Goal: Task Accomplishment & Management: Complete application form

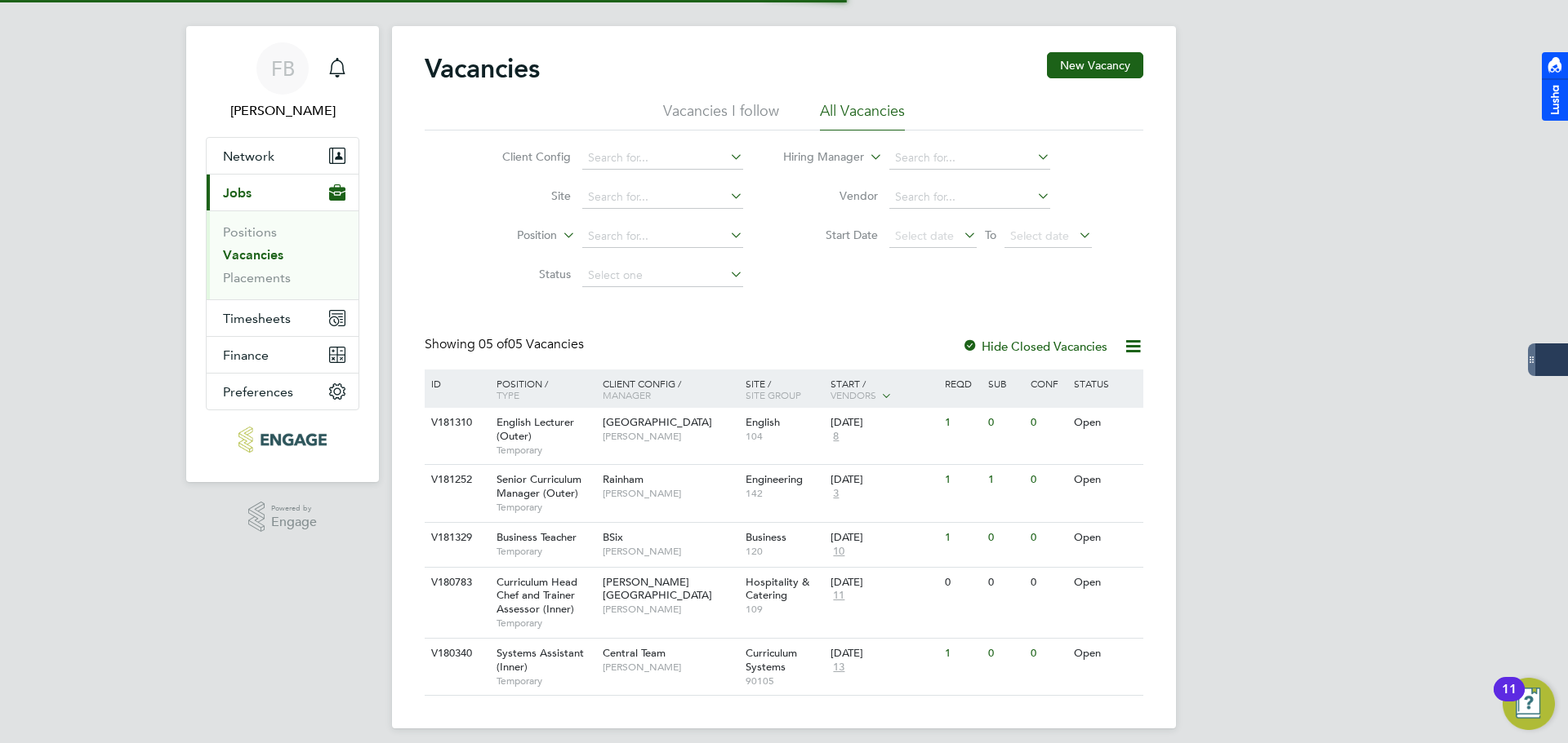
scroll to position [31, 0]
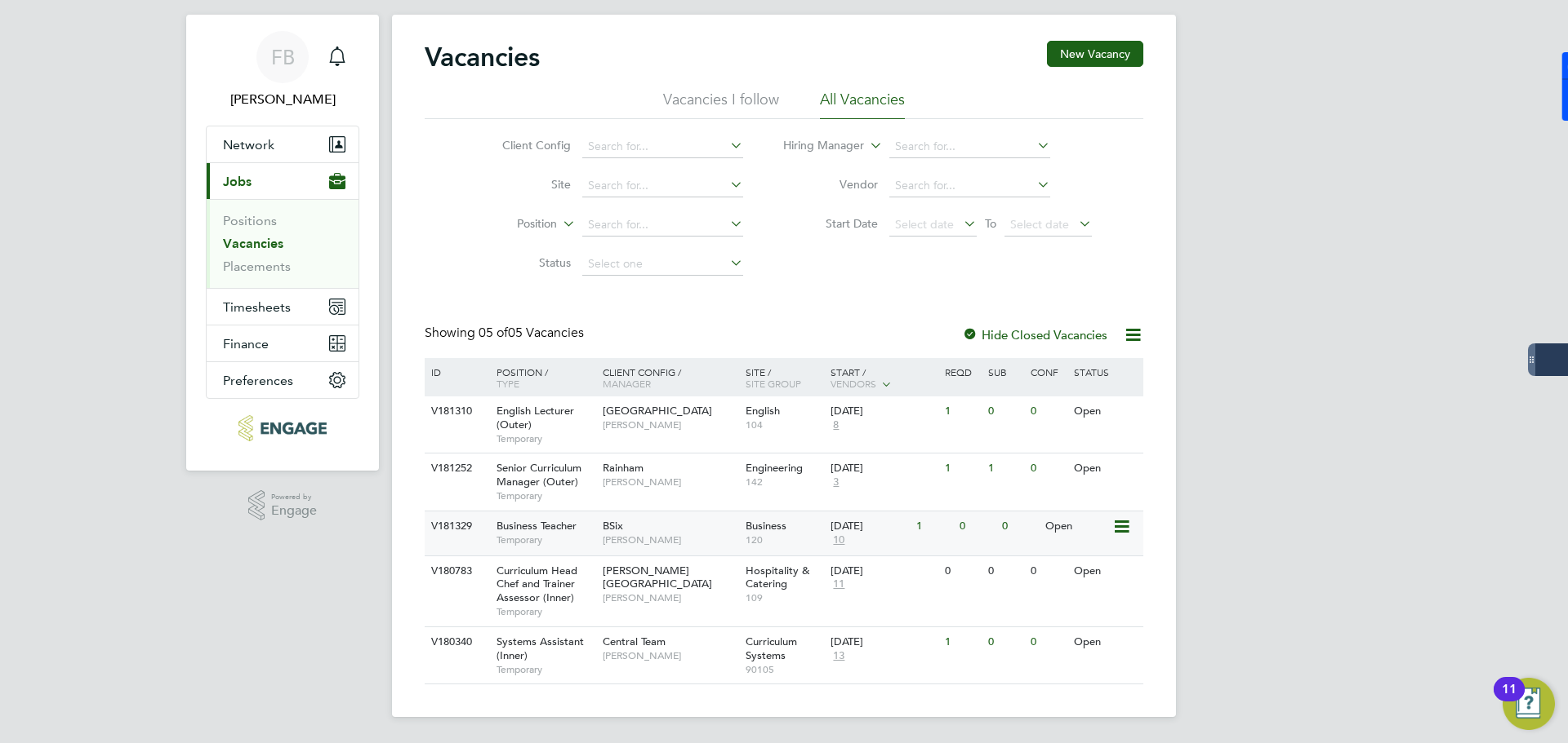
click at [1119, 527] on icon at bounding box center [1119, 526] width 16 height 20
click at [1091, 563] on li "View Details" at bounding box center [1082, 565] width 94 height 23
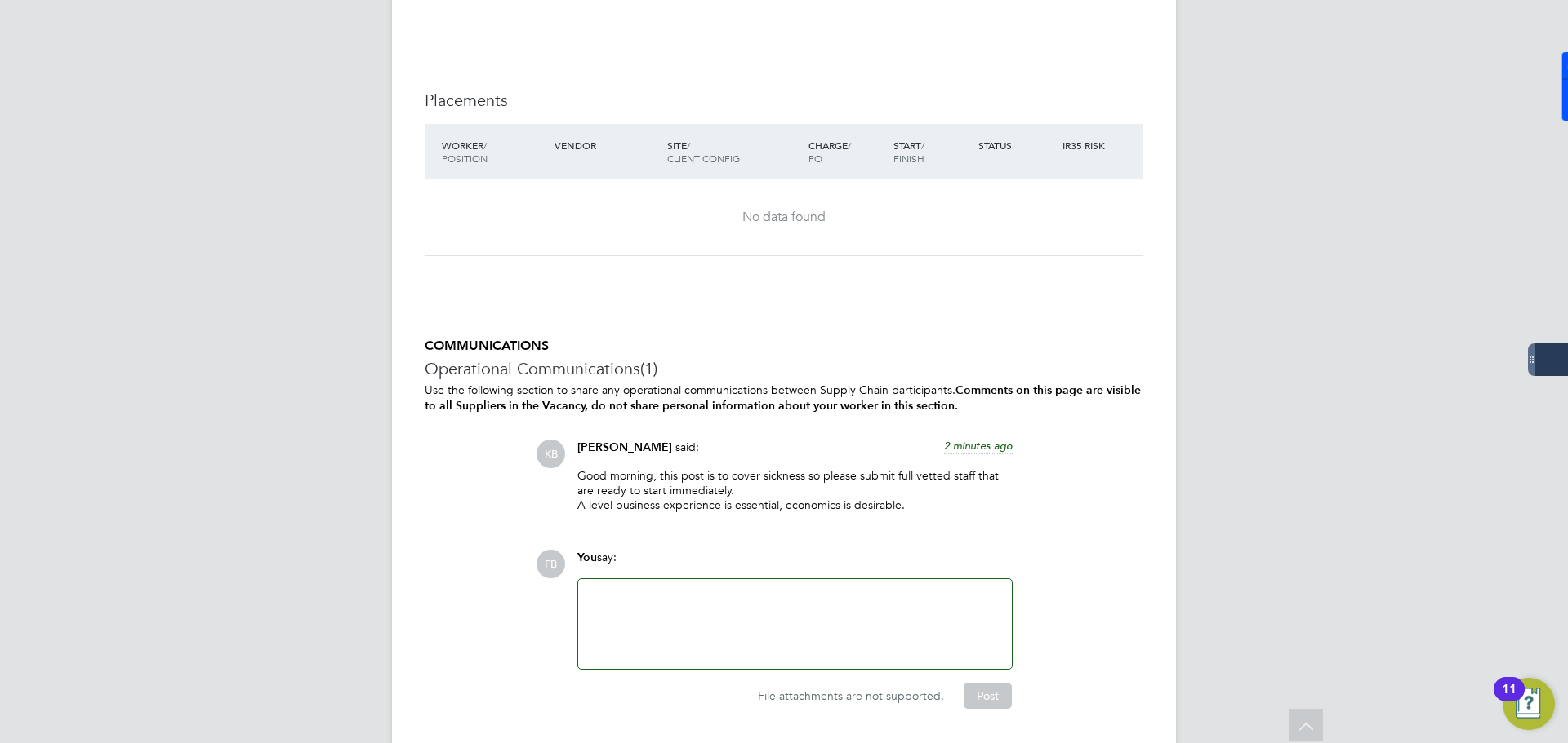
scroll to position [1434, 0]
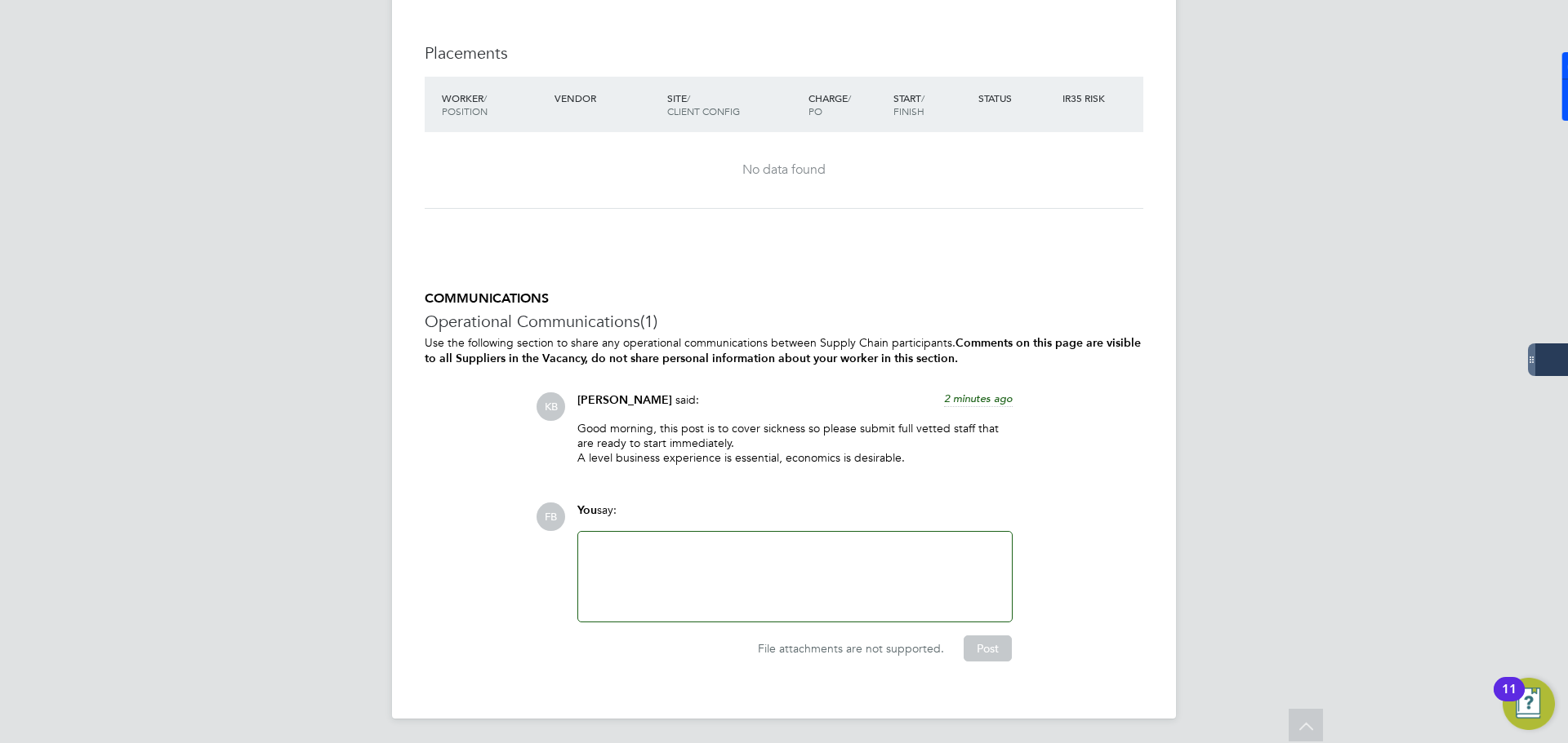
drag, startPoint x: 596, startPoint y: 421, endPoint x: 949, endPoint y: 449, distance: 354.1
click at [949, 449] on p "Good morning, this post is to cover sickness so please submit full vetted staff…" at bounding box center [795, 443] width 435 height 45
click at [945, 461] on p "Good morning, this post is to cover sickness so please submit full vetted staff…" at bounding box center [795, 443] width 435 height 45
drag, startPoint x: 886, startPoint y: 461, endPoint x: 584, endPoint y: 414, distance: 305.6
click at [584, 414] on div "Kerry Baker said: 2 minutes ago Good morning, this post is to cover sickness so…" at bounding box center [794, 436] width 451 height 86
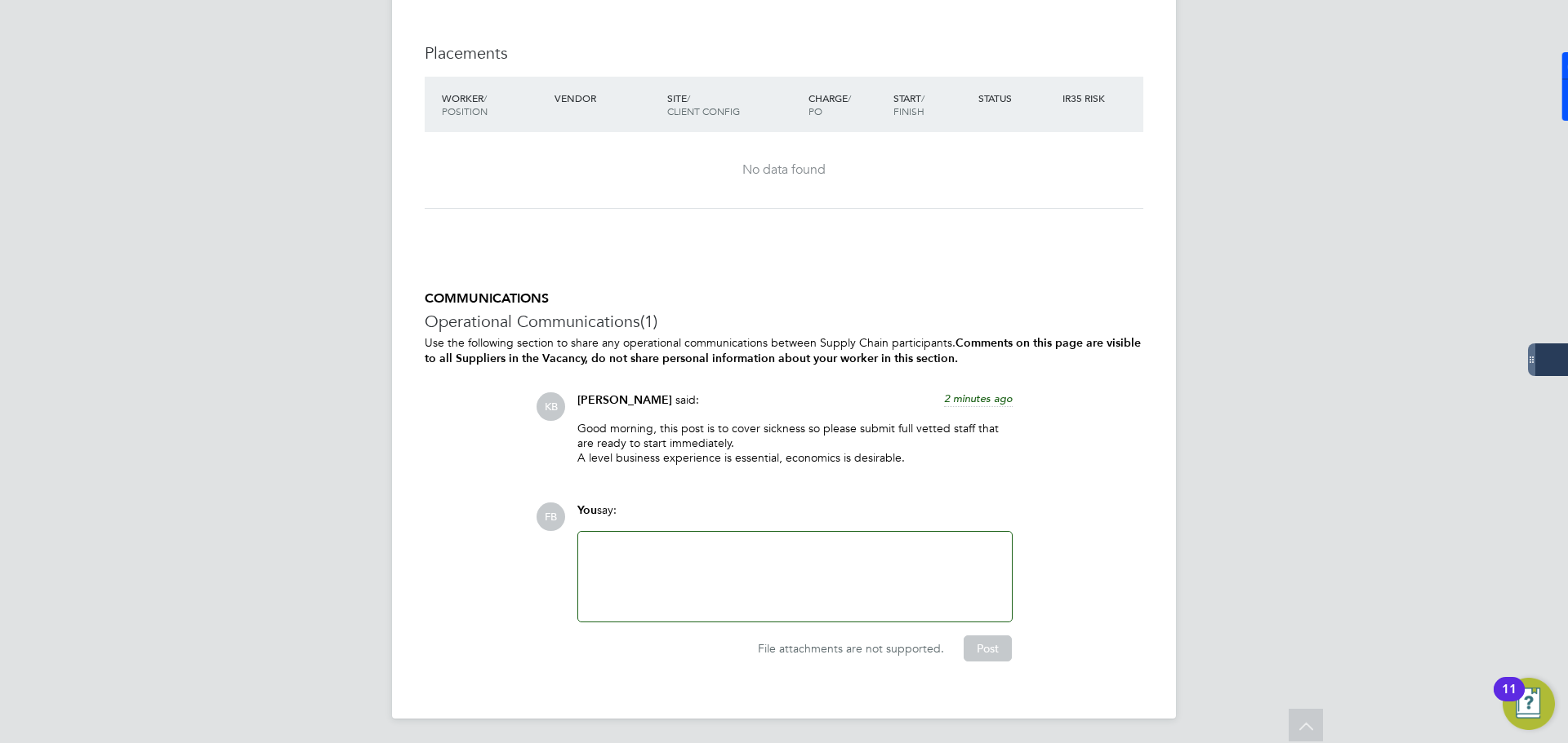
click at [795, 444] on p "Good morning, this post is to cover sickness so please submit full vetted staff…" at bounding box center [795, 443] width 435 height 45
drag, startPoint x: 908, startPoint y: 458, endPoint x: 555, endPoint y: 413, distance: 355.9
click at [555, 413] on div "KB Kerry Baker said: 2 minutes ago Good morning, this post is to cover sickness…" at bounding box center [839, 436] width 608 height 86
click at [751, 382] on div "COMMUNICATIONS Operational Communications (1) Use the following section to shar…" at bounding box center [784, 476] width 719 height 371
click at [618, 398] on span "[PERSON_NAME]" at bounding box center [624, 400] width 94 height 14
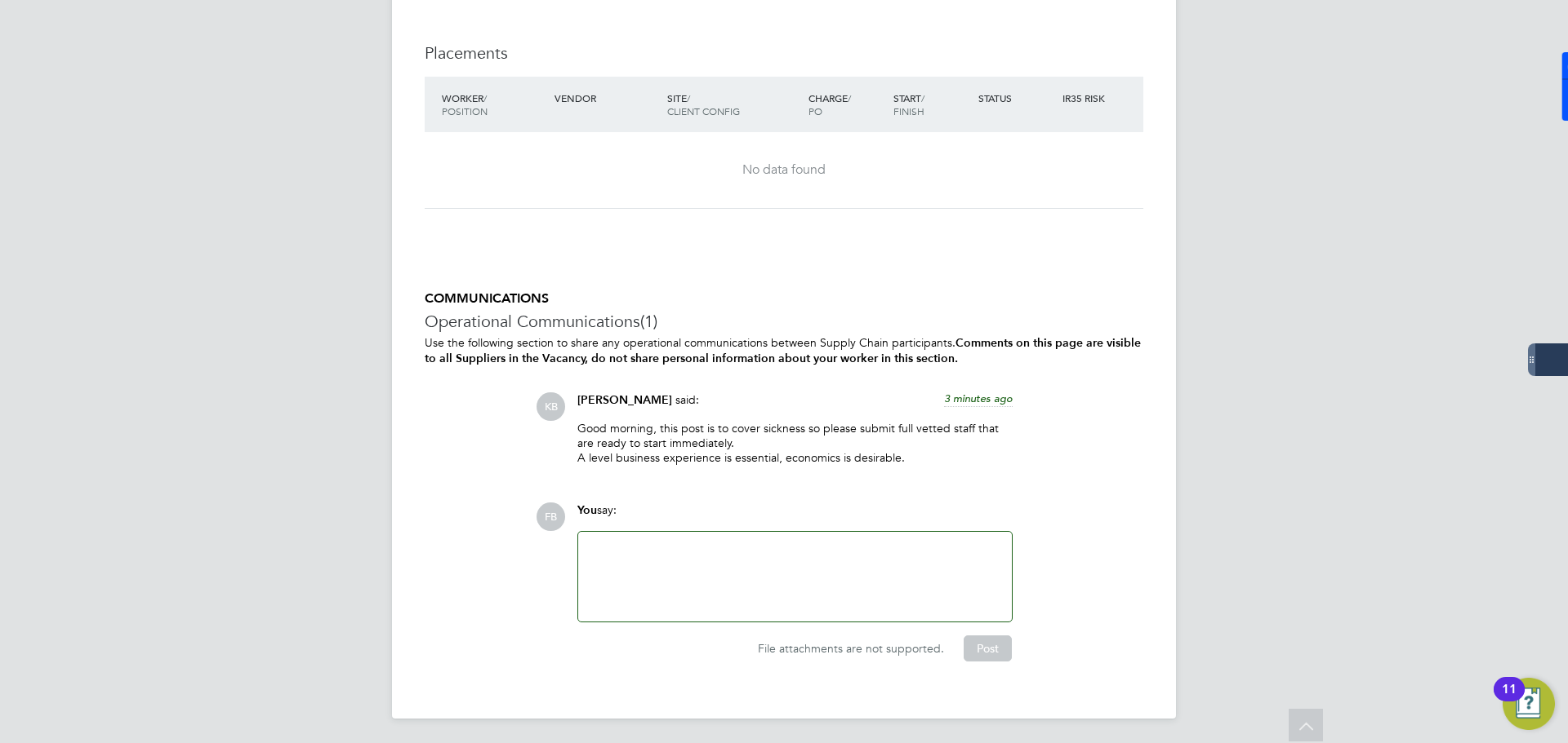
click at [567, 399] on div "KB Kerry Baker said: 3 minutes ago Good morning, this post is to cover sickness…" at bounding box center [839, 436] width 608 height 86
click at [547, 408] on span "KB" at bounding box center [551, 407] width 29 height 29
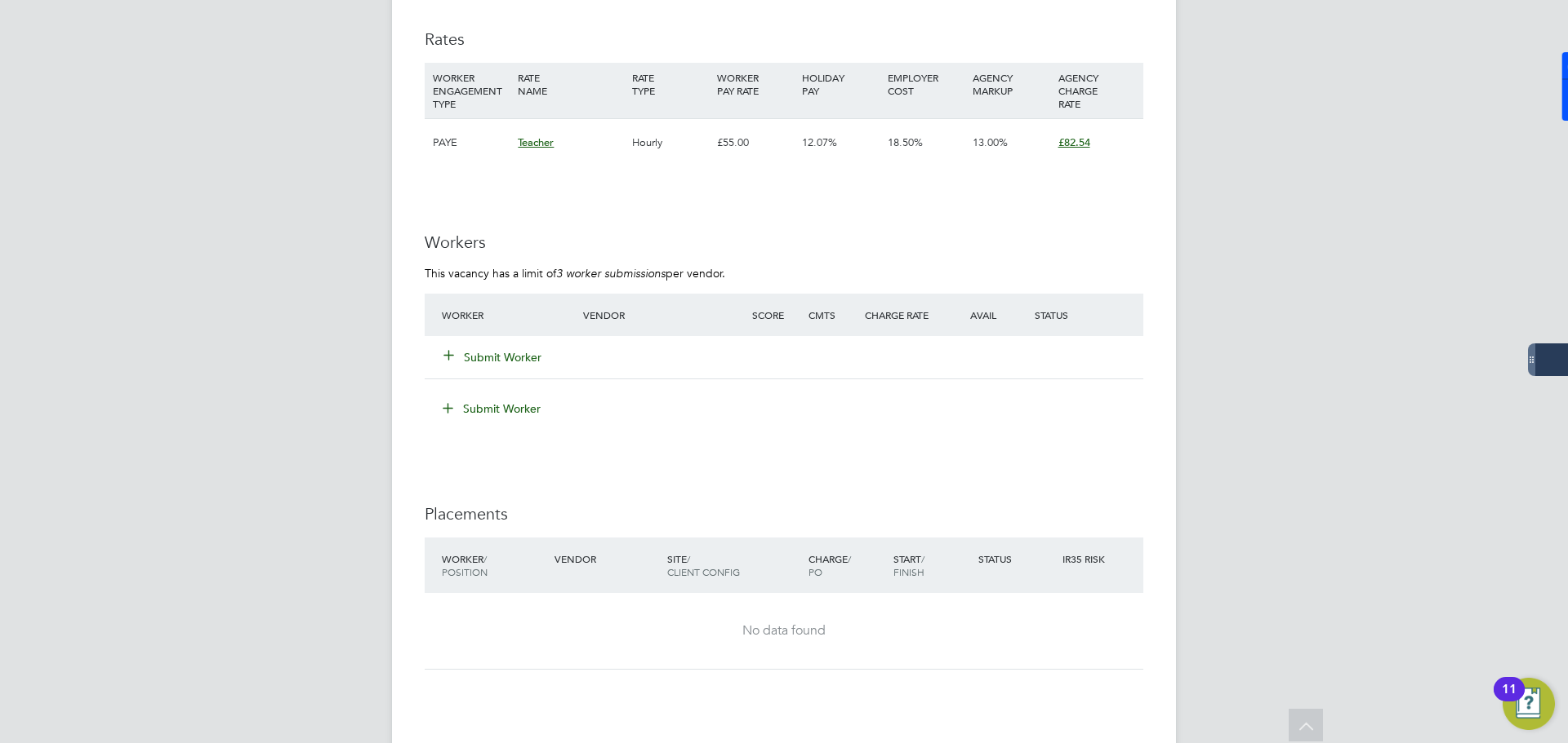
scroll to position [945, 0]
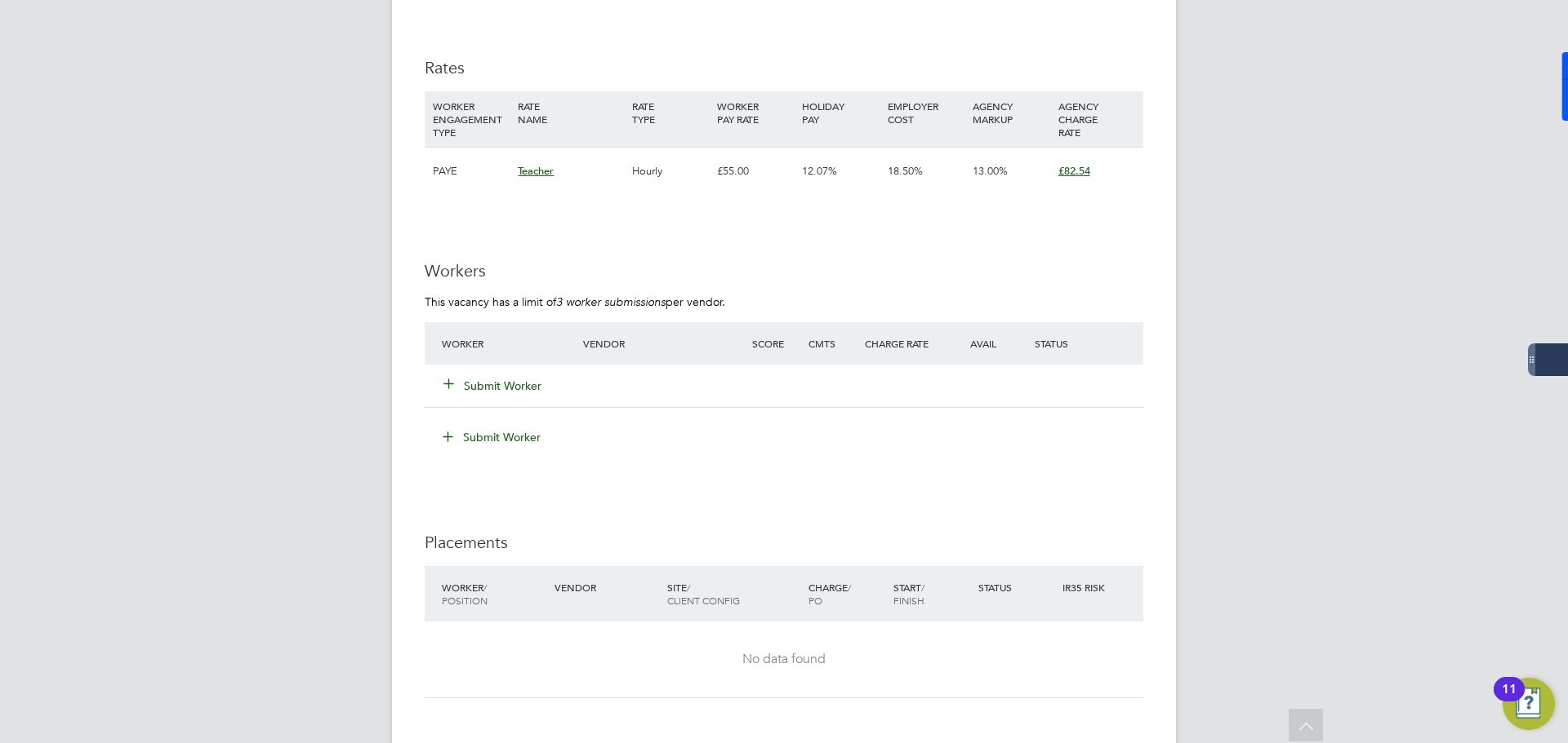
click at [503, 388] on button "Submit Worker" at bounding box center [492, 385] width 98 height 16
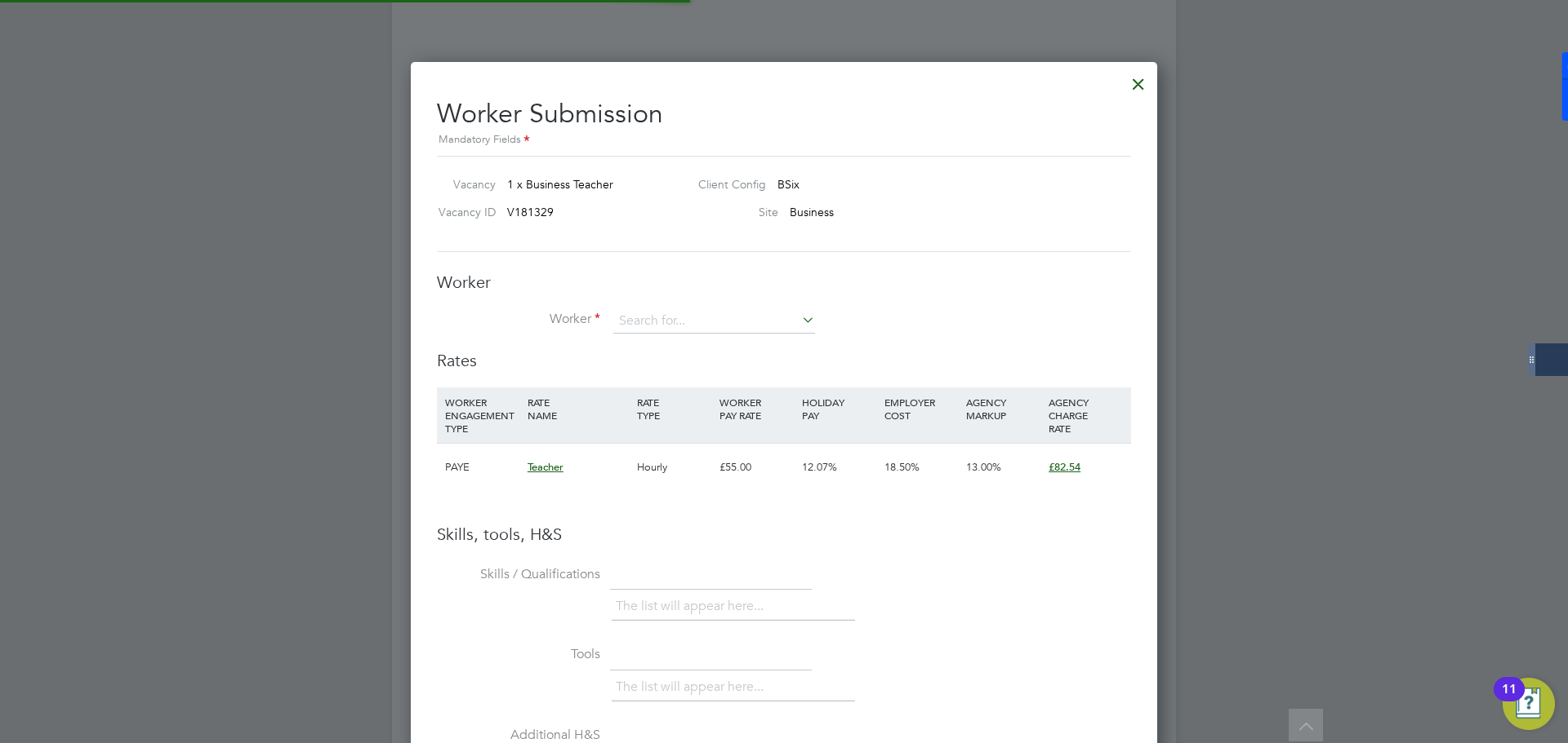
scroll to position [9, 9]
click at [676, 324] on input at bounding box center [714, 321] width 201 height 25
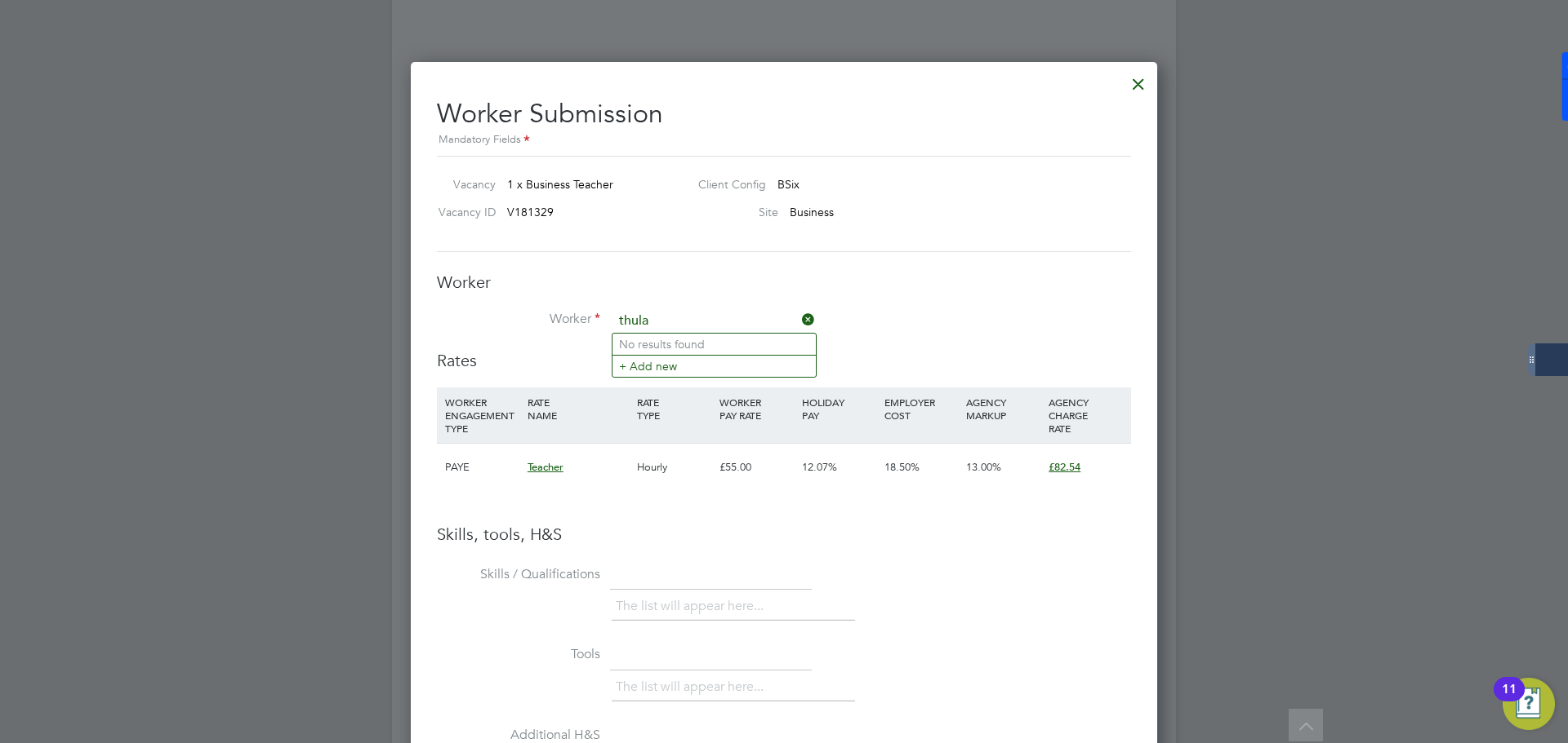
type input "thula"
click at [799, 318] on icon at bounding box center [799, 320] width 0 height 23
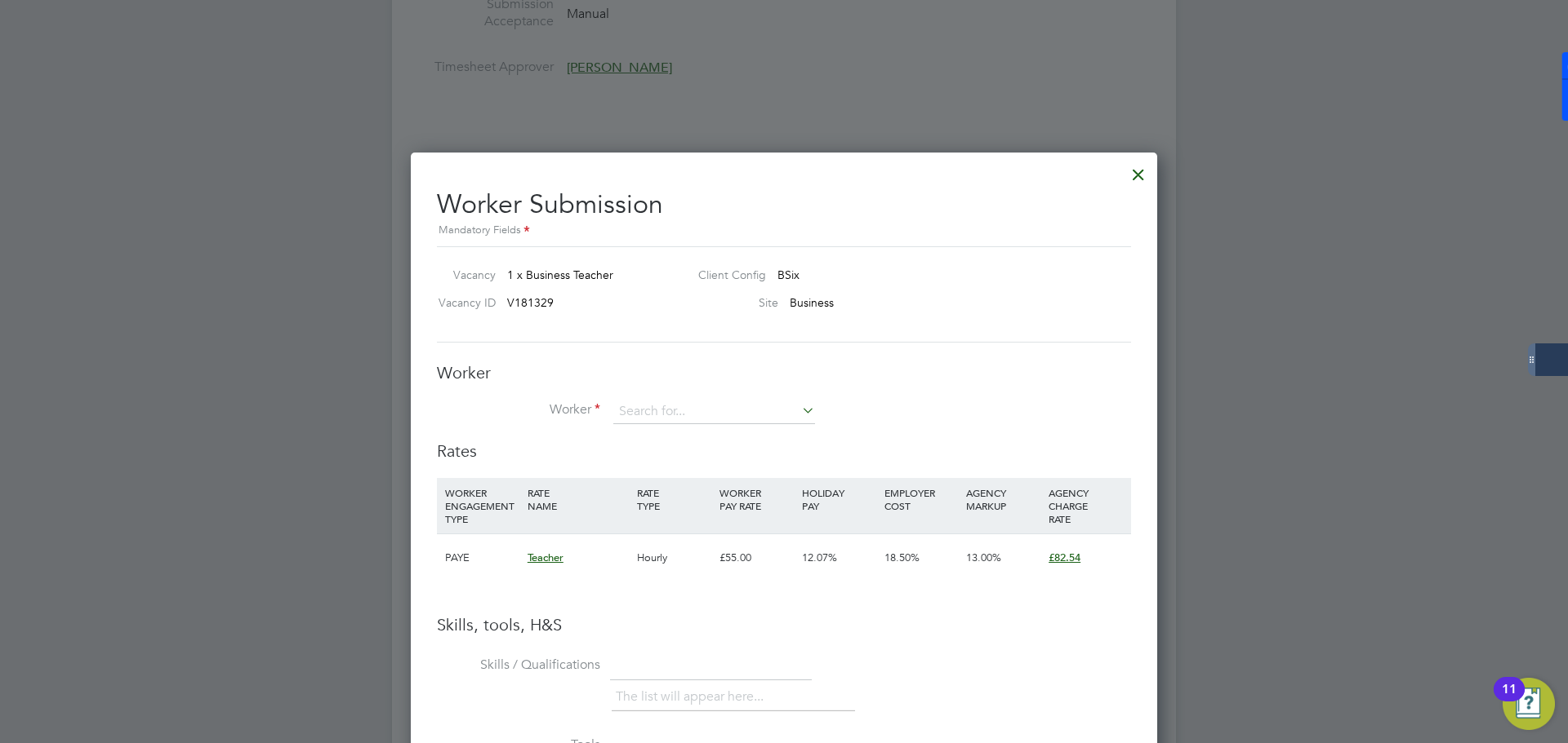
scroll to position [782, 0]
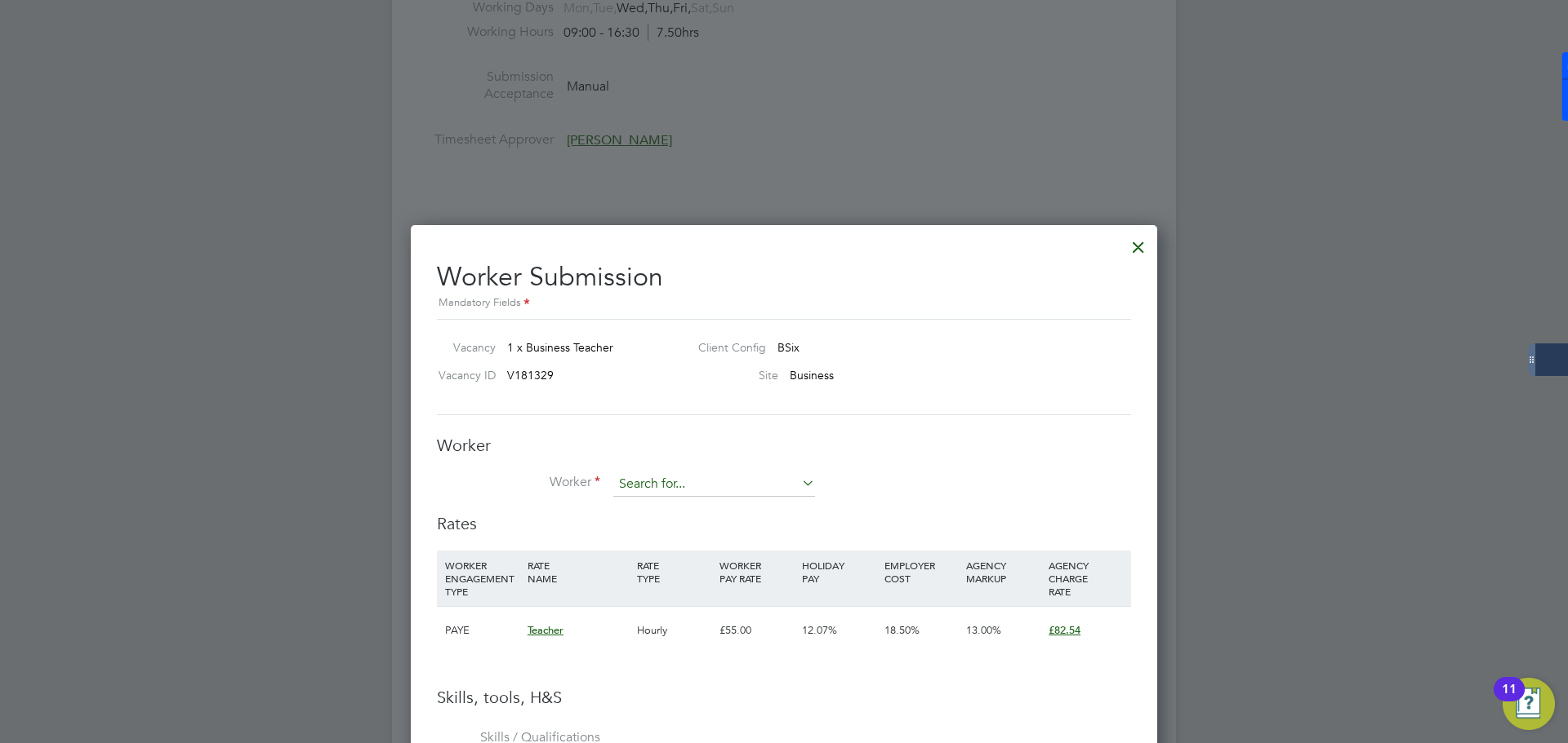
click at [690, 482] on input at bounding box center [714, 485] width 201 height 25
type input "remi"
click at [699, 534] on li "+ Add new" at bounding box center [714, 528] width 203 height 22
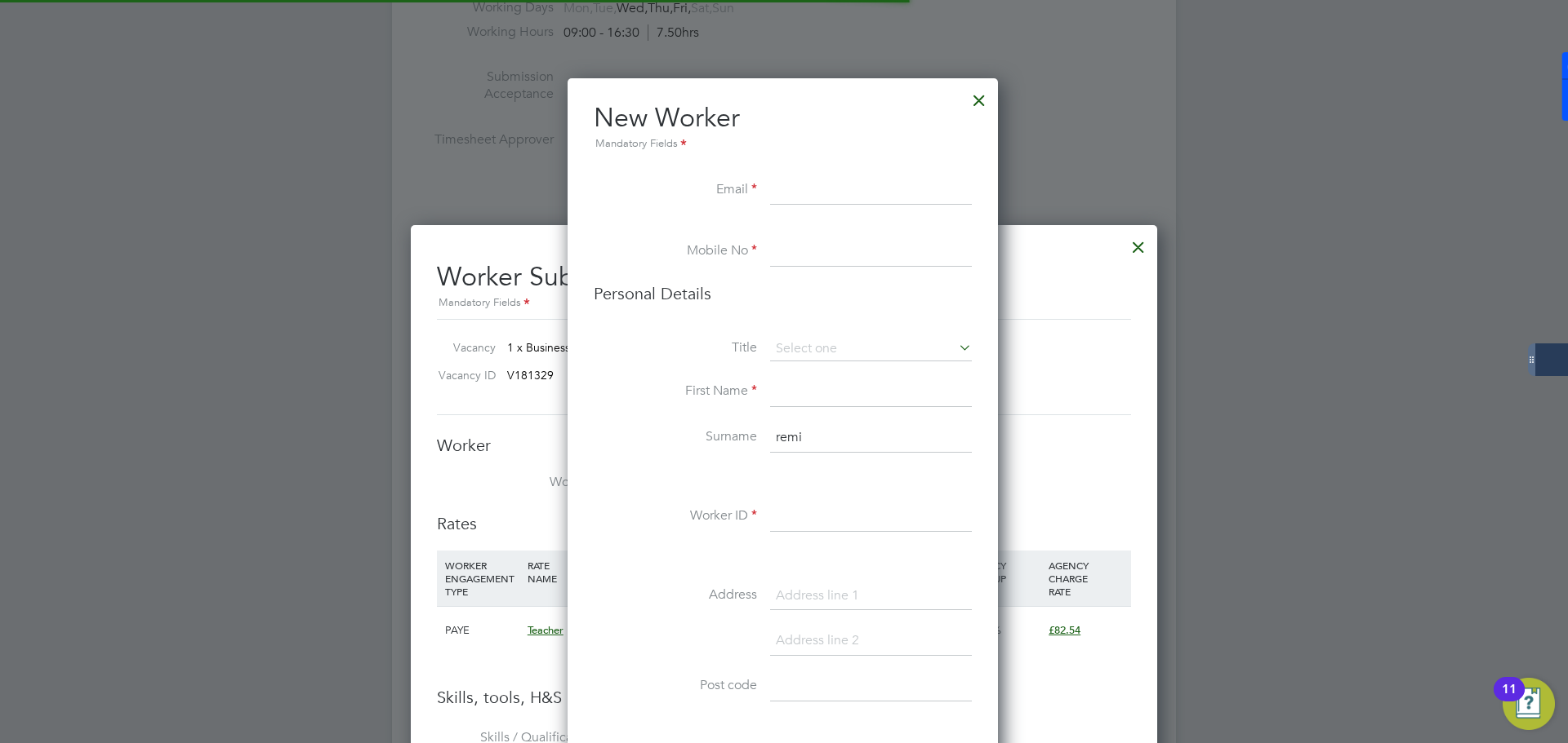
scroll to position [1381, 432]
click at [818, 196] on input at bounding box center [870, 191] width 201 height 30
click at [981, 98] on div at bounding box center [978, 96] width 30 height 30
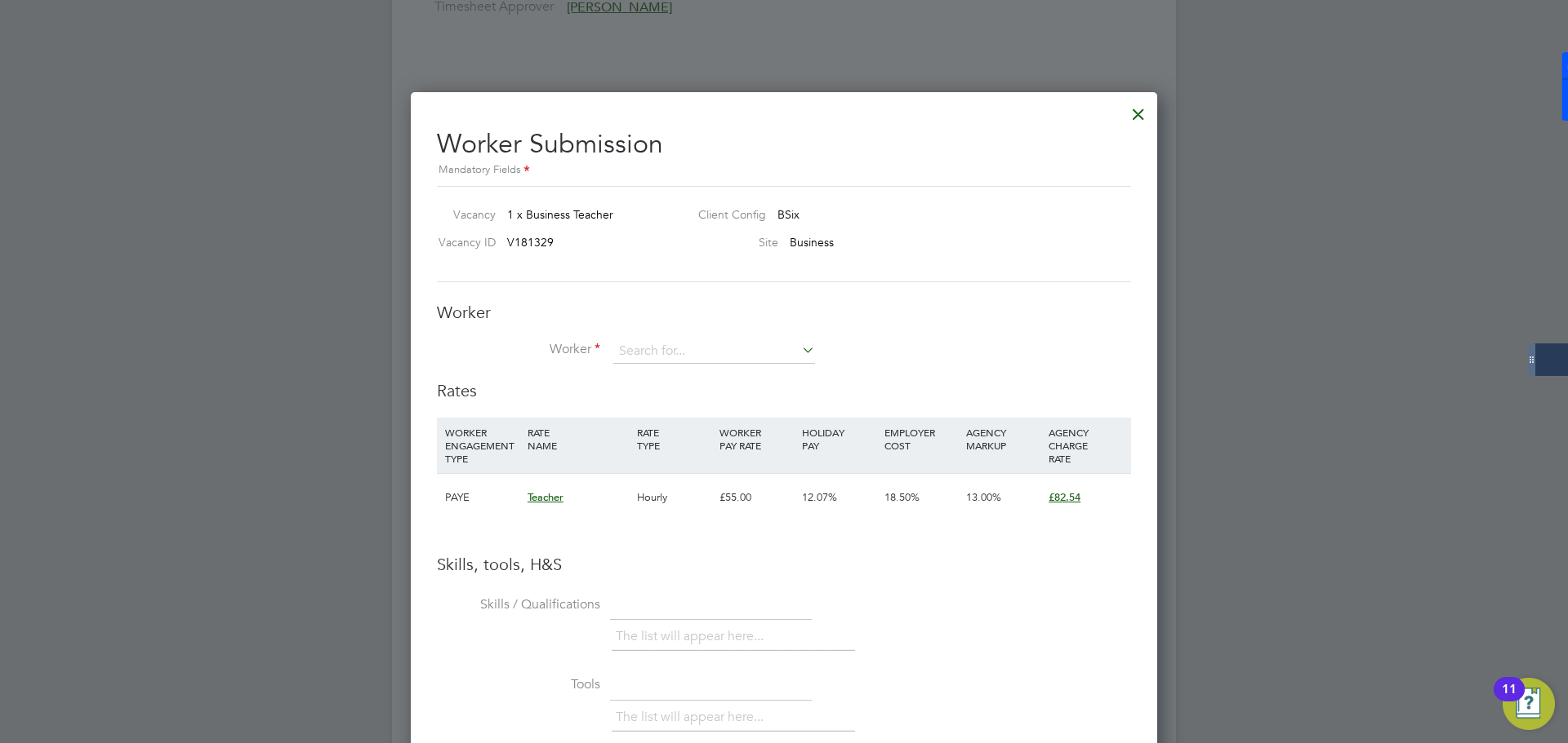
drag, startPoint x: 1193, startPoint y: 369, endPoint x: 1212, endPoint y: 204, distance: 166.1
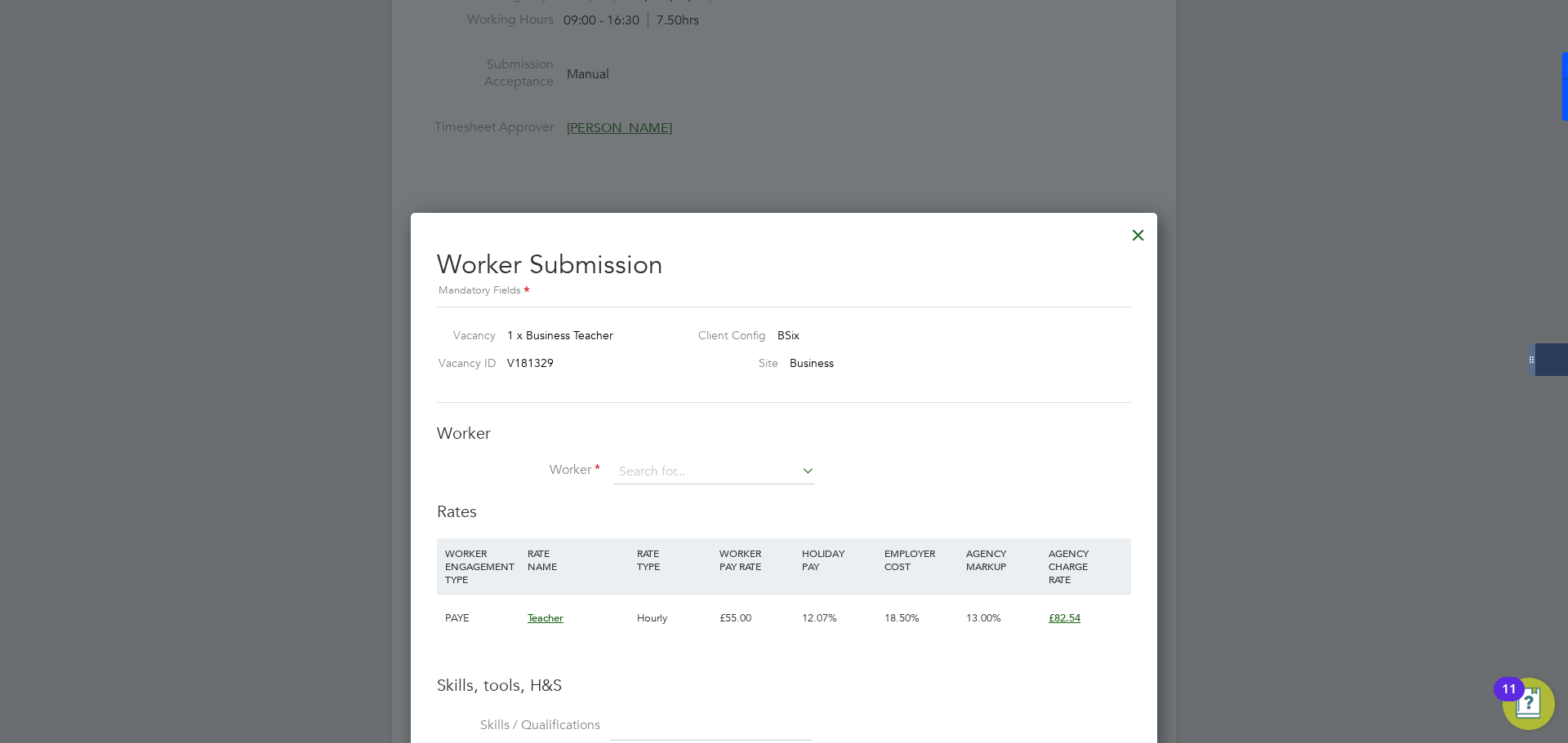
click at [1138, 243] on div at bounding box center [1138, 231] width 30 height 30
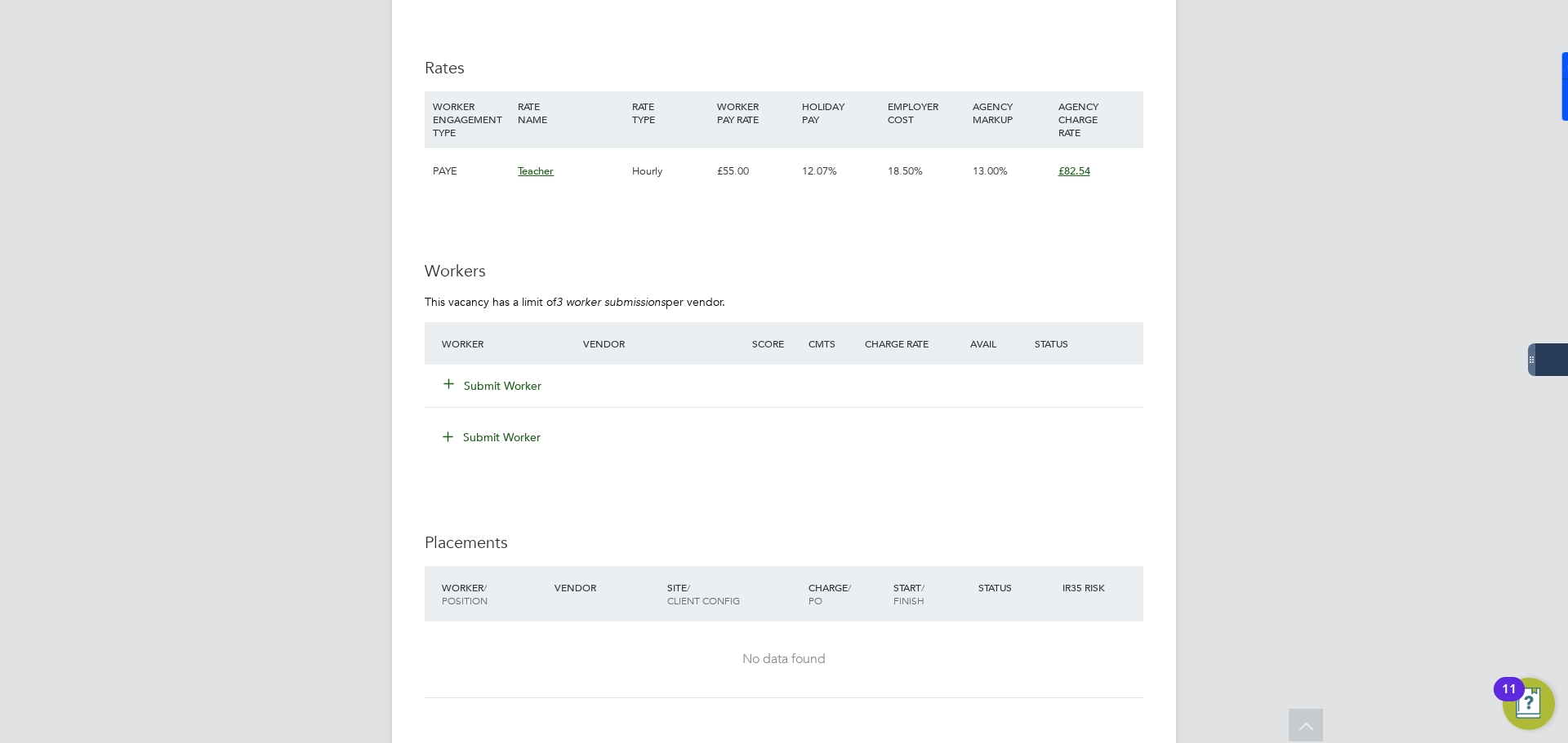
scroll to position [520, 0]
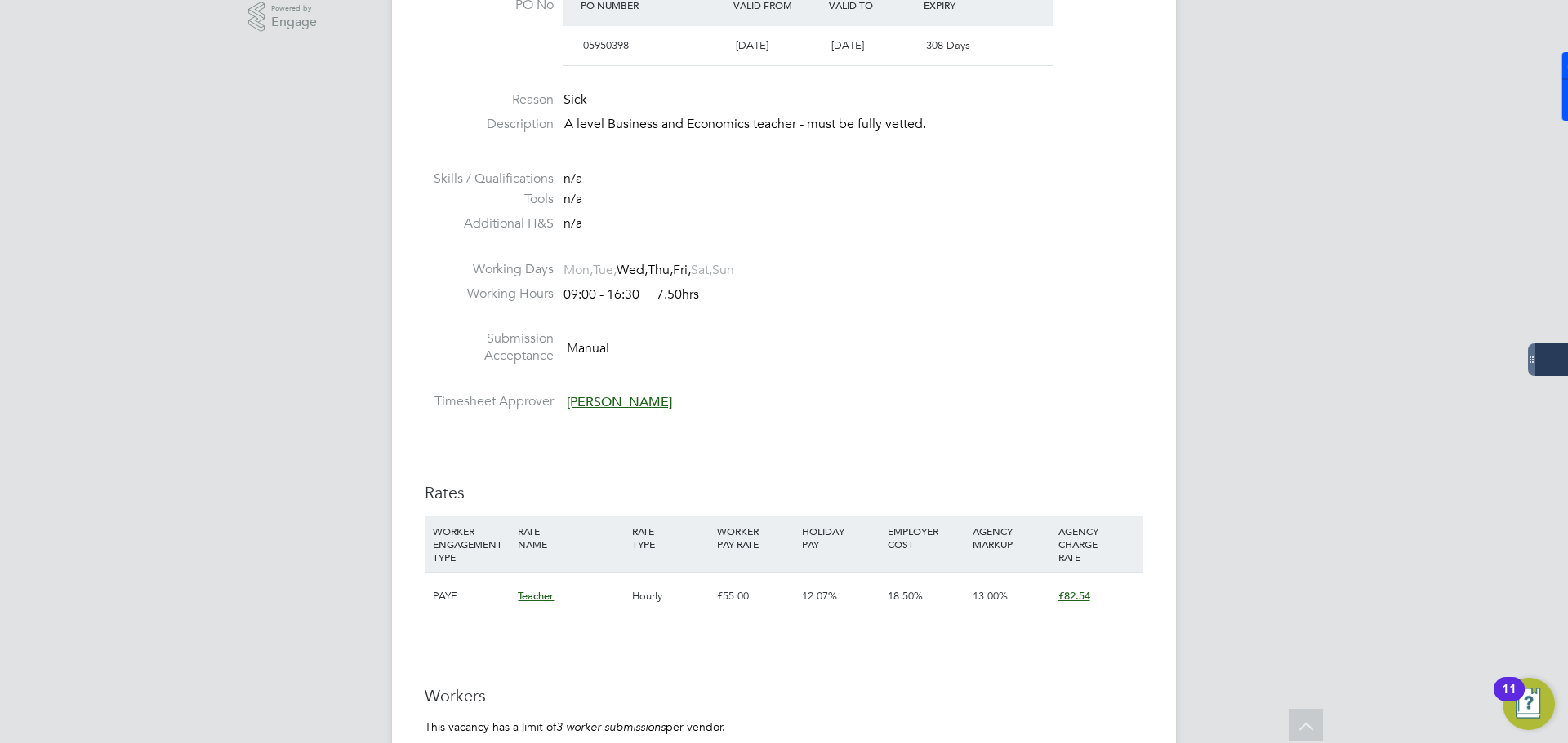
drag, startPoint x: 935, startPoint y: 318, endPoint x: 922, endPoint y: 78, distance: 240.4
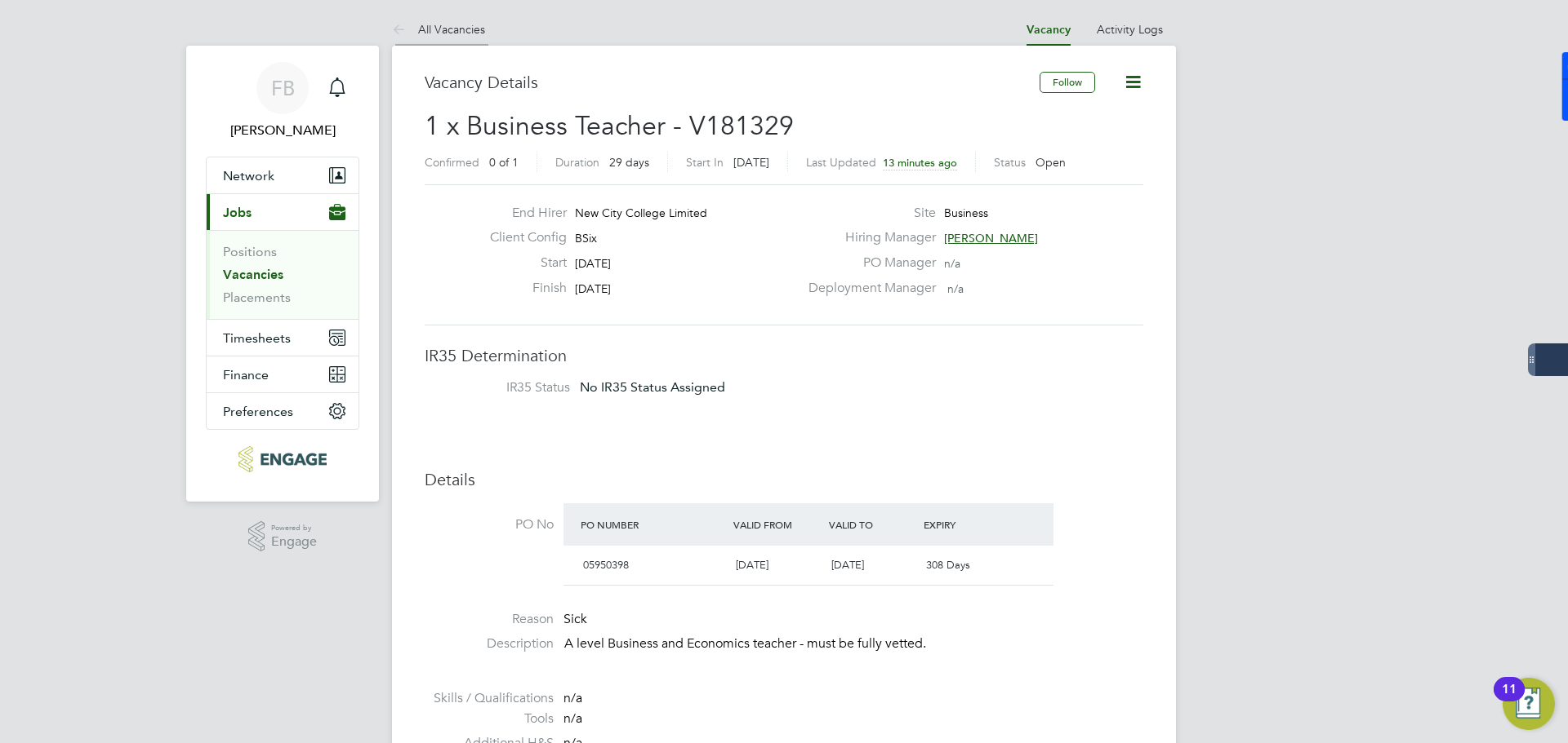
click at [392, 26] on icon at bounding box center [402, 30] width 20 height 20
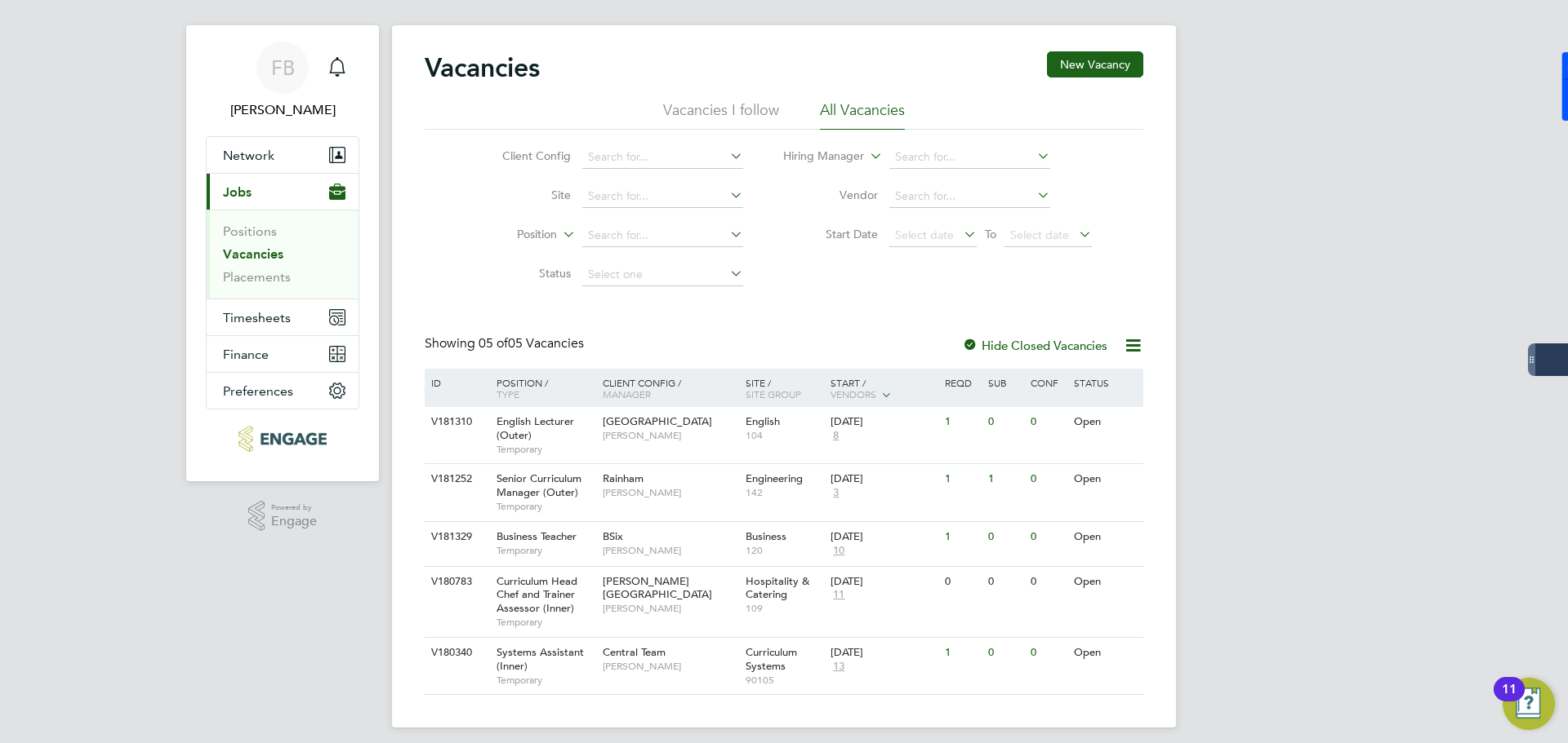
scroll to position [31, 0]
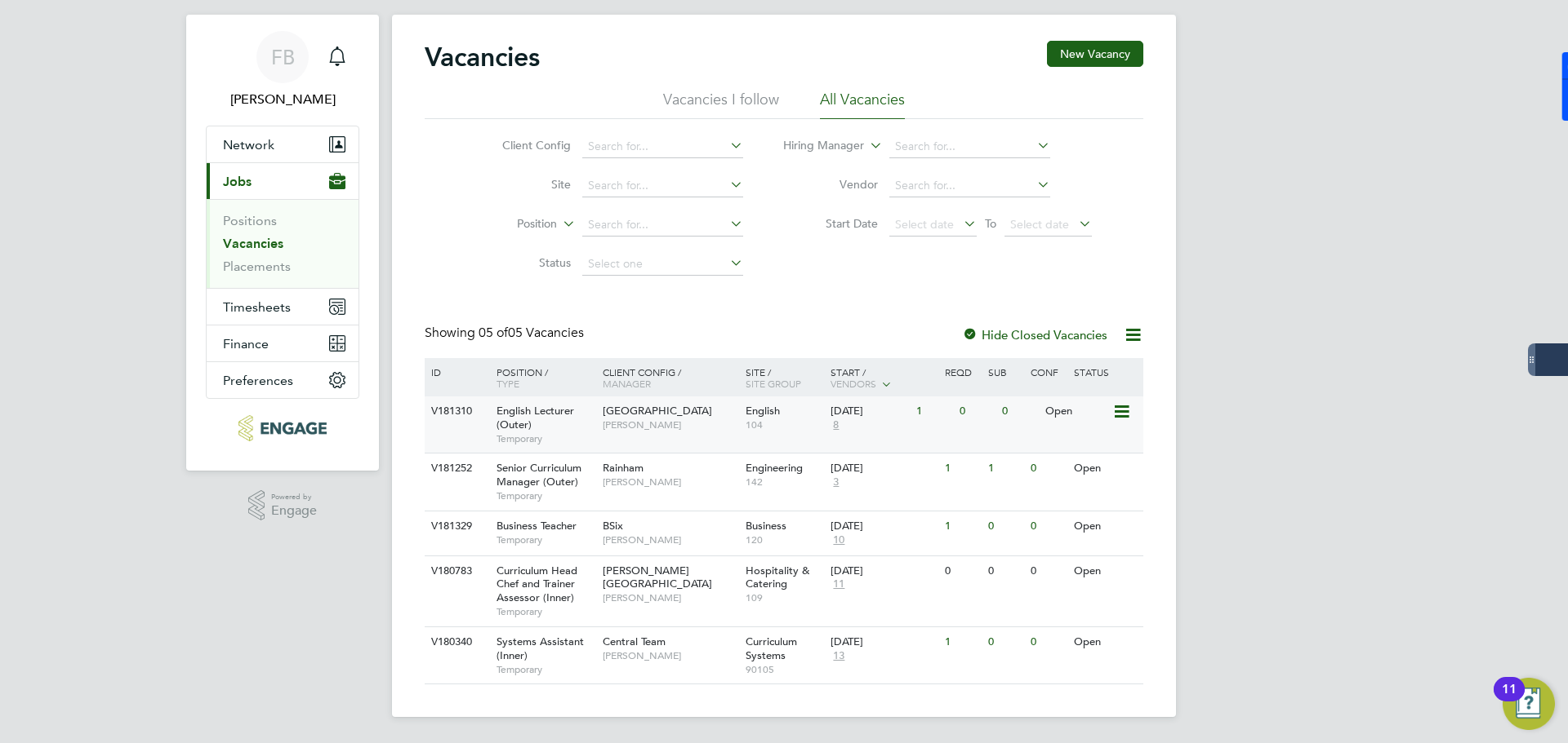
click at [1114, 409] on icon at bounding box center [1119, 412] width 16 height 20
click at [1089, 447] on li "View Details" at bounding box center [1082, 449] width 94 height 23
click at [1115, 526] on icon at bounding box center [1119, 526] width 16 height 20
click at [1099, 560] on li "View Details" at bounding box center [1082, 565] width 94 height 23
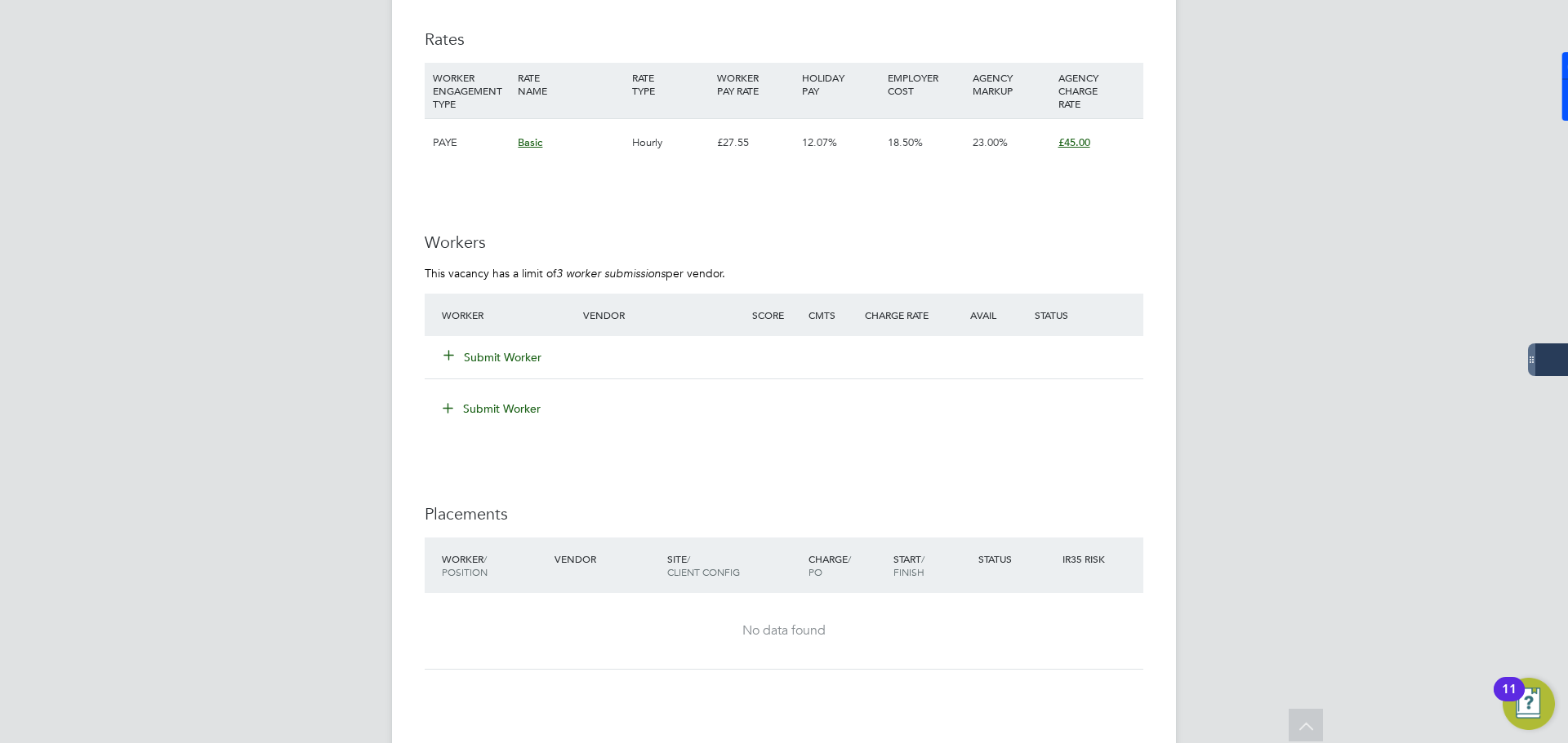
scroll to position [2366, 0]
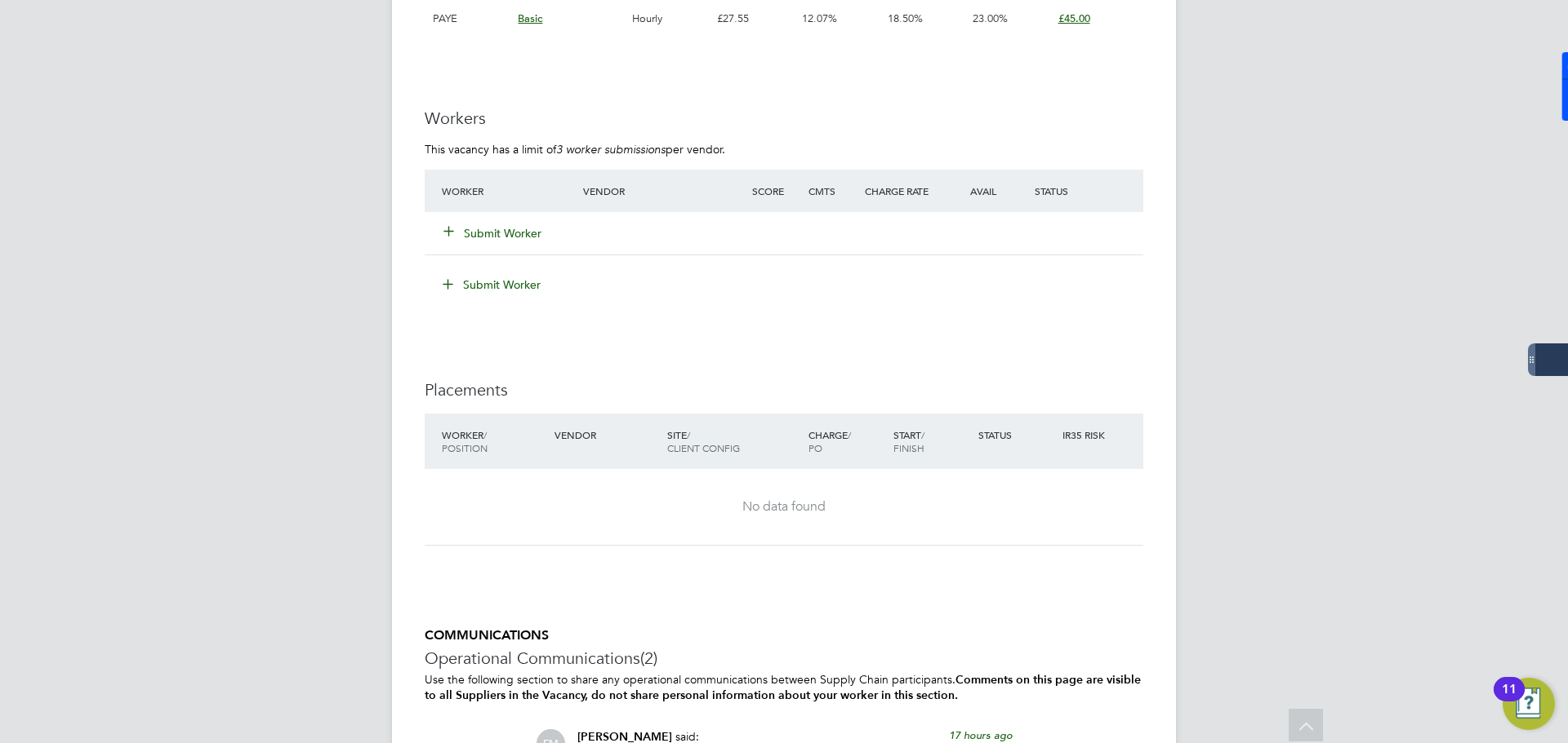
click at [490, 231] on button "Submit Worker" at bounding box center [492, 233] width 98 height 16
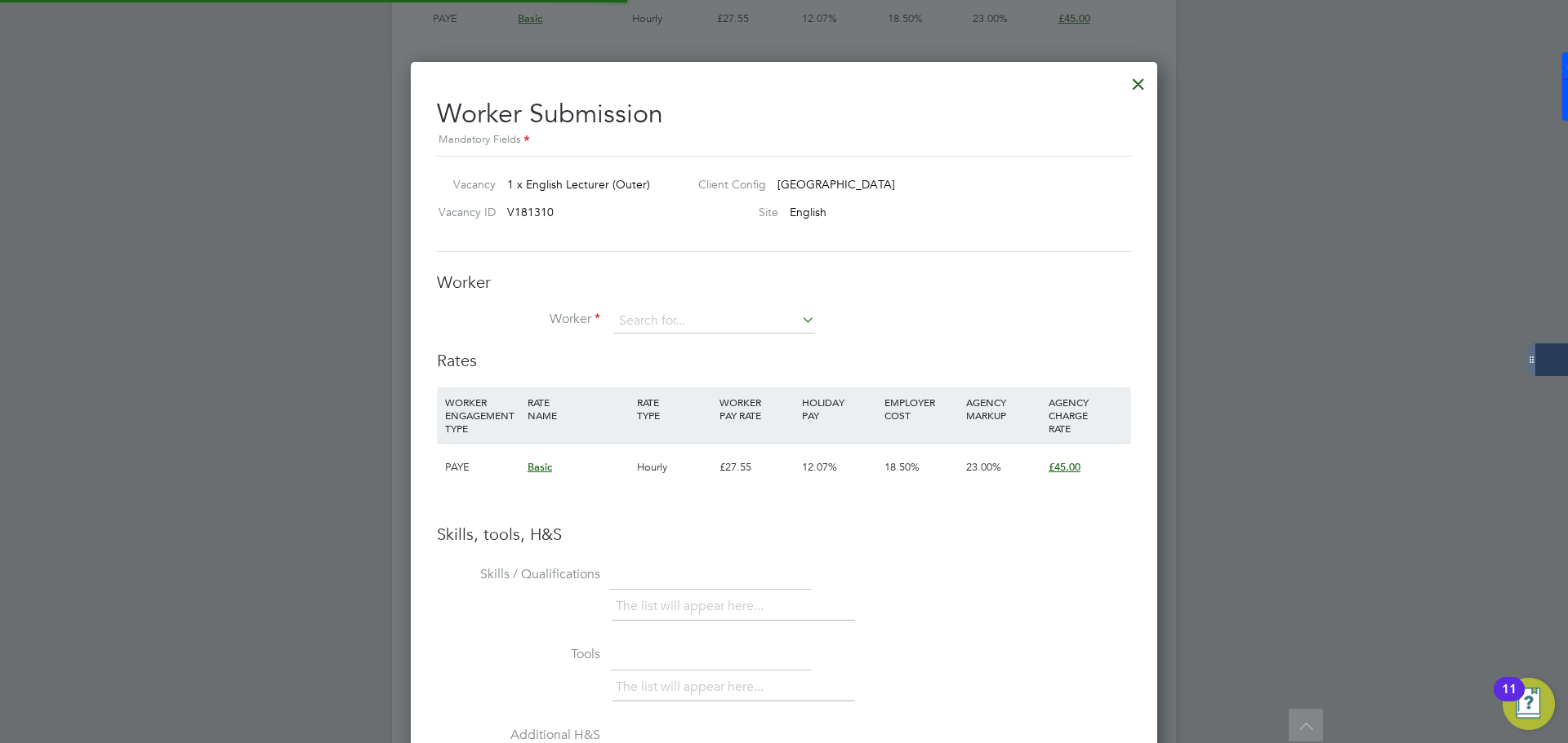
scroll to position [9, 9]
click at [699, 316] on input at bounding box center [714, 321] width 201 height 25
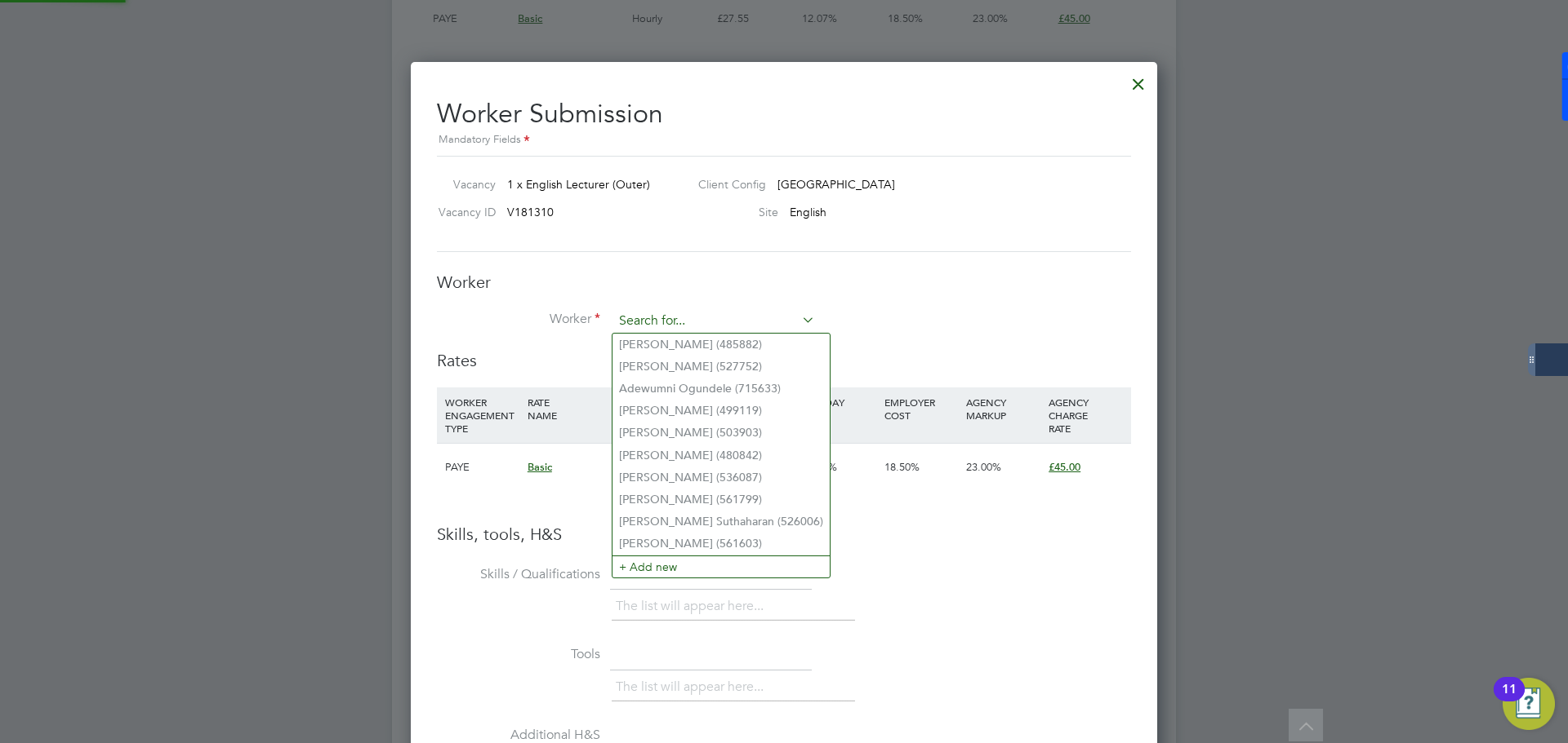
paste input "Claudette purville"
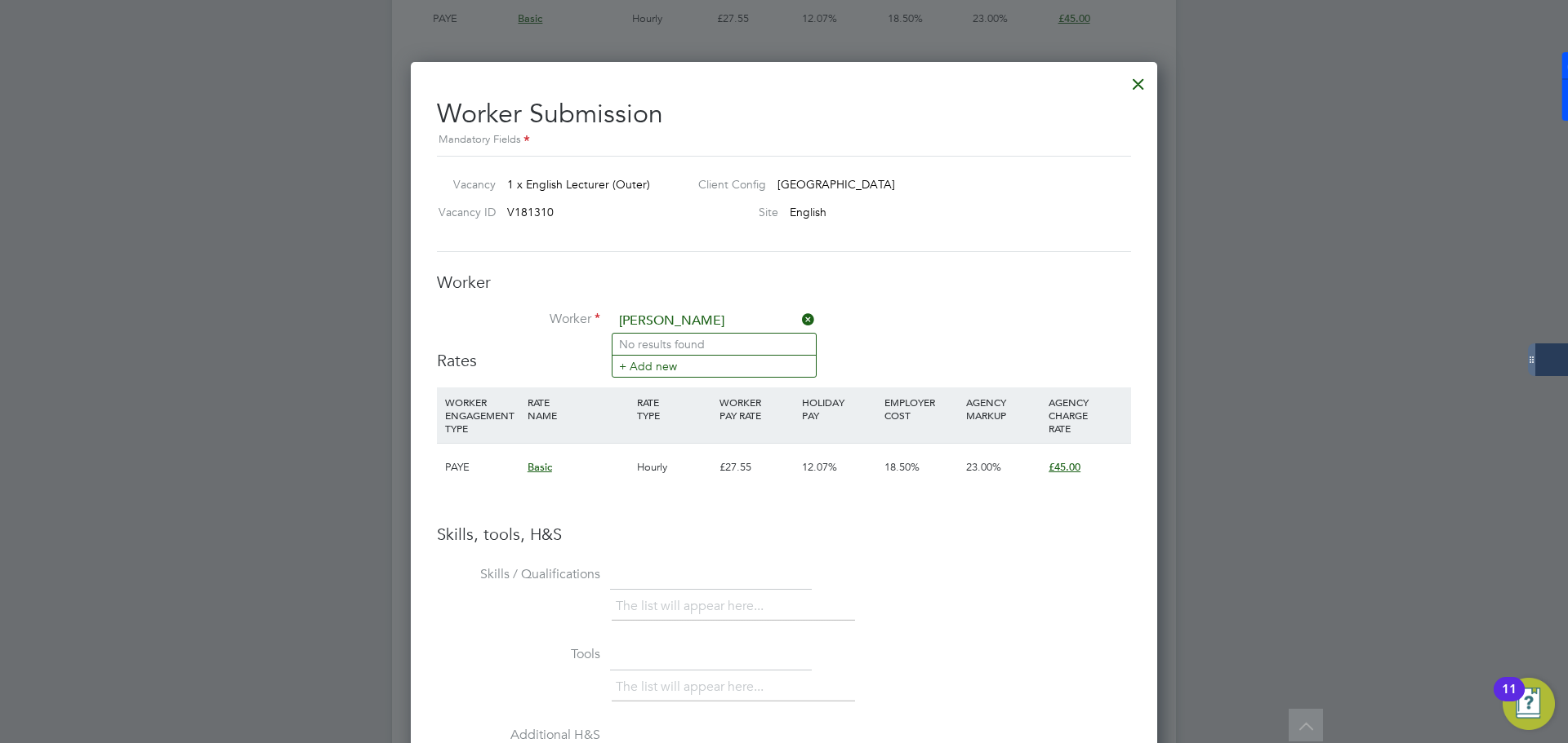
type input "Claudette purville"
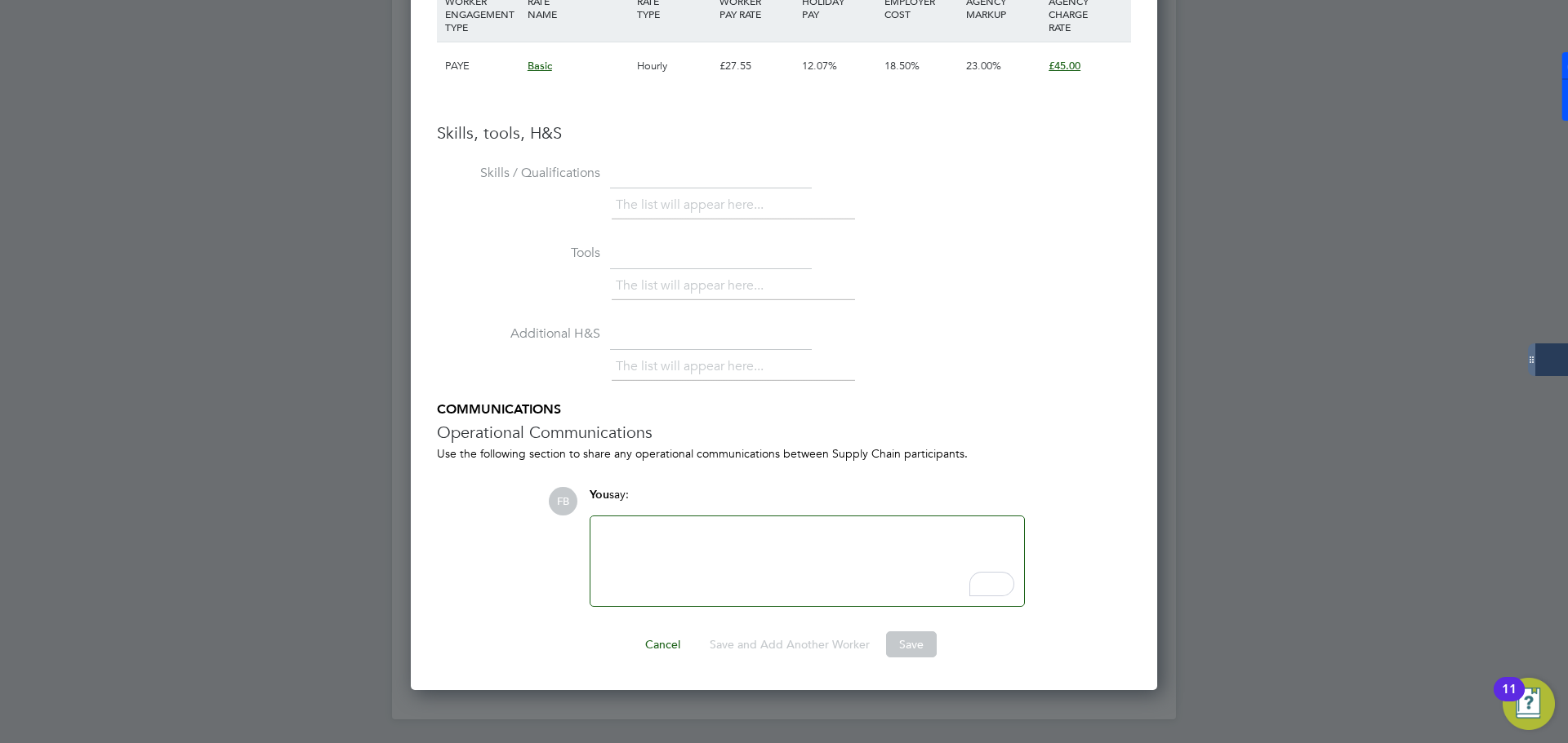
scroll to position [2360, 0]
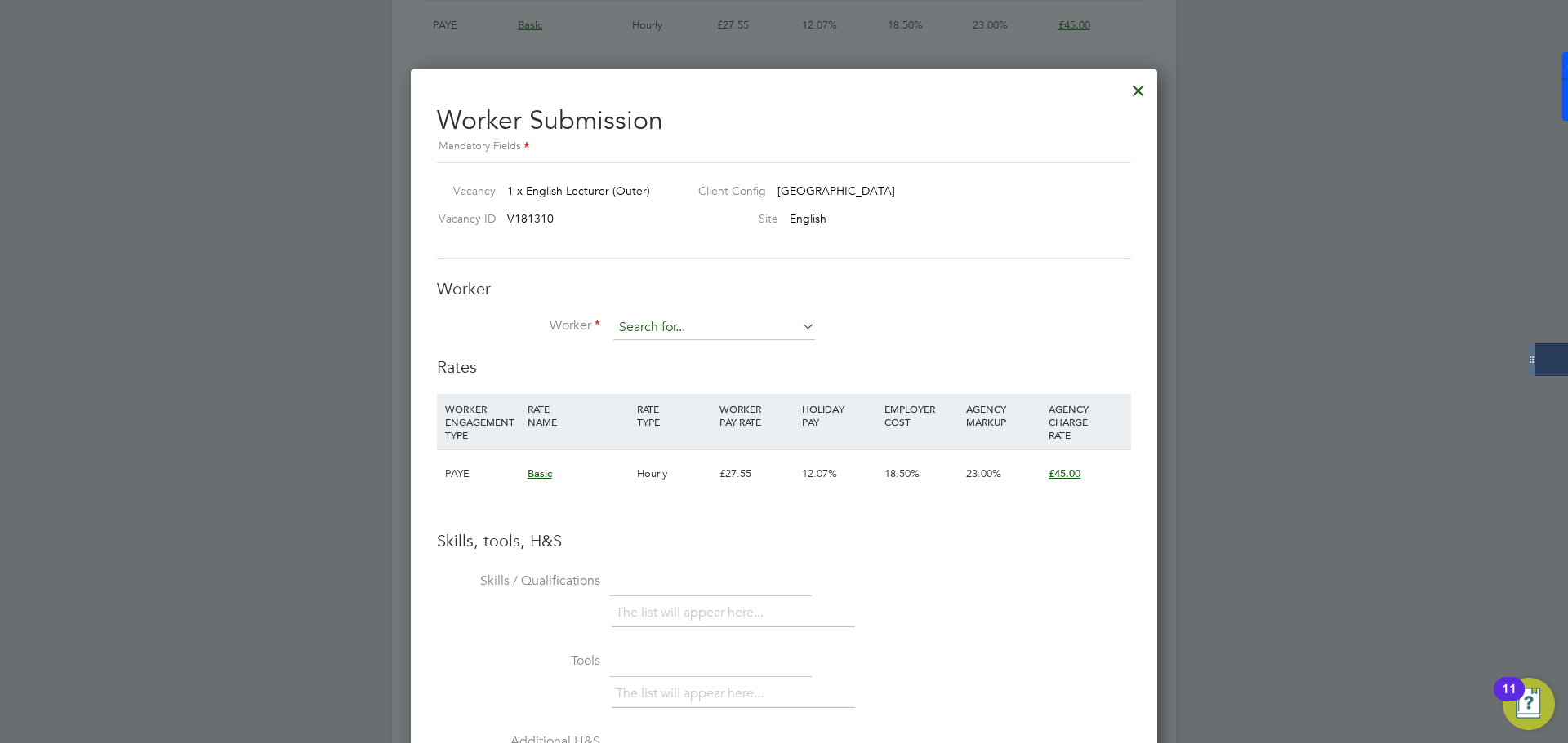
click at [766, 338] on input at bounding box center [714, 328] width 201 height 25
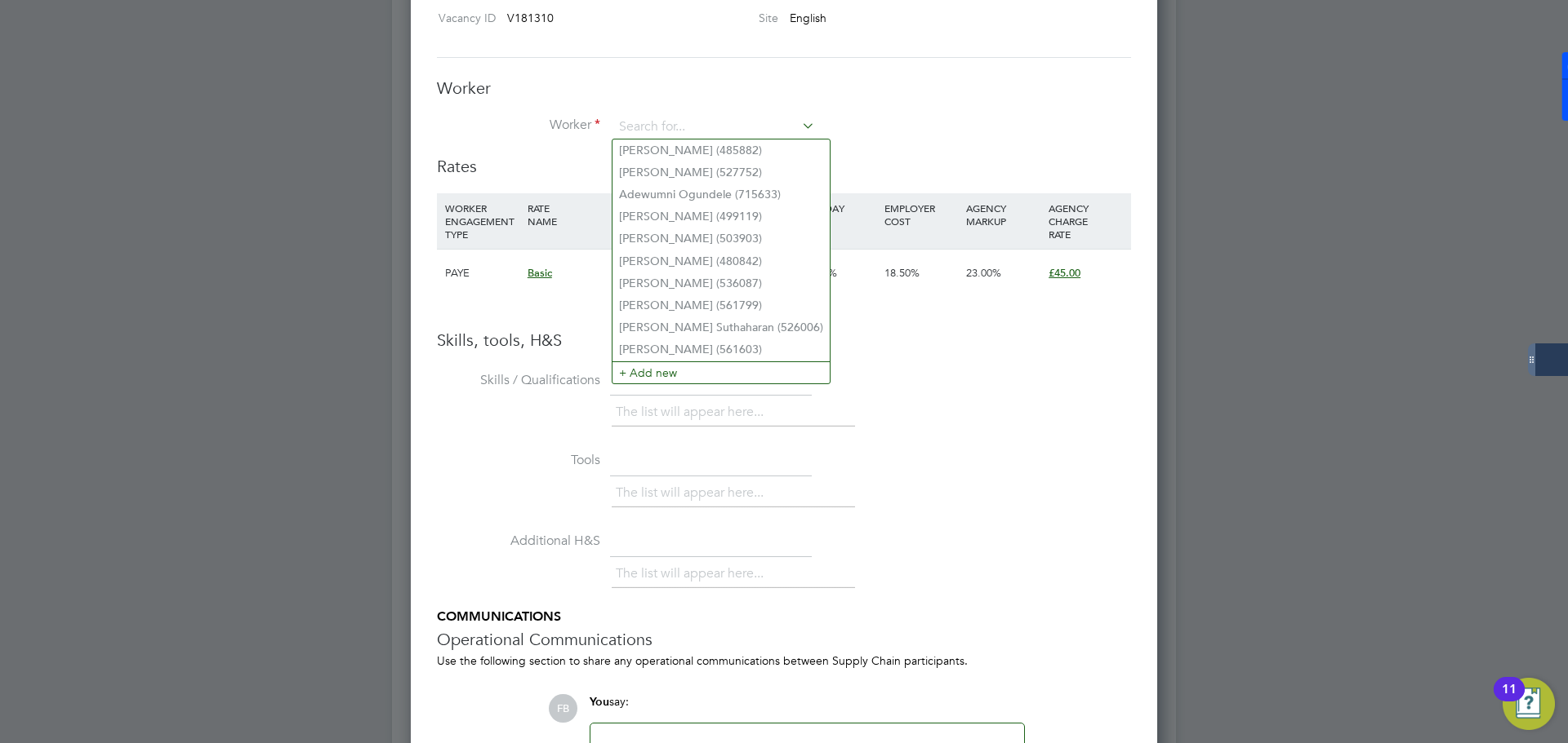
scroll to position [2442, 0]
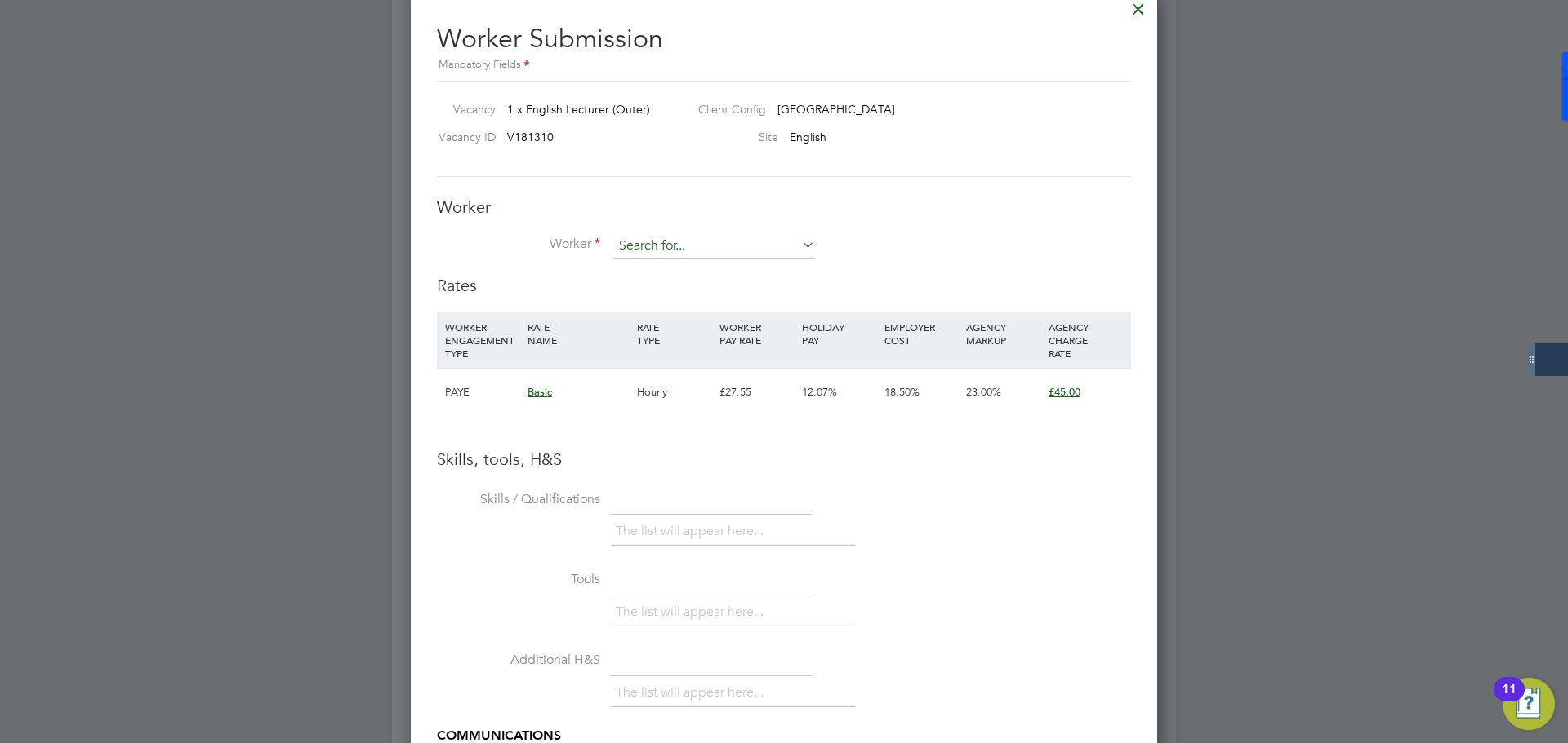
click at [721, 241] on input at bounding box center [714, 247] width 201 height 25
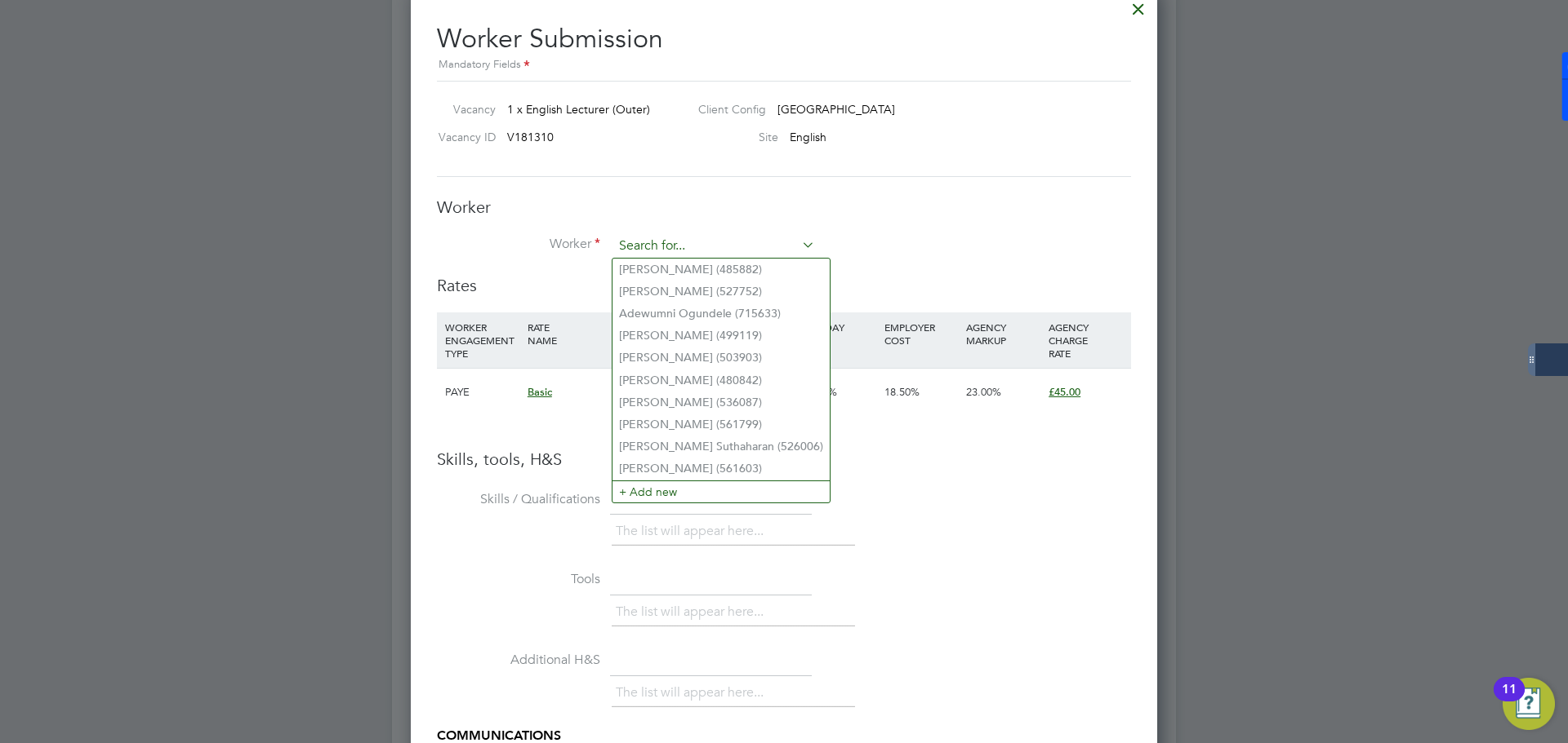
paste input "Julian Hopten"
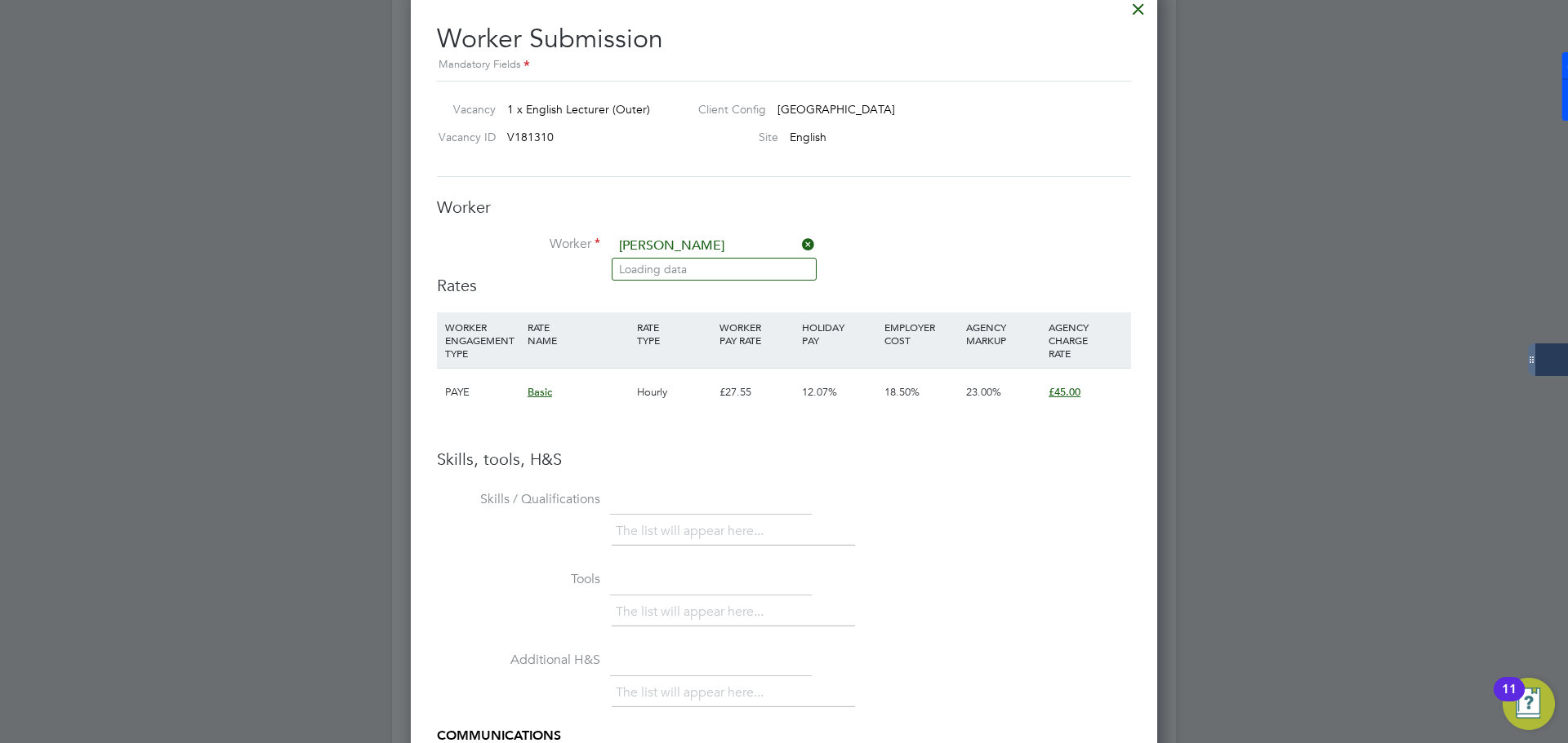
type input "Julian Hopten"
click at [1136, 1] on div at bounding box center [1138, 5] width 30 height 30
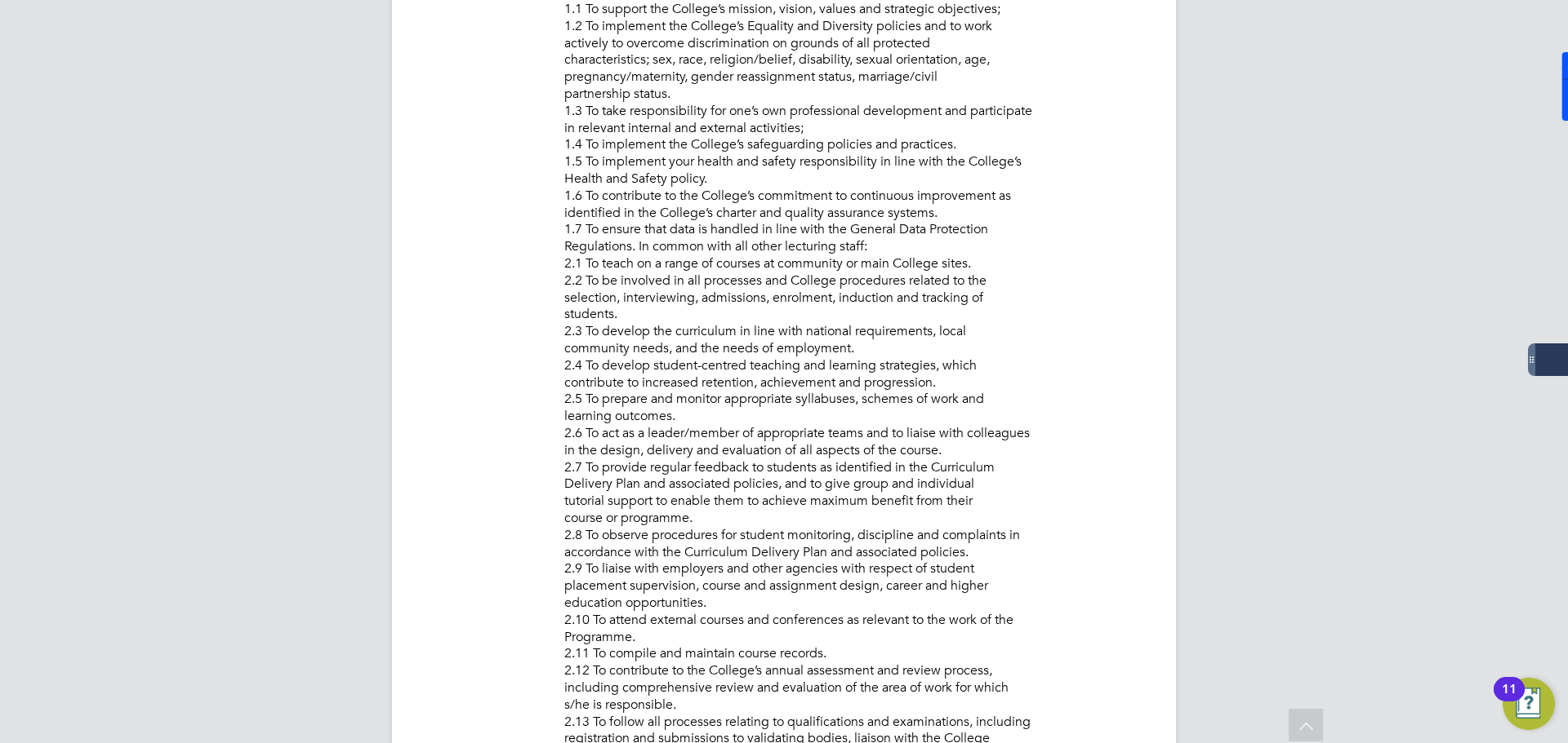
scroll to position [734, 0]
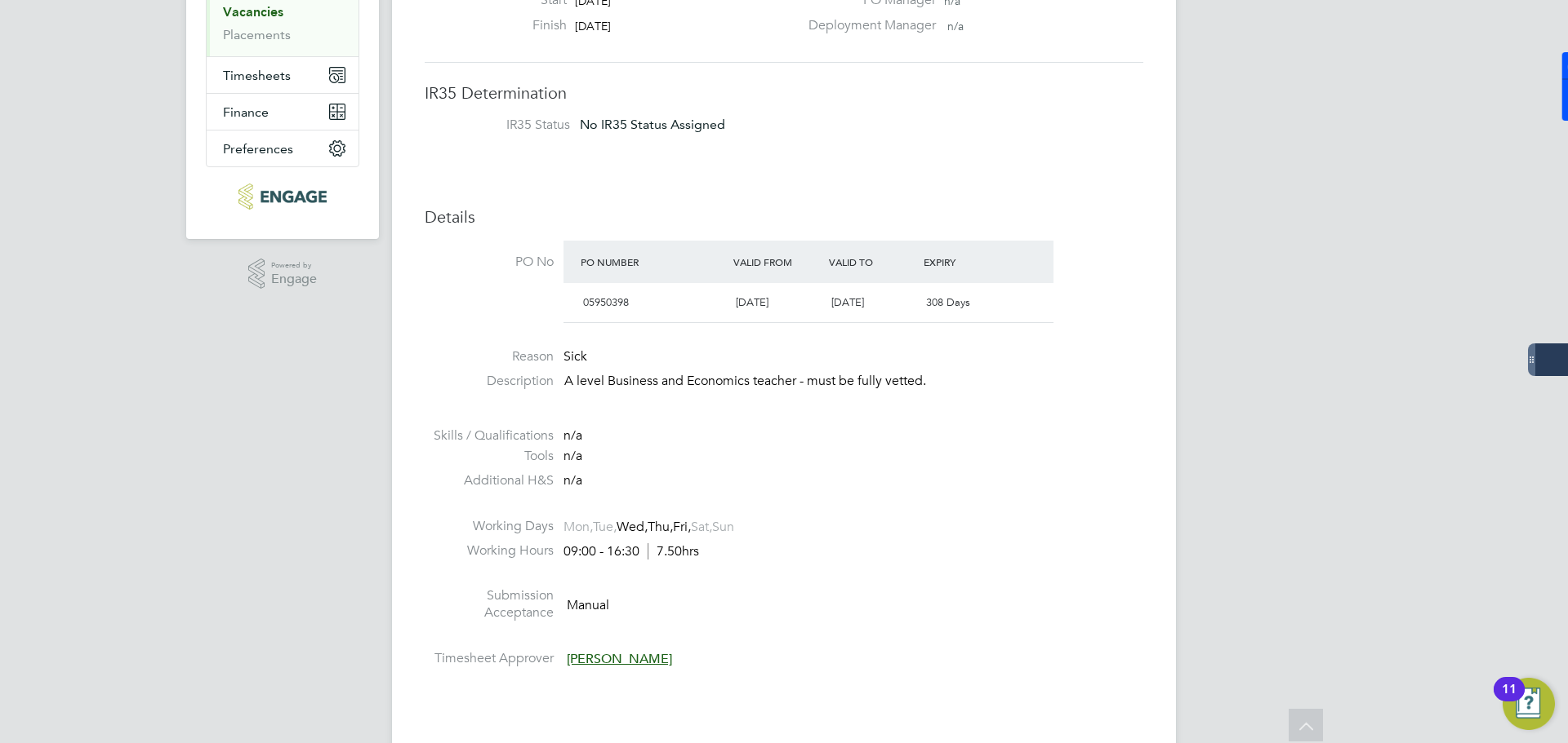
scroll to position [292, 0]
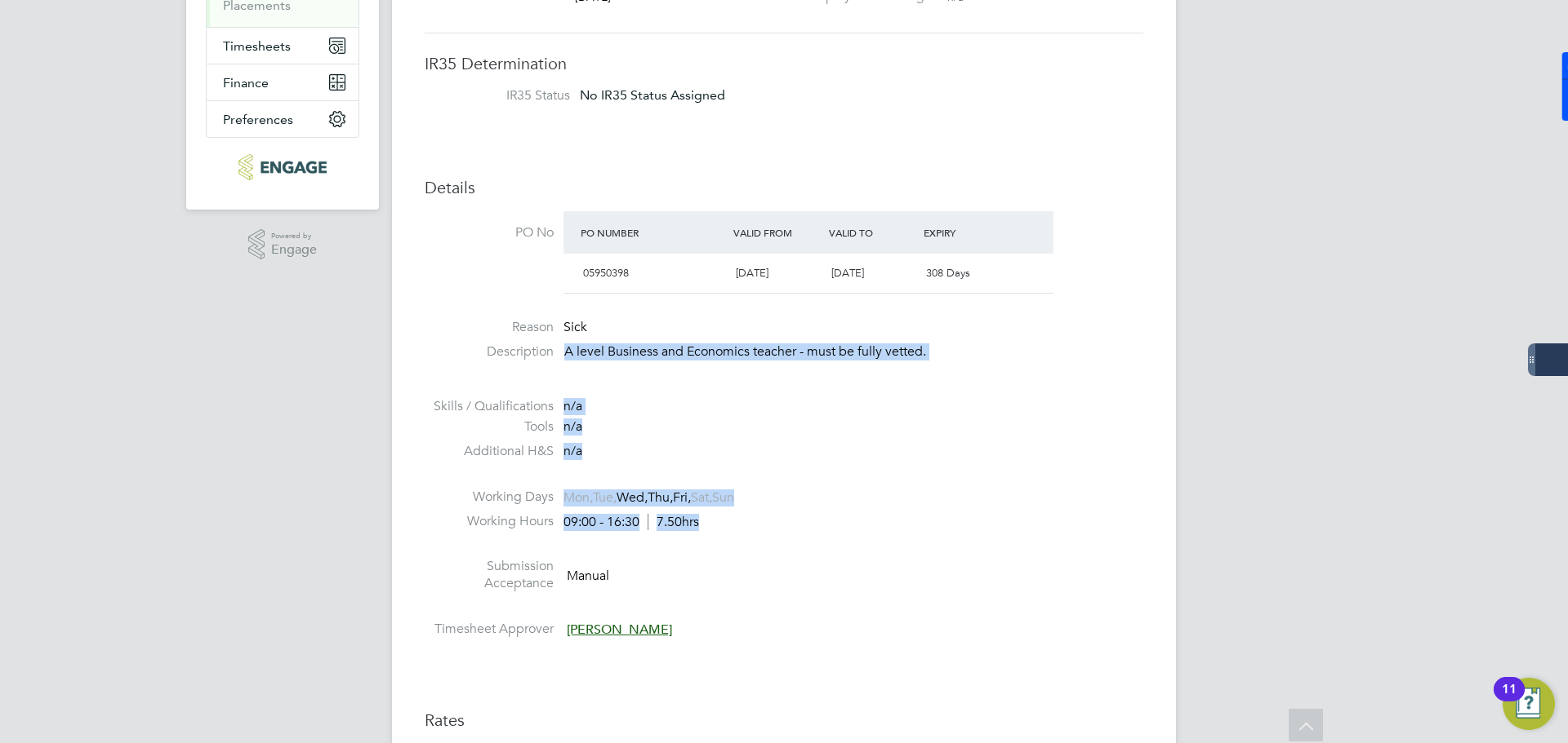
drag, startPoint x: 768, startPoint y: 528, endPoint x: 553, endPoint y: 344, distance: 283.0
click at [553, 344] on ul "PO No PO Number Valid From Valid To Expiry 05950398 01 Aug 2025 31 Jul 2026 308…" at bounding box center [784, 428] width 719 height 434
copy ul "A level Business and Economics teacher - must be fully vetted. Skills / Qualifi…"
click at [970, 455] on li "Additional H&S n/a" at bounding box center [784, 456] width 719 height 25
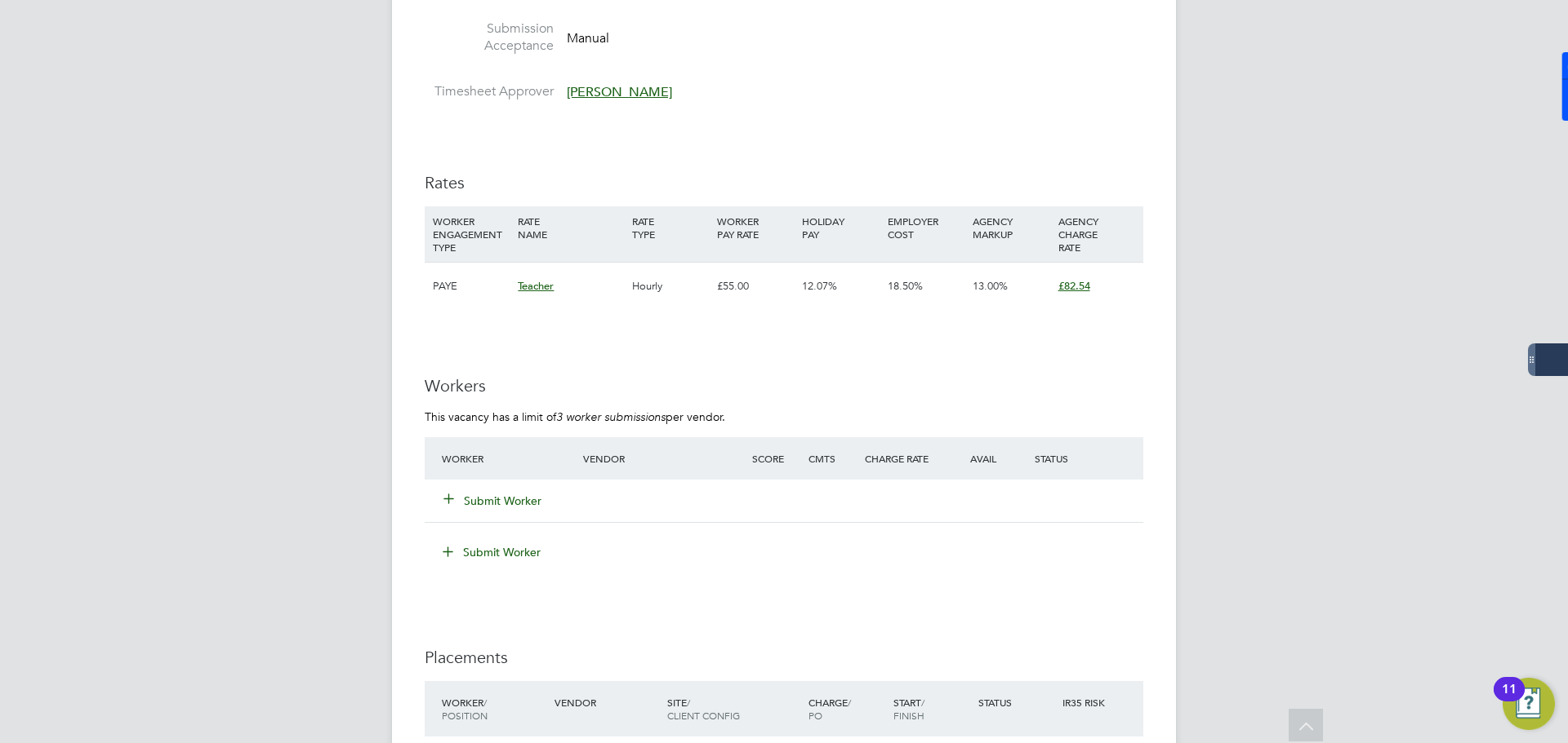
scroll to position [898, 0]
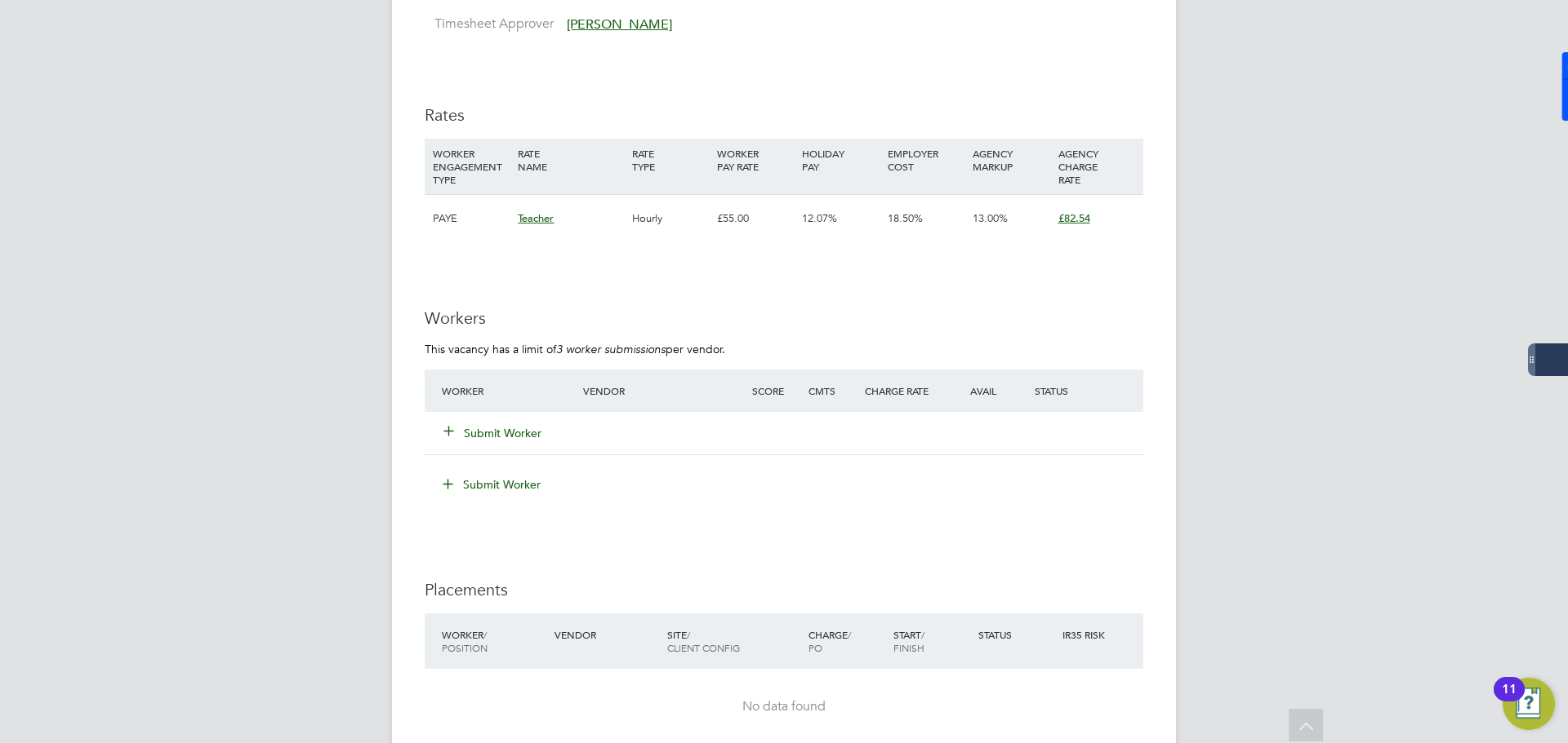
click at [473, 438] on button "Submit Worker" at bounding box center [492, 433] width 98 height 16
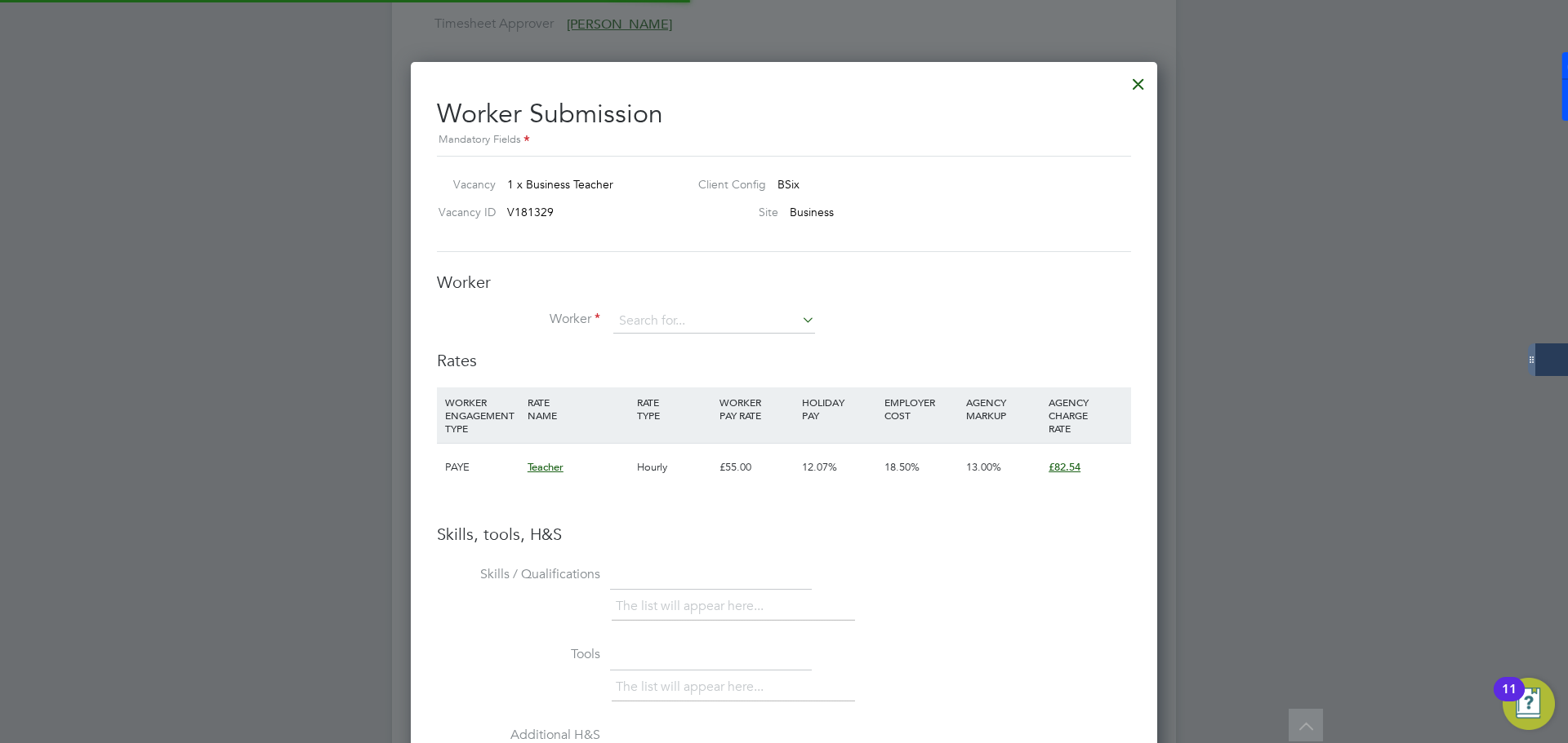
scroll to position [9, 9]
click at [694, 323] on input at bounding box center [714, 321] width 201 height 25
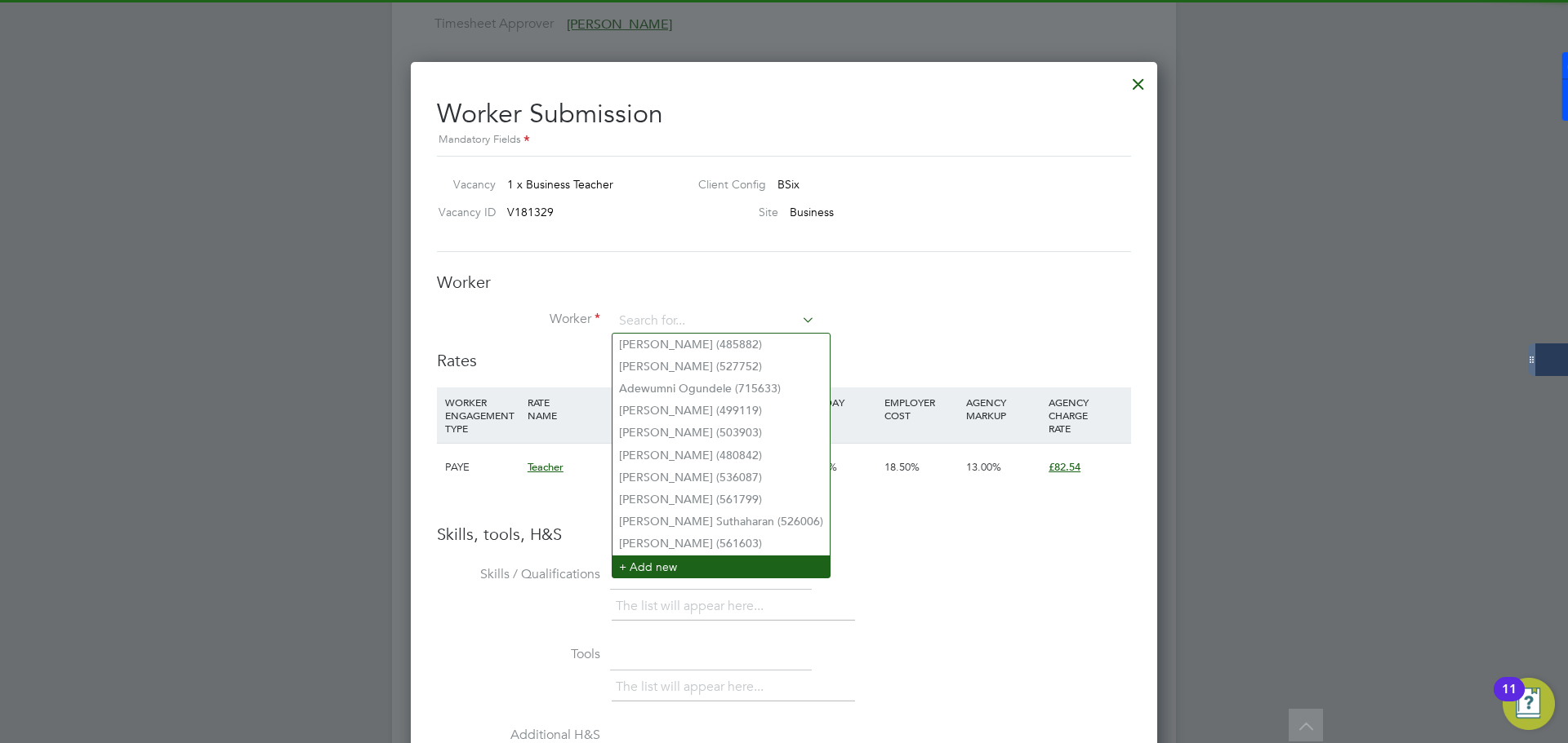
click at [670, 560] on li "+ Add new" at bounding box center [721, 567] width 218 height 22
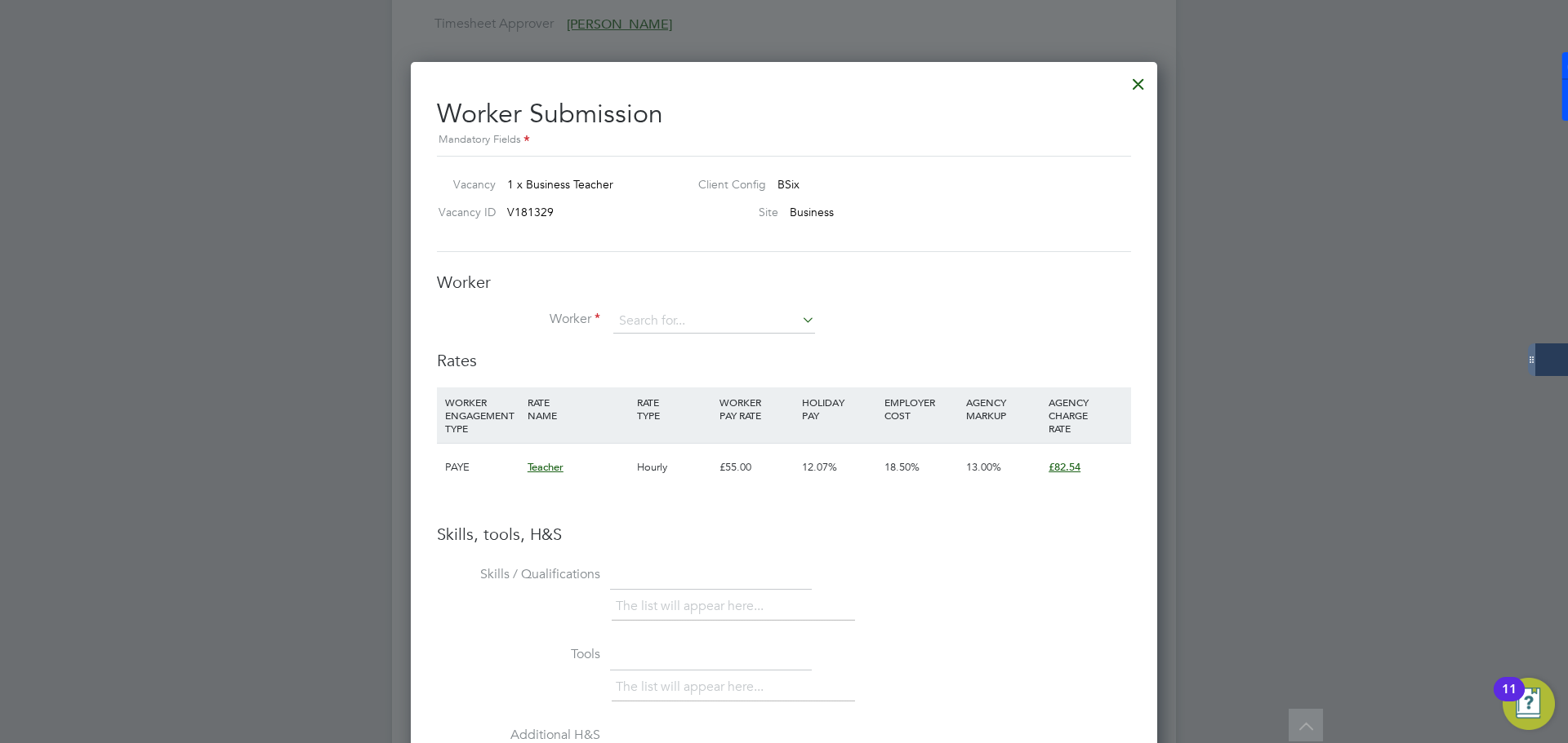
scroll to position [1381, 432]
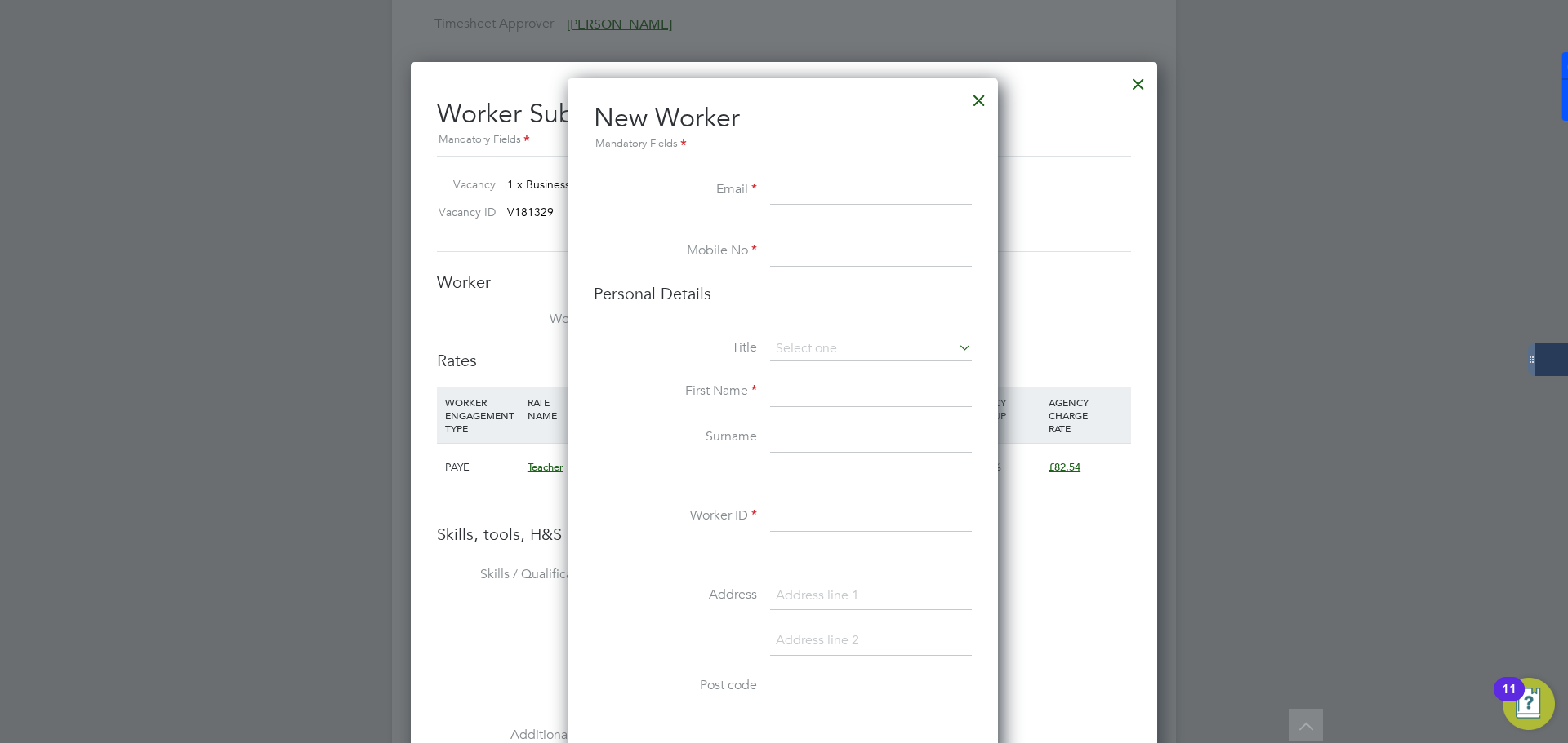
paste input "Oboybal@yahoo.co.uk"
type input "Oboybal@yahoo.co.uk"
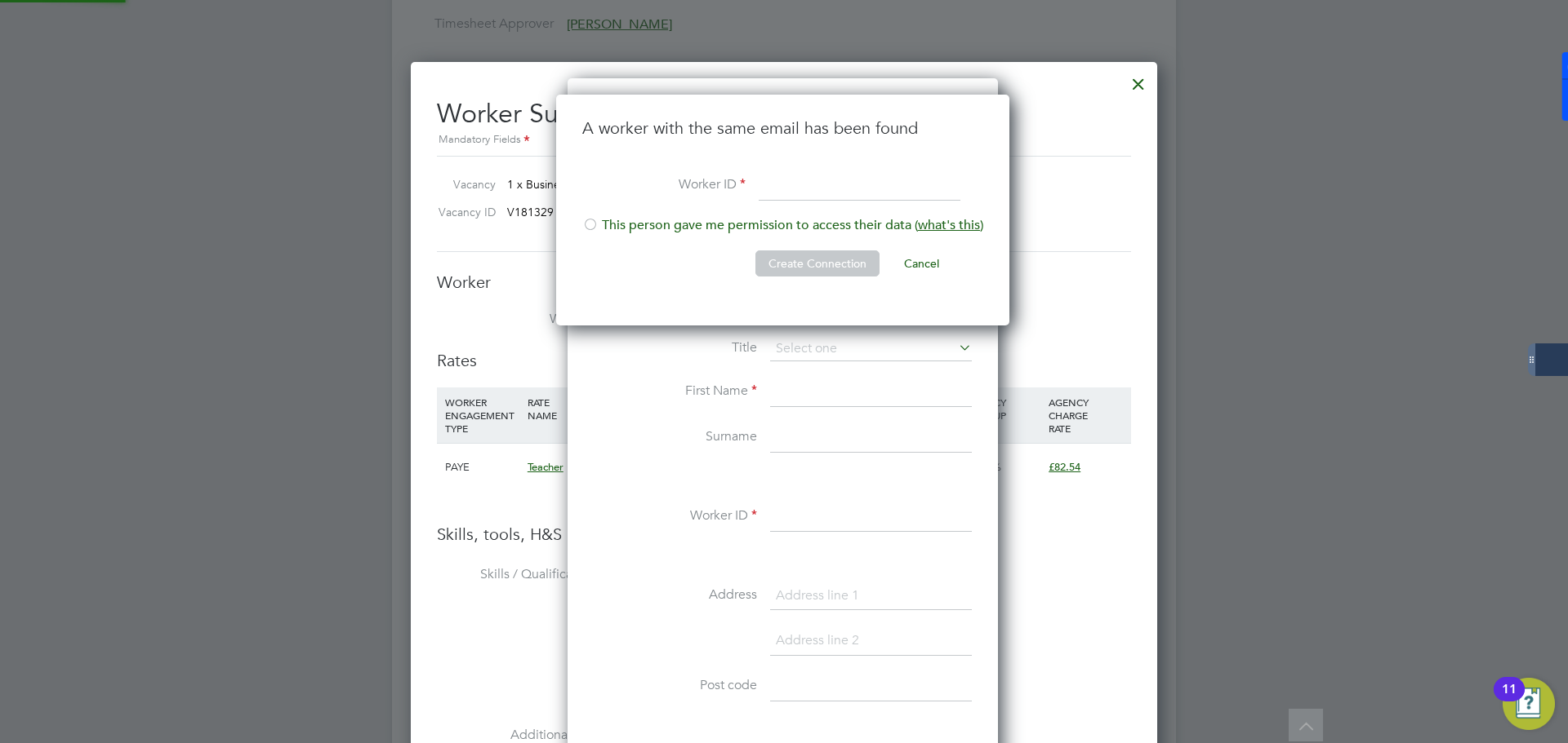
scroll to position [232, 455]
click at [810, 194] on input at bounding box center [859, 186] width 201 height 30
type input "435642"
click at [634, 223] on li "This person gave me permission to access their data ( what's this )" at bounding box center [783, 234] width 401 height 33
click at [785, 261] on button "Create Connection" at bounding box center [817, 263] width 124 height 26
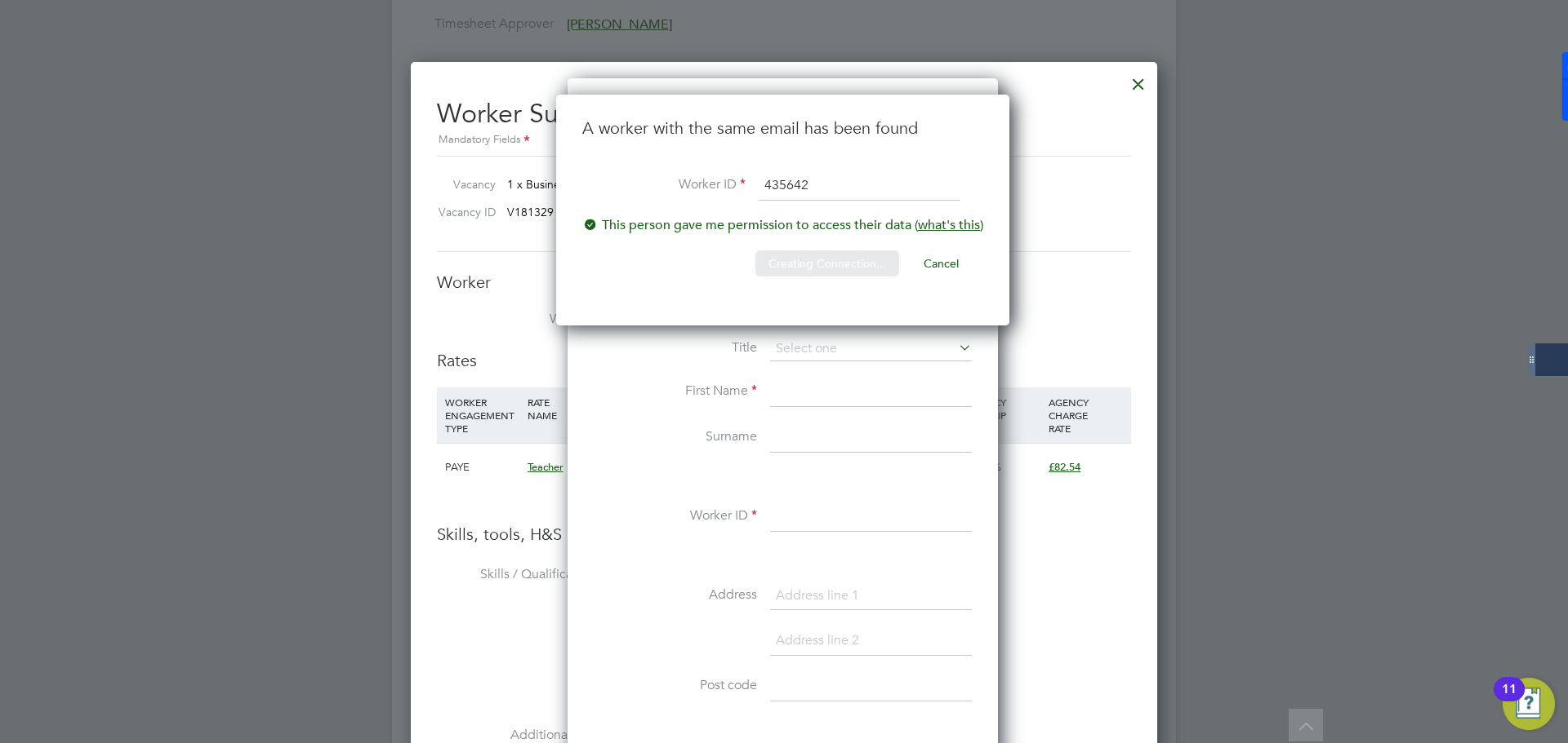
scroll to position [0, 0]
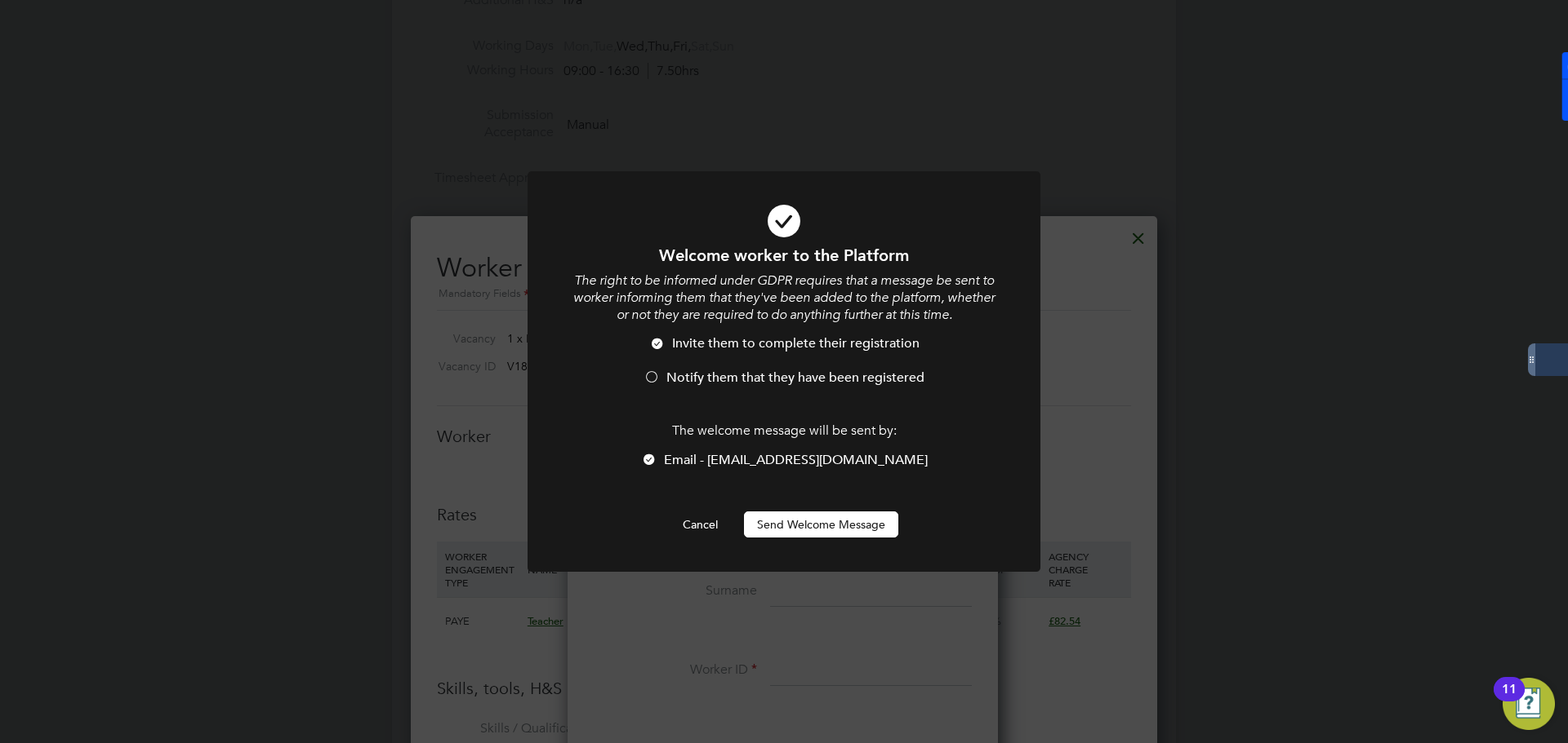
click at [745, 381] on span "Notify them that they have been registered" at bounding box center [795, 378] width 258 height 16
click at [802, 520] on button "Send Welcome Message" at bounding box center [821, 524] width 155 height 26
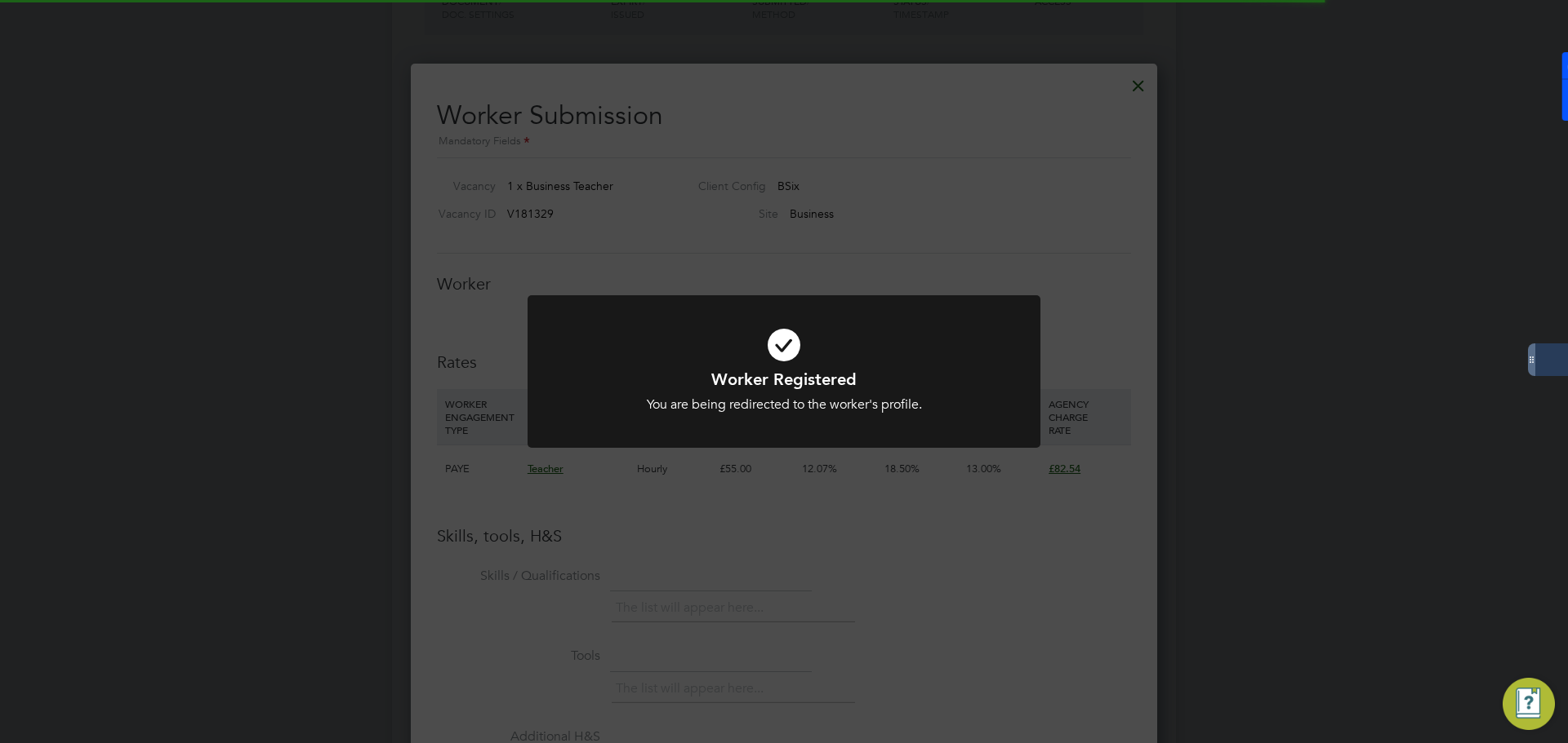
scroll to position [898, 0]
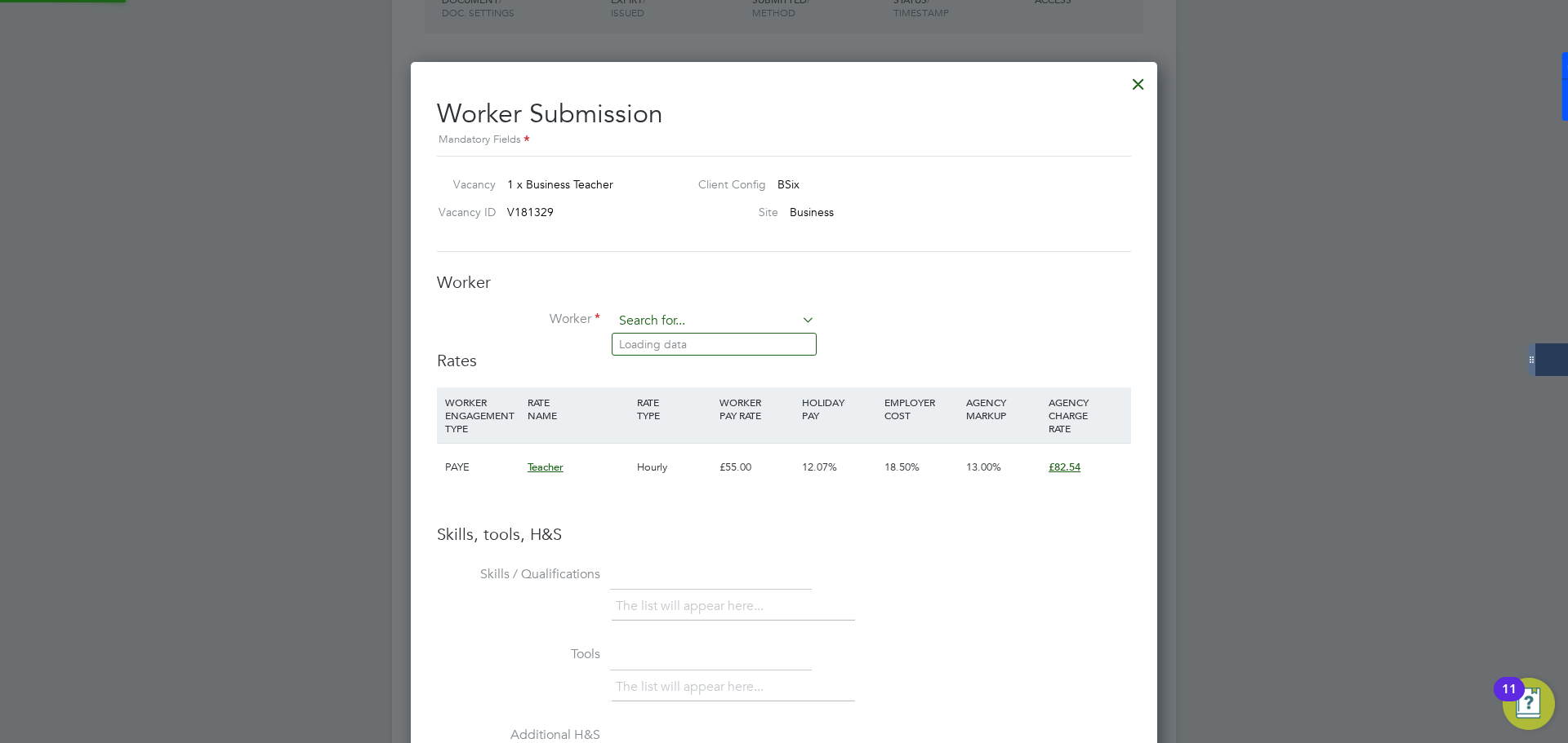
click at [786, 321] on input at bounding box center [714, 321] width 201 height 25
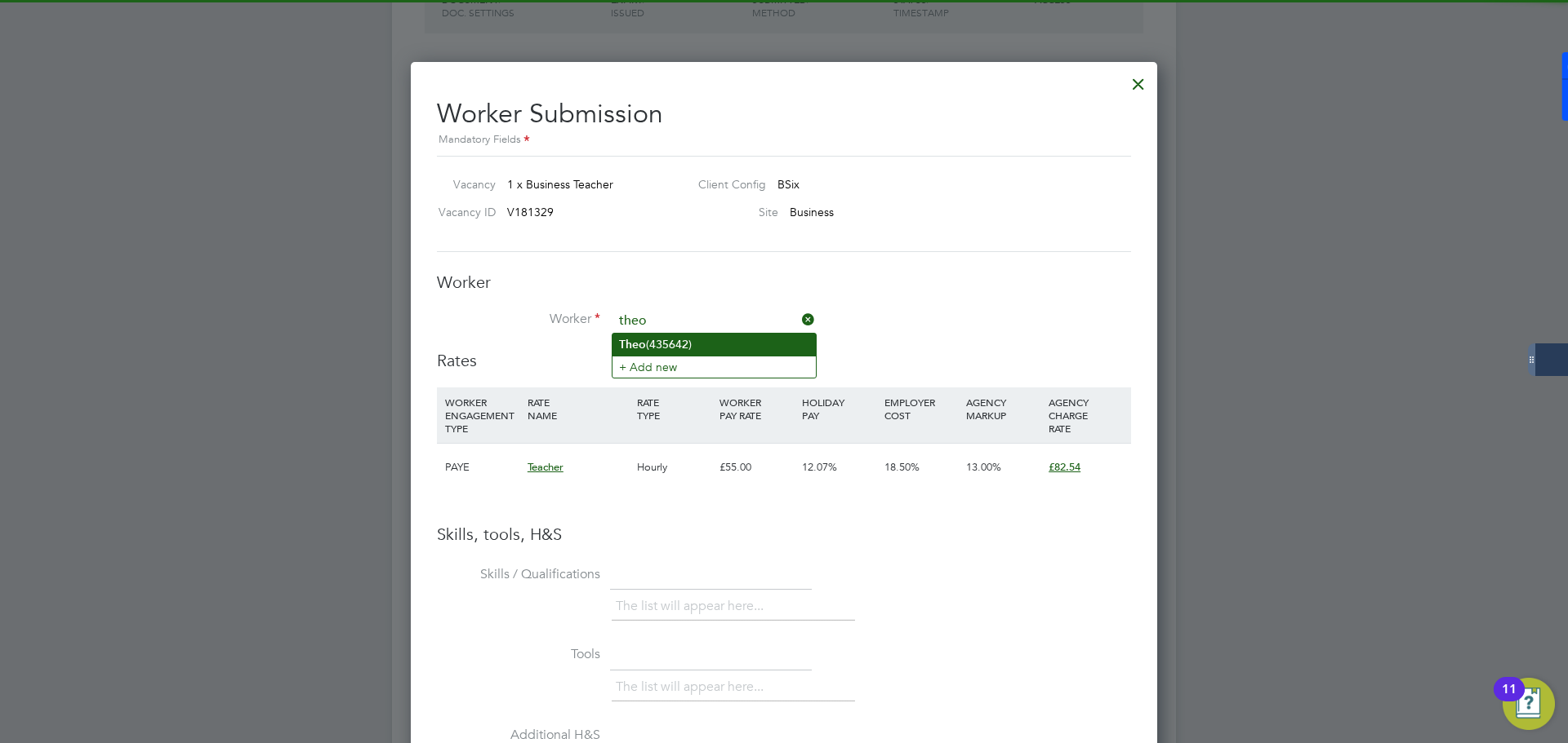
click at [714, 346] on li "Theo (435642)" at bounding box center [714, 344] width 203 height 22
type input "Theo (435642)"
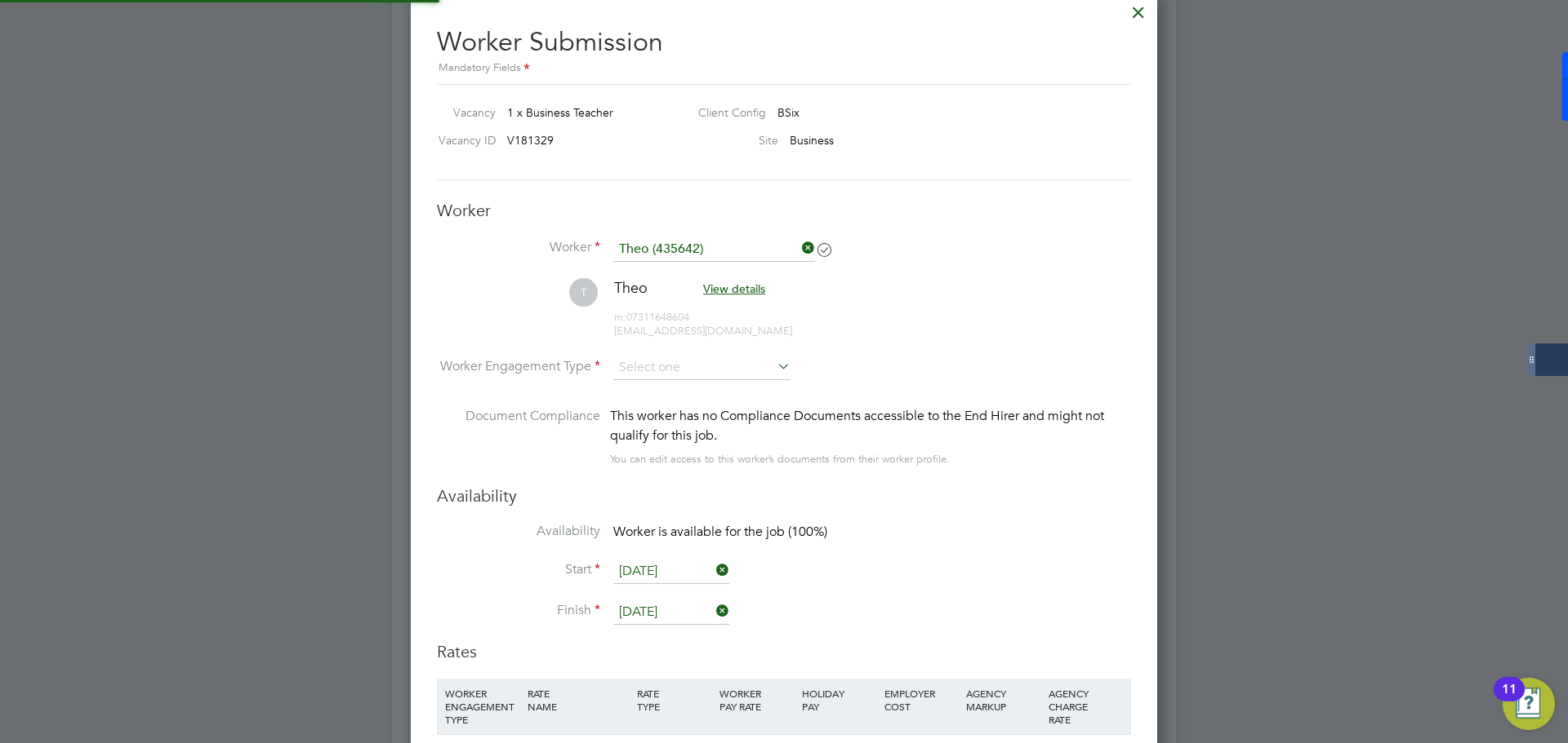
scroll to position [1061, 0]
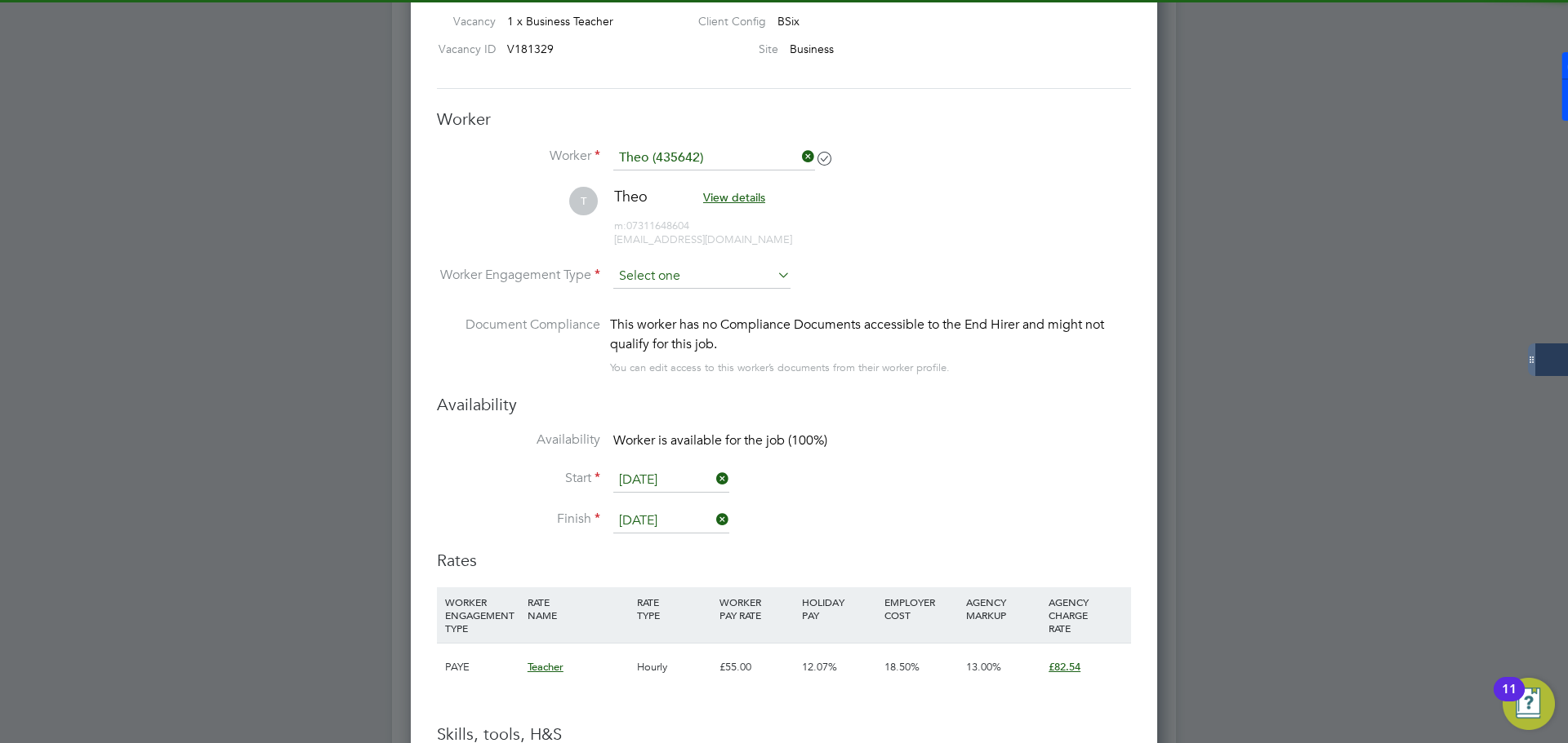
click at [724, 278] on input at bounding box center [702, 277] width 178 height 25
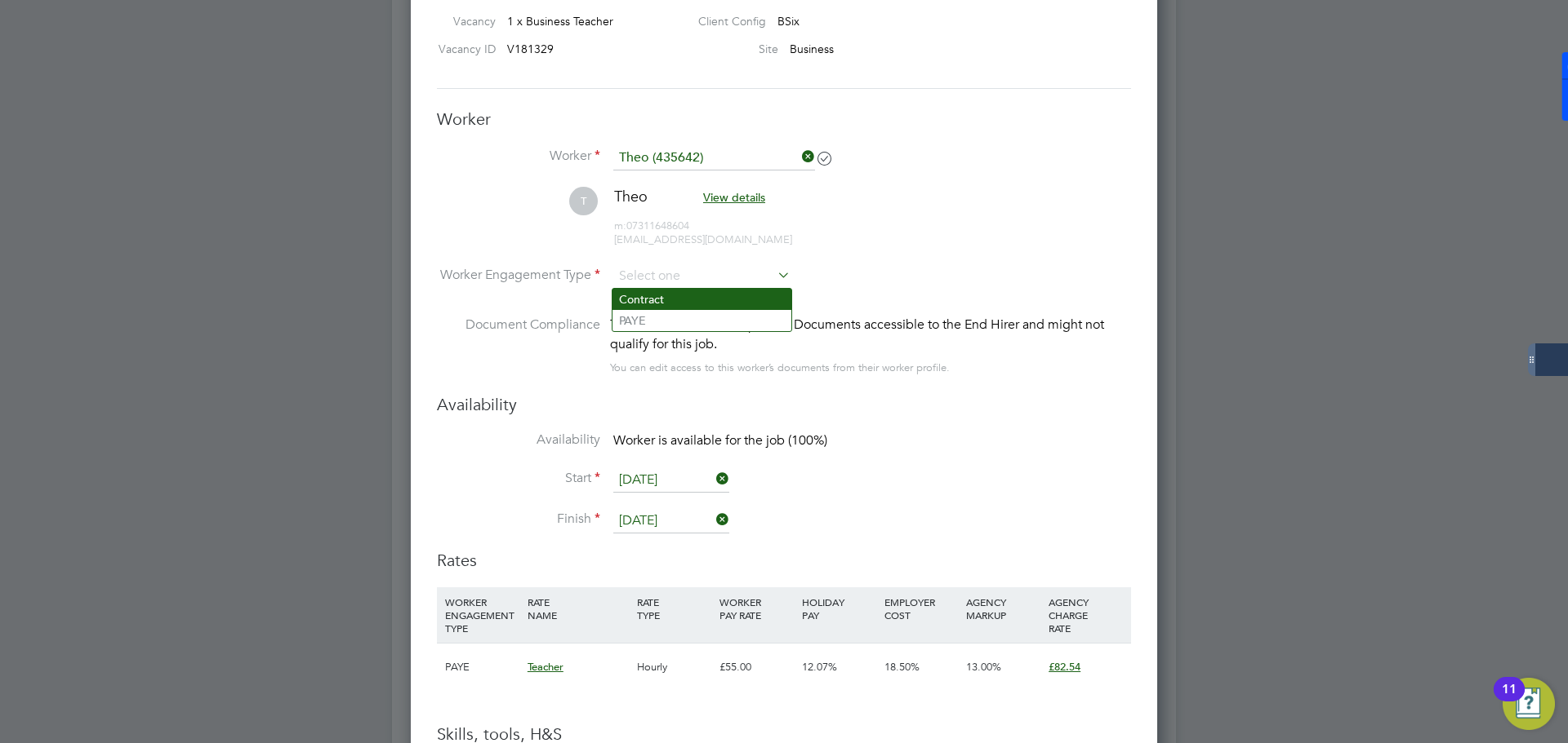
click at [694, 303] on li "Contract" at bounding box center [701, 299] width 178 height 21
type input "Contract"
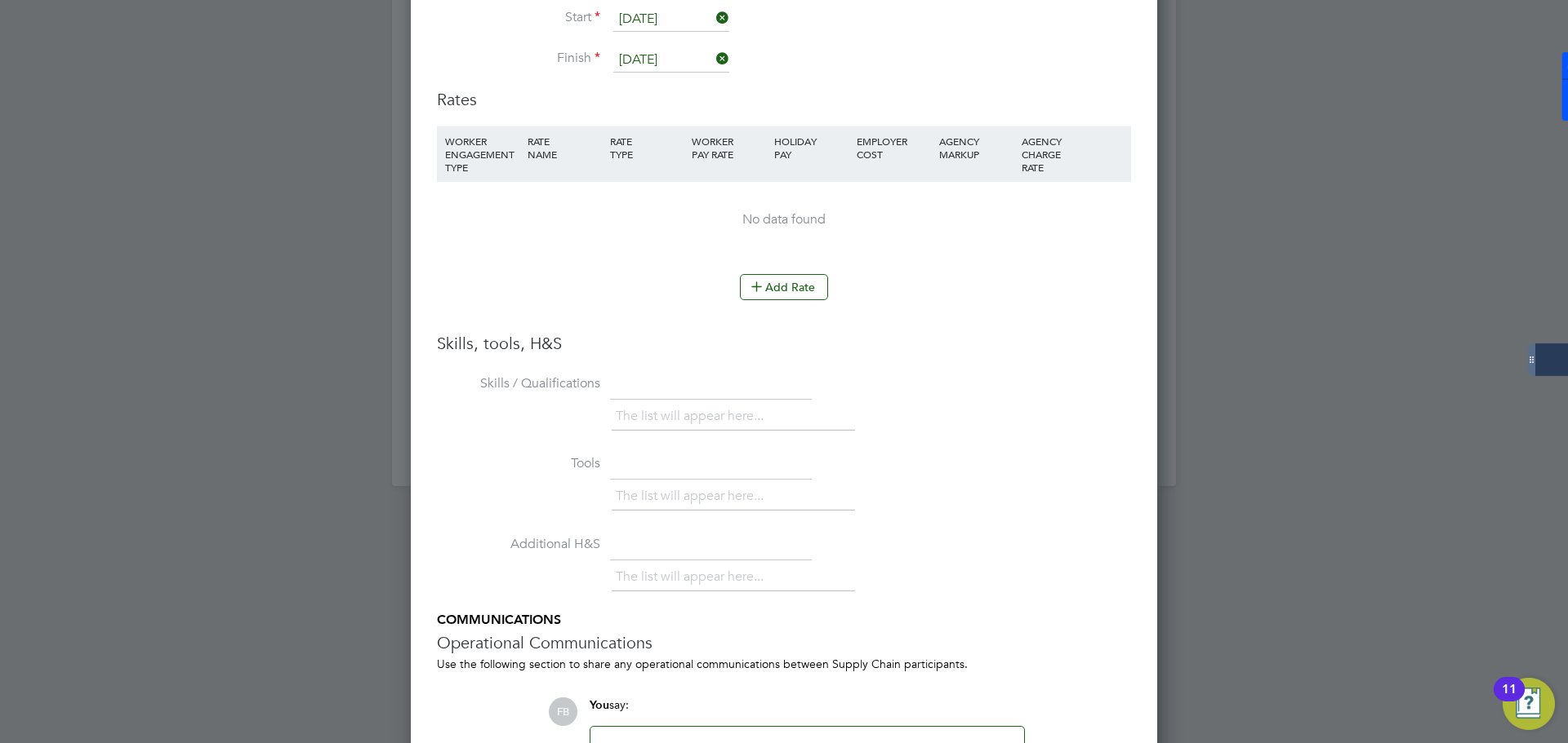
scroll to position [1551, 0]
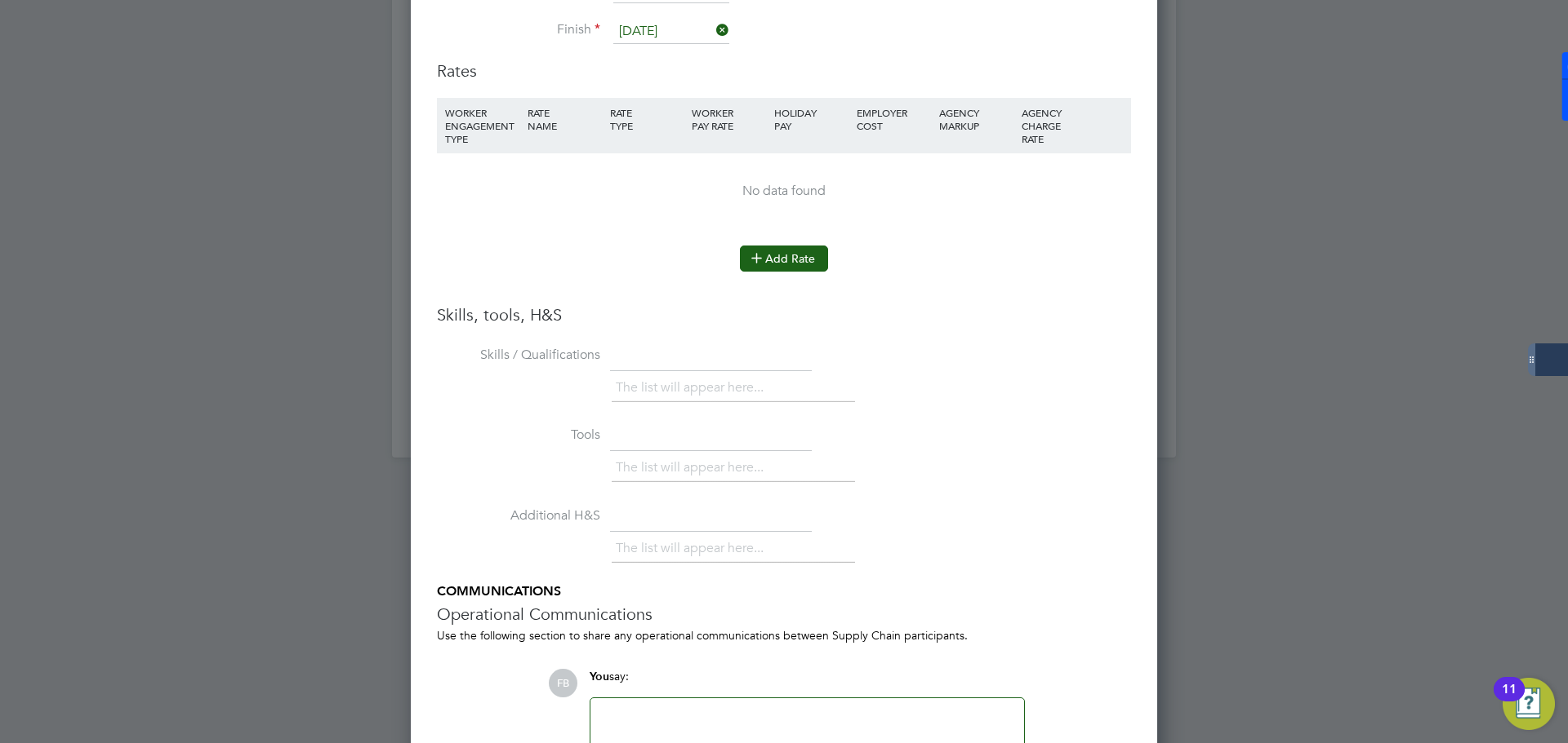
click at [791, 265] on button "Add Rate" at bounding box center [784, 258] width 88 height 26
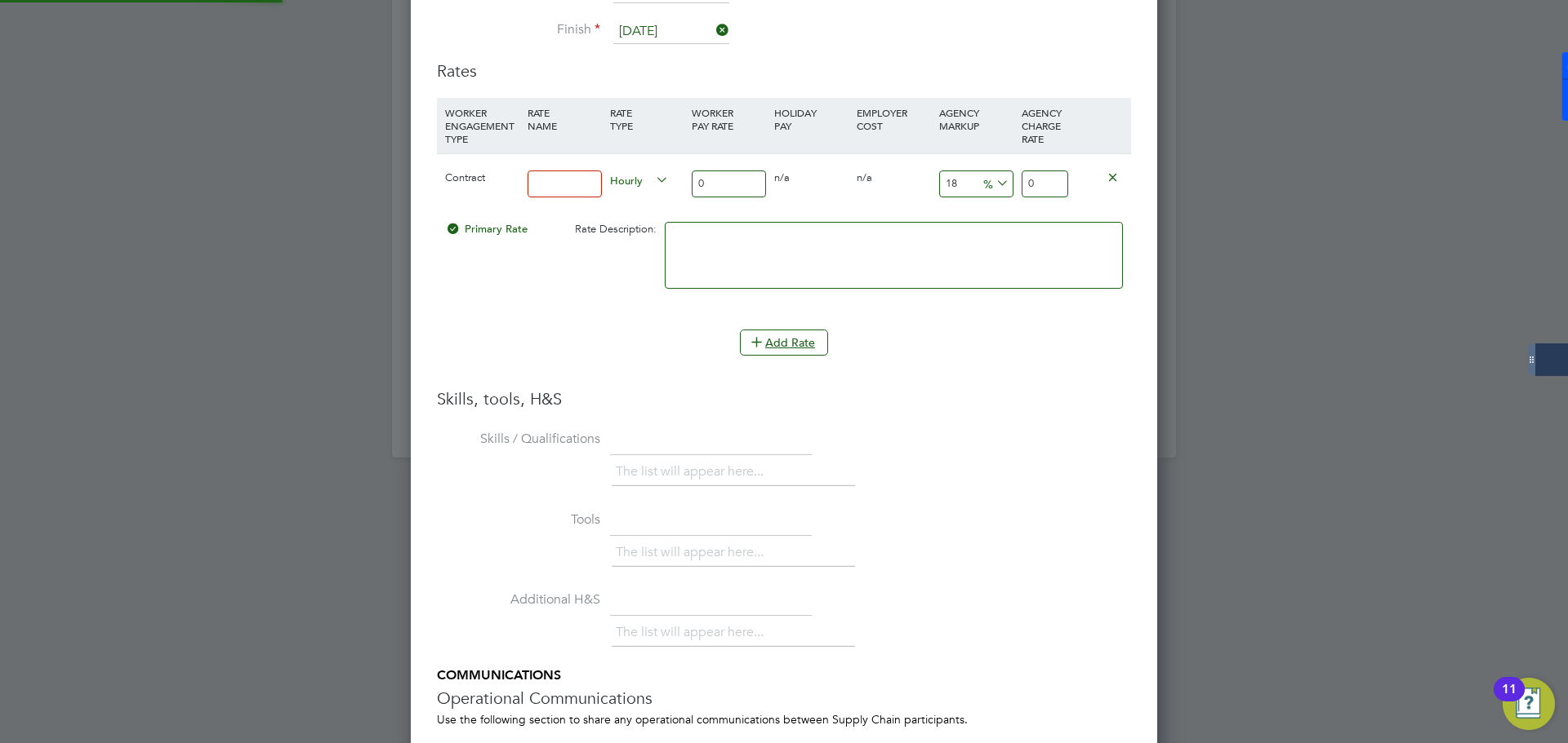
scroll to position [1548, 747]
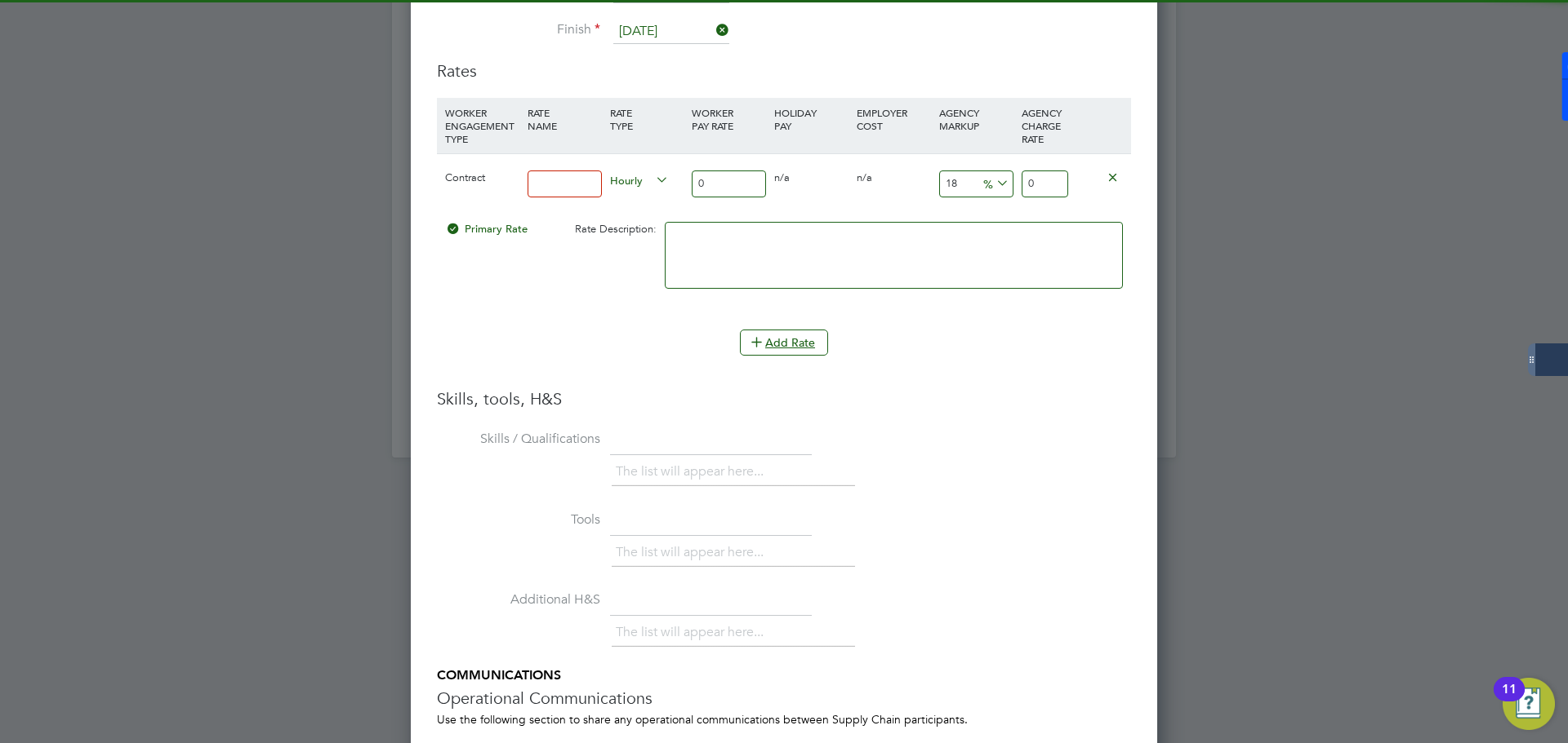
drag, startPoint x: 571, startPoint y: 184, endPoint x: 582, endPoint y: 180, distance: 11.7
click at [571, 184] on input at bounding box center [565, 184] width 74 height 27
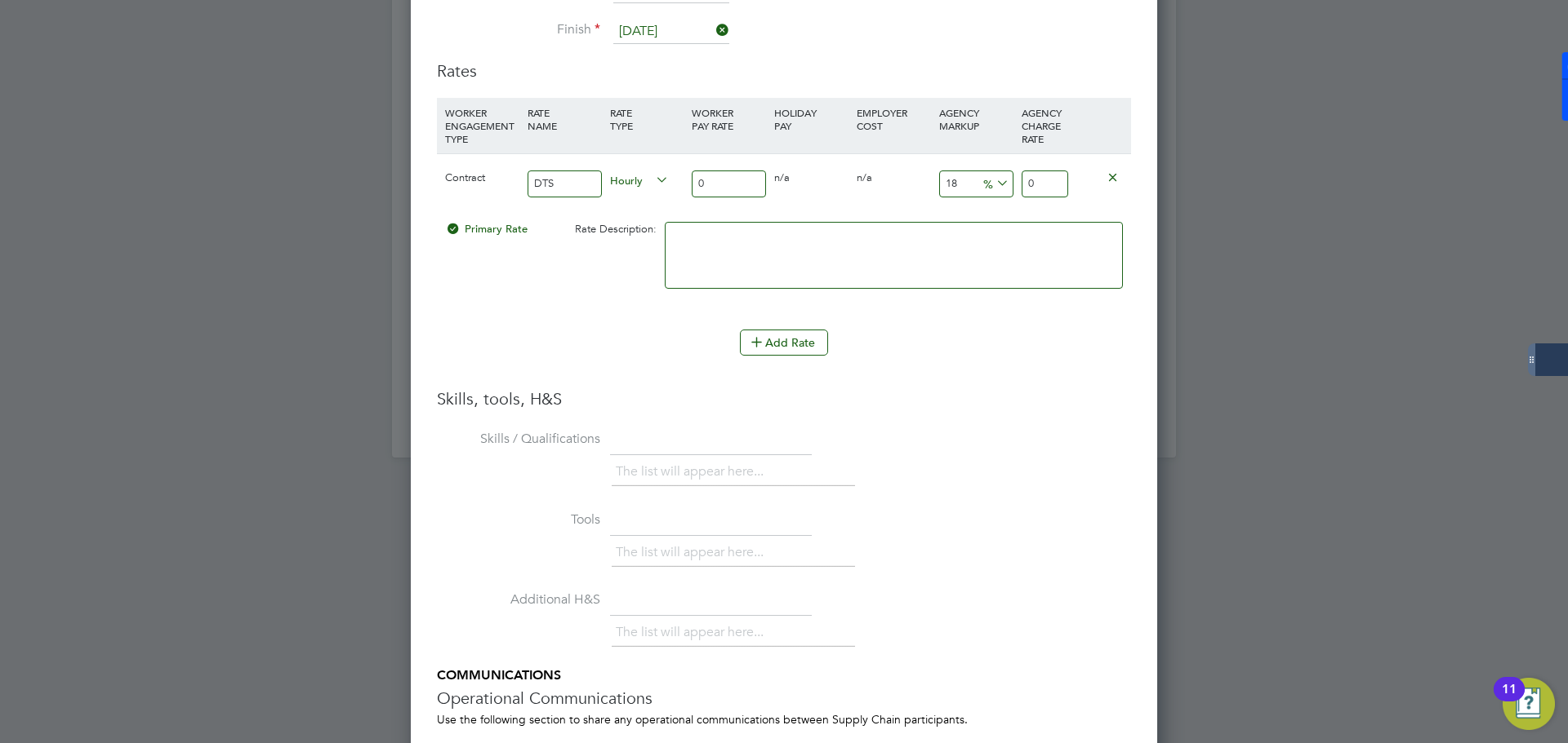
type input "DTS"
click at [722, 173] on input "0" at bounding box center [729, 184] width 74 height 27
type input "4"
type input "4.72"
type input "40"
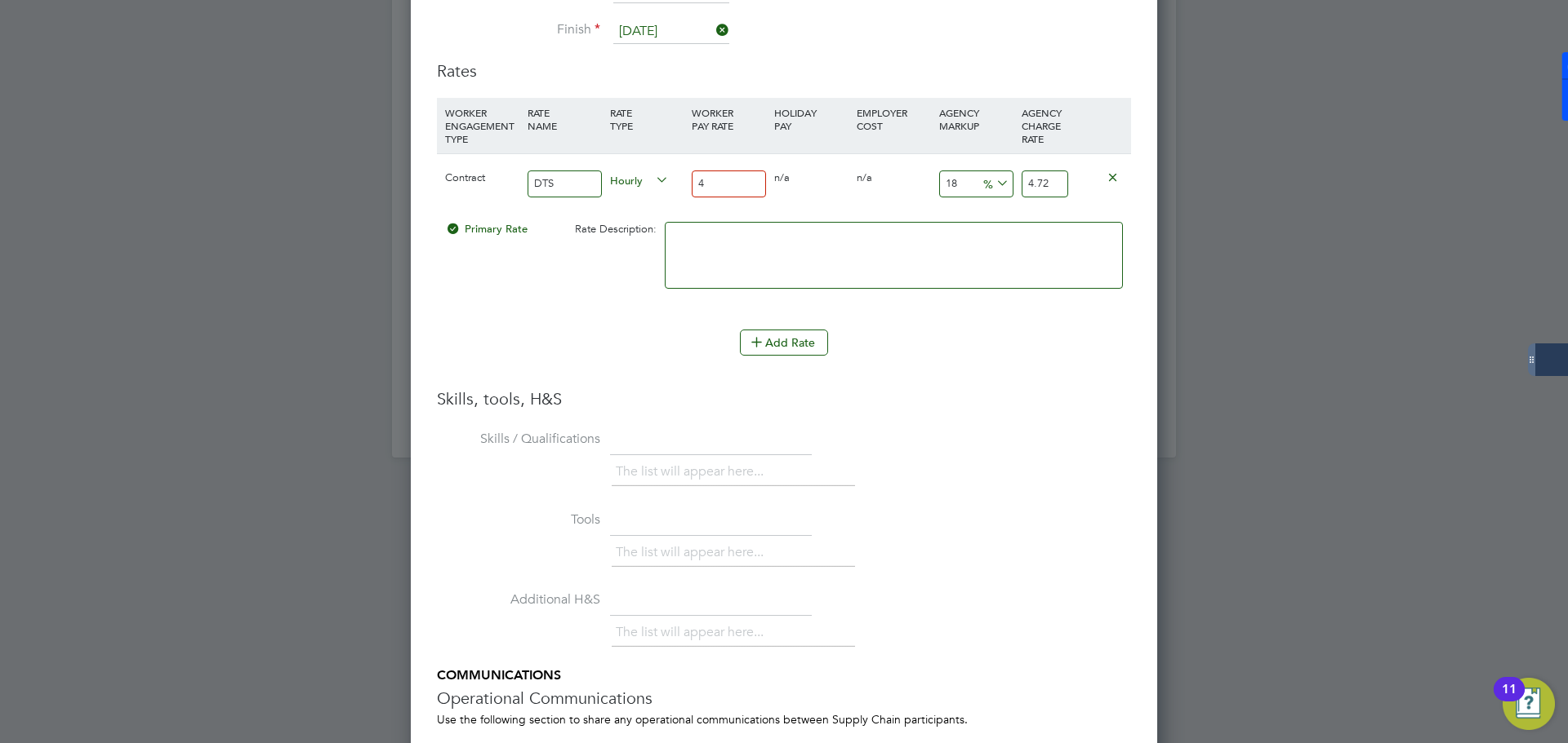
type input "47.2"
type input "4"
type input "4.72"
type input "45"
type input "53.1"
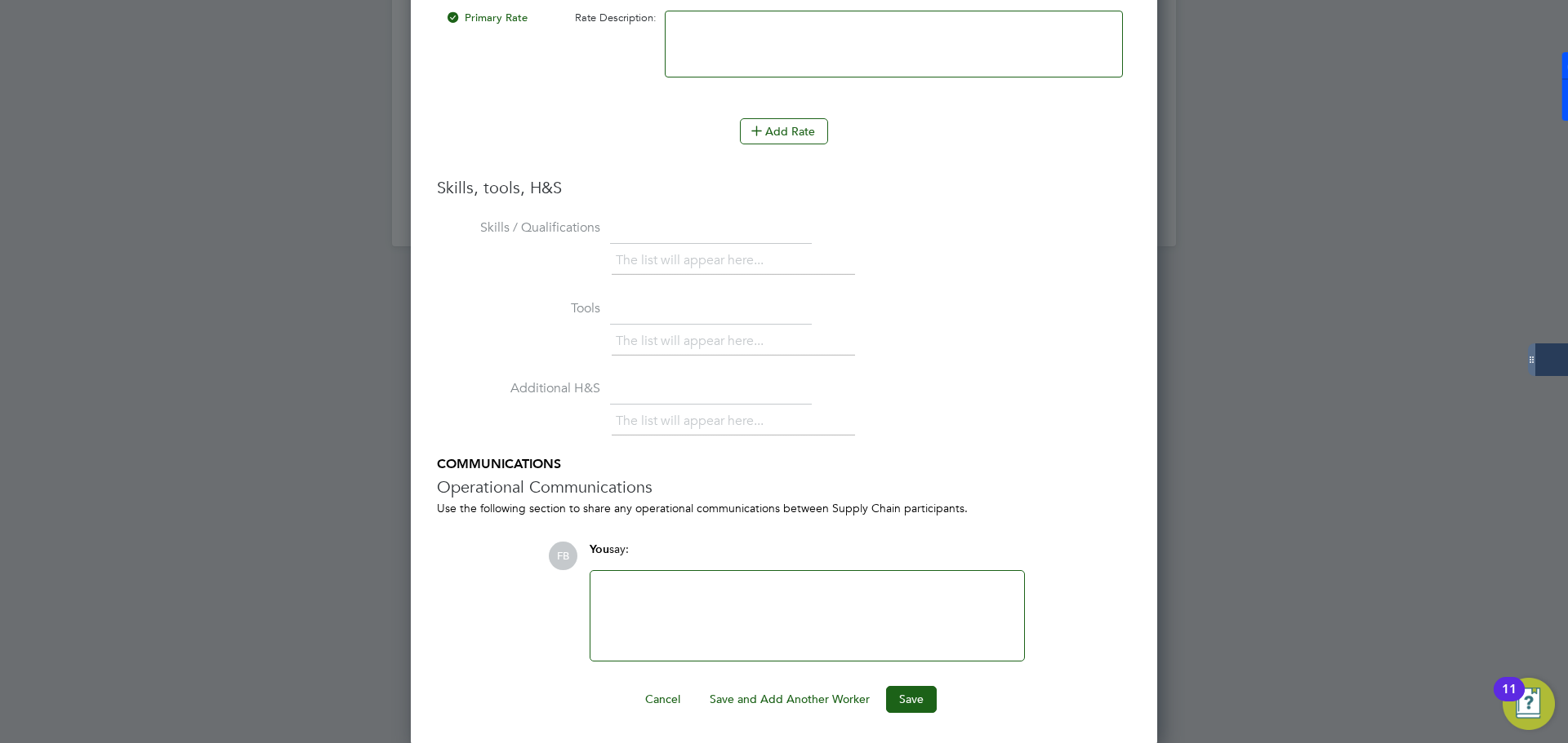
scroll to position [1764, 0]
type input "45"
click at [901, 698] on button "Save" at bounding box center [910, 697] width 51 height 26
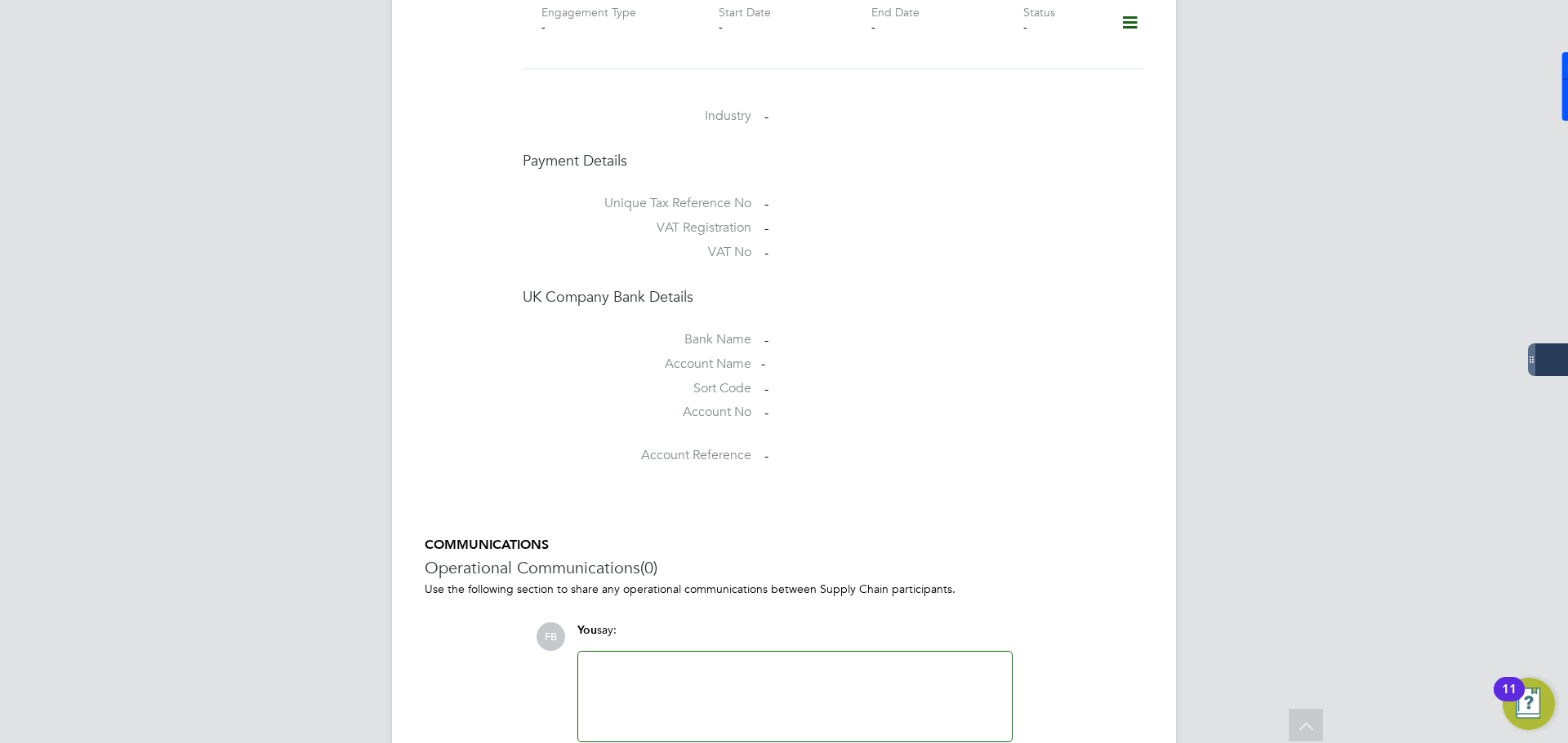
scroll to position [1275, 0]
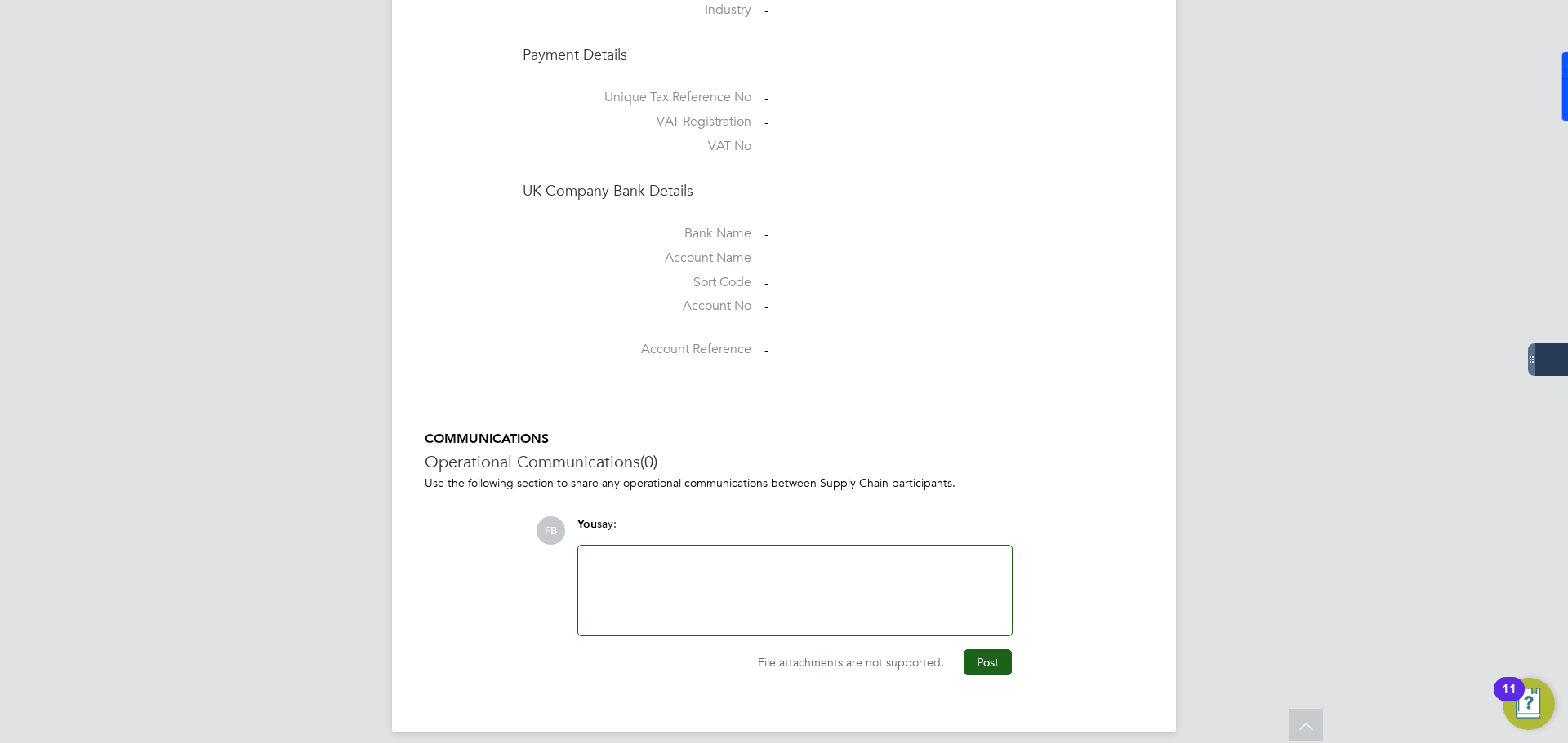
click at [862, 568] on div at bounding box center [795, 591] width 414 height 71
paste div "To enrich screen reader interactions, please activate Accessibility in Grammarl…"
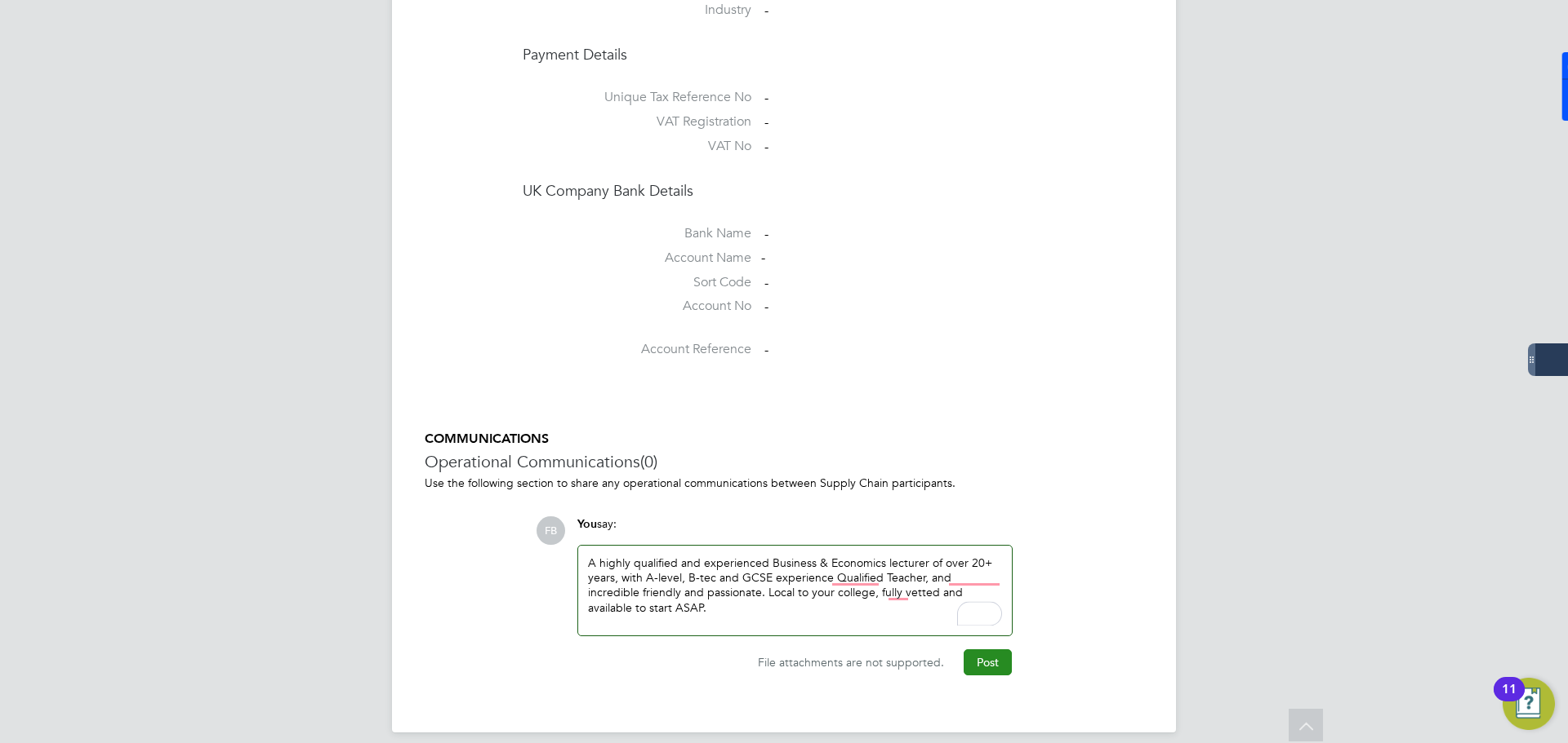
click at [995, 650] on button "Post" at bounding box center [988, 662] width 48 height 26
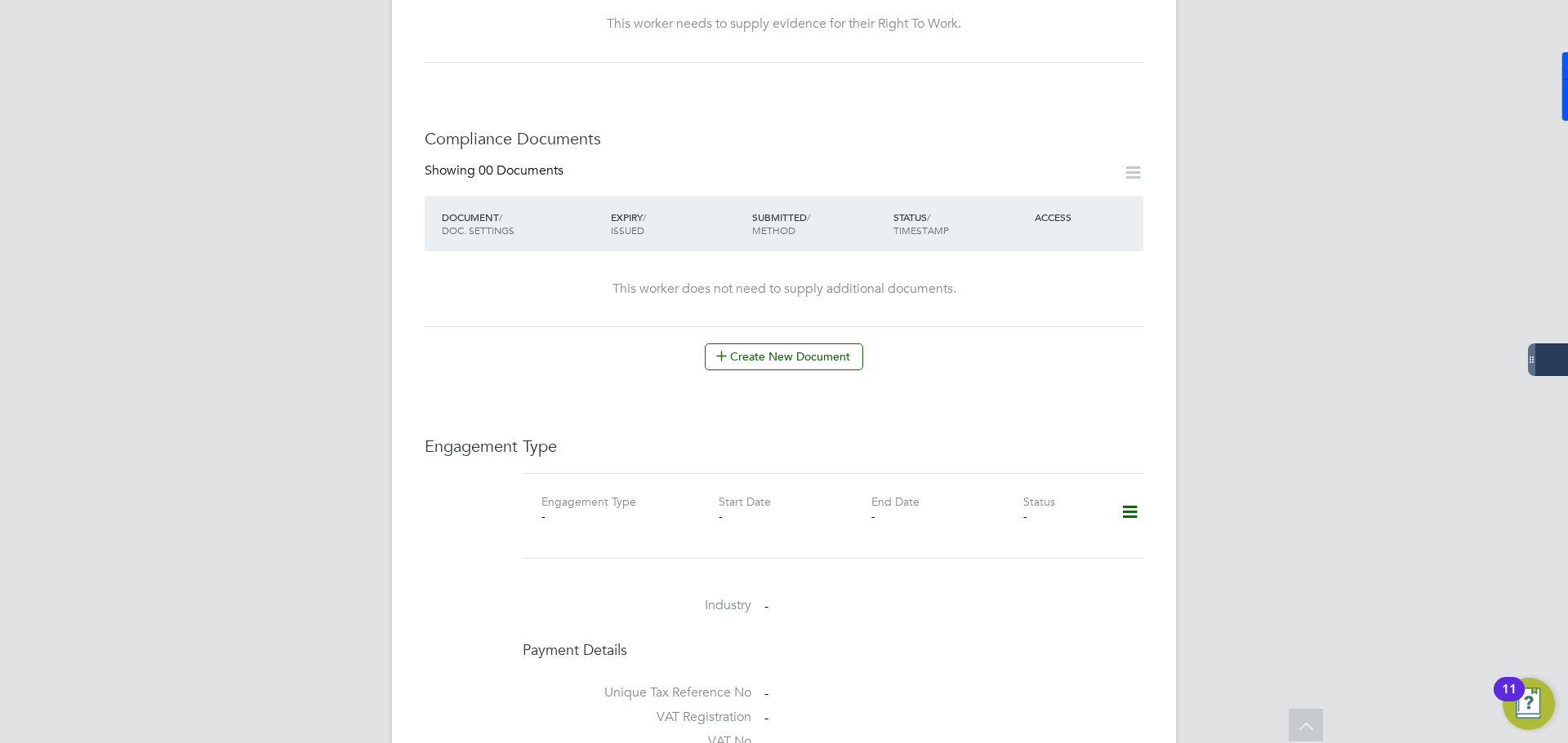
scroll to position [650, 0]
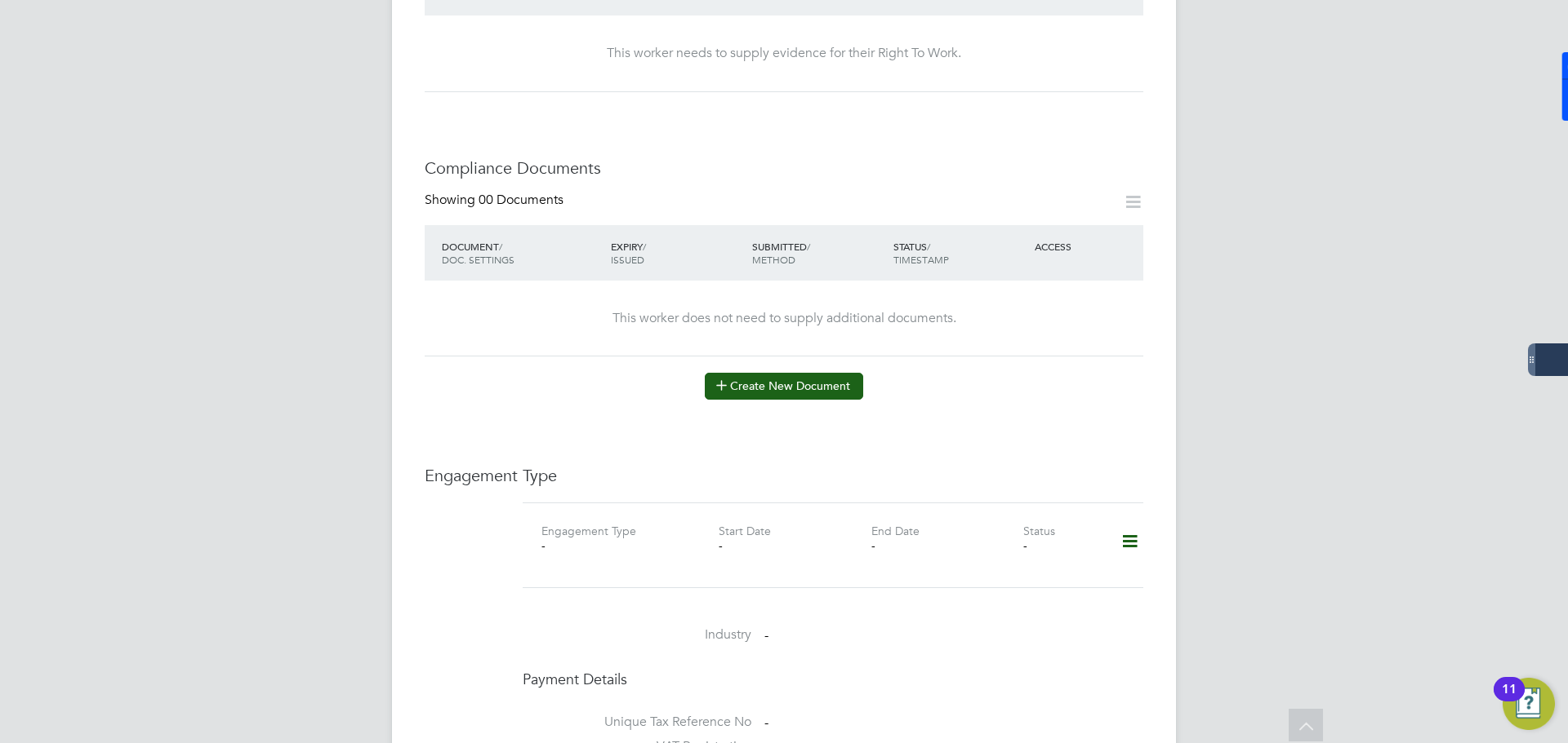
click at [775, 373] on button "Create New Document" at bounding box center [784, 385] width 158 height 26
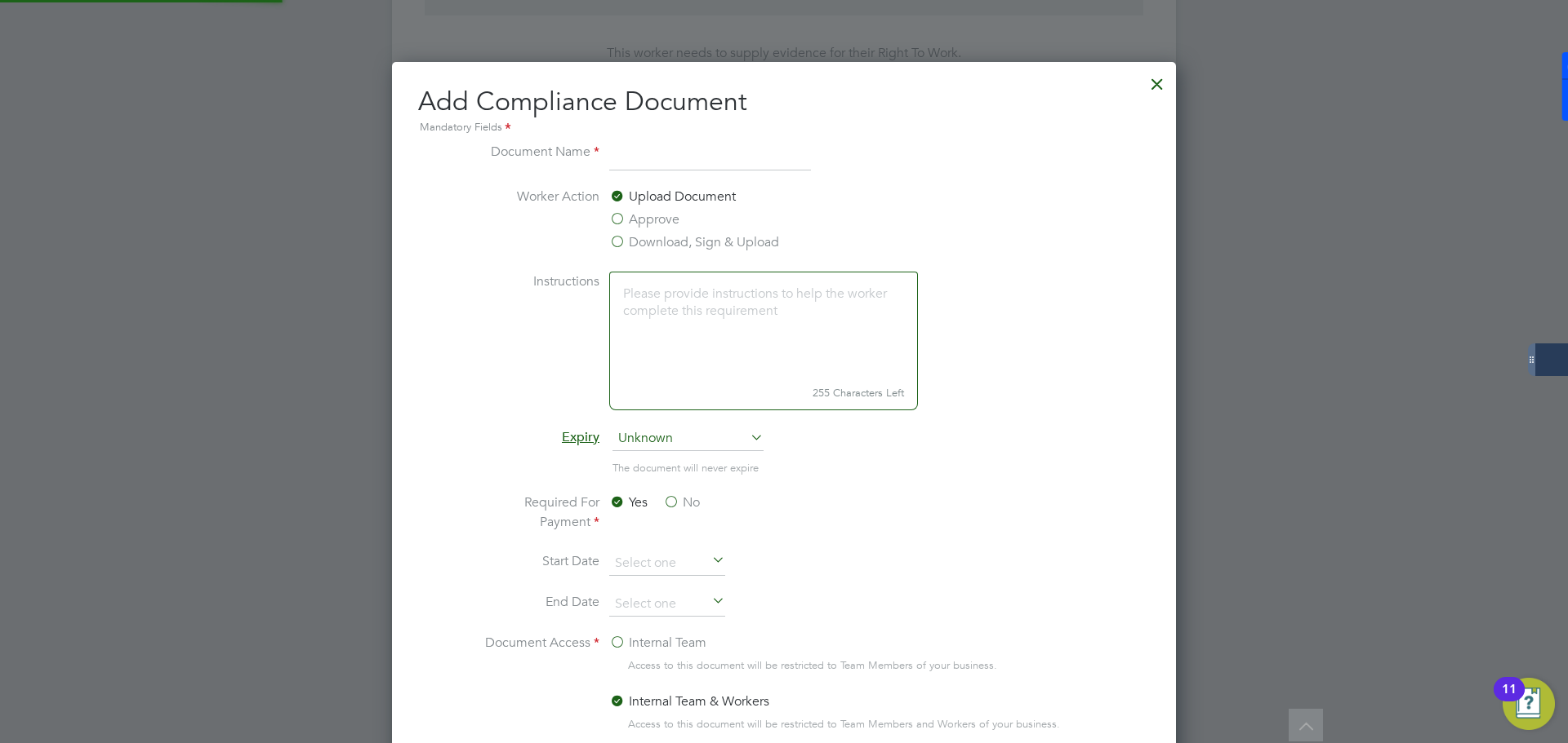
scroll to position [857, 784]
click at [1148, 86] on div at bounding box center [1157, 79] width 30 height 30
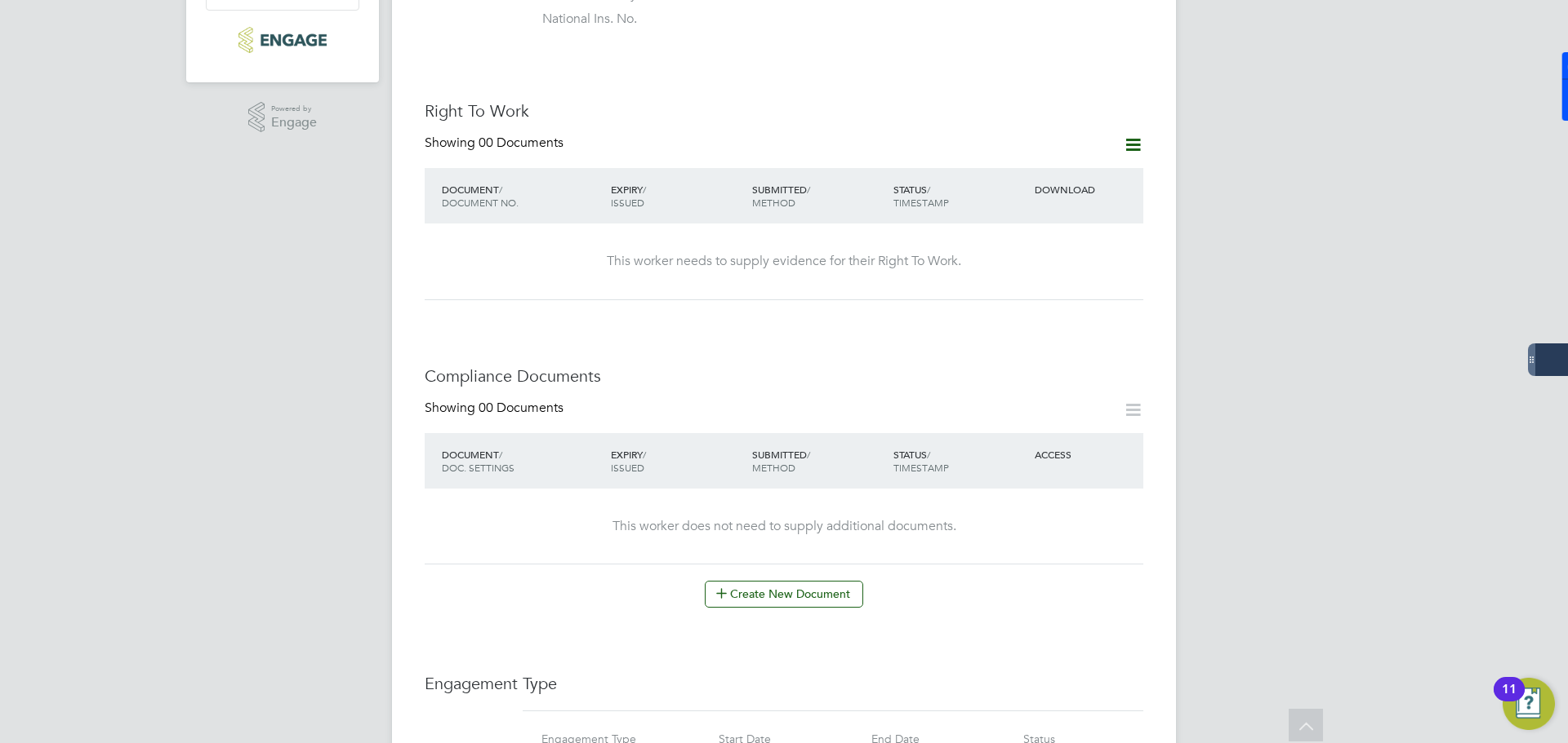
scroll to position [242, 0]
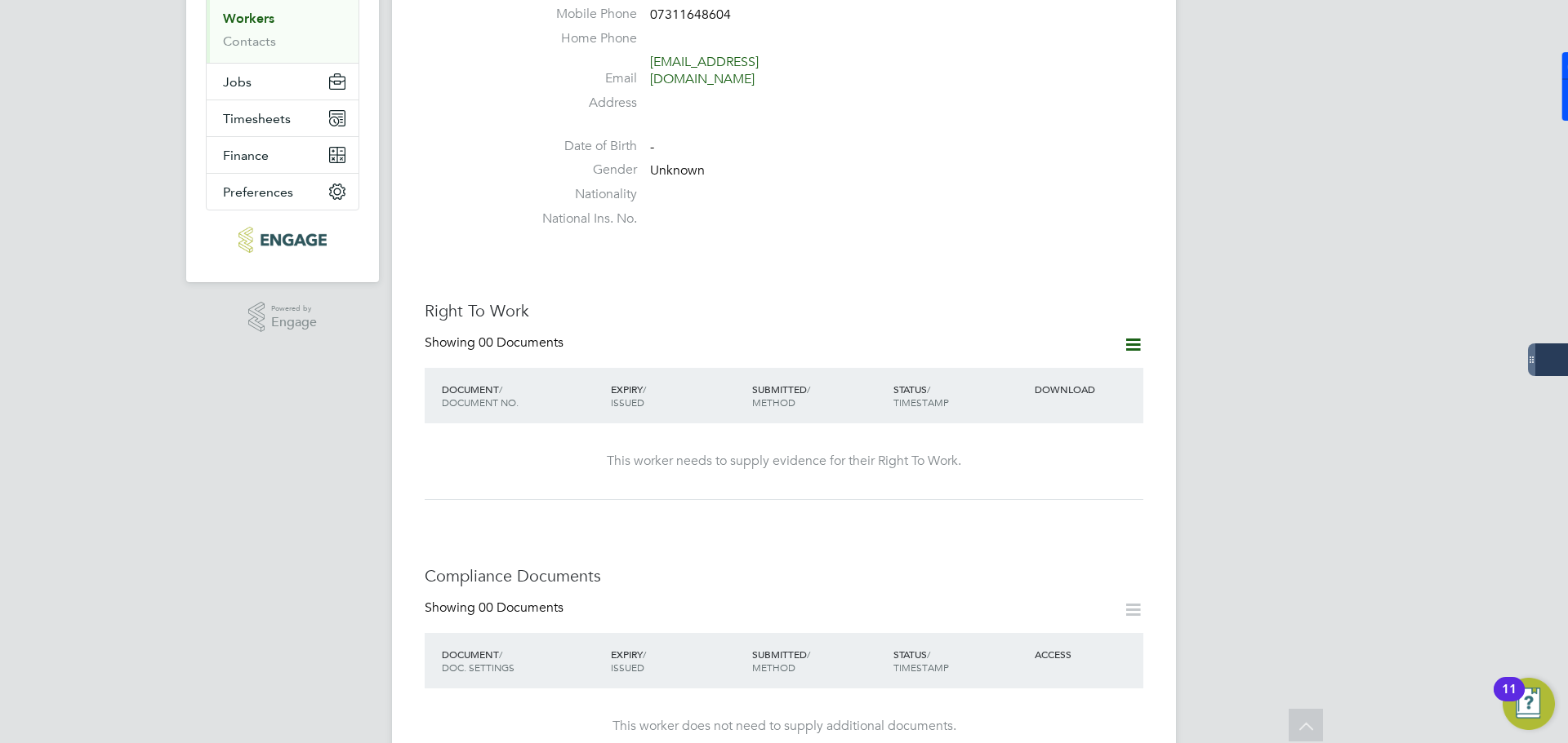
click at [1133, 335] on icon at bounding box center [1132, 344] width 20 height 20
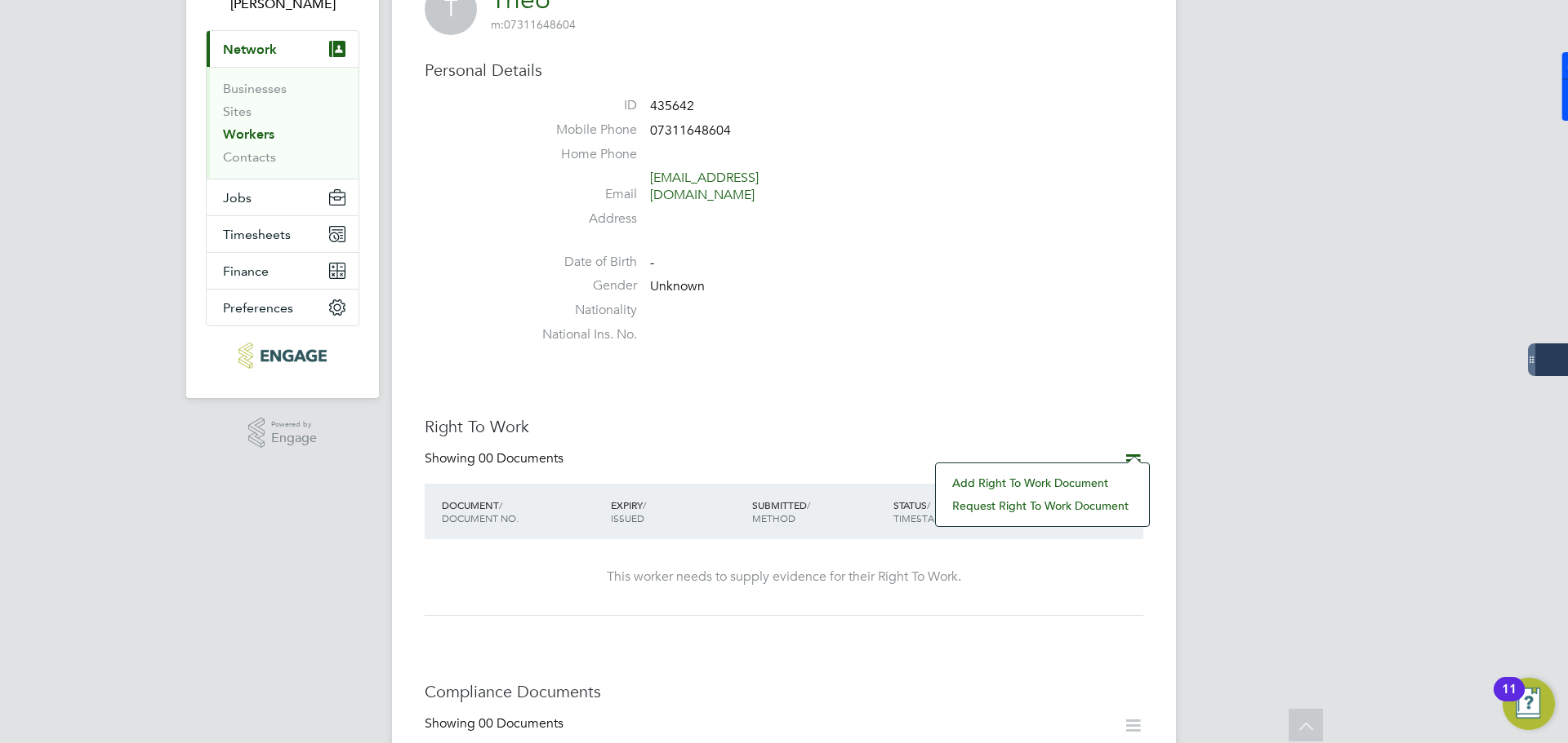
scroll to position [0, 0]
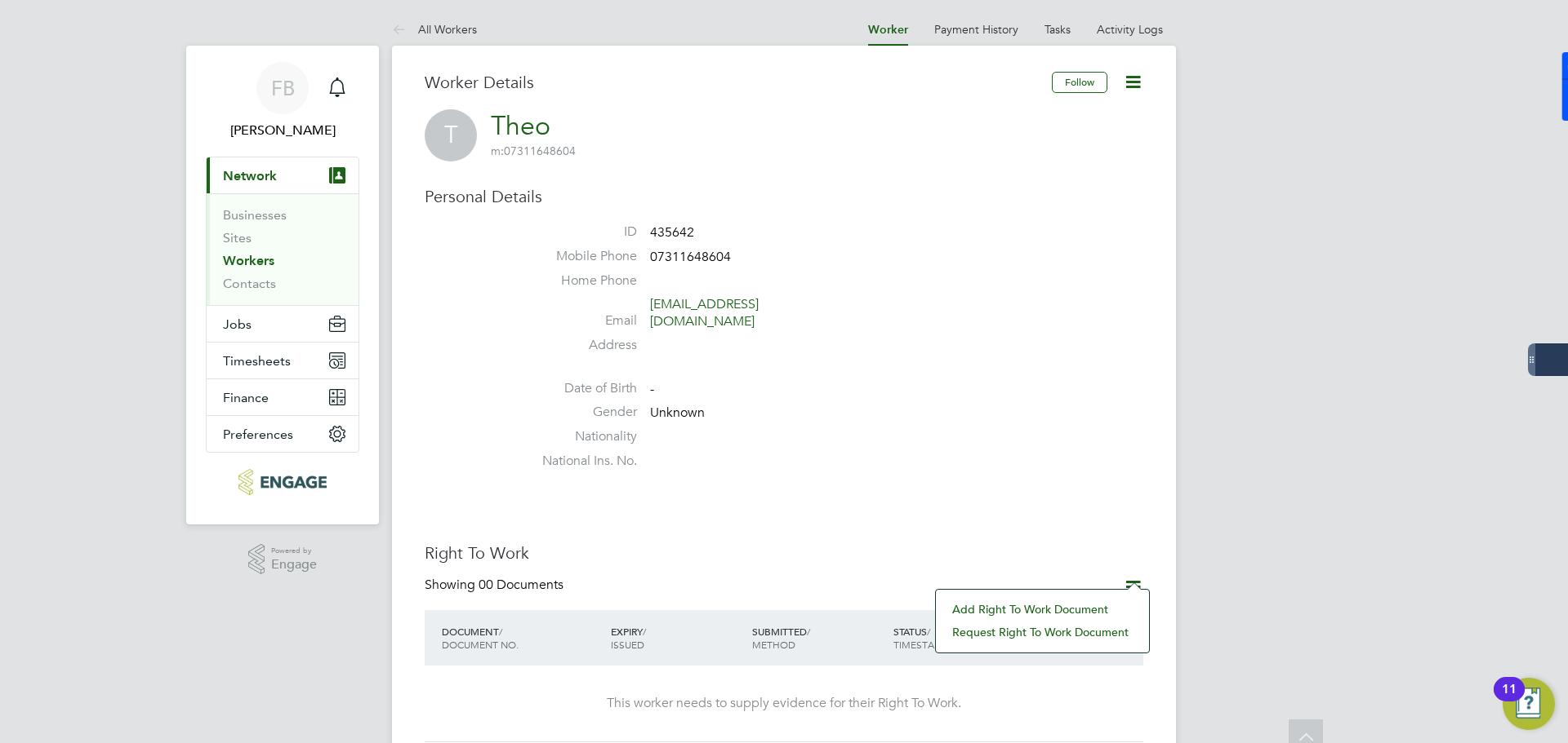
click at [981, 289] on li "Home Phone" at bounding box center [833, 285] width 620 height 25
click at [303, 315] on button "Jobs" at bounding box center [282, 324] width 152 height 36
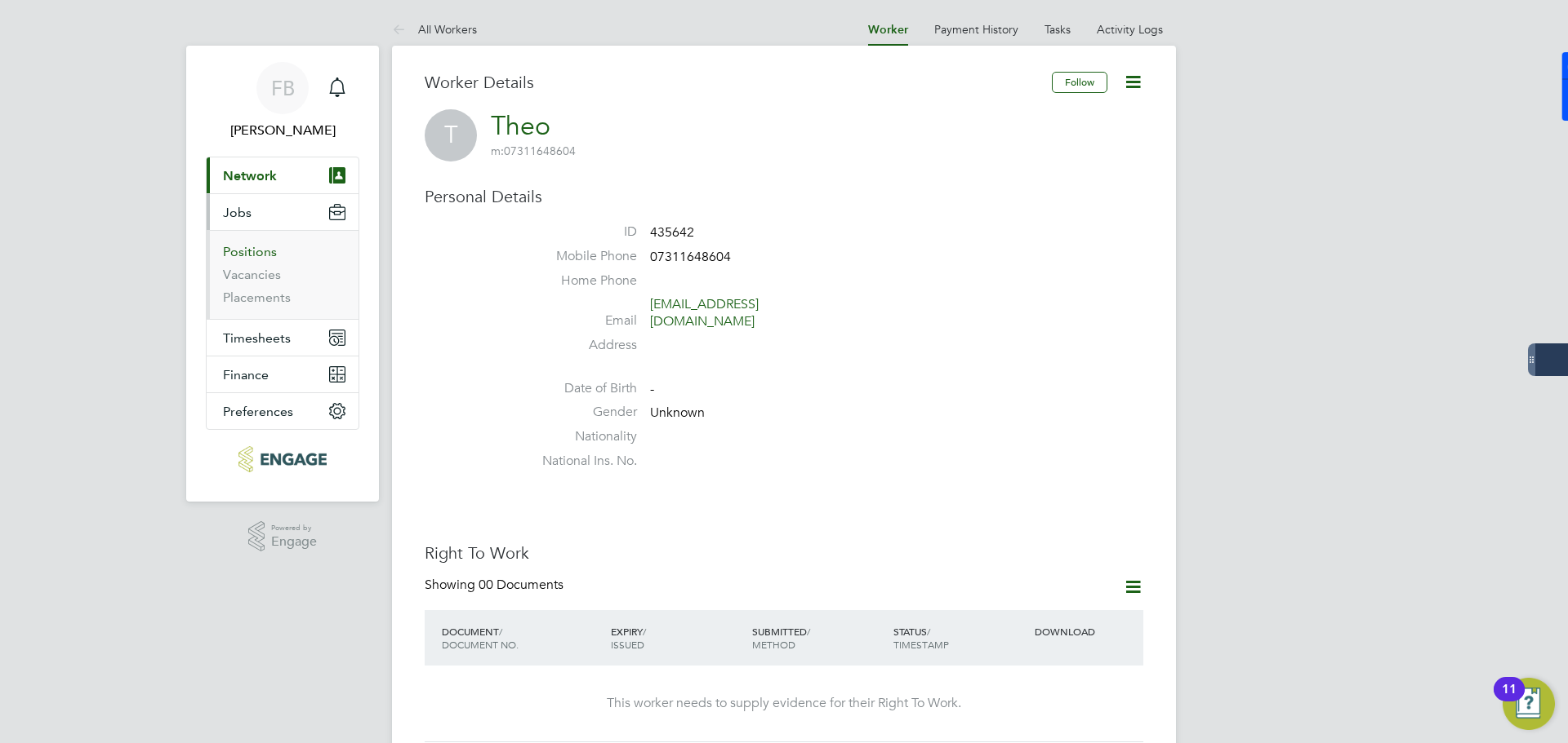
click at [251, 255] on link "Positions" at bounding box center [250, 252] width 53 height 15
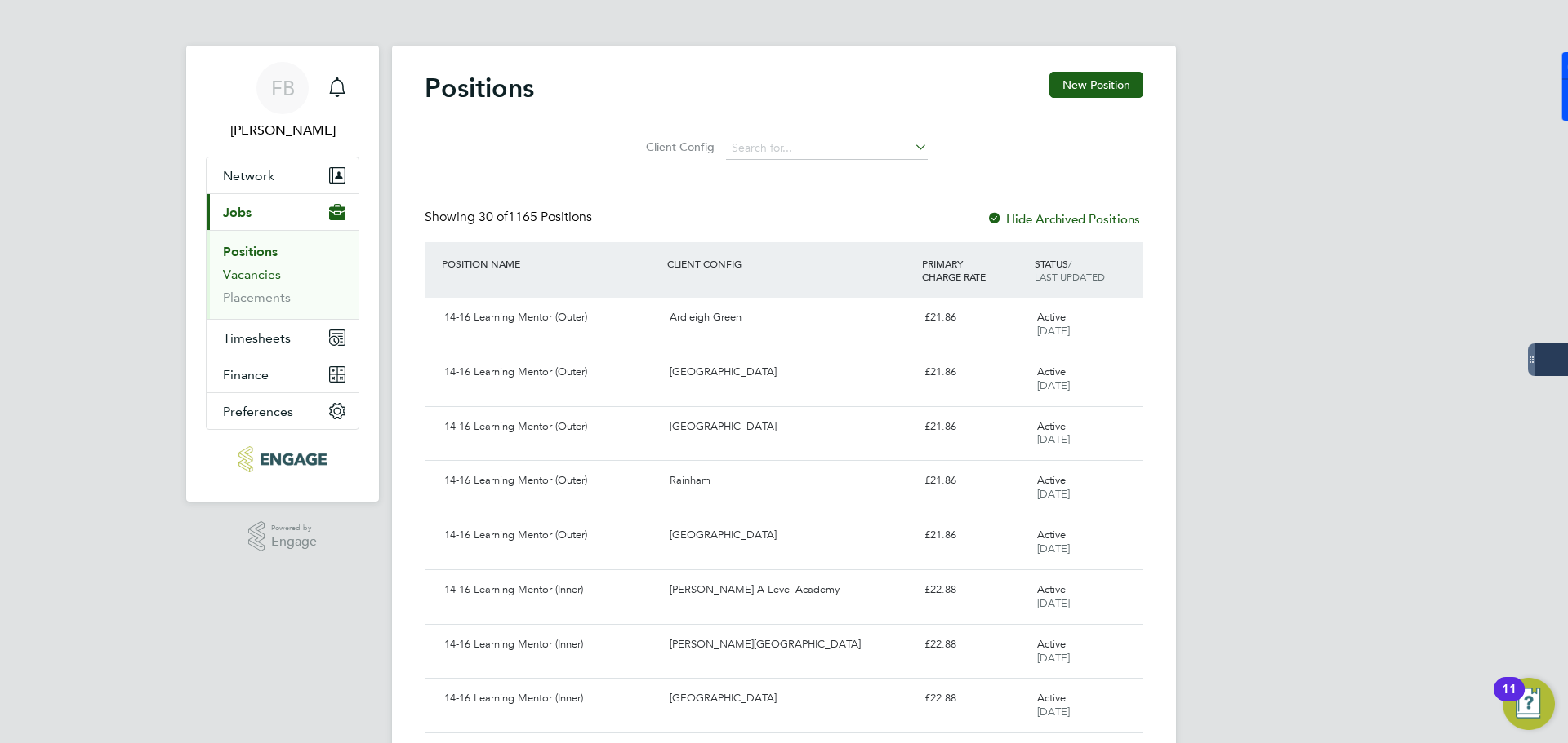
click at [232, 268] on link "Vacancies" at bounding box center [252, 275] width 58 height 15
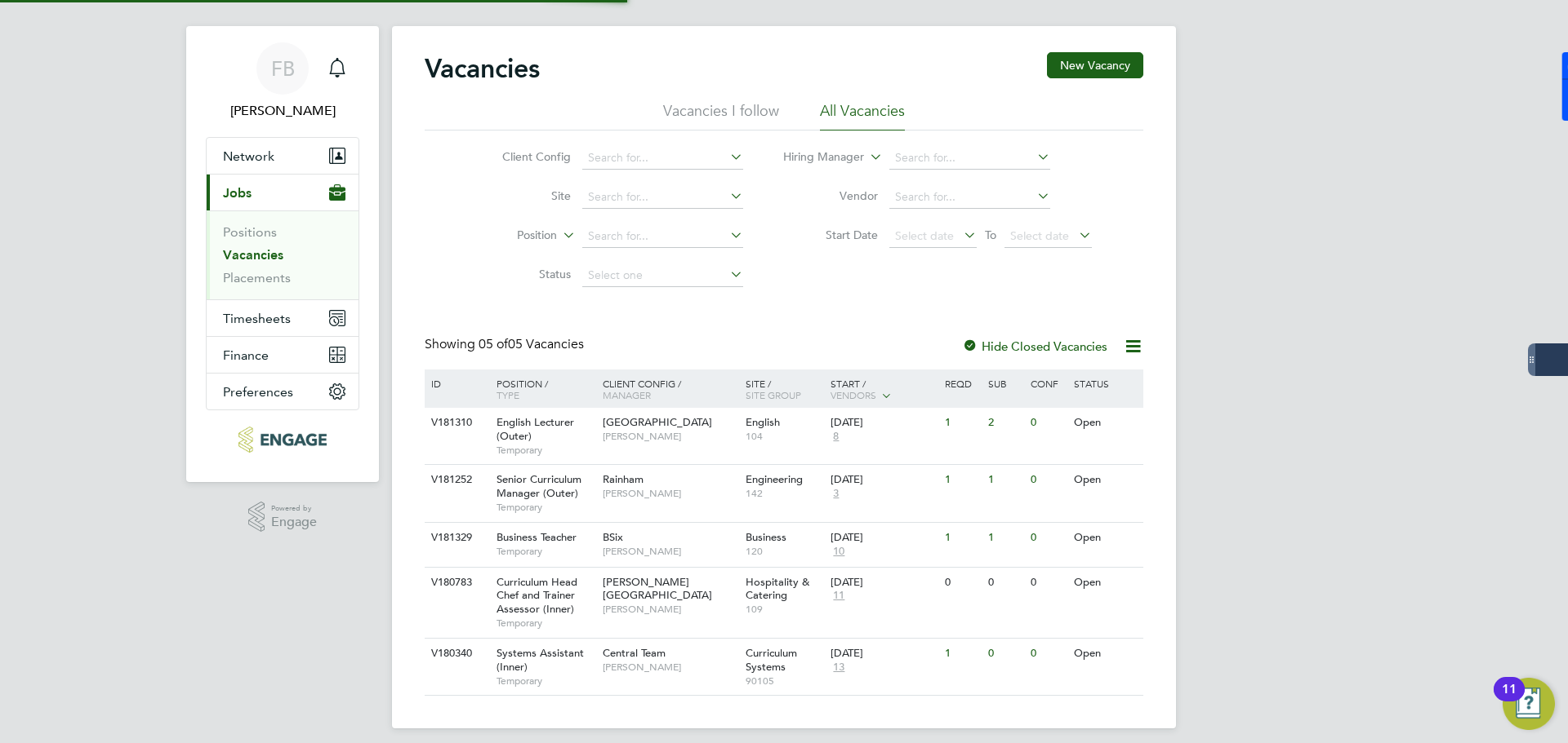
scroll to position [31, 0]
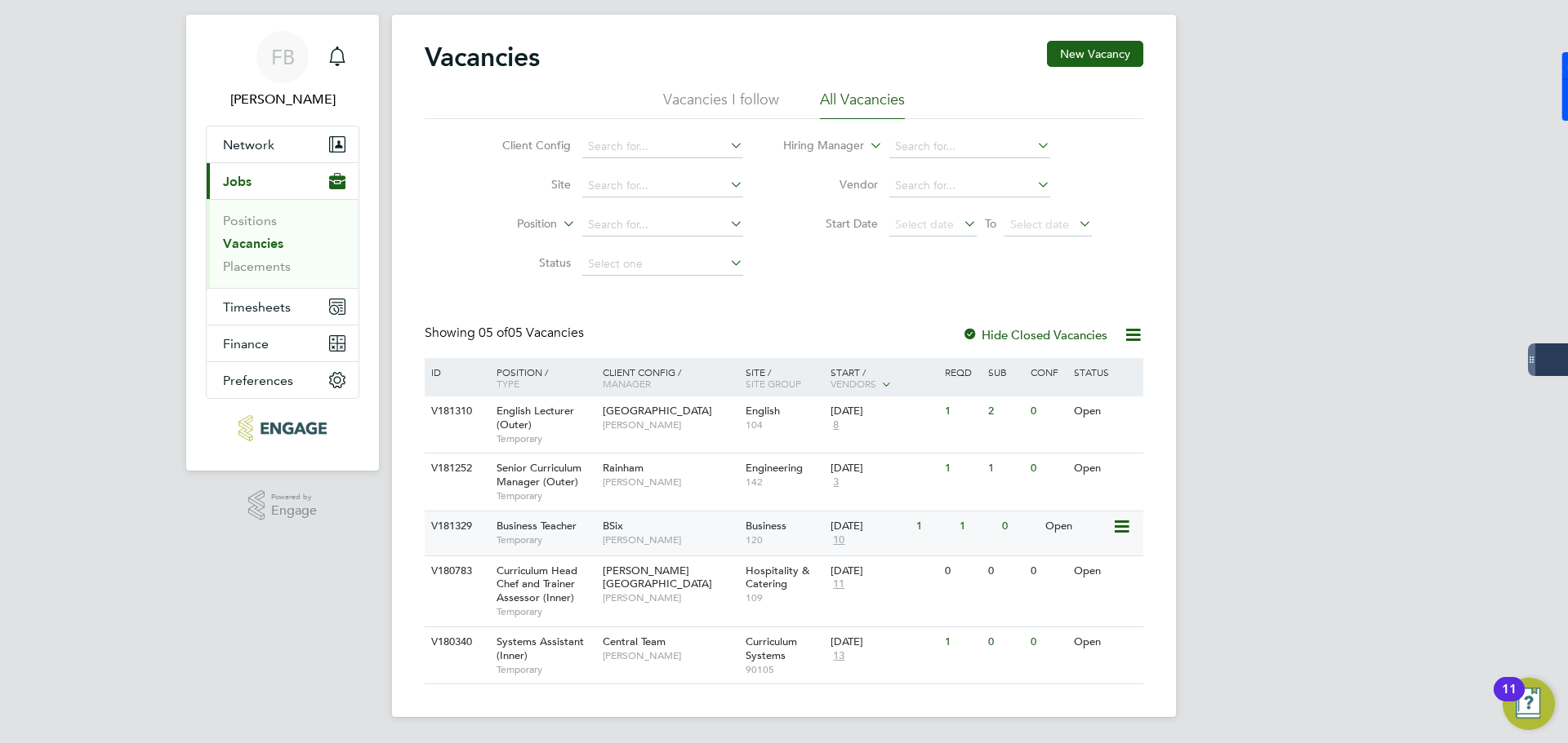
click at [1116, 526] on icon at bounding box center [1119, 526] width 16 height 20
click at [1060, 567] on li "View Details" at bounding box center [1082, 565] width 94 height 23
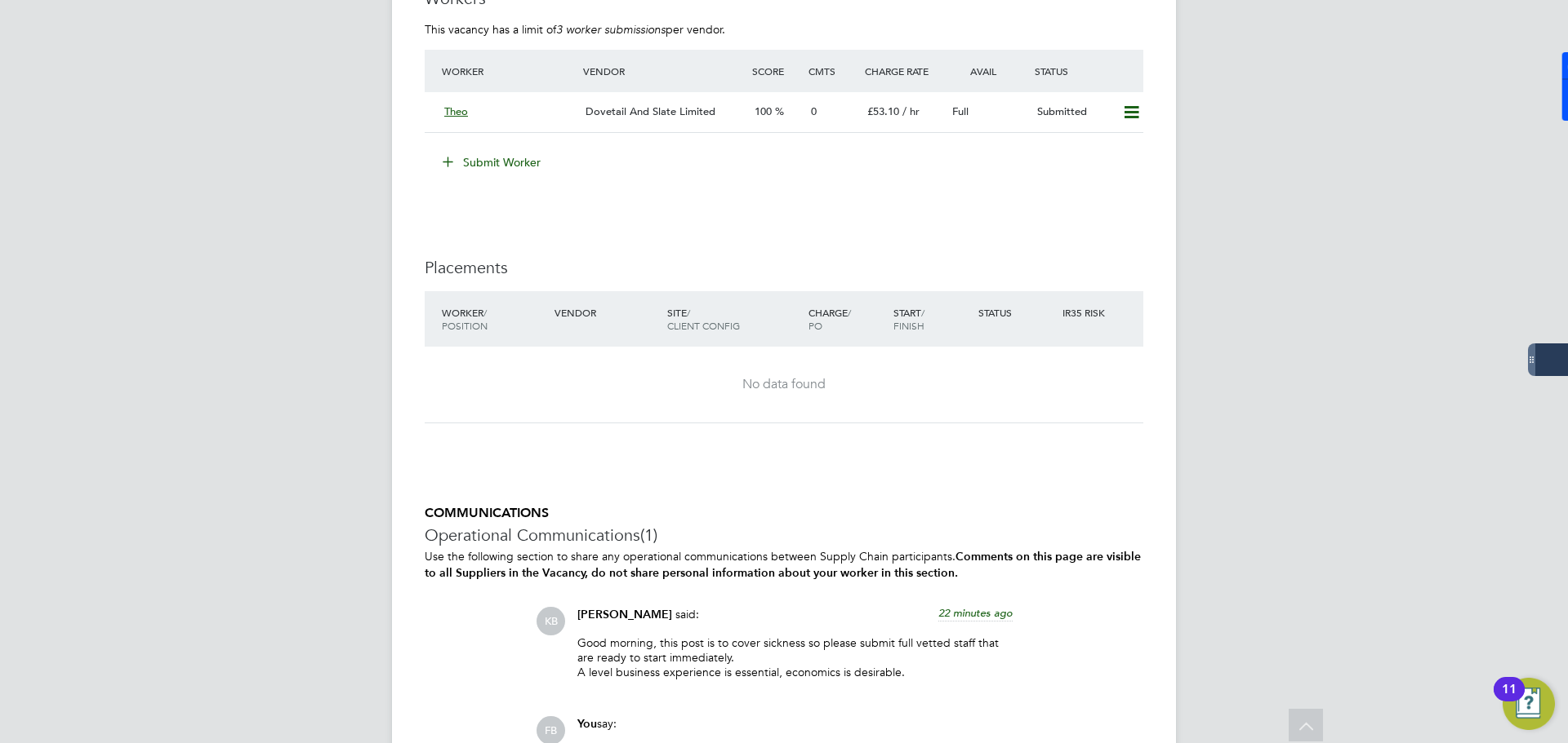
scroll to position [1104, 0]
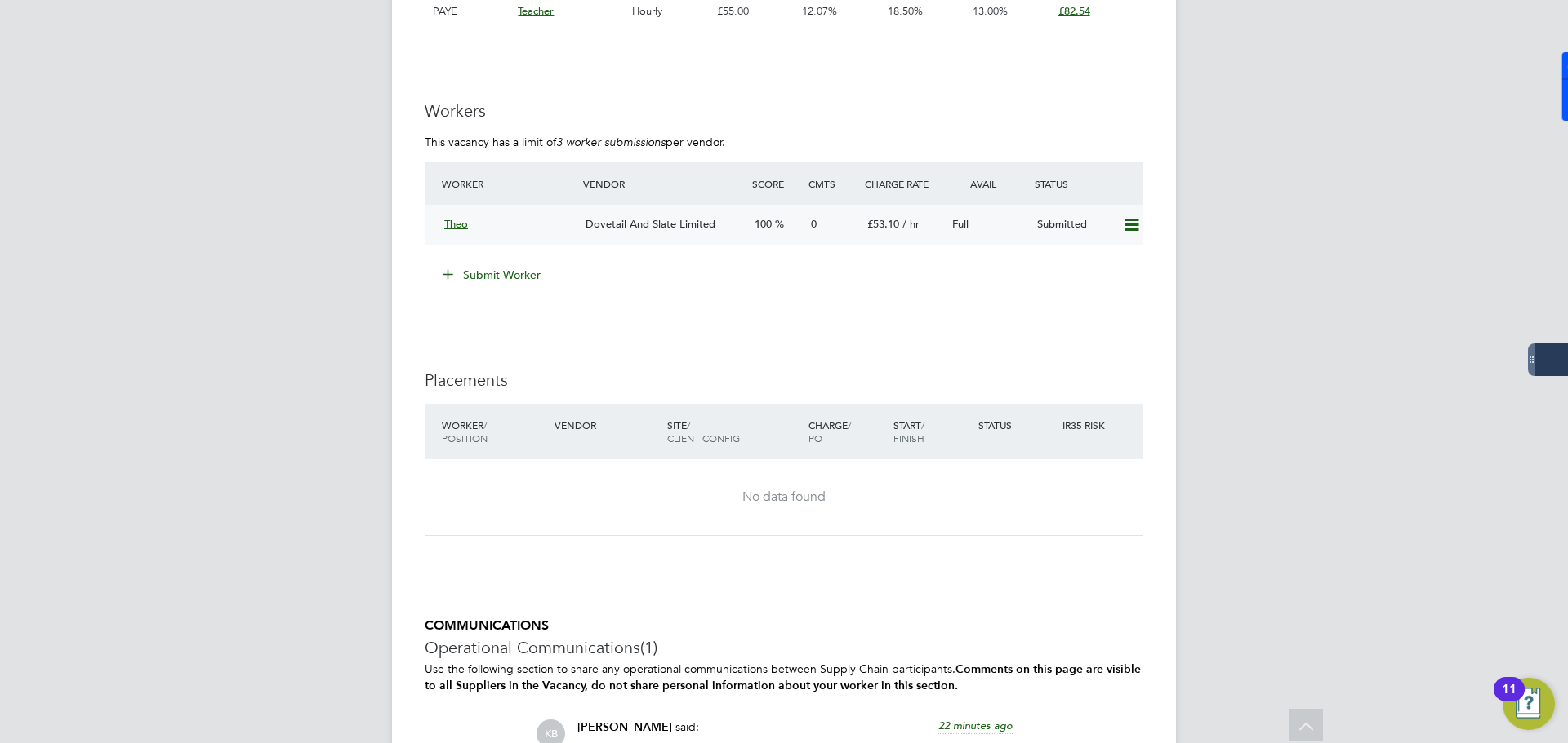
click at [1126, 222] on icon at bounding box center [1131, 225] width 20 height 13
click at [675, 307] on div "IR35 Determination IR35 Status No IR35 Status Assigned Details PO No PO Number …" at bounding box center [784, 126] width 719 height 1773
click at [449, 223] on span "Theo" at bounding box center [455, 224] width 24 height 14
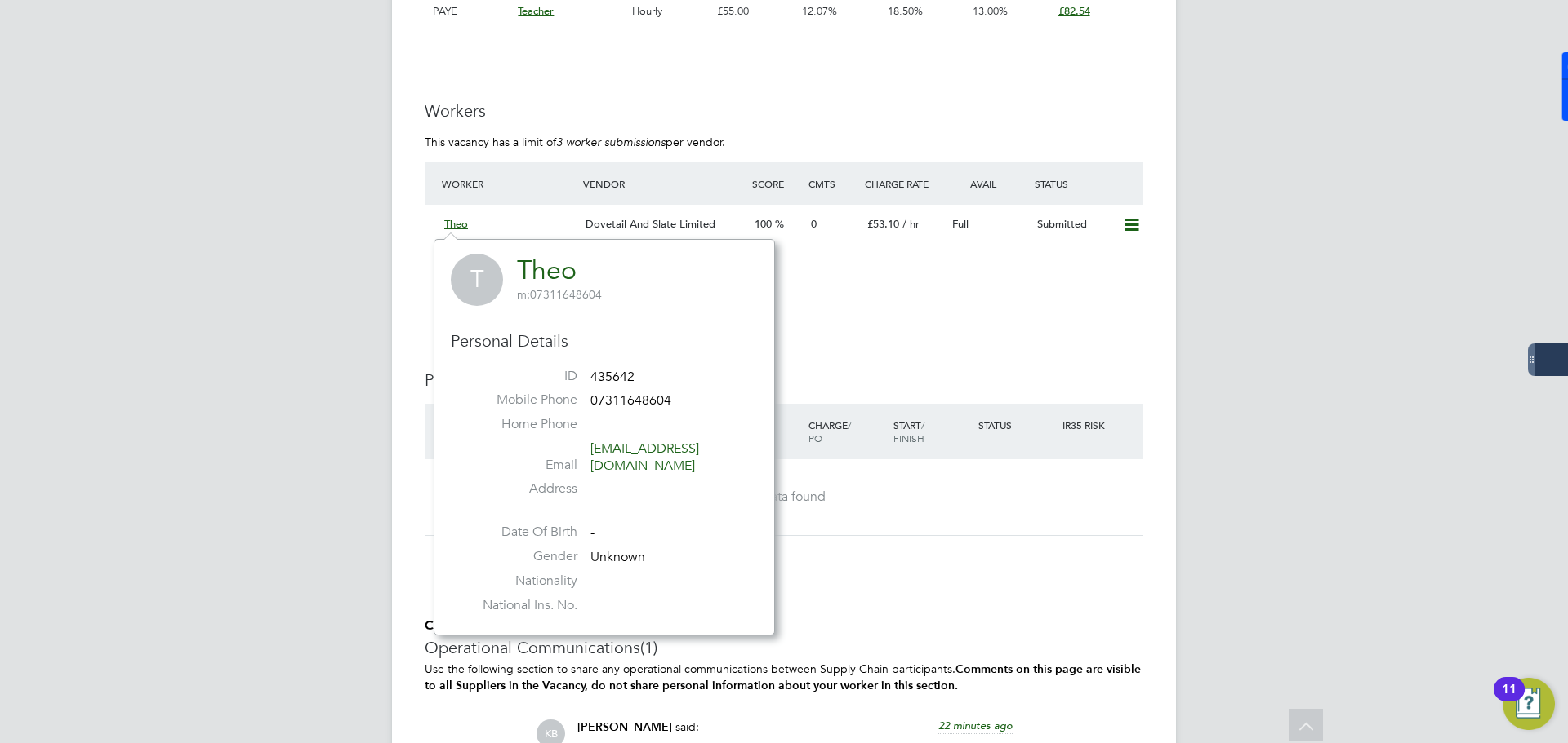
click at [924, 293] on li "Submit Worker" at bounding box center [784, 283] width 719 height 42
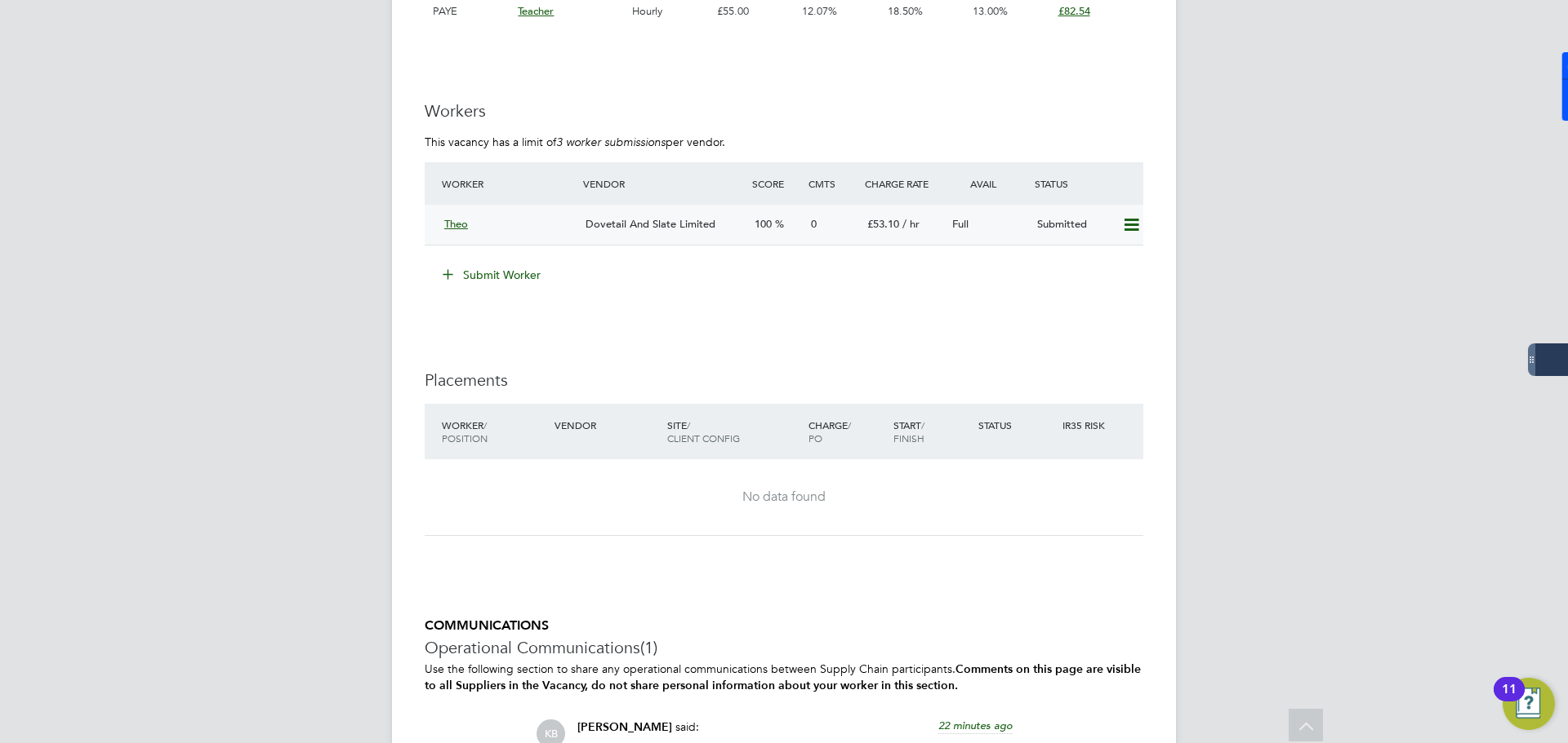
click at [455, 228] on span "Theo" at bounding box center [455, 224] width 24 height 14
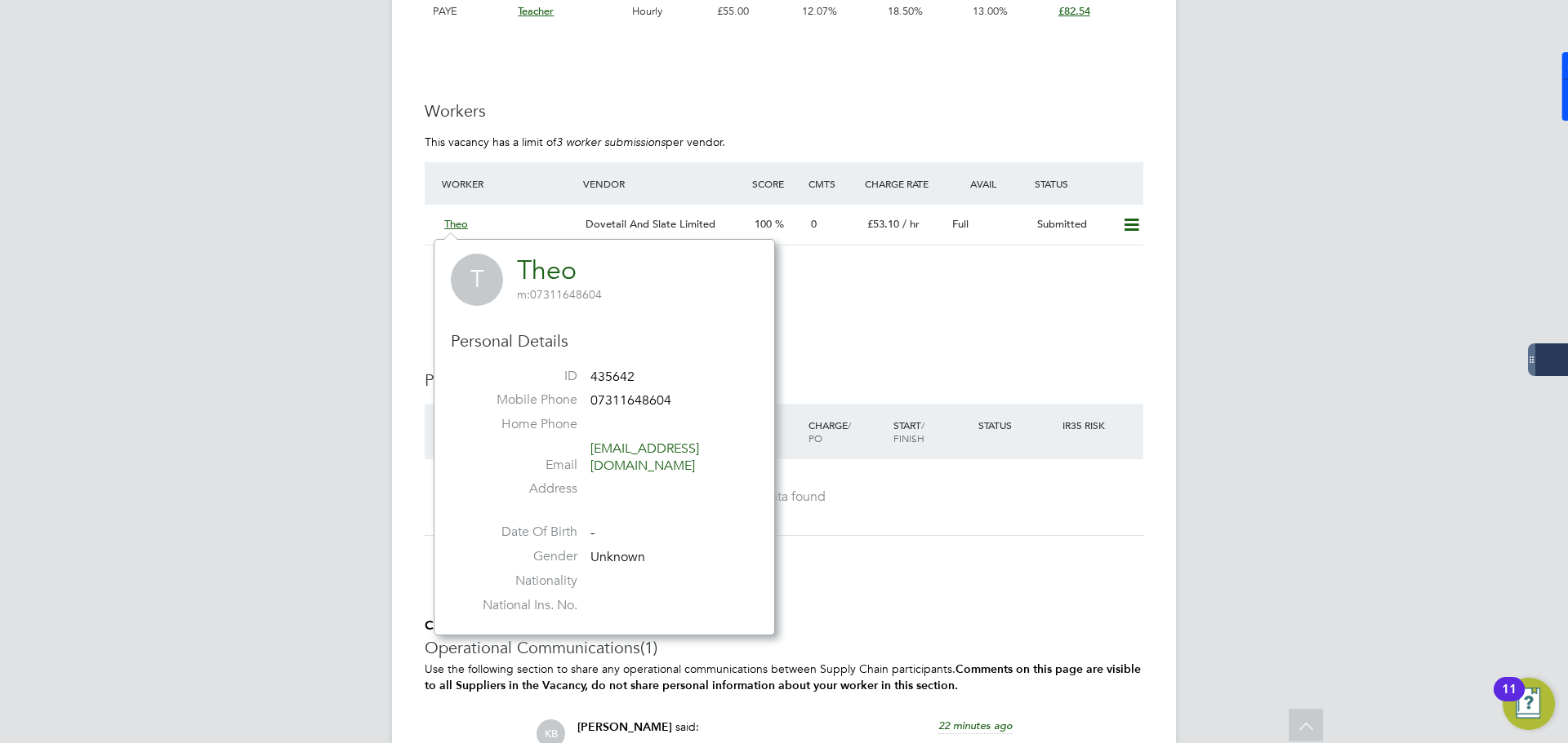
click at [909, 334] on div "IR35 Determination IR35 Status No IR35 Status Assigned Details PO No PO Number …" at bounding box center [784, 126] width 719 height 1773
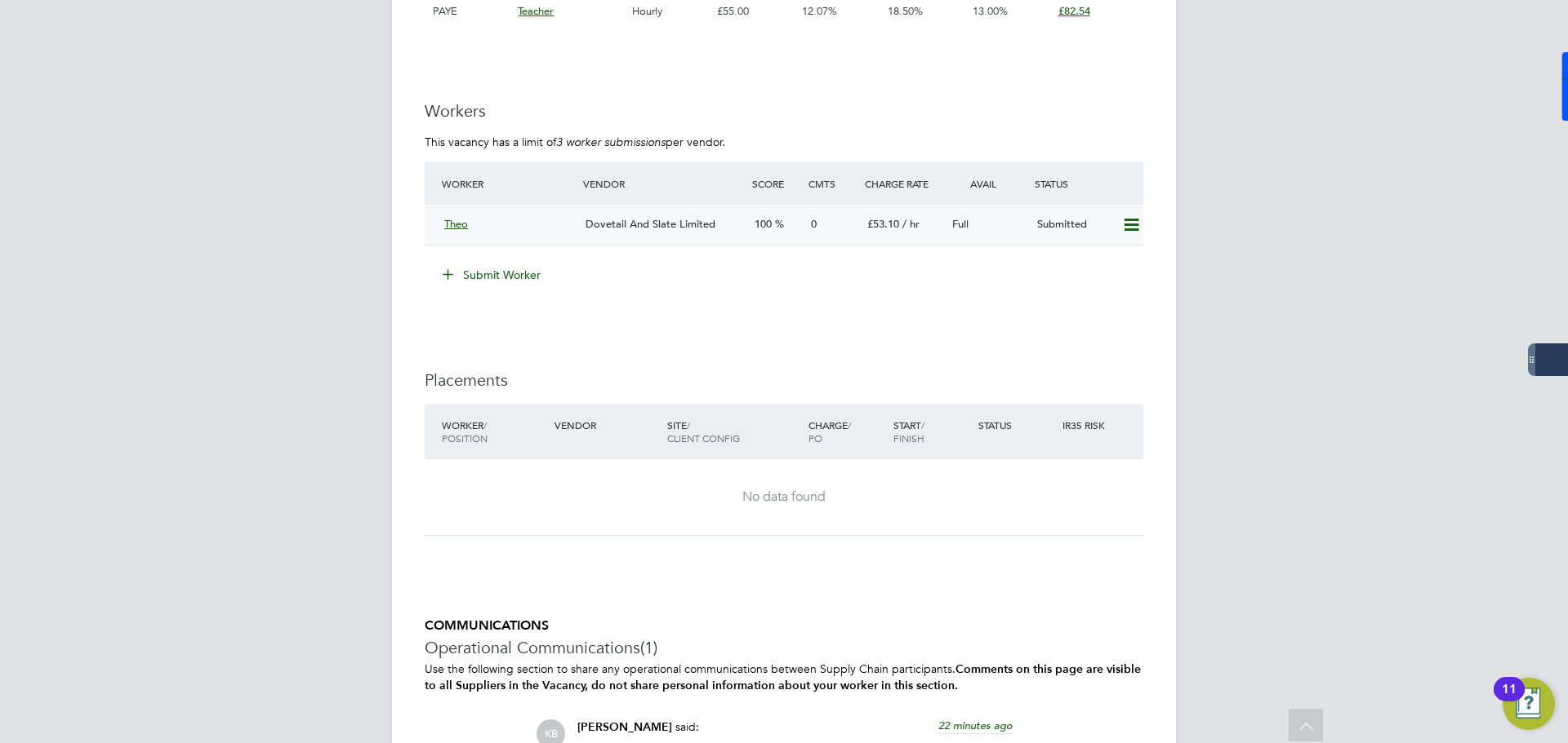
click at [1137, 224] on icon at bounding box center [1131, 225] width 20 height 13
click at [783, 292] on li "Submit Worker" at bounding box center [784, 283] width 719 height 42
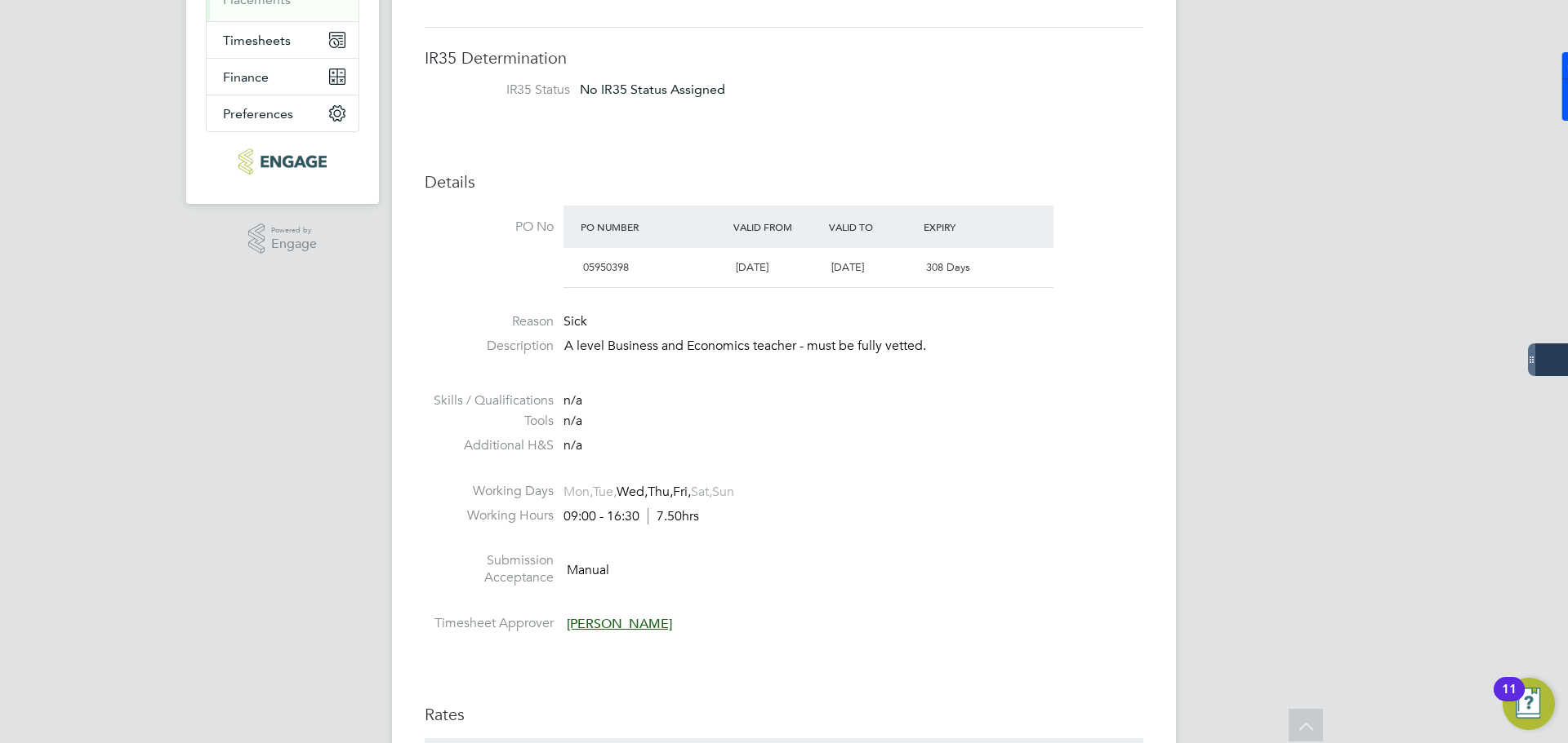
scroll to position [126, 0]
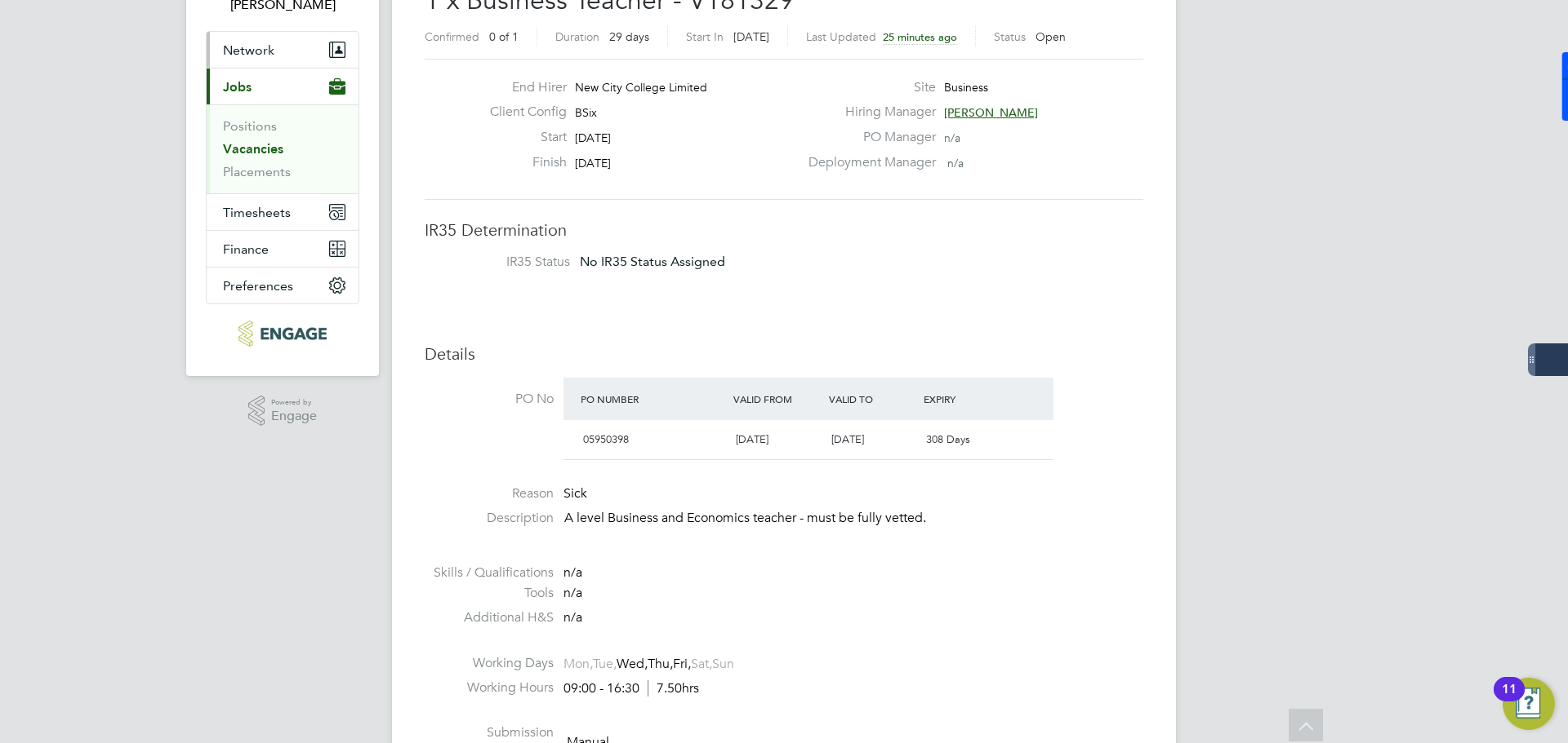
click at [264, 55] on span "Network" at bounding box center [249, 50] width 52 height 15
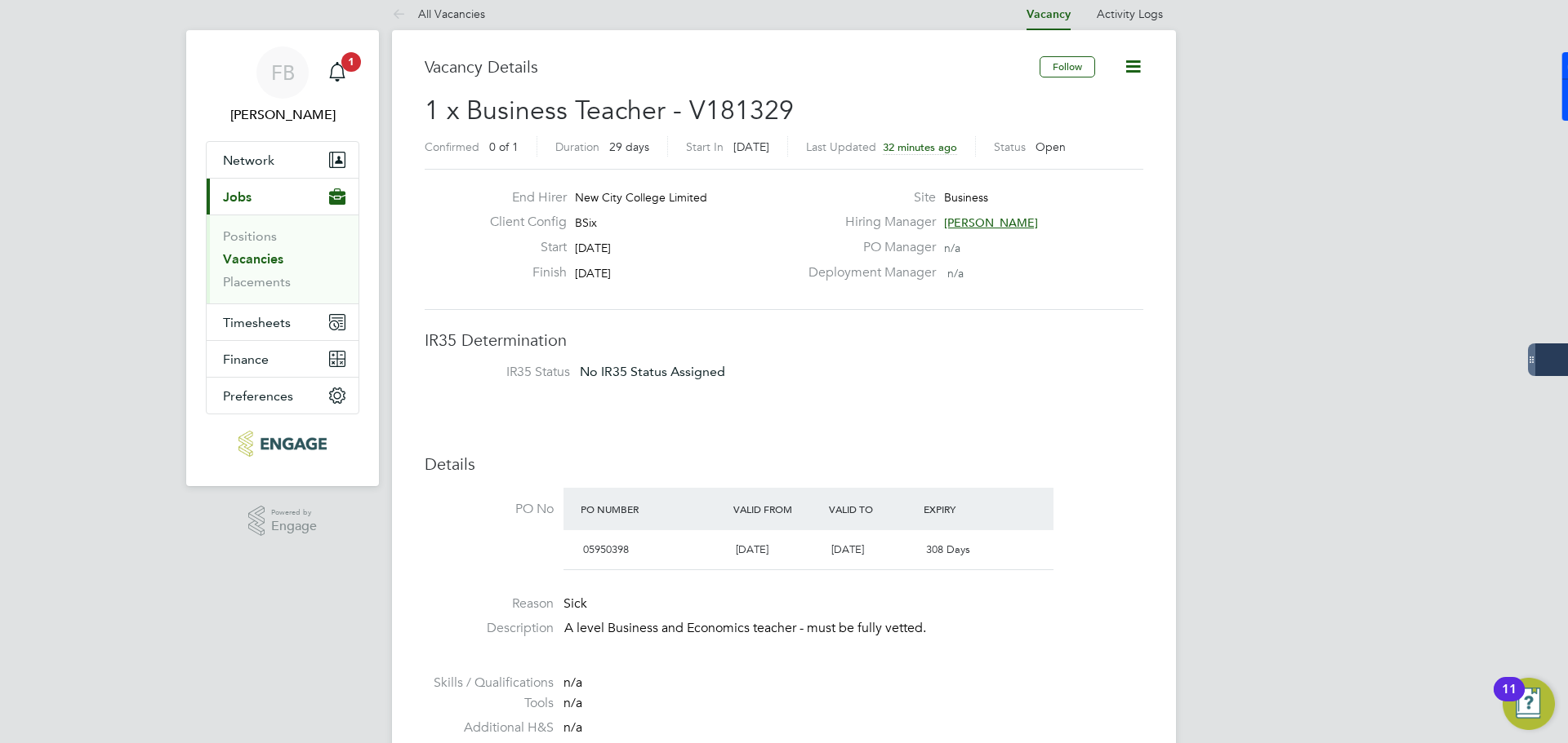
scroll to position [0, 0]
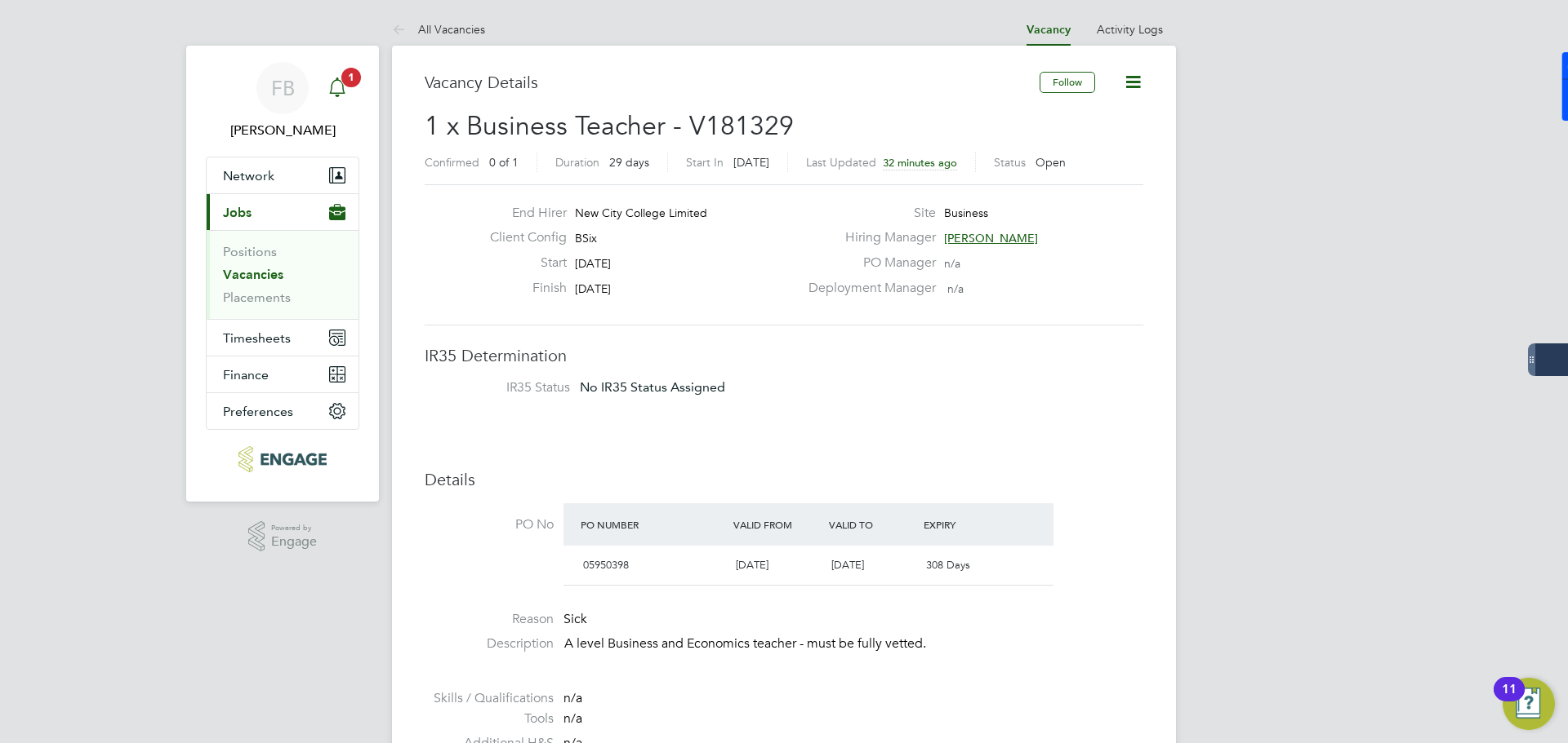
click at [333, 79] on icon "Main navigation" at bounding box center [337, 87] width 20 height 20
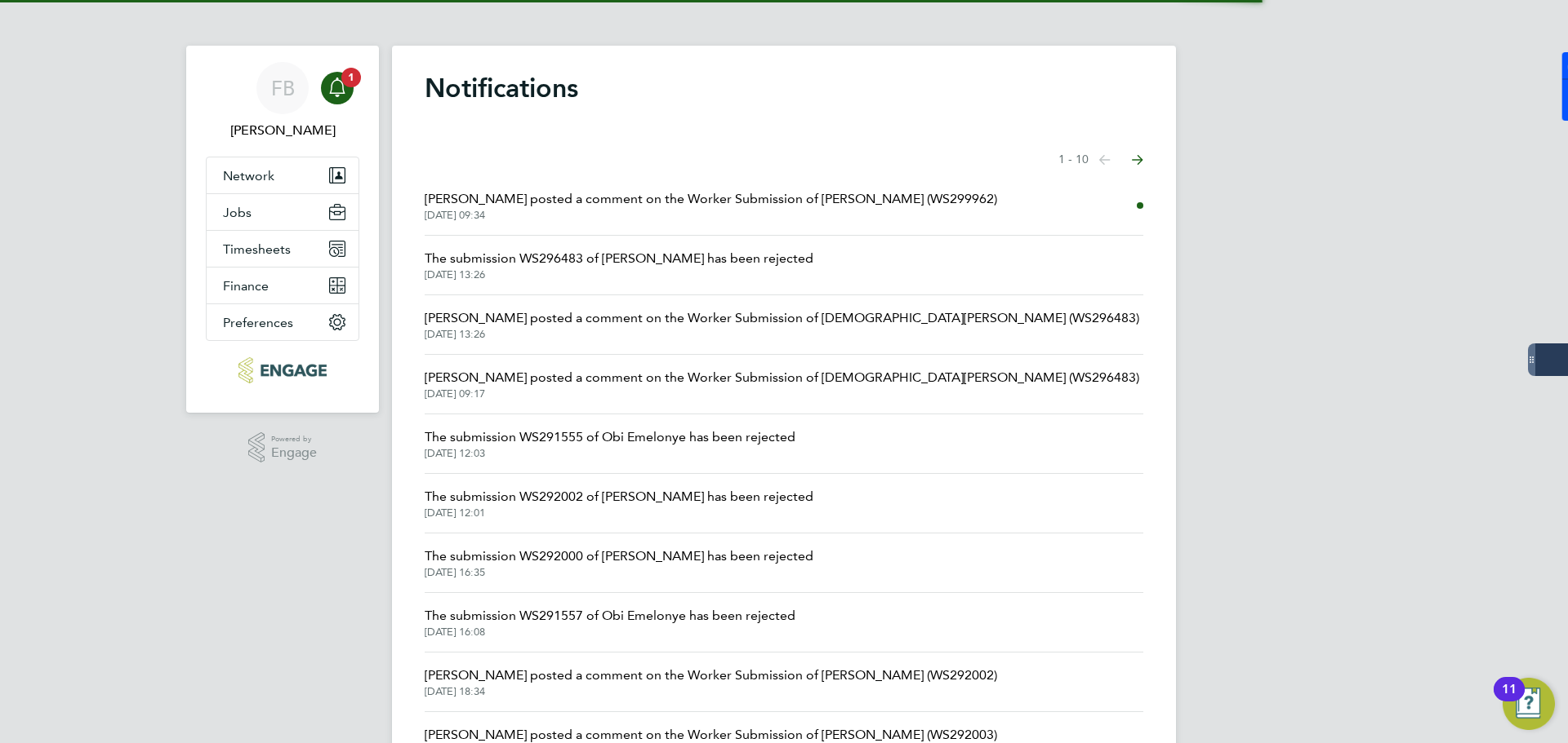
click at [562, 206] on span "[PERSON_NAME] posted a comment on the Worker Submission of [PERSON_NAME] (WS299…" at bounding box center [711, 199] width 573 height 20
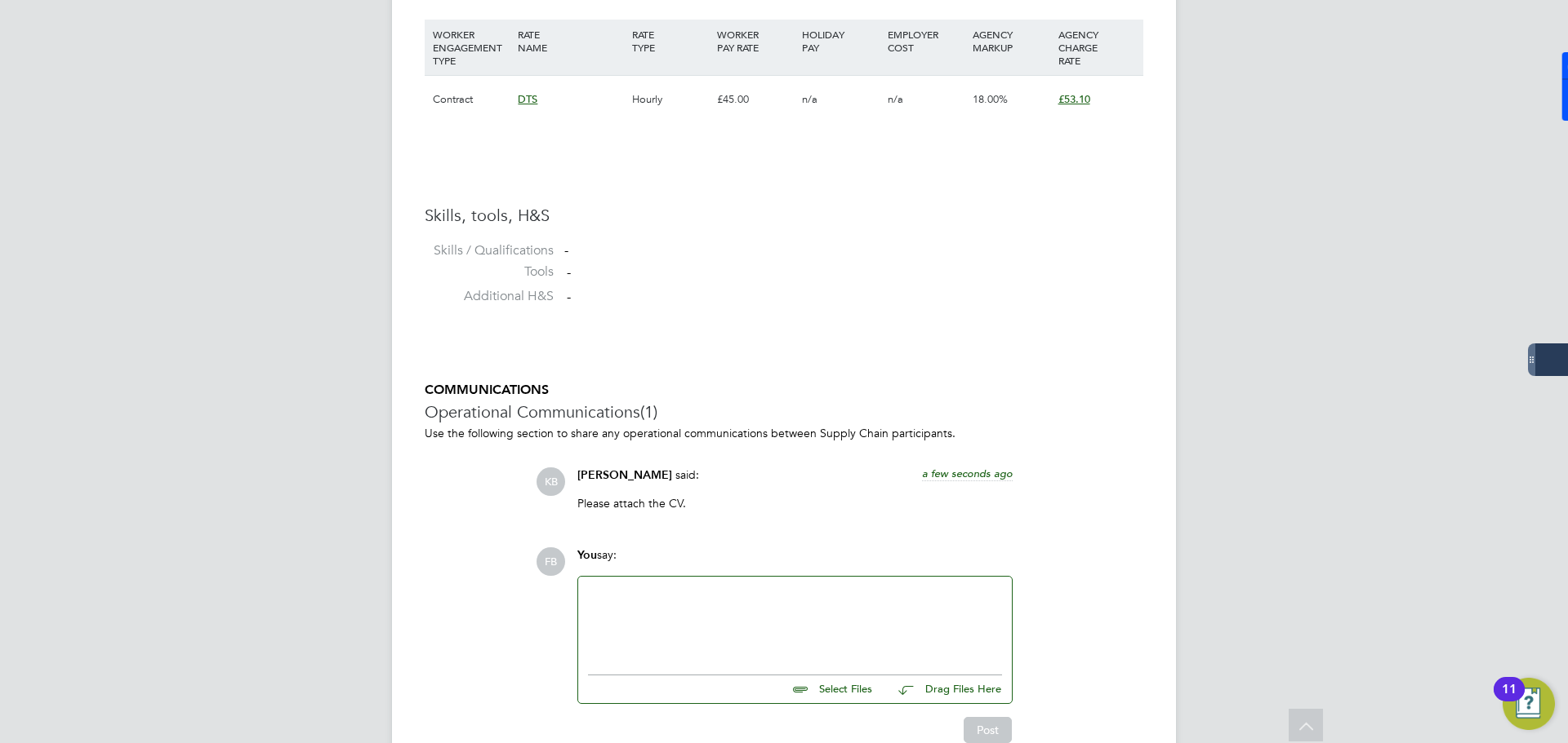
scroll to position [1228, 0]
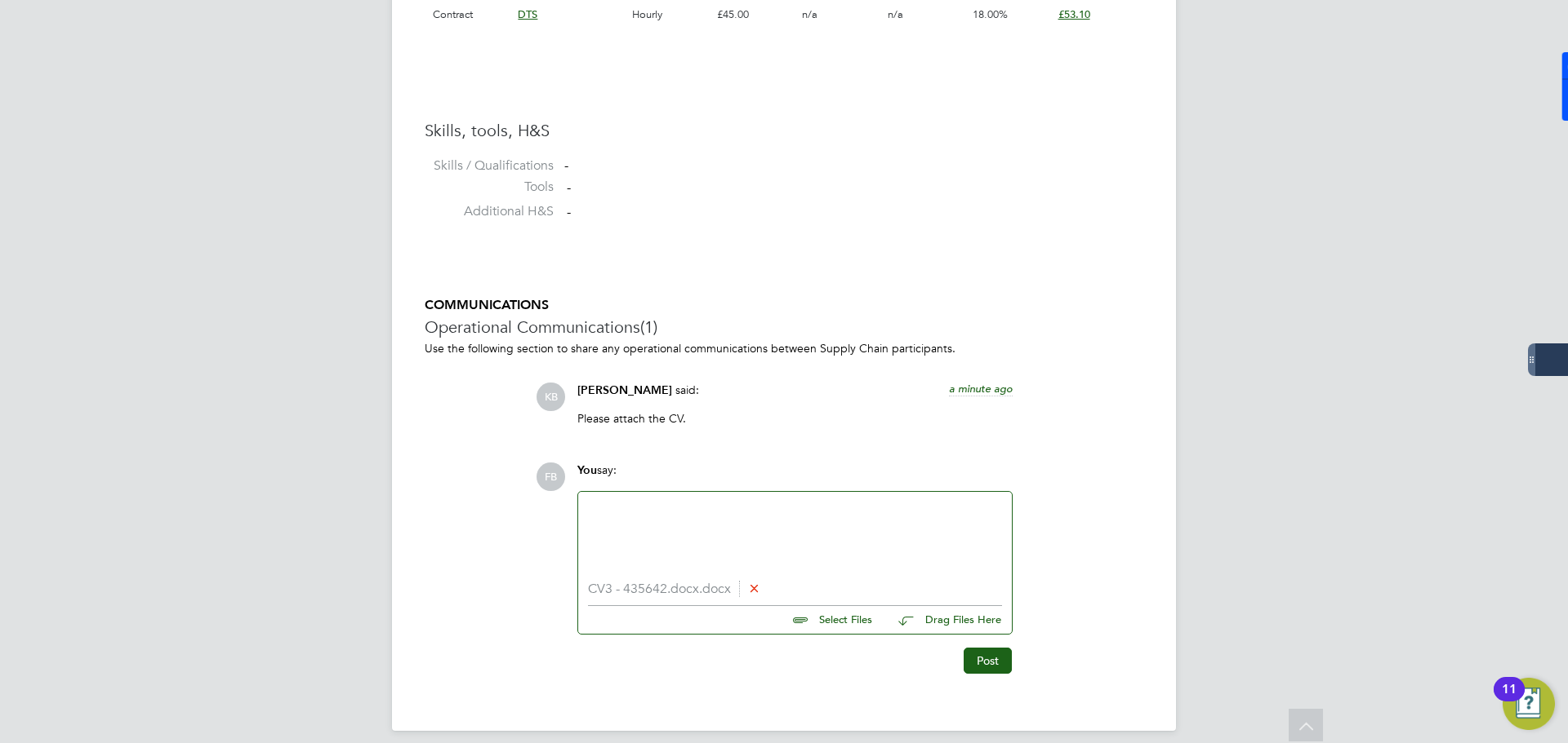
click at [625, 525] on div at bounding box center [795, 537] width 414 height 71
paste div "To enrich screen reader interactions, please activate Accessibility in Grammarl…"
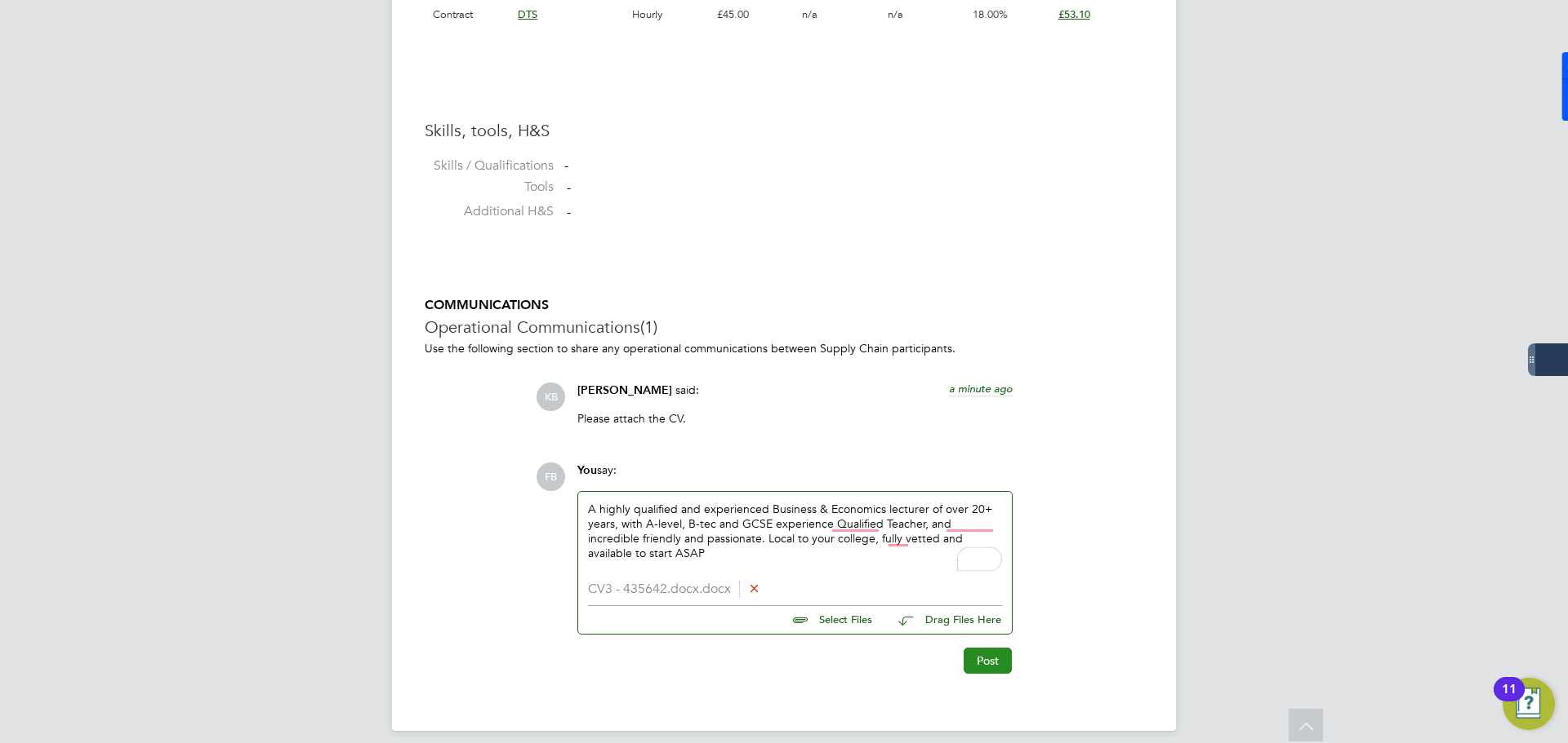
click at [984, 664] on button "Post" at bounding box center [988, 660] width 48 height 26
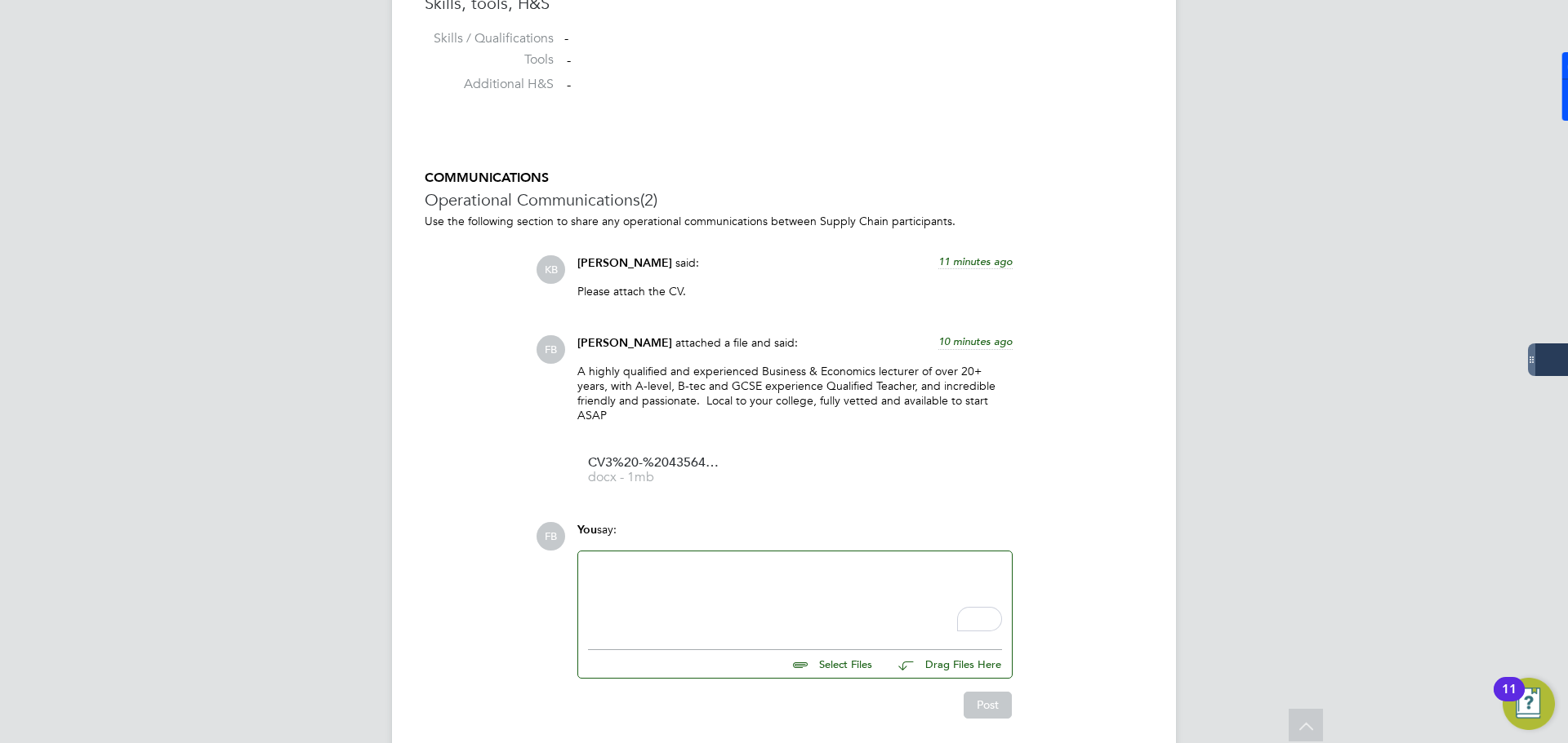
scroll to position [1399, 0]
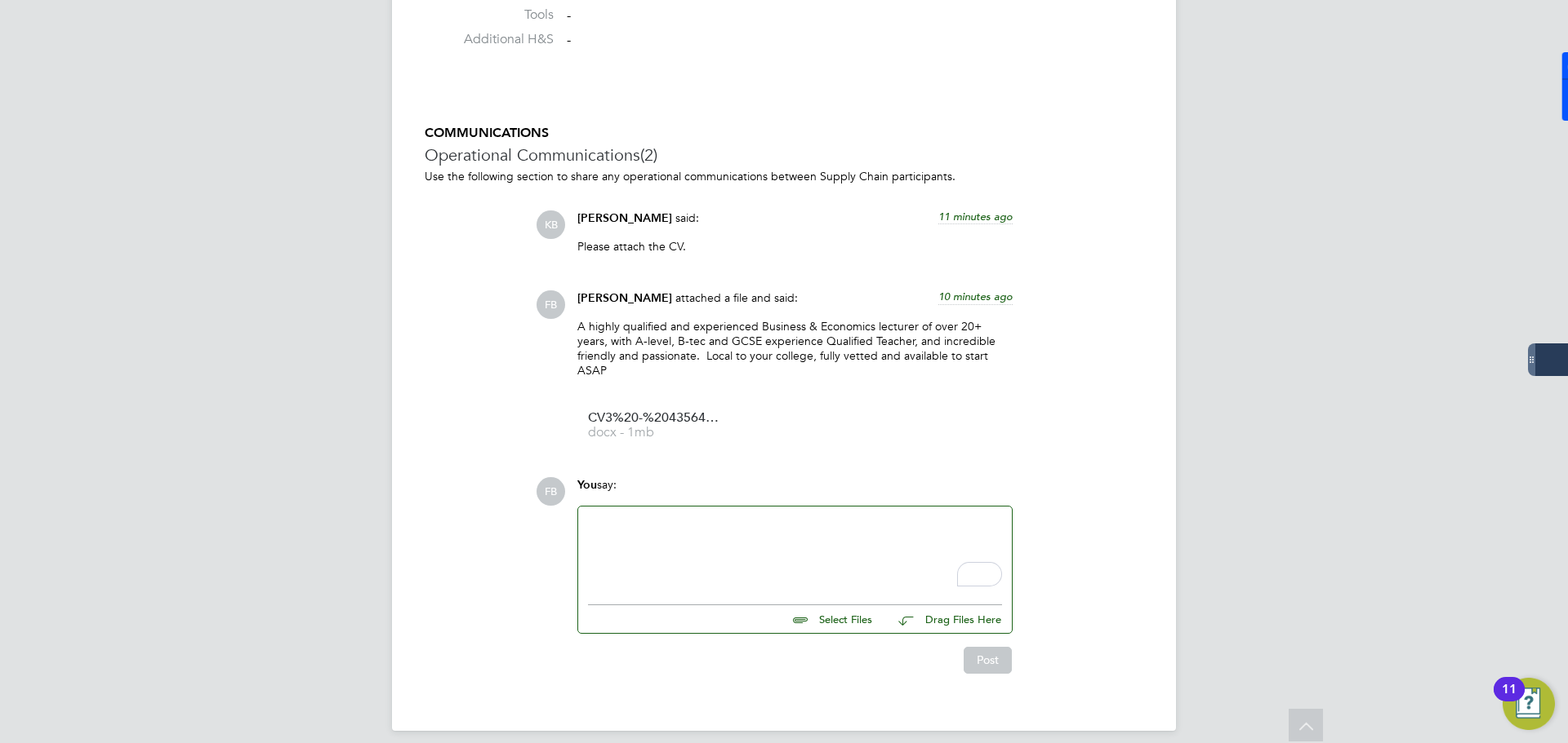
click at [732, 526] on div "To enrich screen reader interactions, please activate Accessibility in Grammarl…" at bounding box center [795, 552] width 414 height 71
click at [1005, 647] on button "Post" at bounding box center [988, 659] width 48 height 26
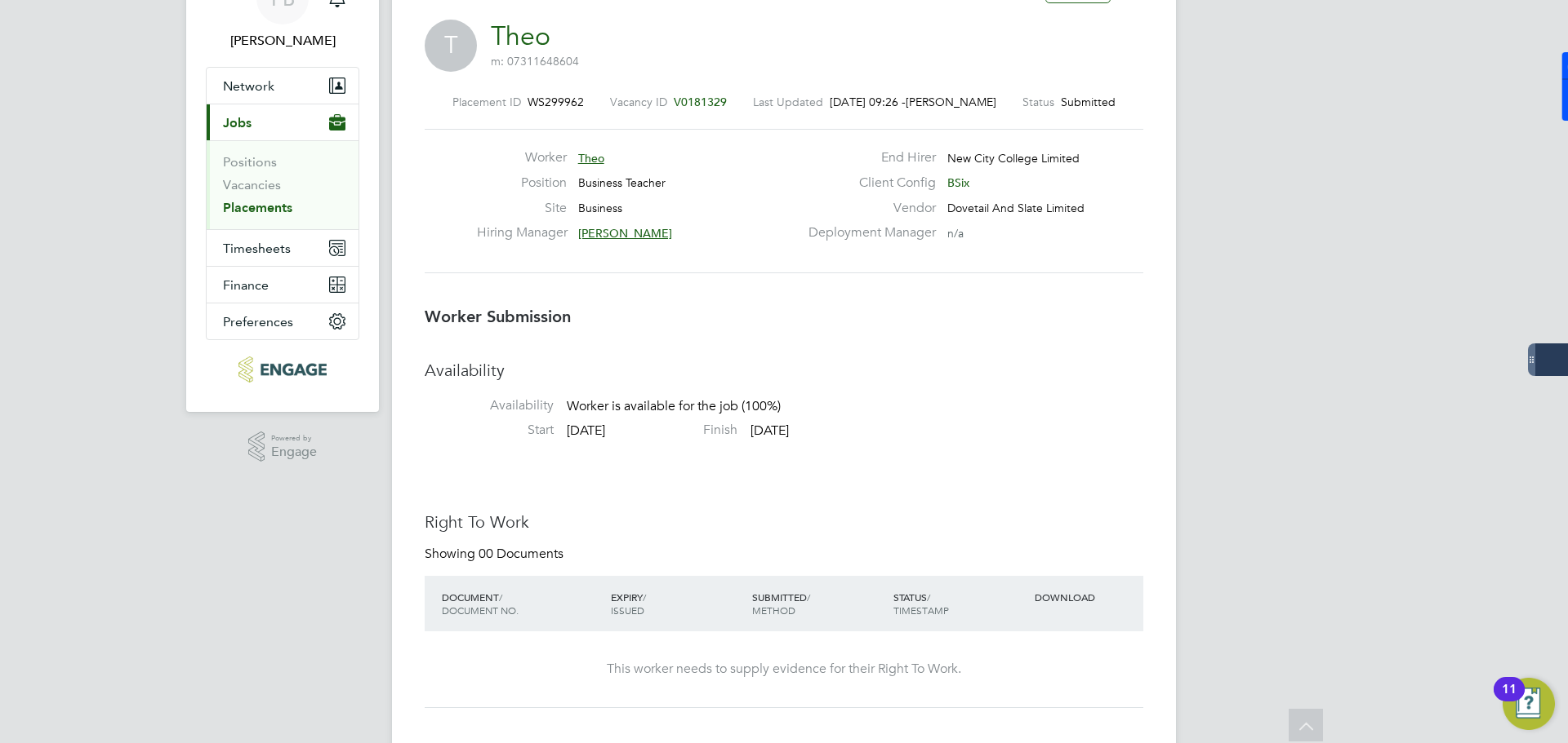
scroll to position [0, 0]
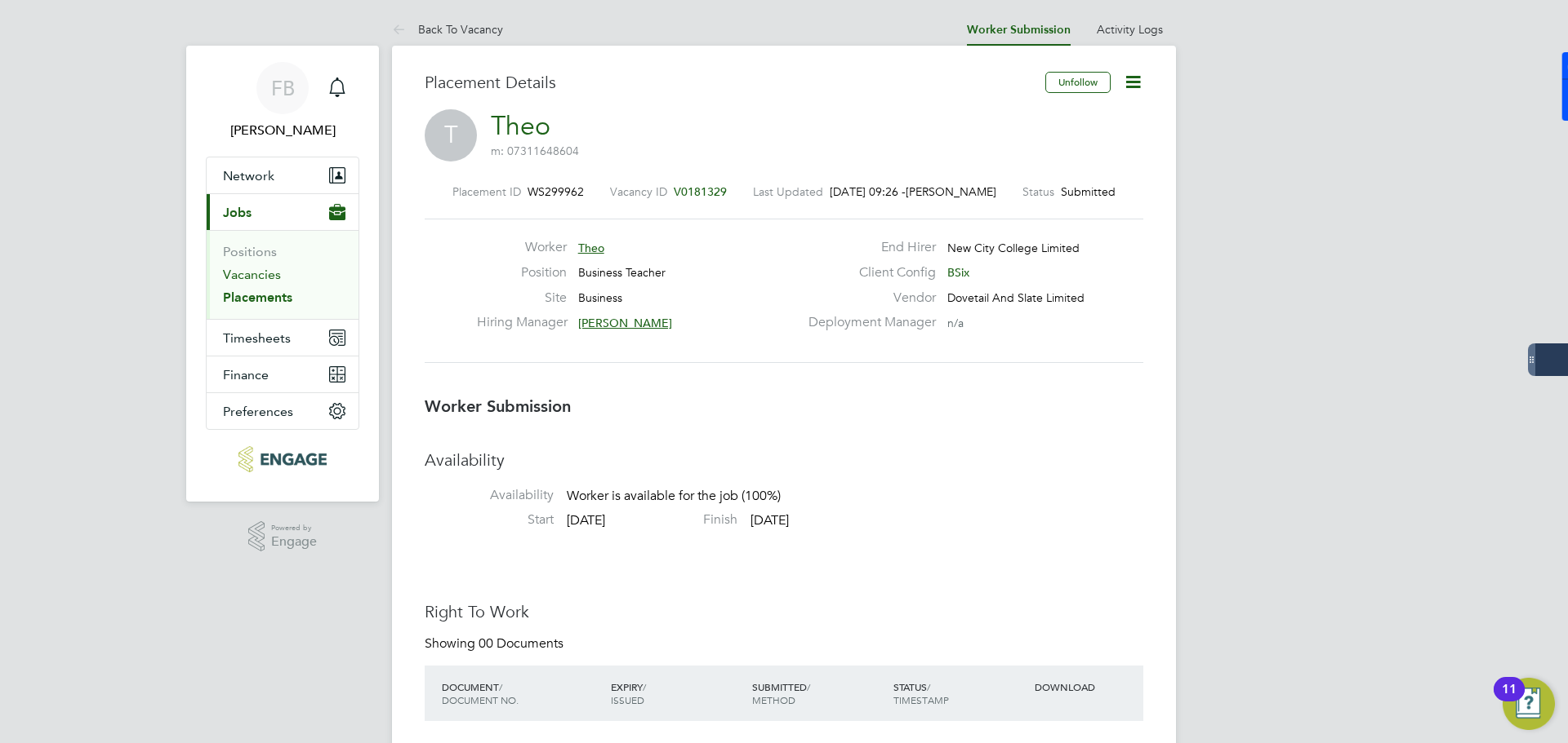
click at [242, 274] on link "Vacancies" at bounding box center [252, 275] width 58 height 15
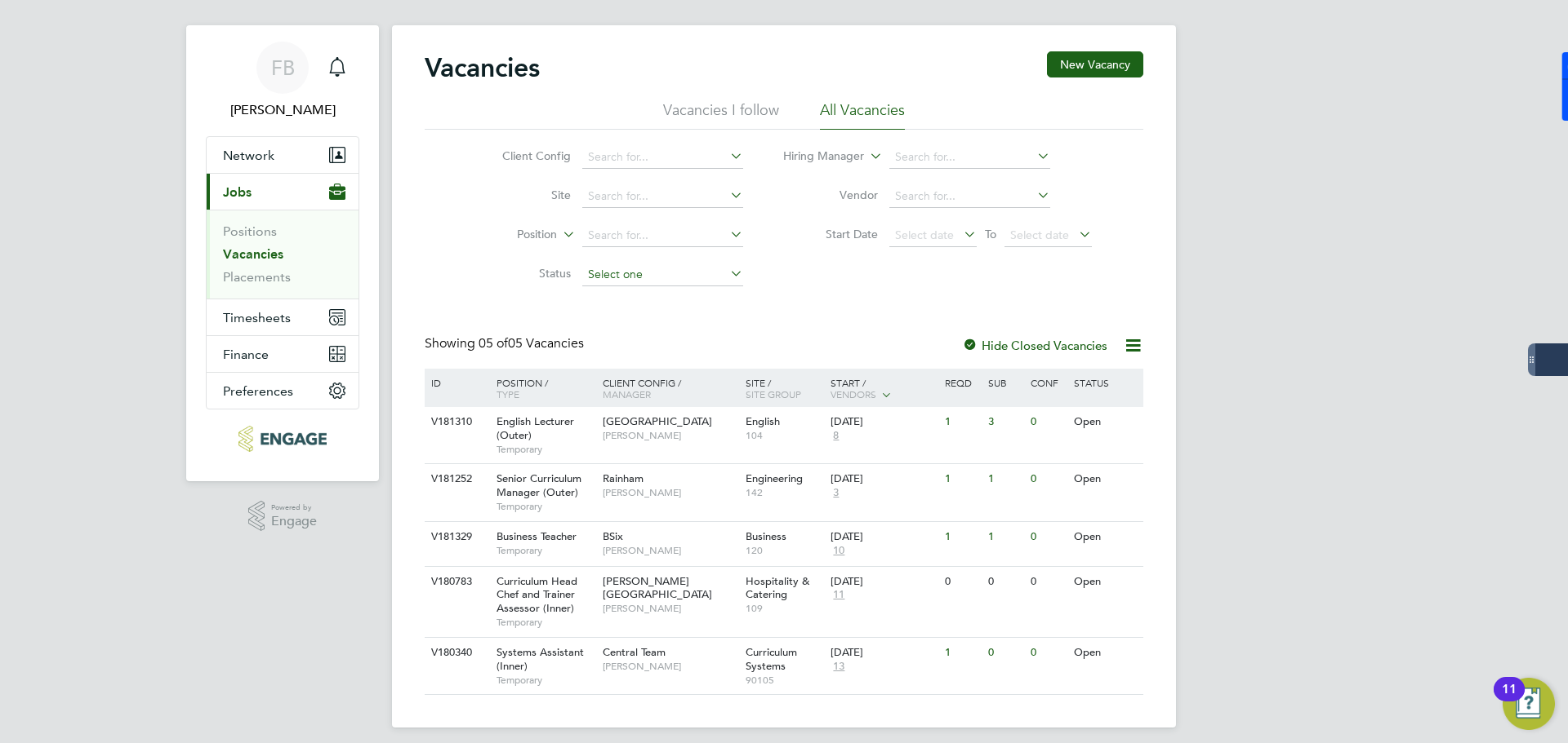
scroll to position [31, 0]
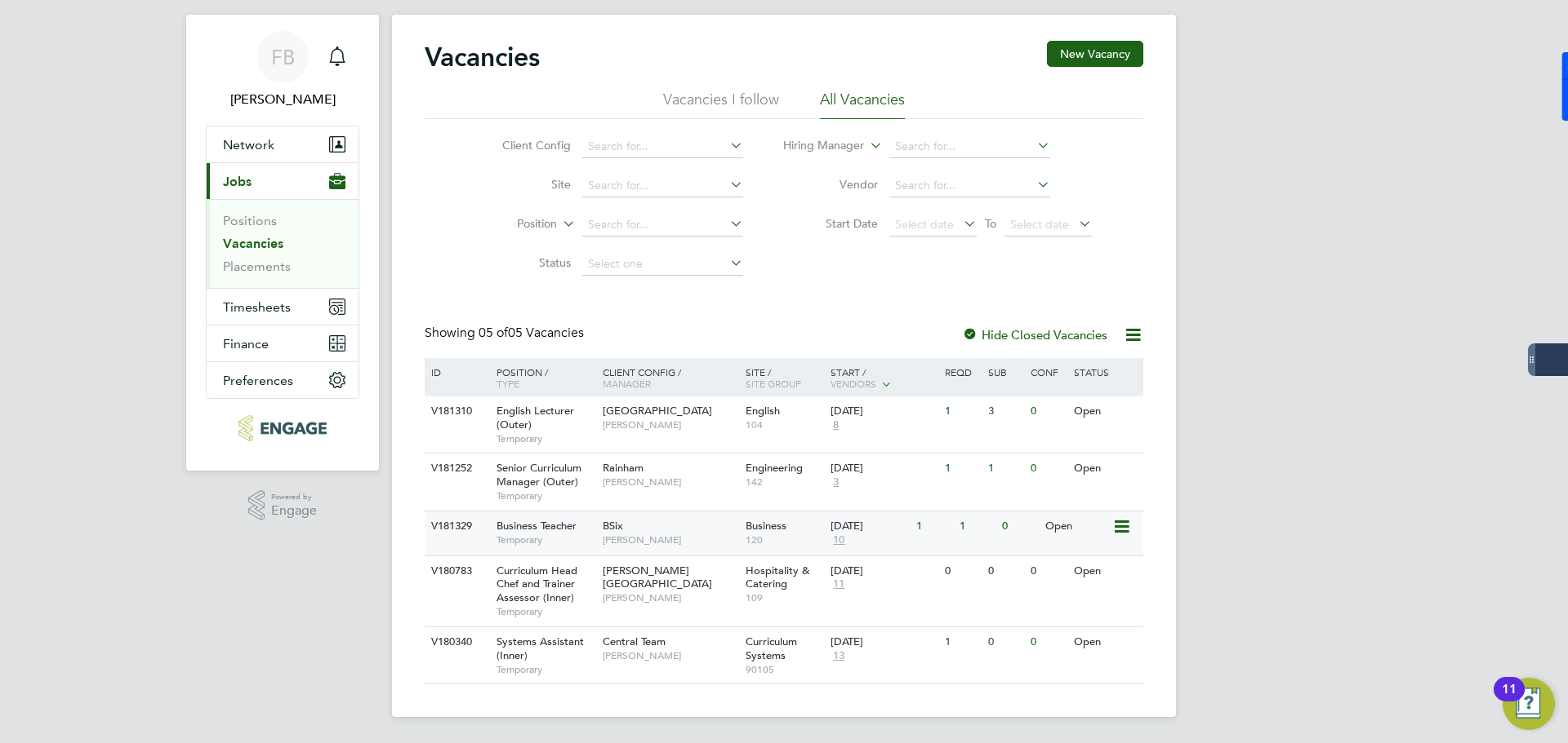
click at [1122, 527] on icon at bounding box center [1119, 526] width 16 height 20
click at [1086, 561] on li "View Details" at bounding box center [1082, 565] width 94 height 23
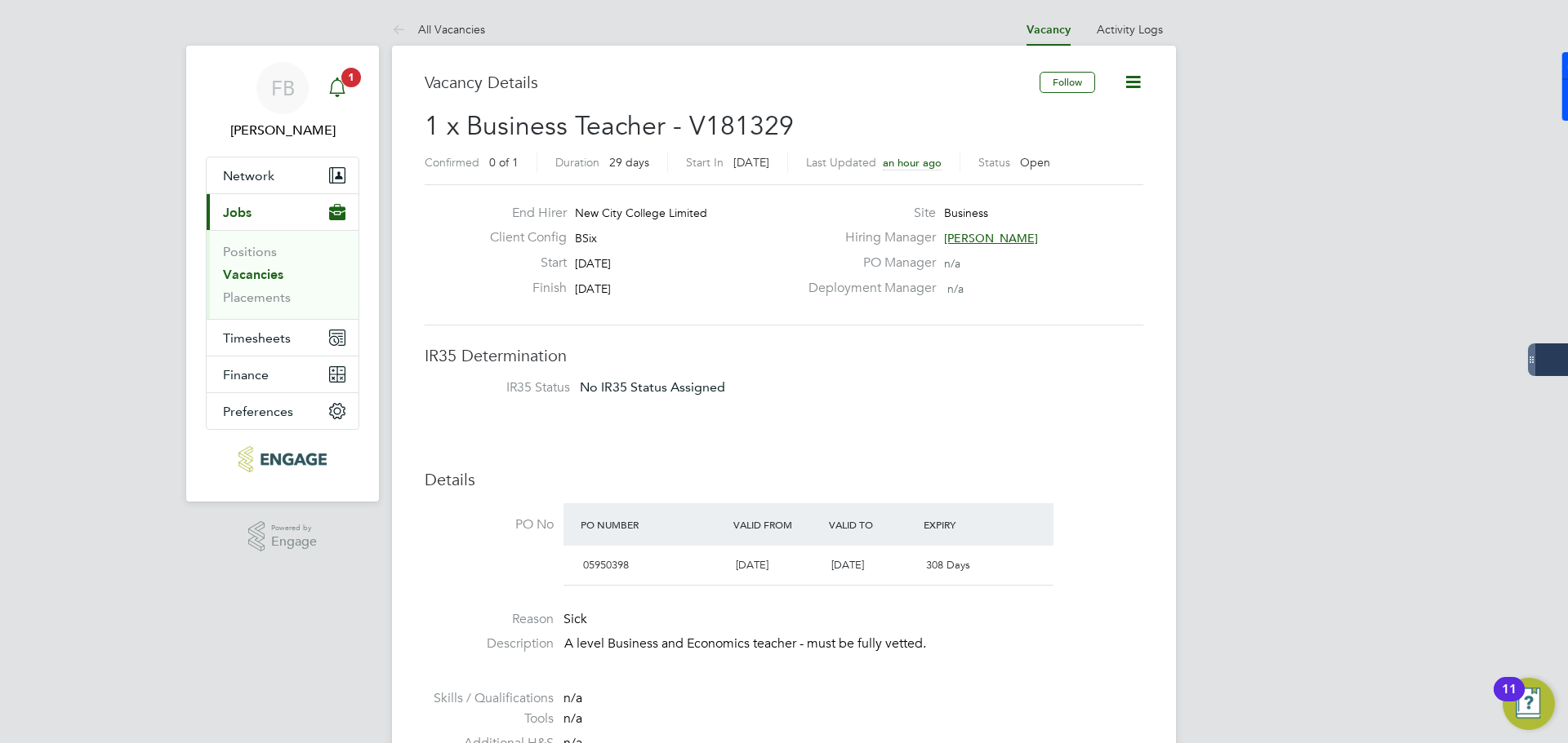
click at [337, 85] on icon "Main navigation" at bounding box center [337, 87] width 20 height 20
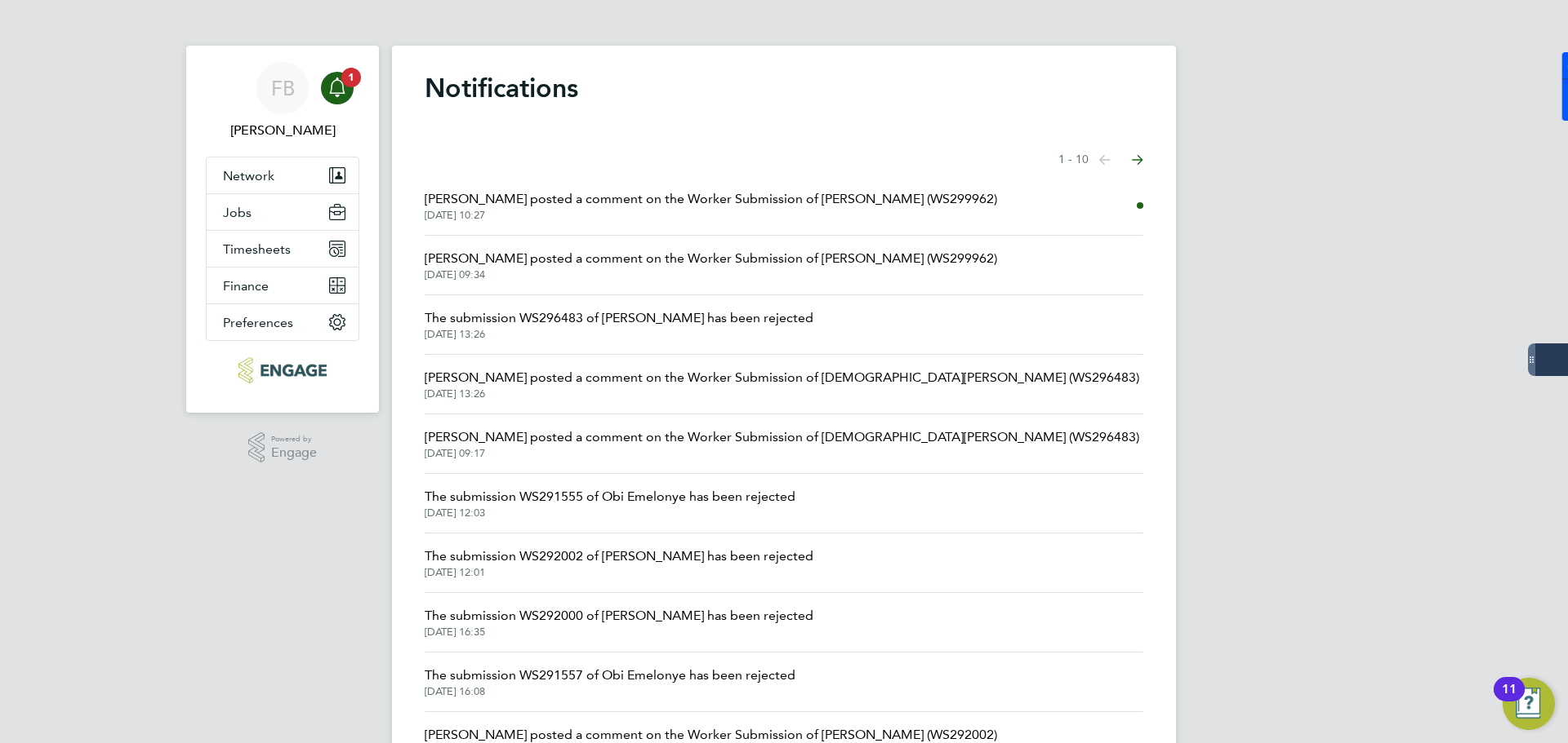
click at [759, 200] on span "[PERSON_NAME] posted a comment on the Worker Submission of [PERSON_NAME] (WS299…" at bounding box center [711, 199] width 573 height 20
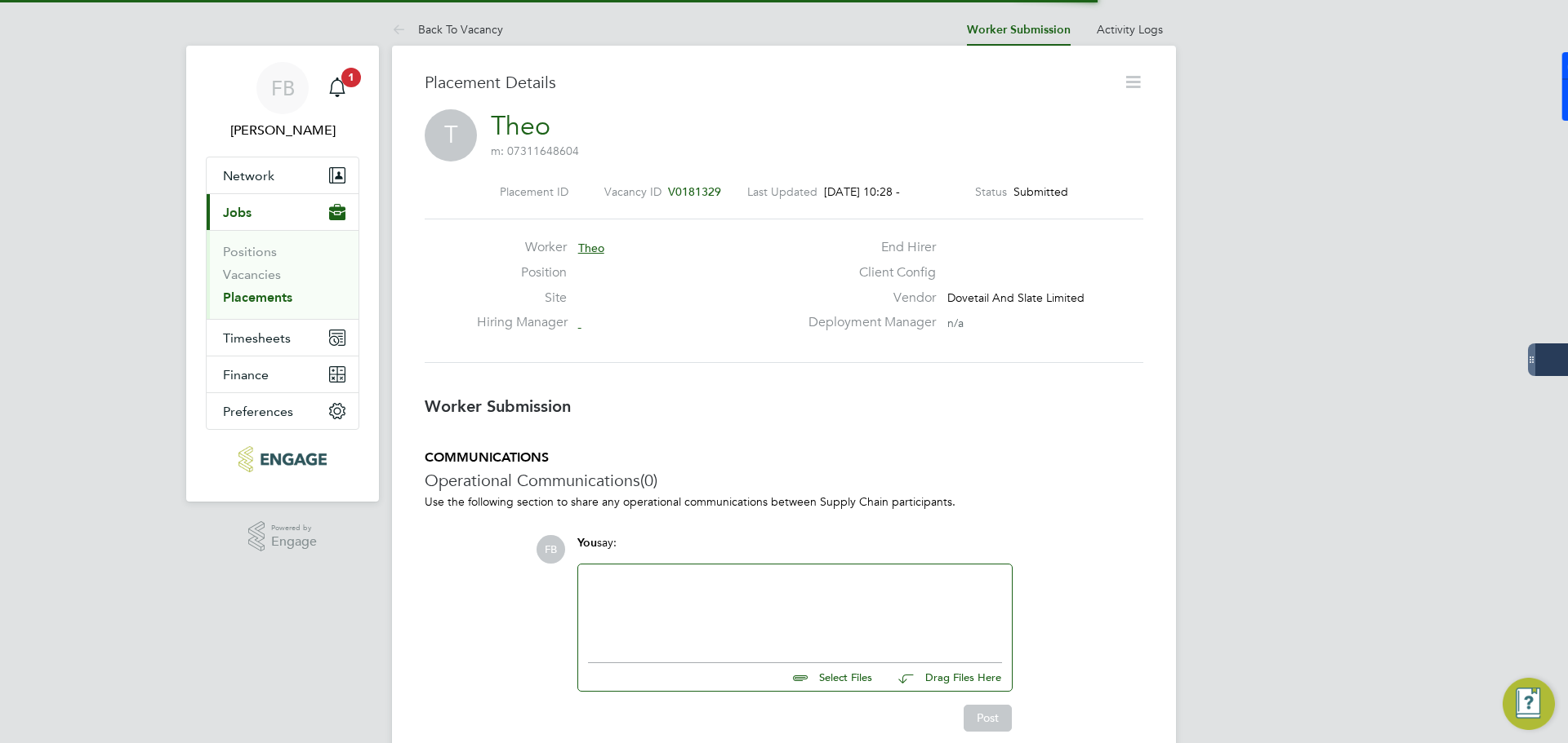
scroll to position [26, 352]
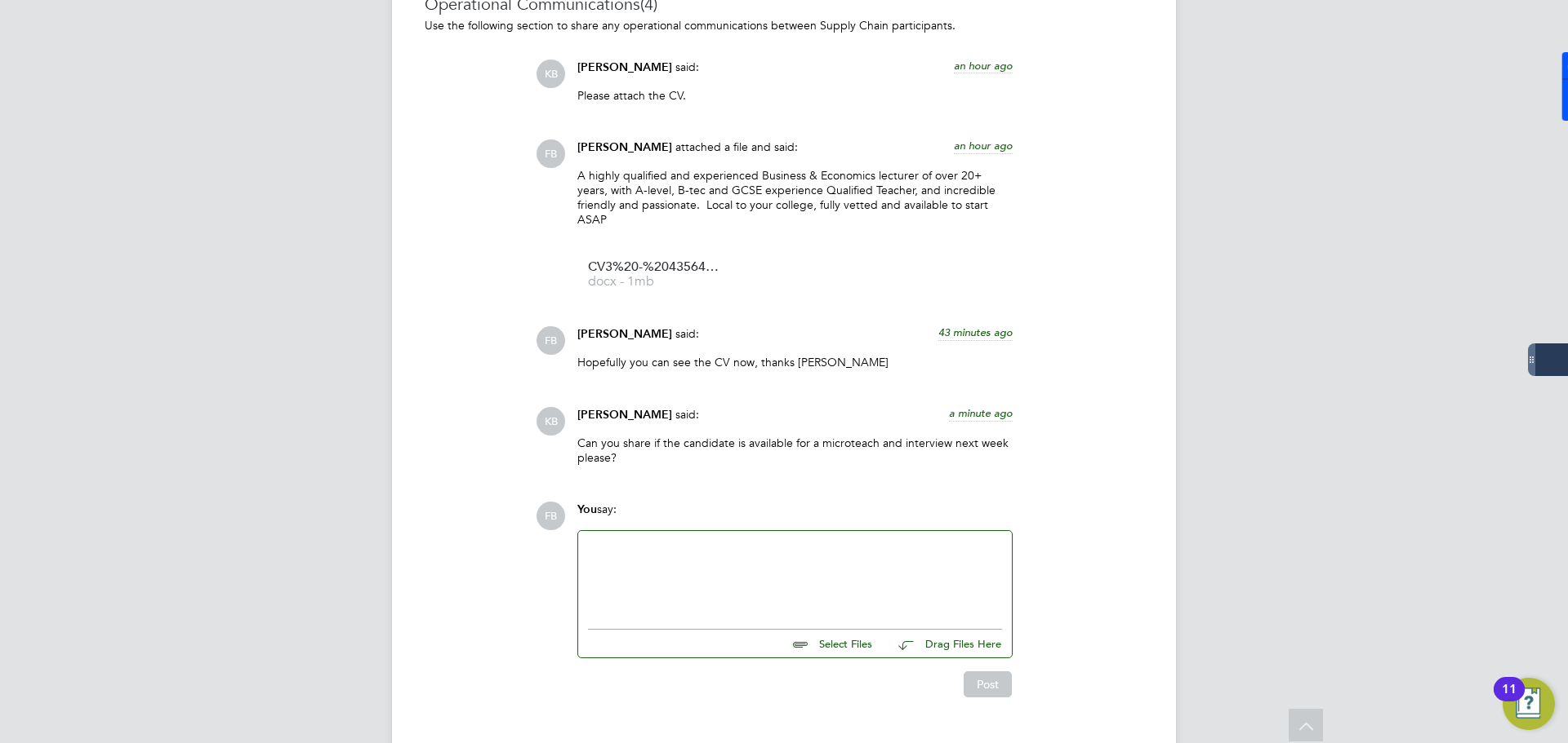
click at [828, 563] on div at bounding box center [795, 576] width 414 height 71
drag, startPoint x: 719, startPoint y: 540, endPoint x: 701, endPoint y: 533, distance: 19.3
click at [687, 543] on div "Yes, certainly, does [DATE] or teusday wokr for you?" at bounding box center [795, 576] width 414 height 71
click at [889, 541] on div "Yes, certainly, does [DATE] or [DATE] work for you?" at bounding box center [795, 576] width 414 height 71
click at [971, 673] on button "Post" at bounding box center [988, 684] width 48 height 26
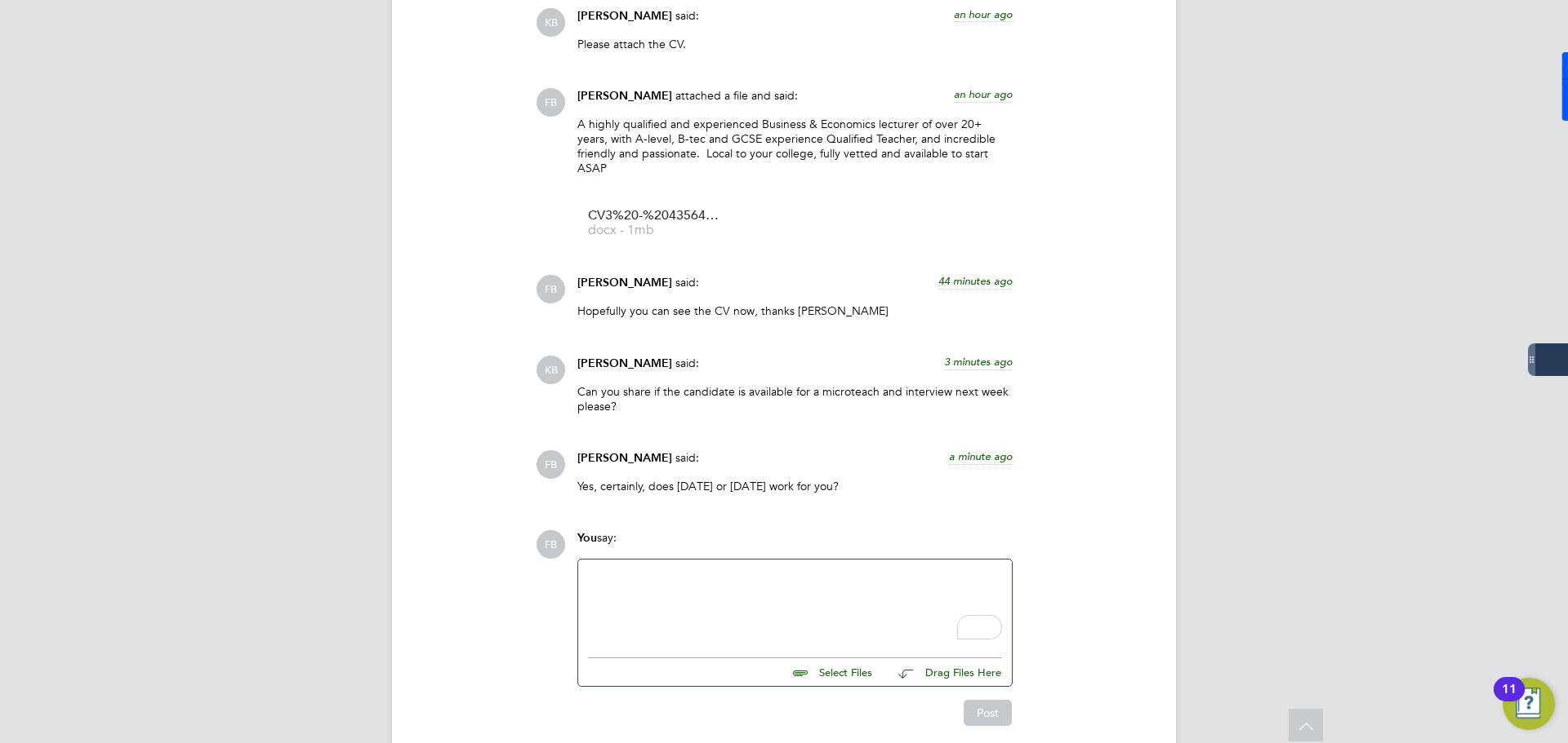
scroll to position [1574, 0]
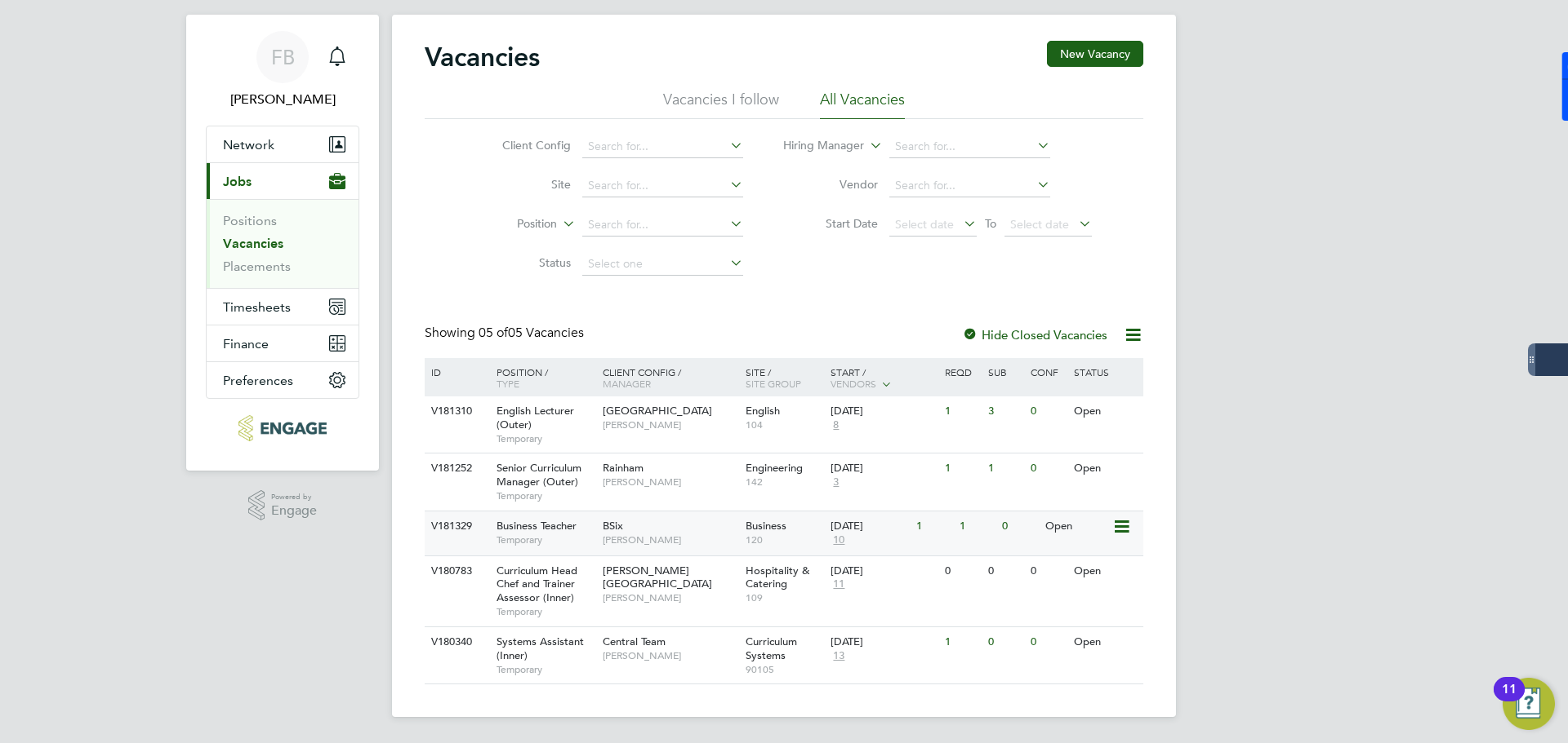
scroll to position [31, 0]
click at [1127, 528] on icon at bounding box center [1119, 526] width 16 height 20
click at [1083, 562] on li "View Details" at bounding box center [1082, 565] width 94 height 23
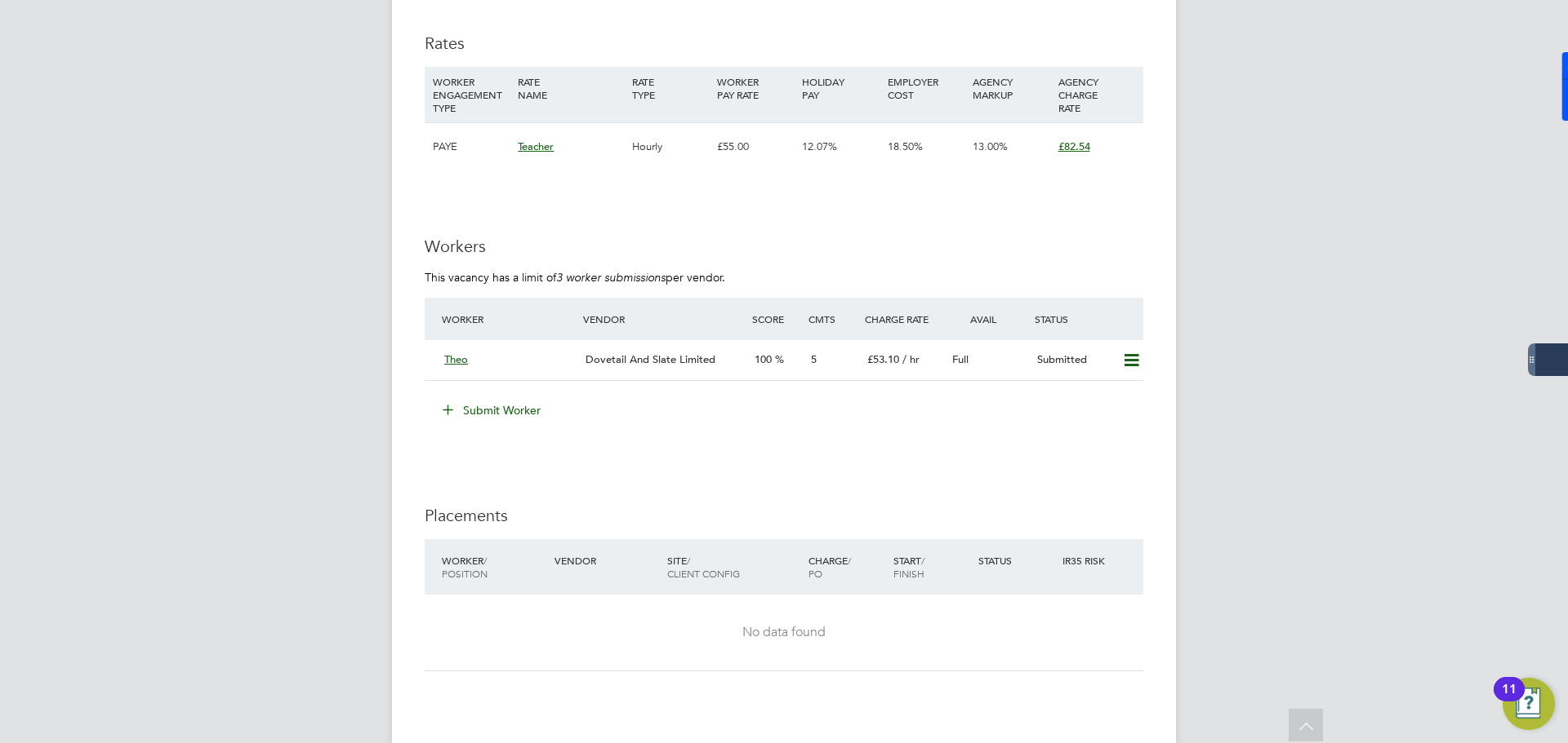
scroll to position [980, 0]
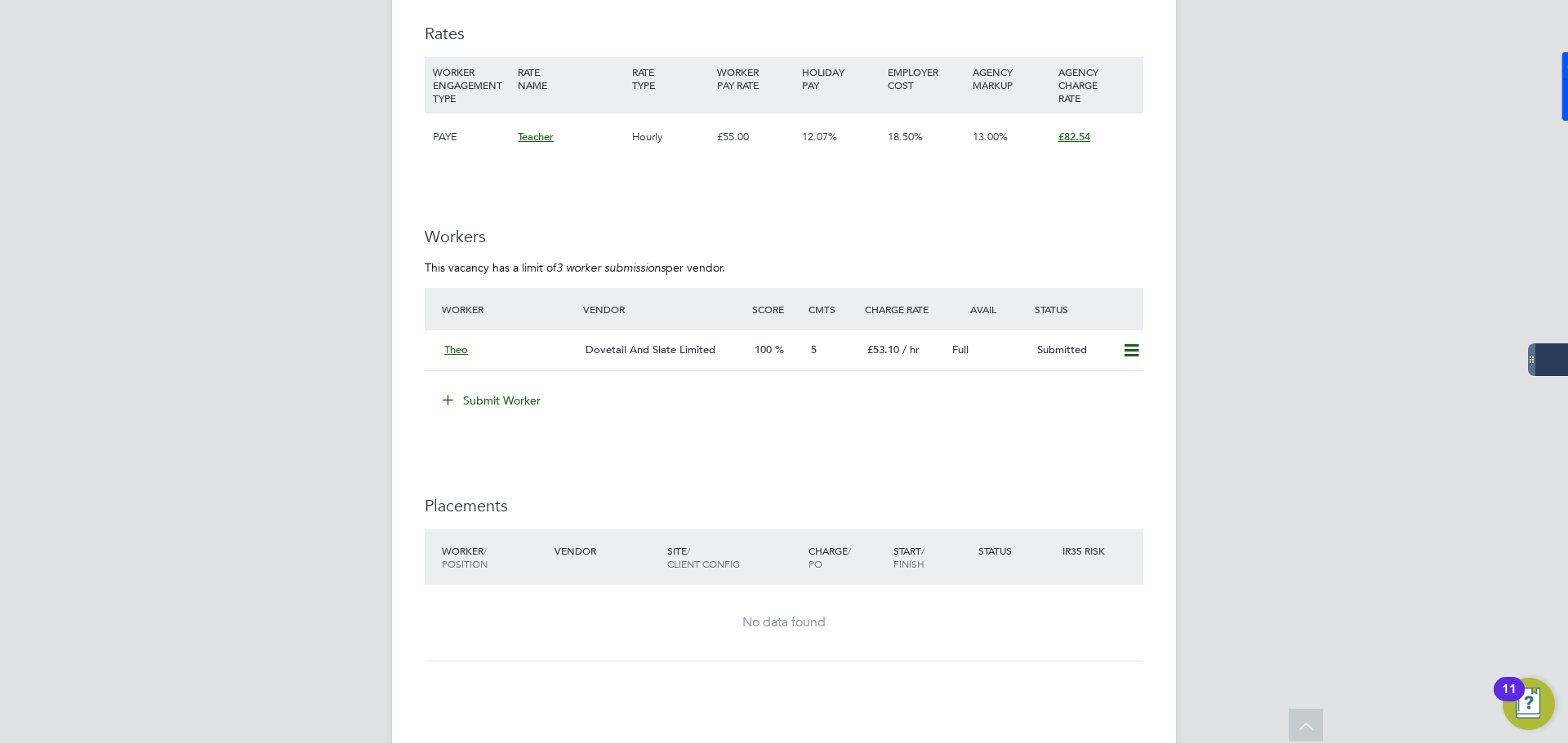
click at [467, 402] on button "Submit Worker" at bounding box center [492, 400] width 122 height 26
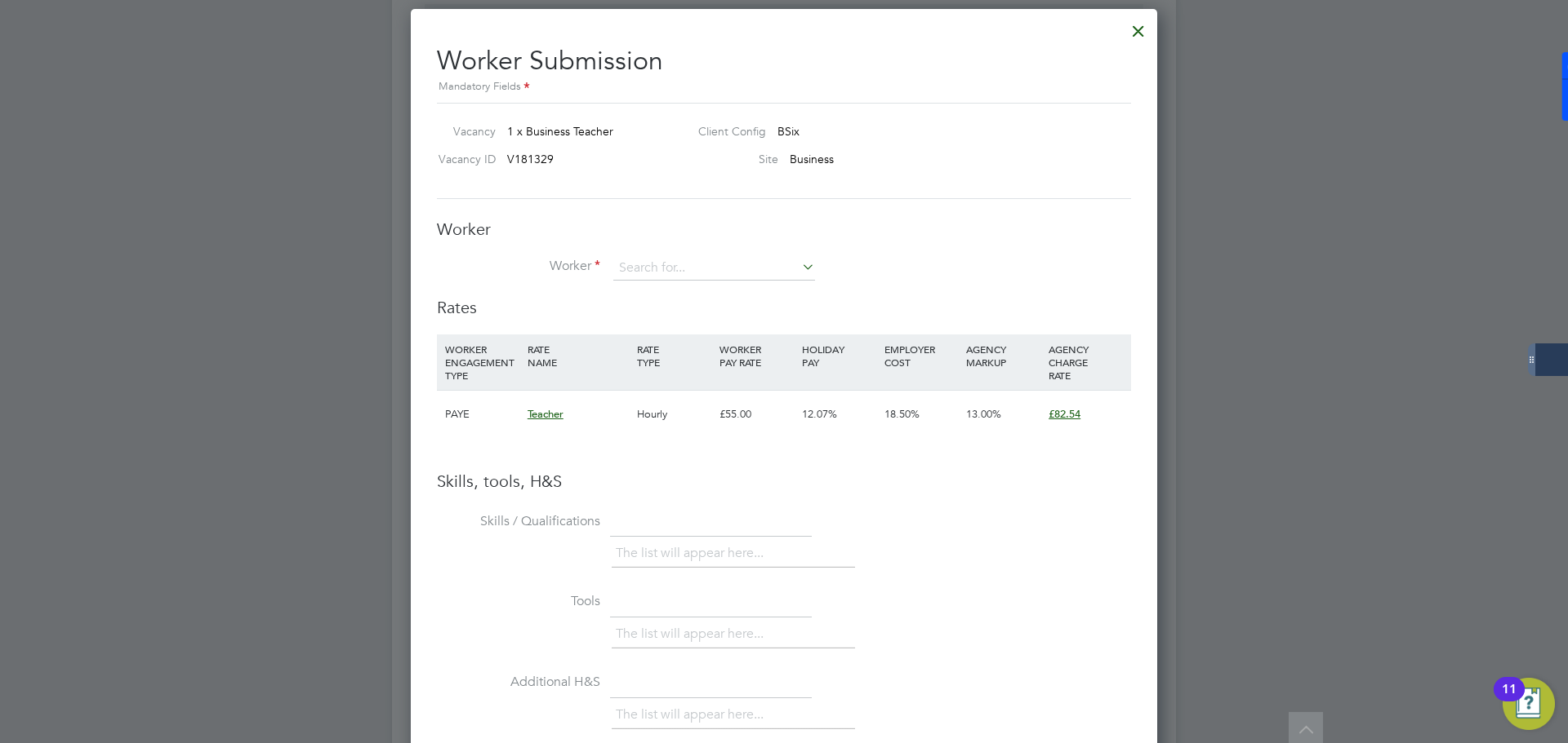
scroll to position [1061, 0]
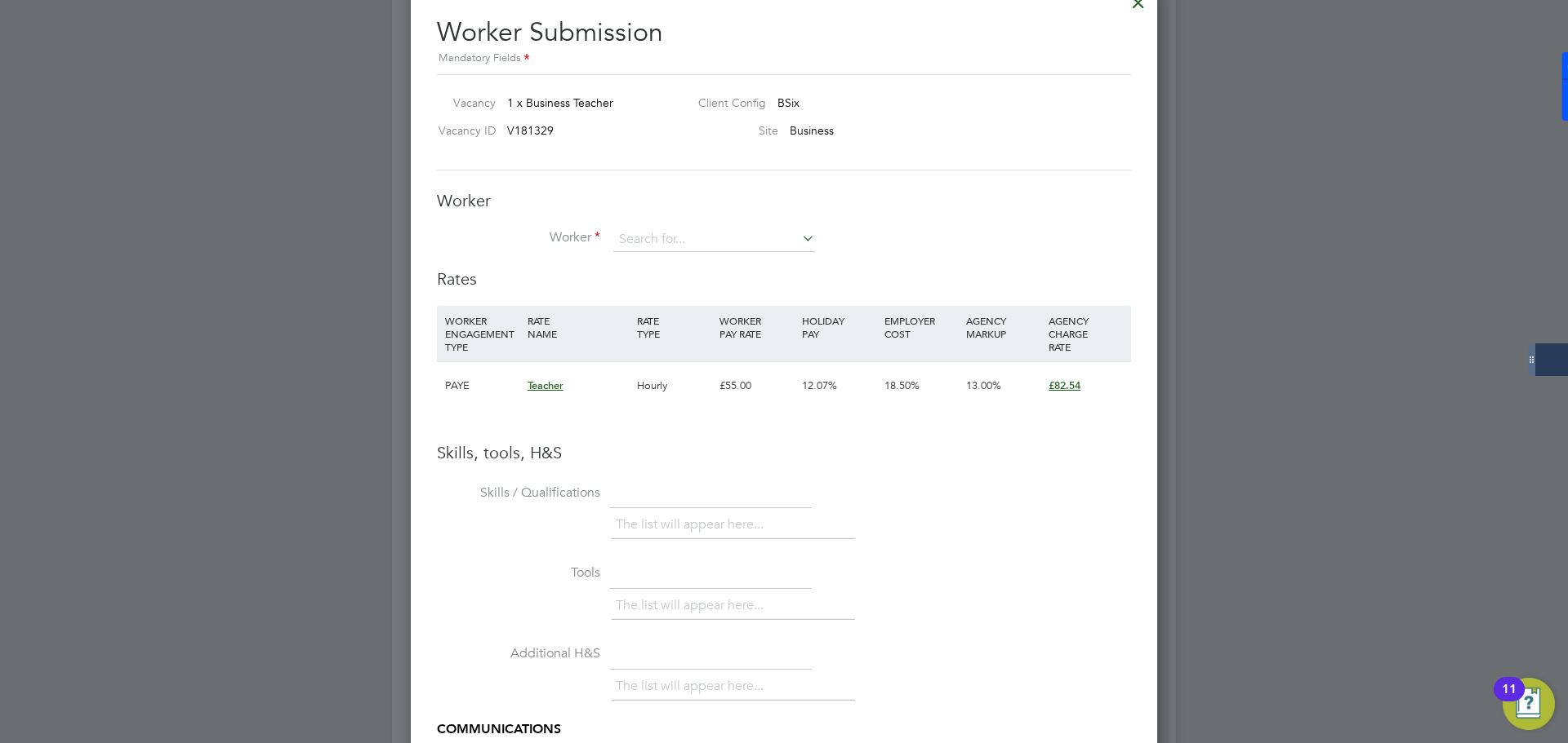
click at [799, 240] on icon at bounding box center [799, 238] width 0 height 23
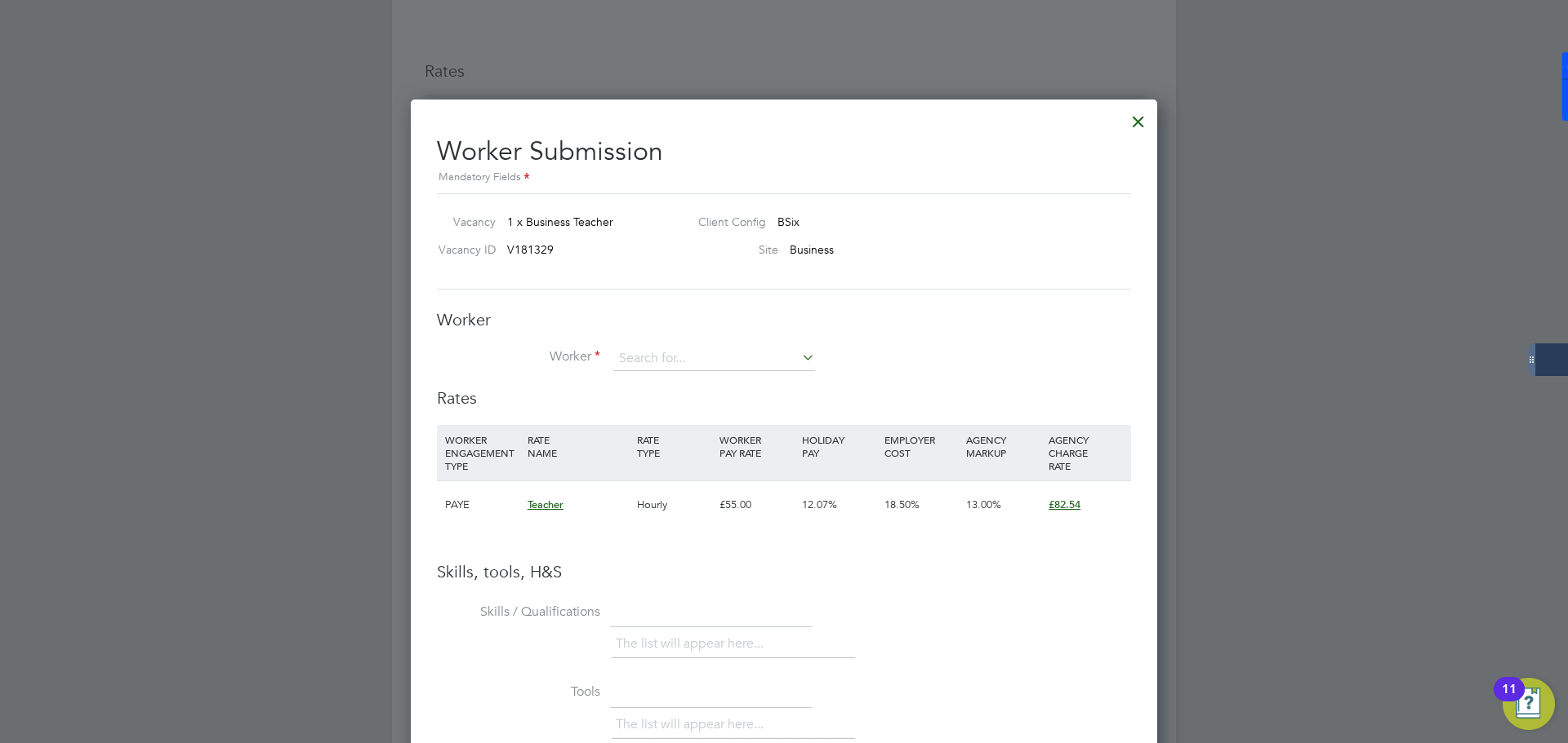
scroll to position [615, 0]
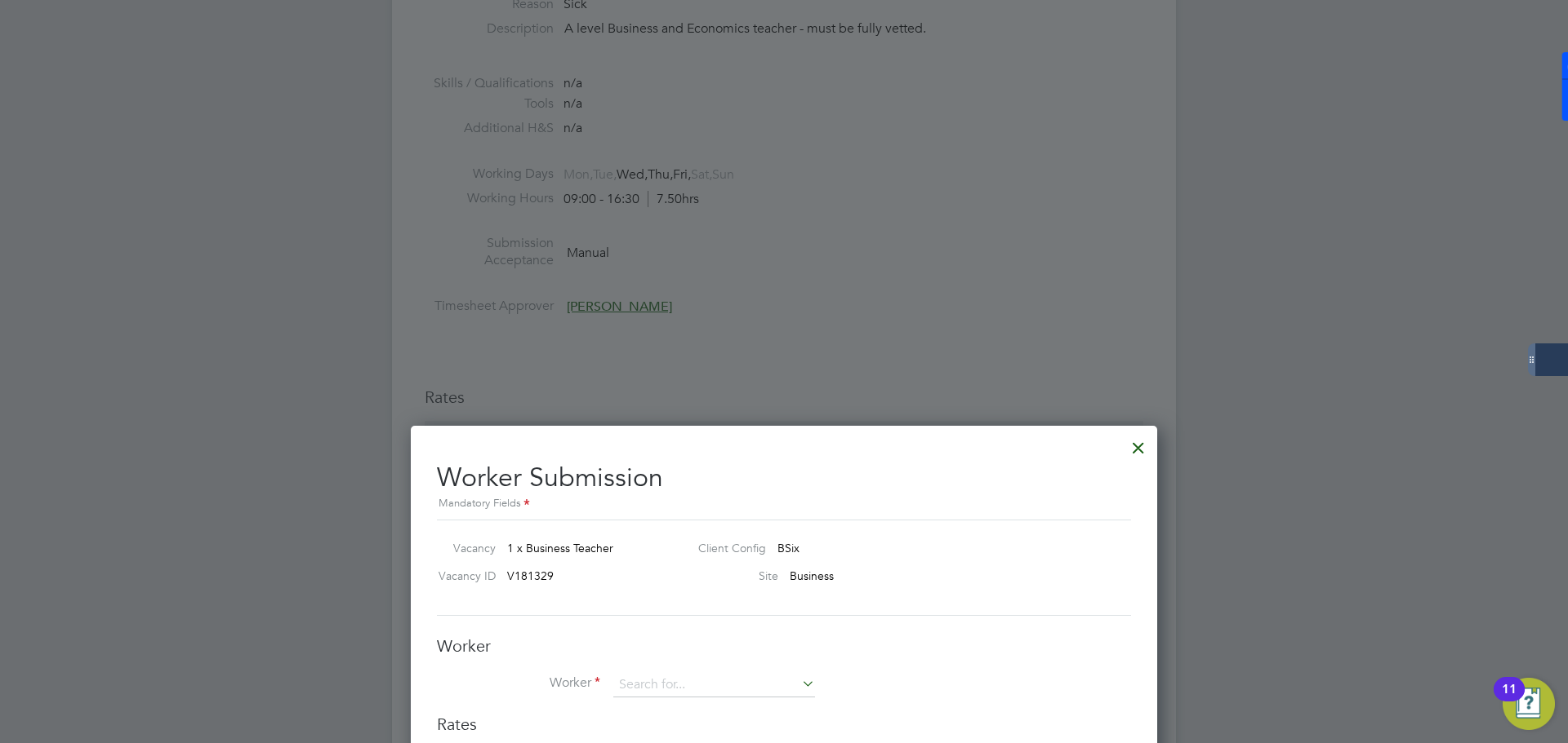
click at [1080, 315] on div at bounding box center [784, 371] width 1568 height 743
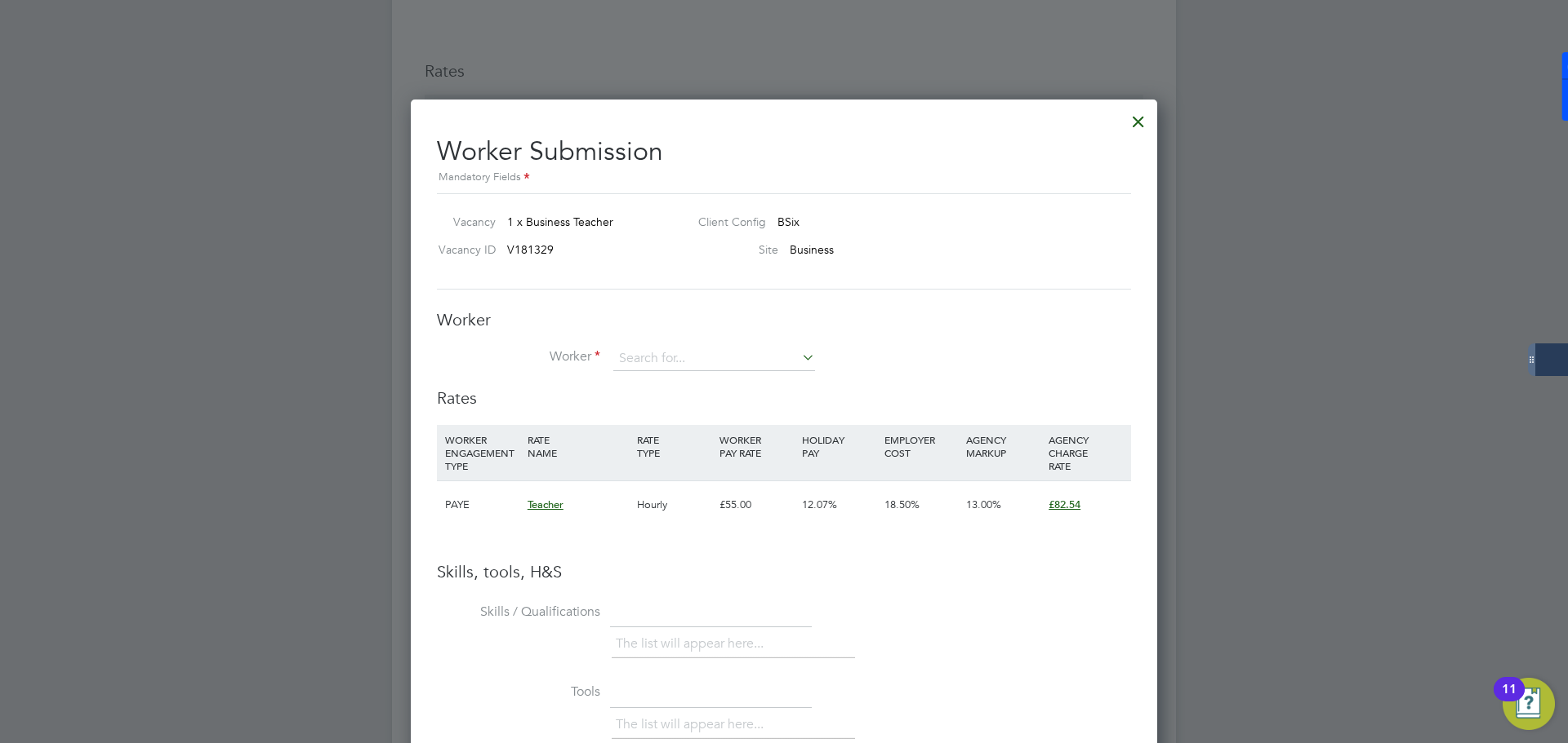
click at [1139, 121] on div at bounding box center [1138, 117] width 30 height 30
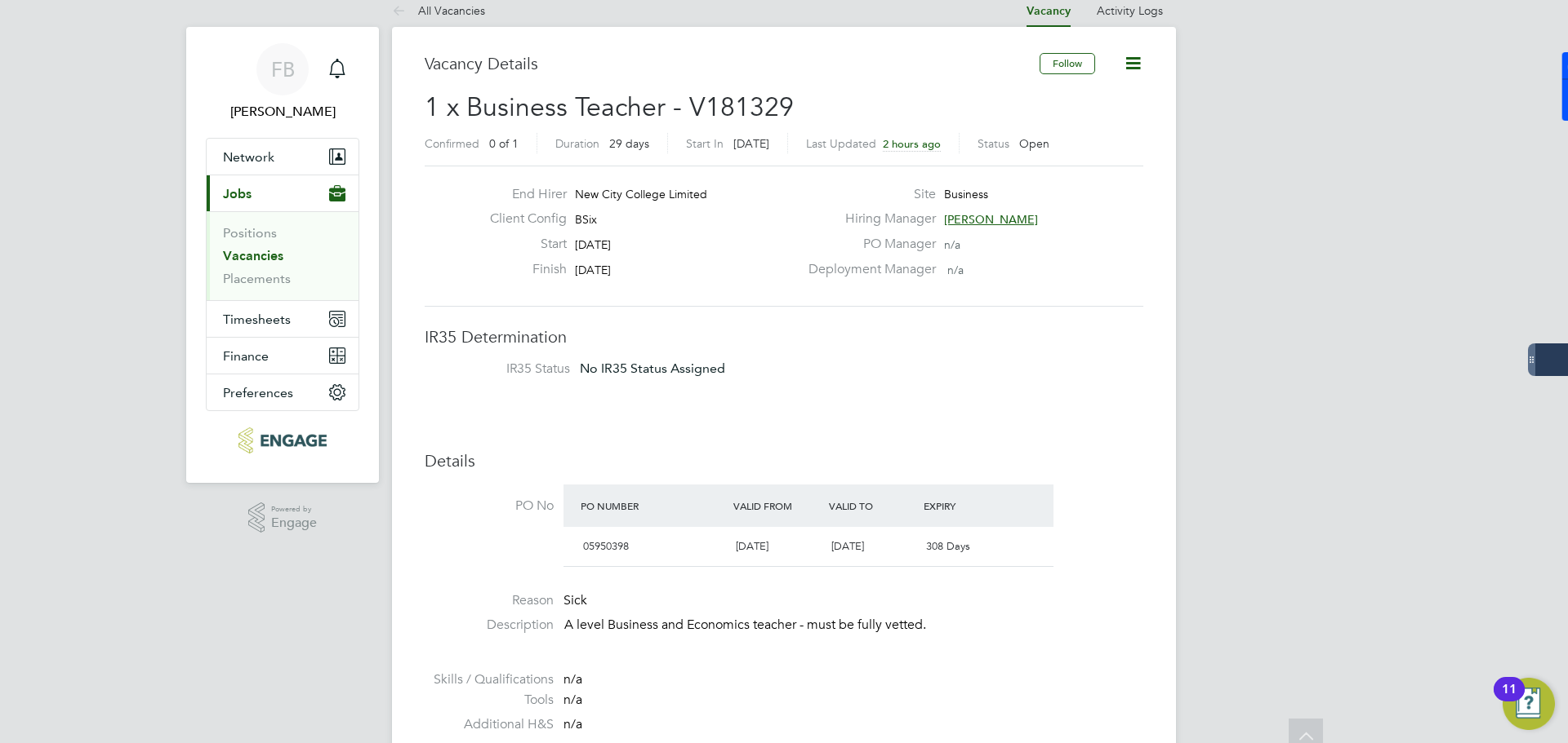
scroll to position [0, 0]
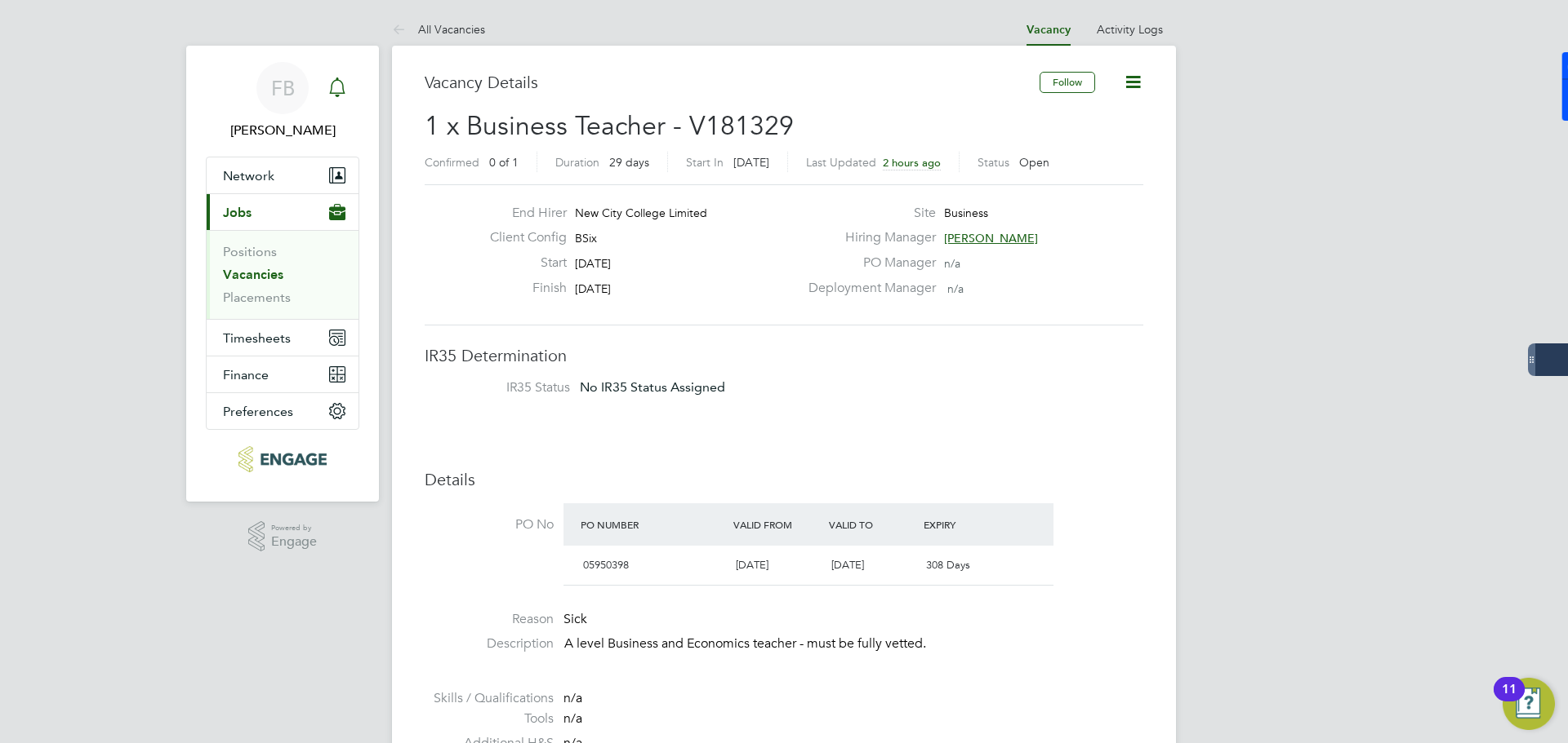
drag, startPoint x: 344, startPoint y: 87, endPoint x: 361, endPoint y: 86, distance: 17.0
click at [344, 87] on icon "Main navigation" at bounding box center [337, 87] width 20 height 20
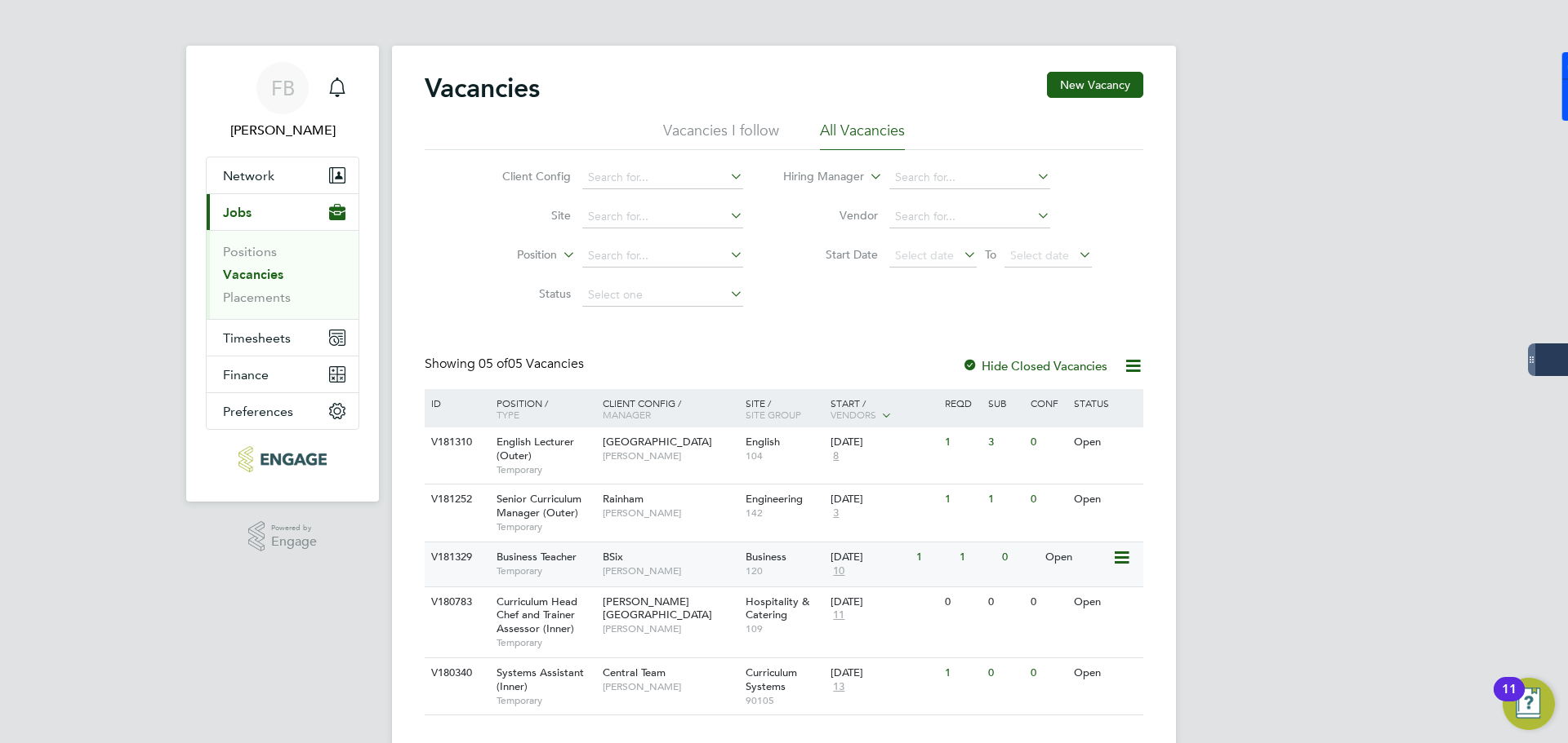
scroll to position [31, 0]
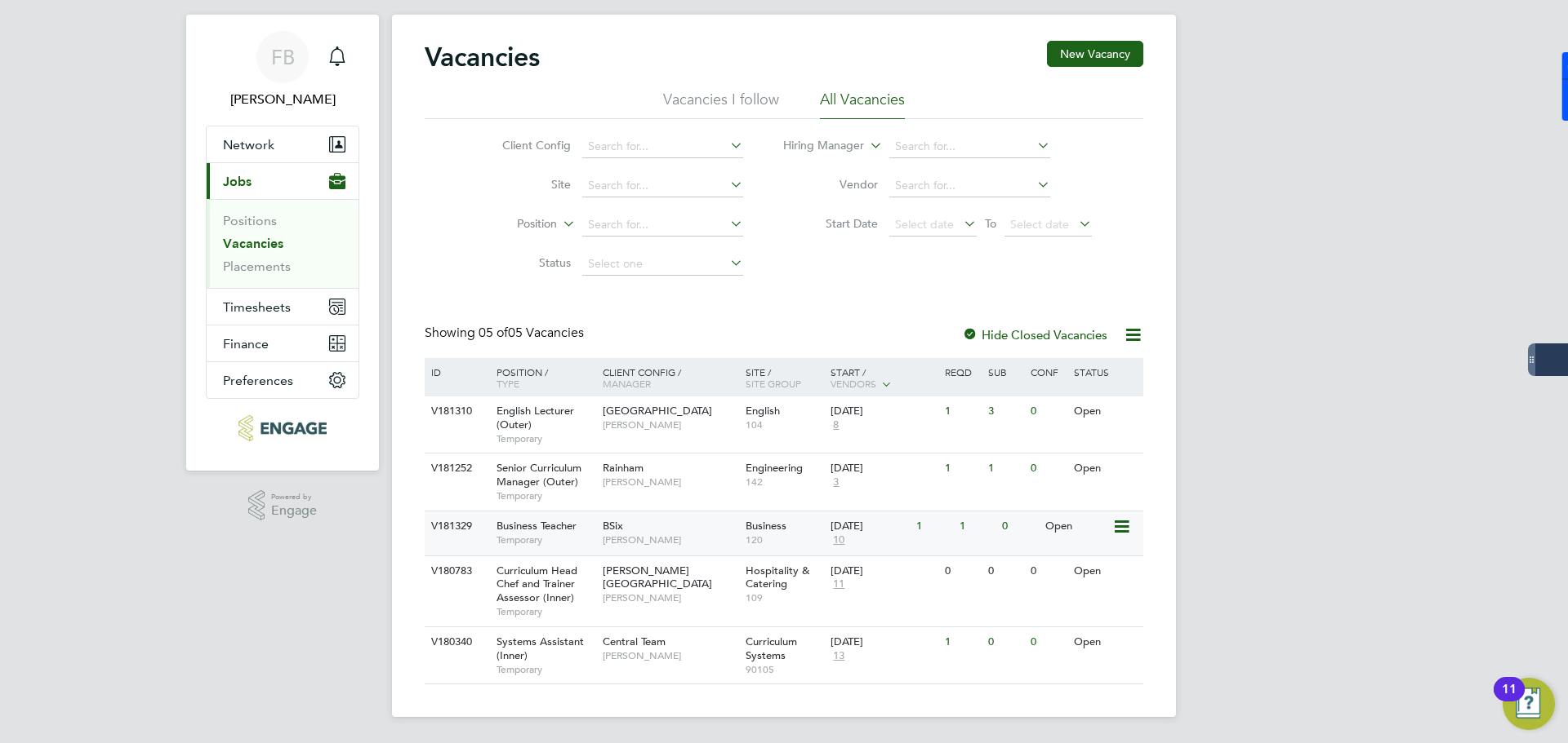
click at [1118, 517] on icon at bounding box center [1119, 526] width 16 height 20
click at [1091, 557] on li "View Details" at bounding box center [1082, 565] width 94 height 23
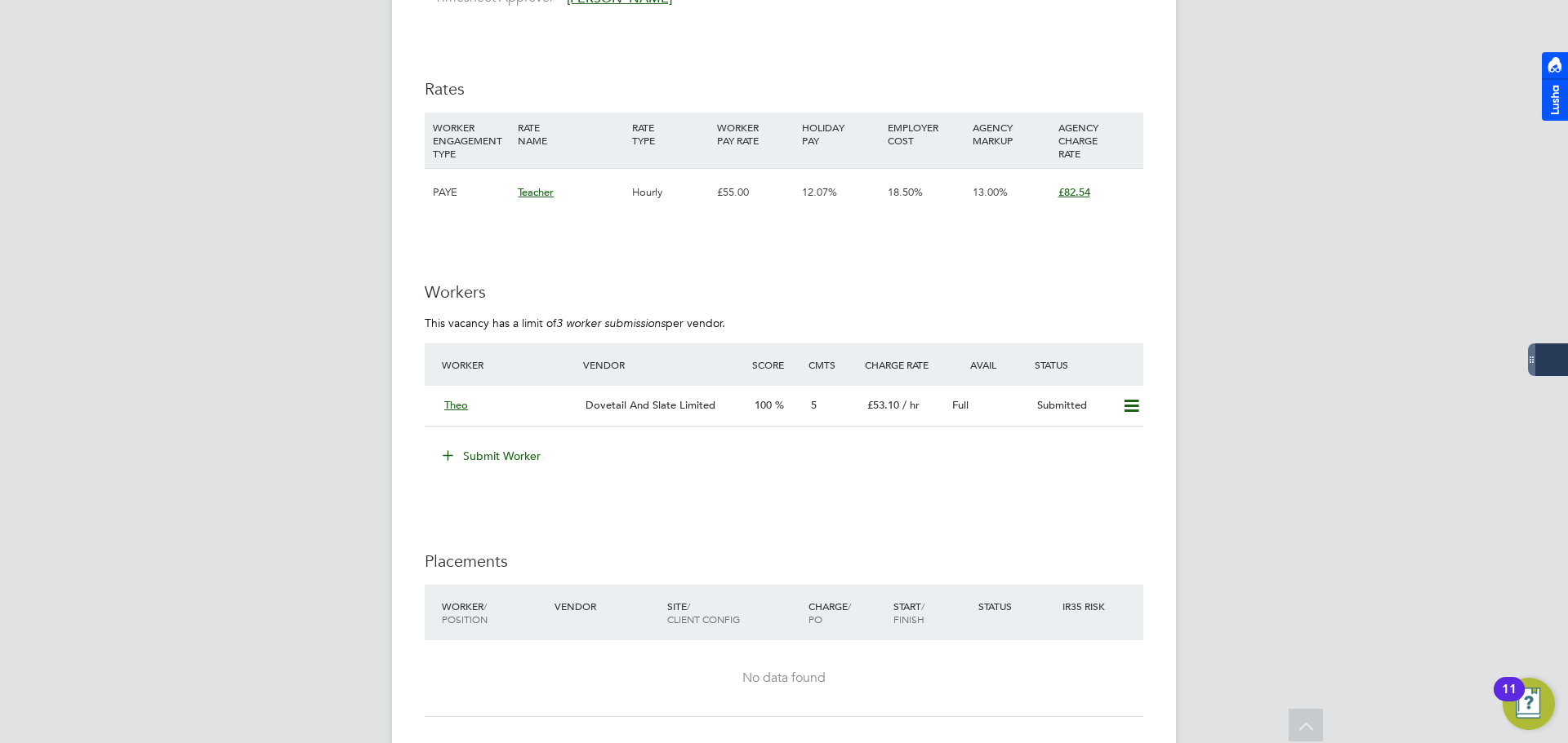
scroll to position [1022, 0]
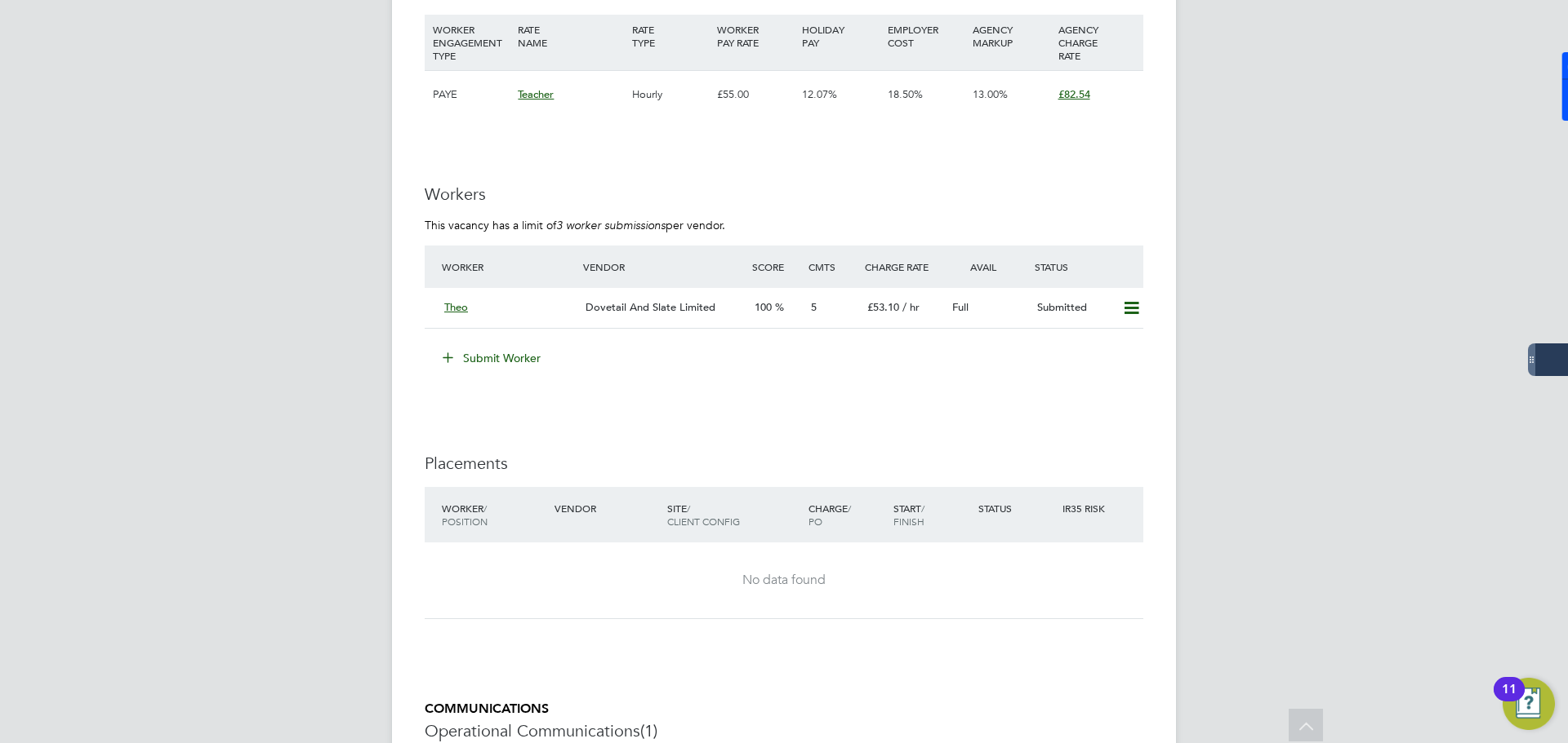
click at [484, 359] on button "Submit Worker" at bounding box center [492, 358] width 122 height 26
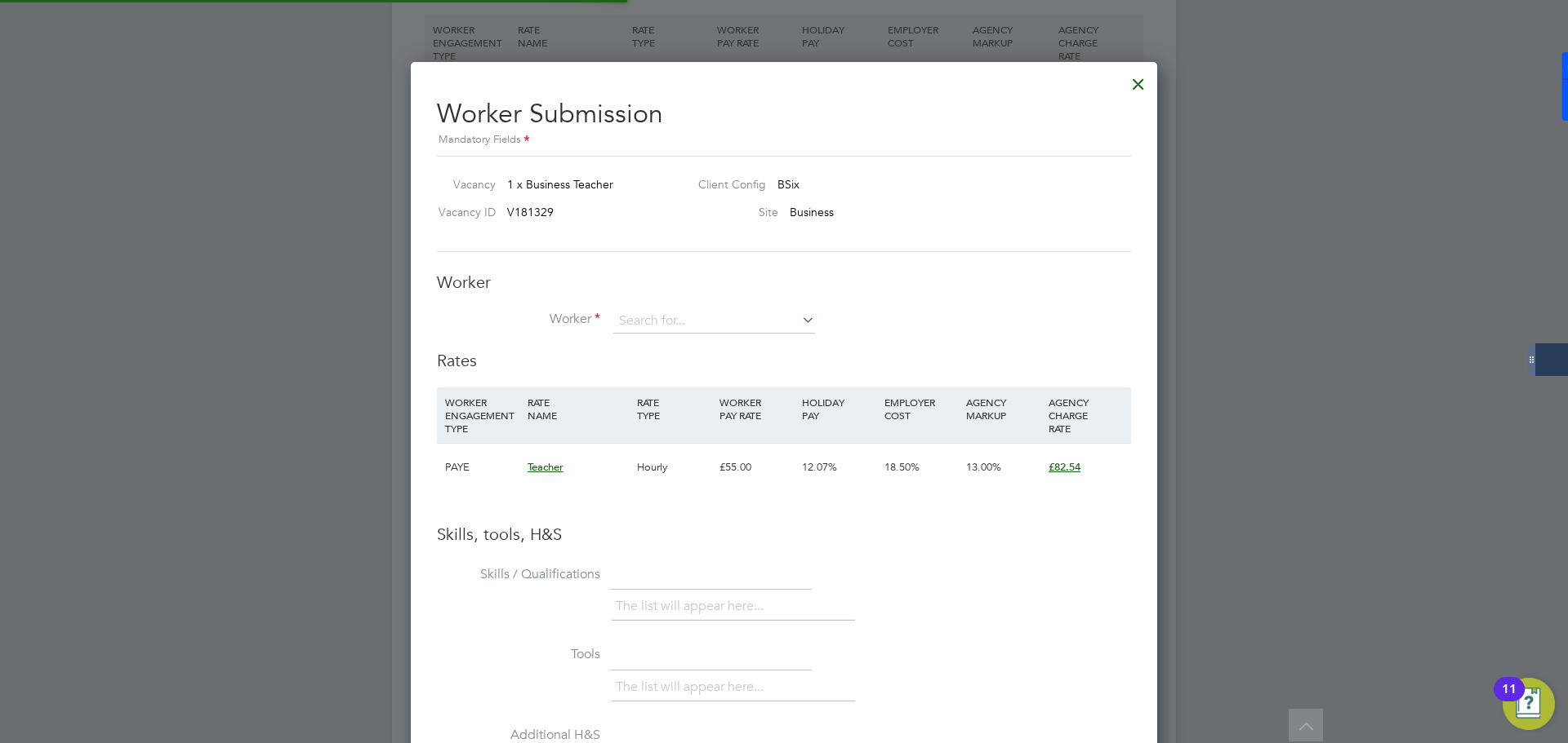
scroll to position [1031, 747]
click at [631, 325] on input at bounding box center [714, 321] width 201 height 25
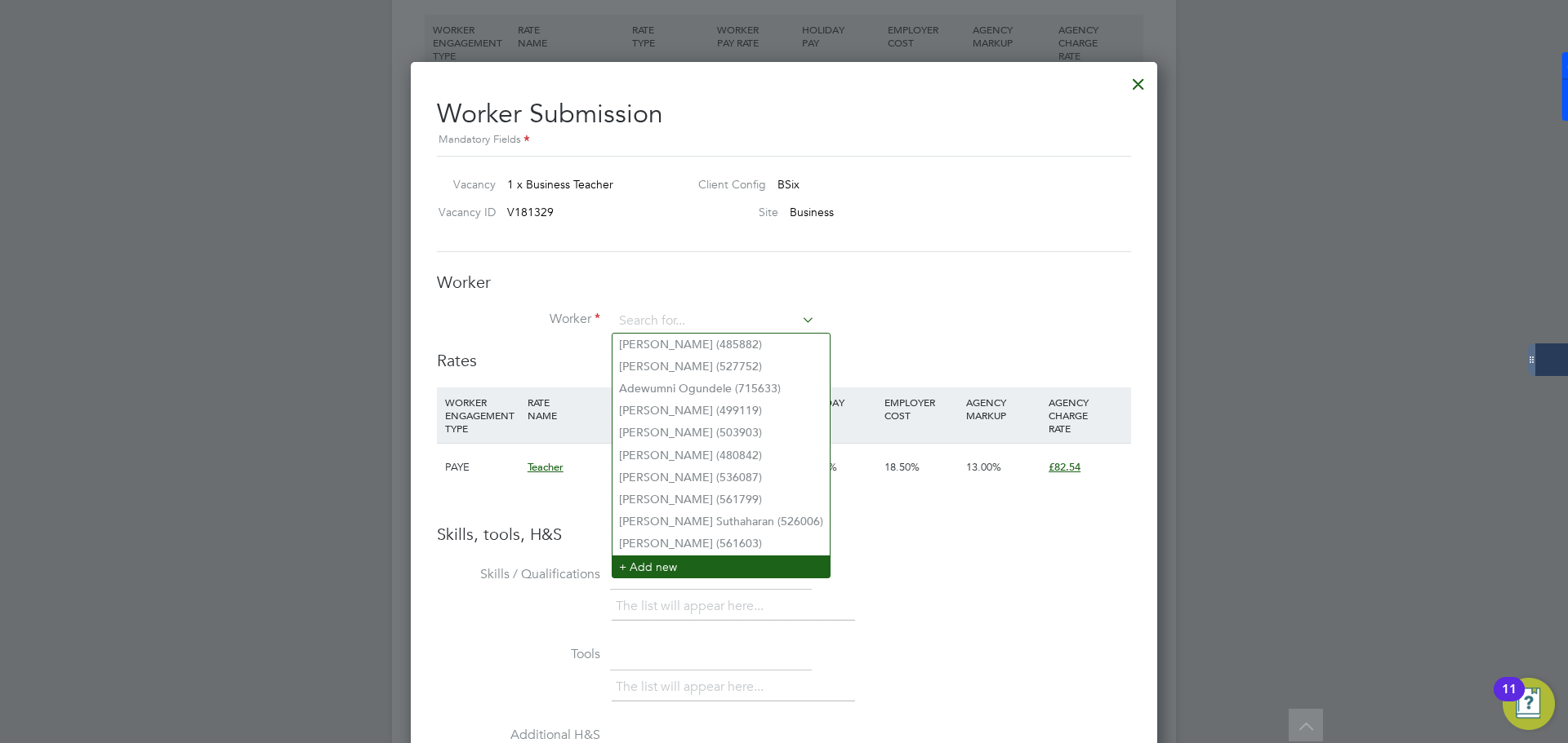
click at [663, 556] on li "+ Add new" at bounding box center [721, 567] width 218 height 22
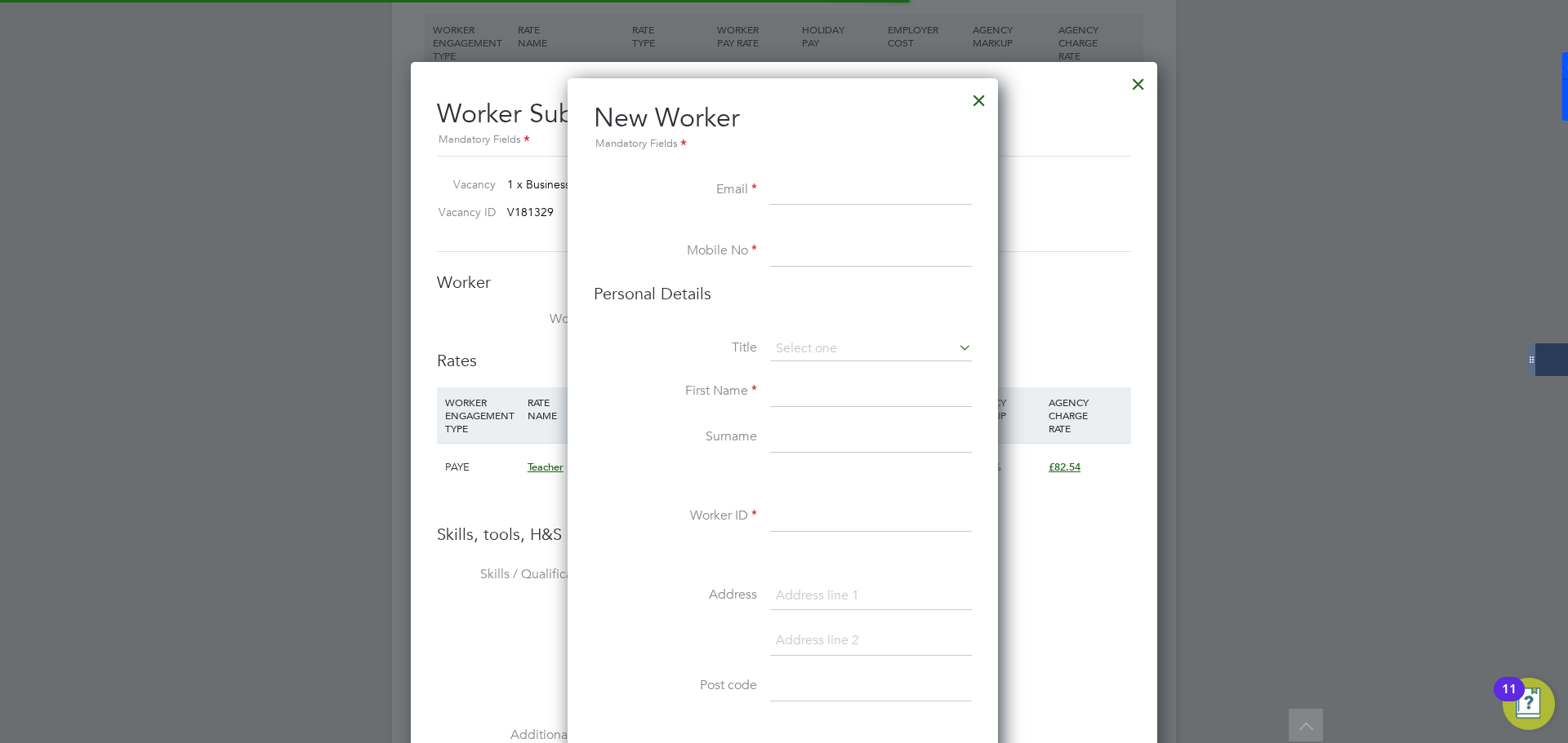
scroll to position [1381, 432]
click at [811, 183] on input at bounding box center [870, 191] width 201 height 30
paste input "remioyedola@gmail.com"
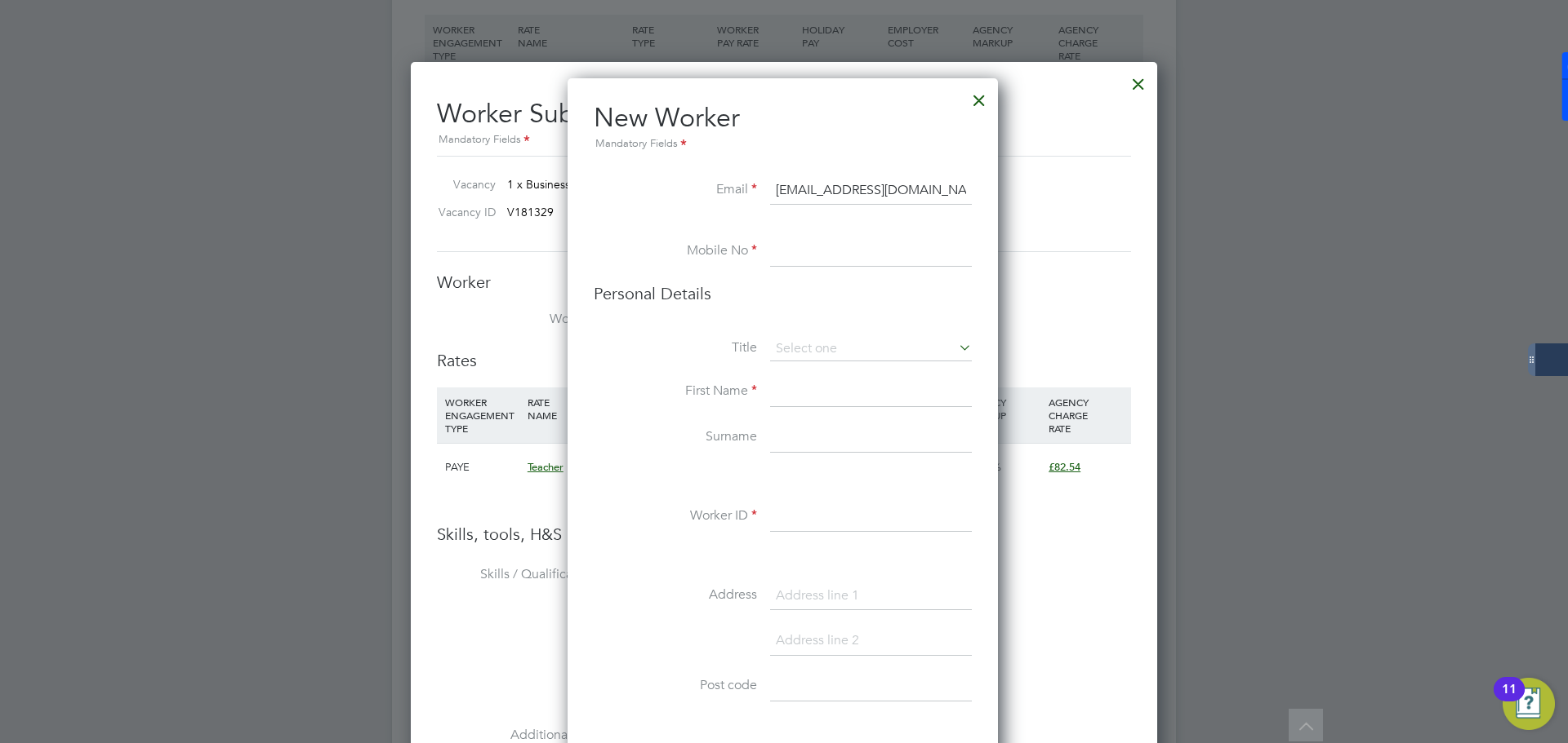
type input "remioyedola@gmail.com"
click at [812, 263] on input at bounding box center [870, 252] width 201 height 30
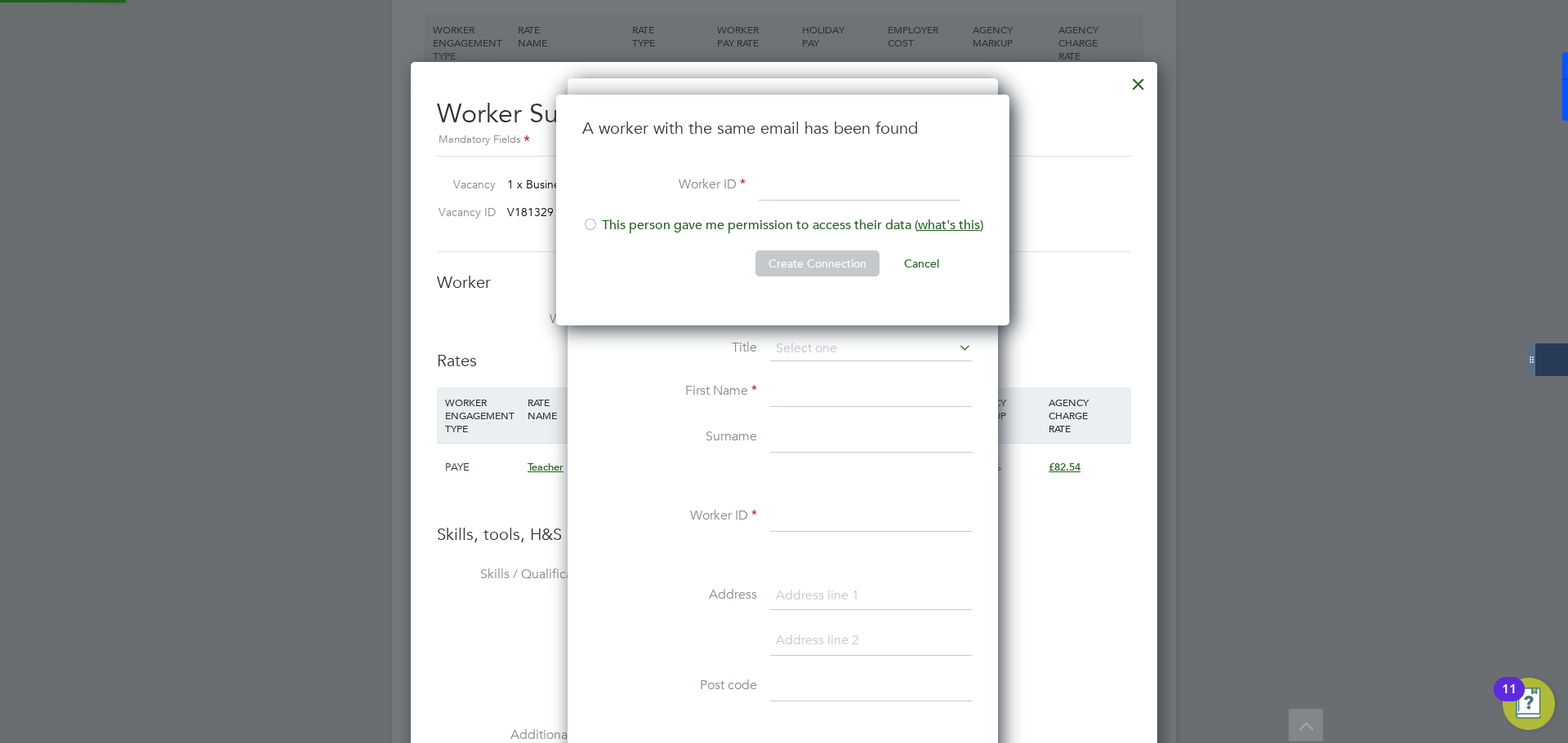
scroll to position [232, 455]
click at [839, 173] on input at bounding box center [859, 186] width 201 height 30
type input "534416"
click at [755, 230] on li "This person gave me permission to access their data ( what's this )" at bounding box center [783, 234] width 401 height 33
click at [796, 257] on button "Create Connection" at bounding box center [817, 263] width 124 height 26
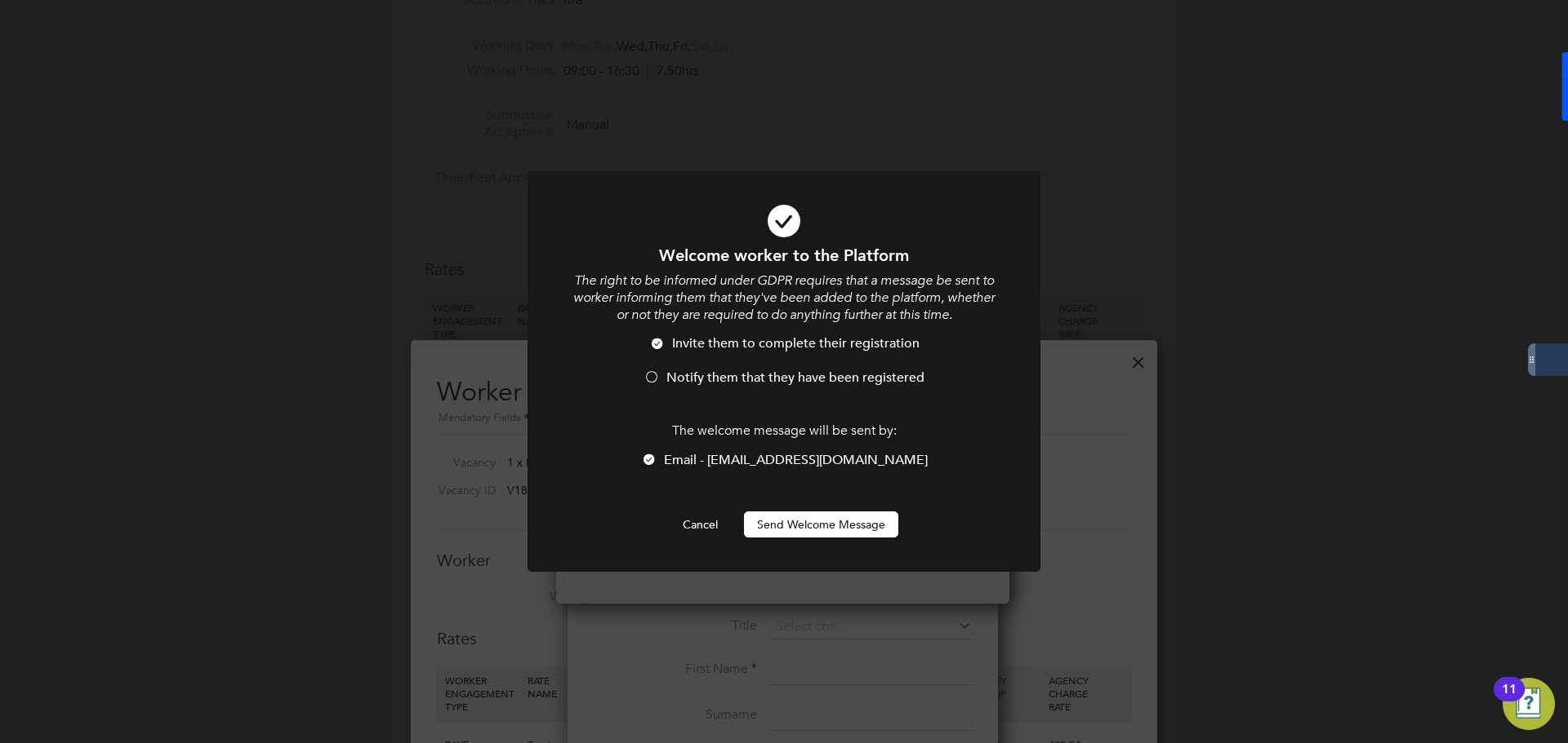
click at [742, 386] on li "Notify them that they have been registered" at bounding box center [784, 386] width 425 height 33
click at [805, 524] on button "Send Welcome Message" at bounding box center [821, 524] width 155 height 26
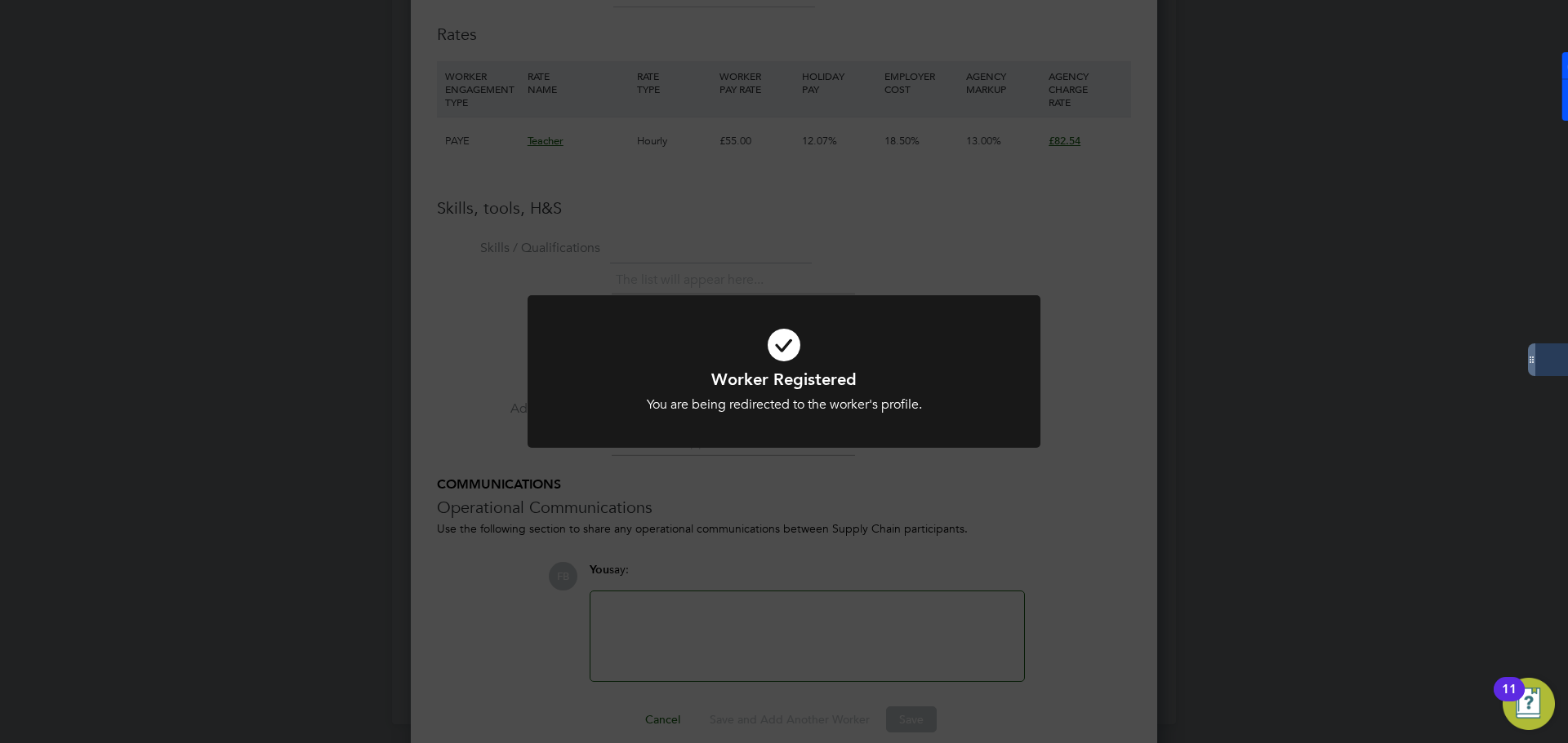
click at [1020, 228] on div "Worker Registered You are being redirected to the worker's profile. Cancel Okay" at bounding box center [784, 371] width 1568 height 743
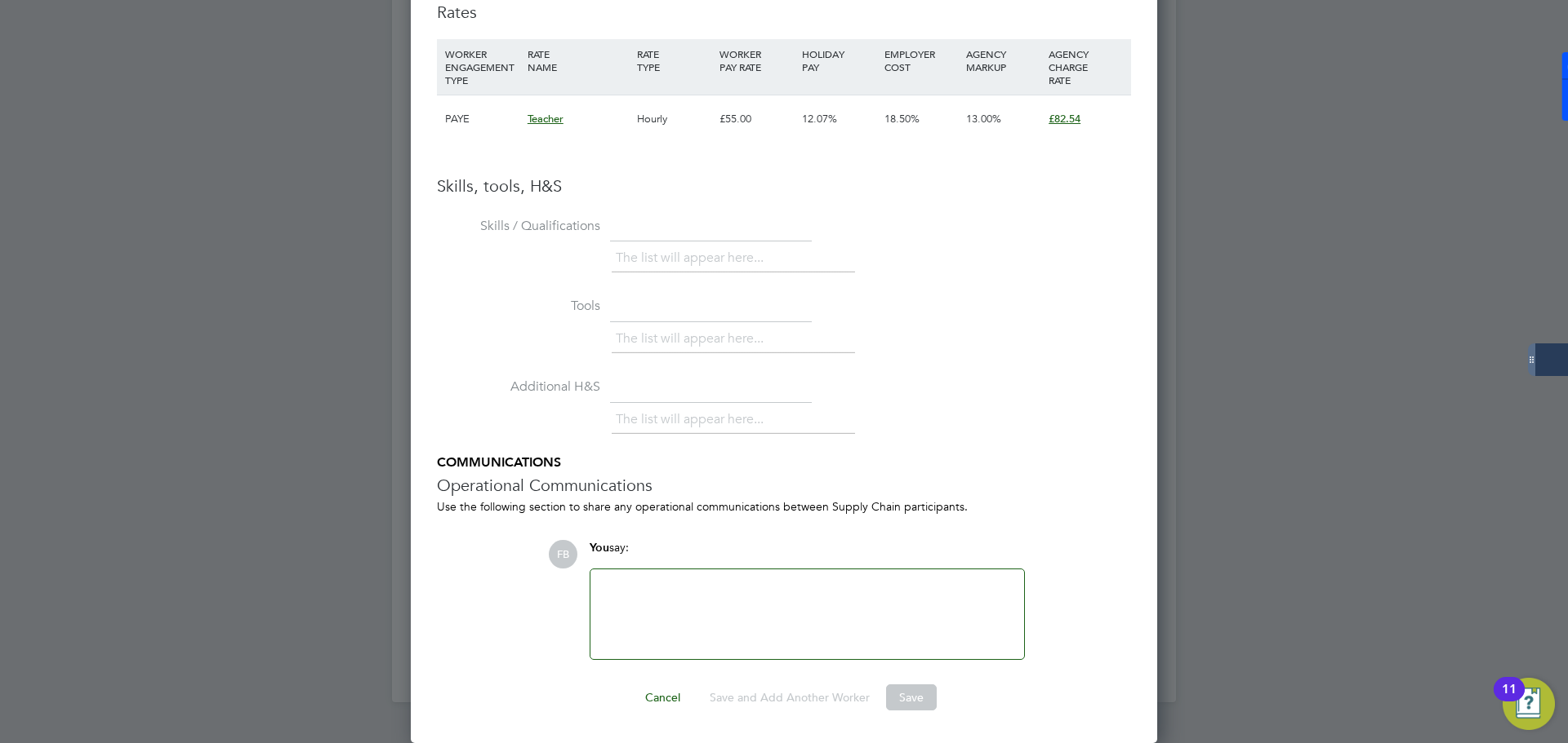
click at [735, 619] on div at bounding box center [807, 614] width 414 height 71
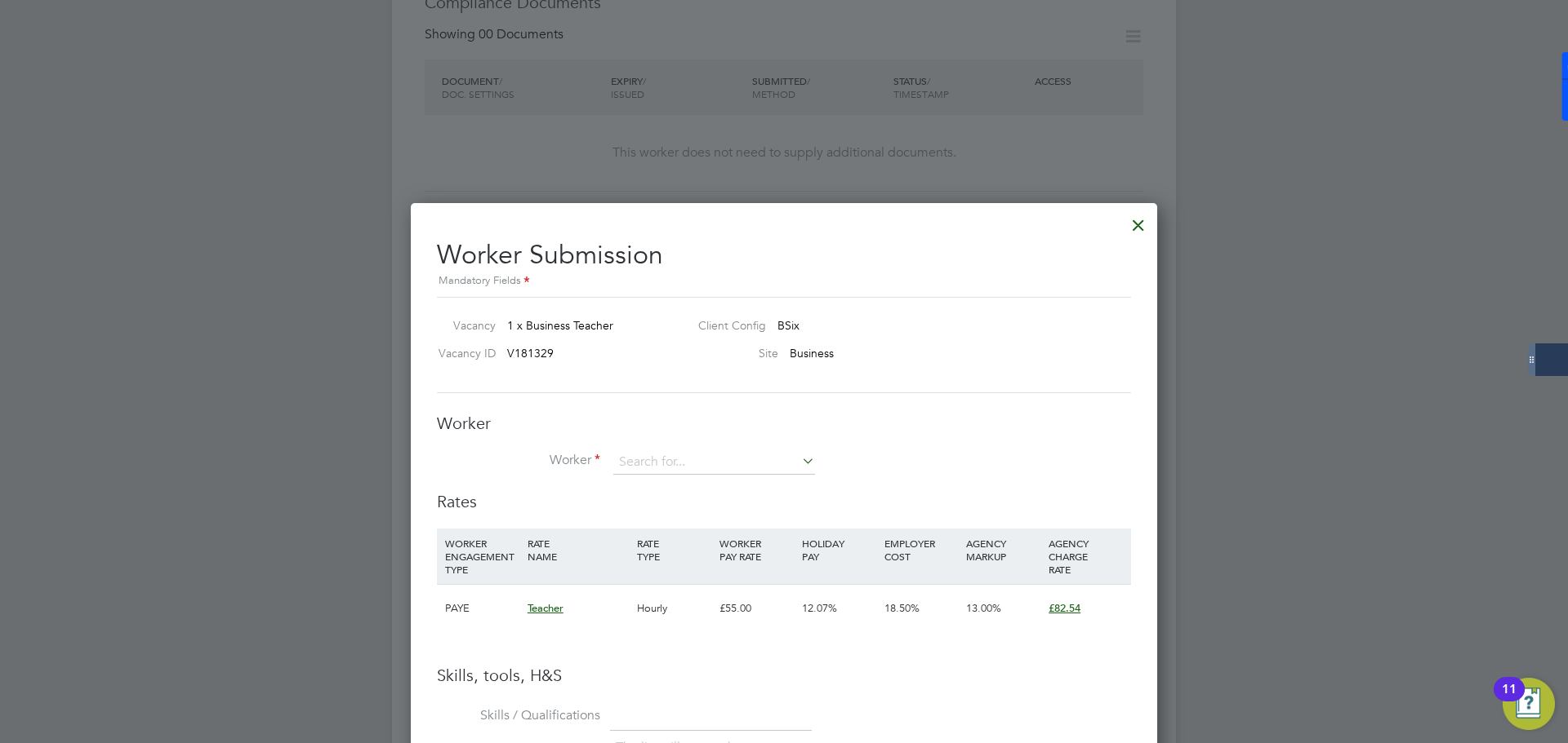
scroll to position [1125, 0]
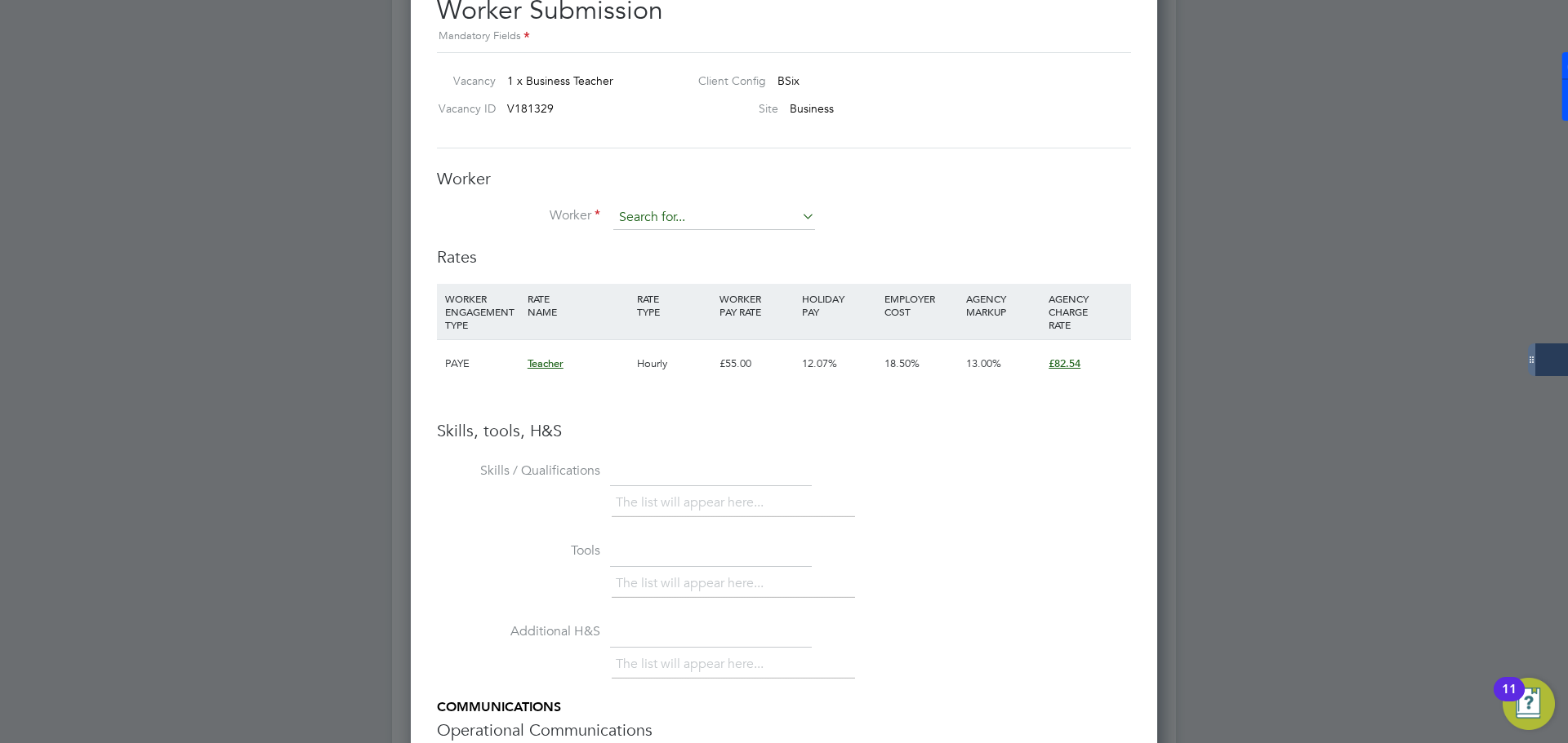
type input "r"
click at [739, 242] on li "Ibukun Oluremi Oyedola ( 5344 16)" at bounding box center [739, 240] width 253 height 22
type input "Ibukun Oluremi Oyedola (534416)"
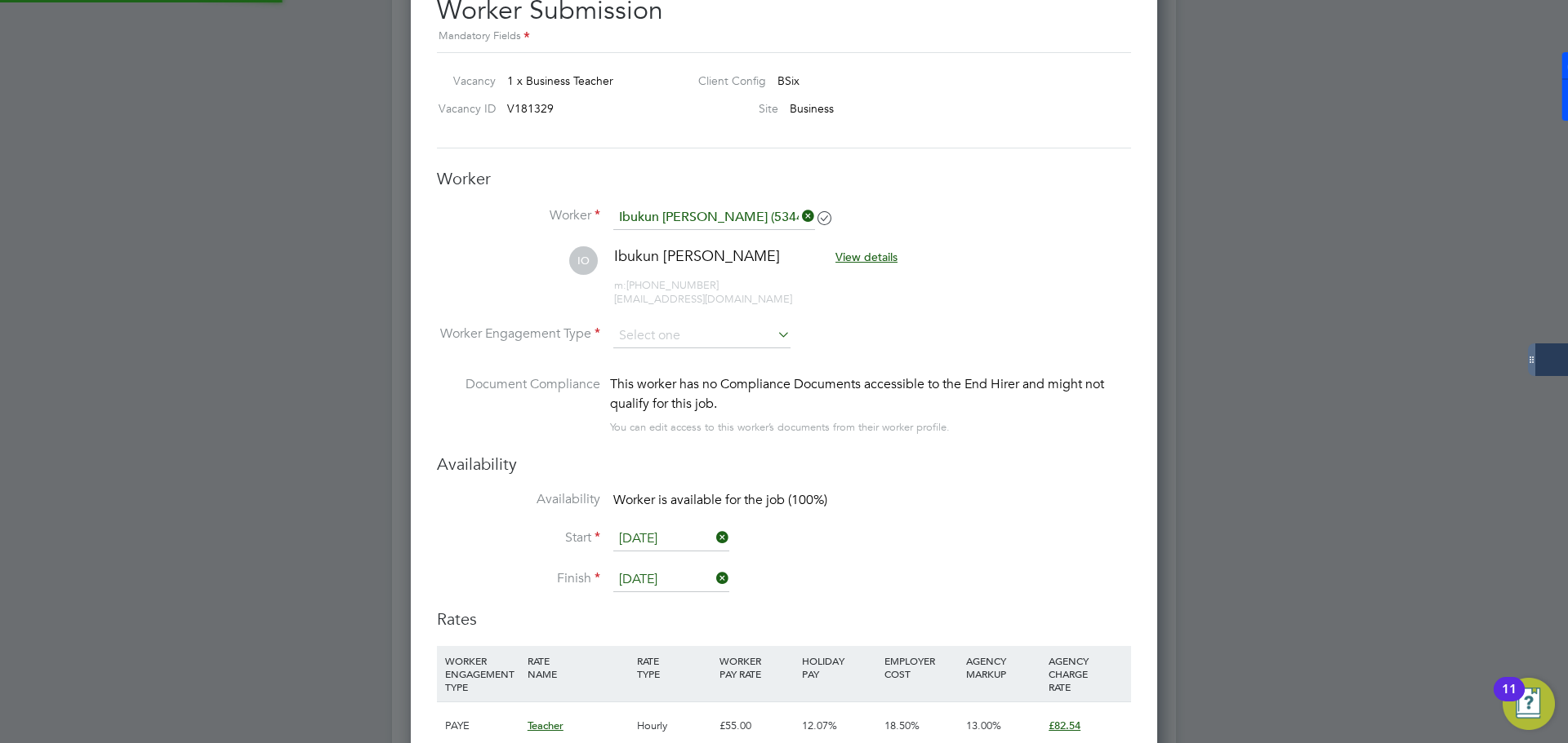
scroll to position [1393, 747]
click at [743, 331] on input at bounding box center [702, 337] width 178 height 25
click at [685, 359] on li "Contract" at bounding box center [701, 359] width 178 height 21
type input "Contract"
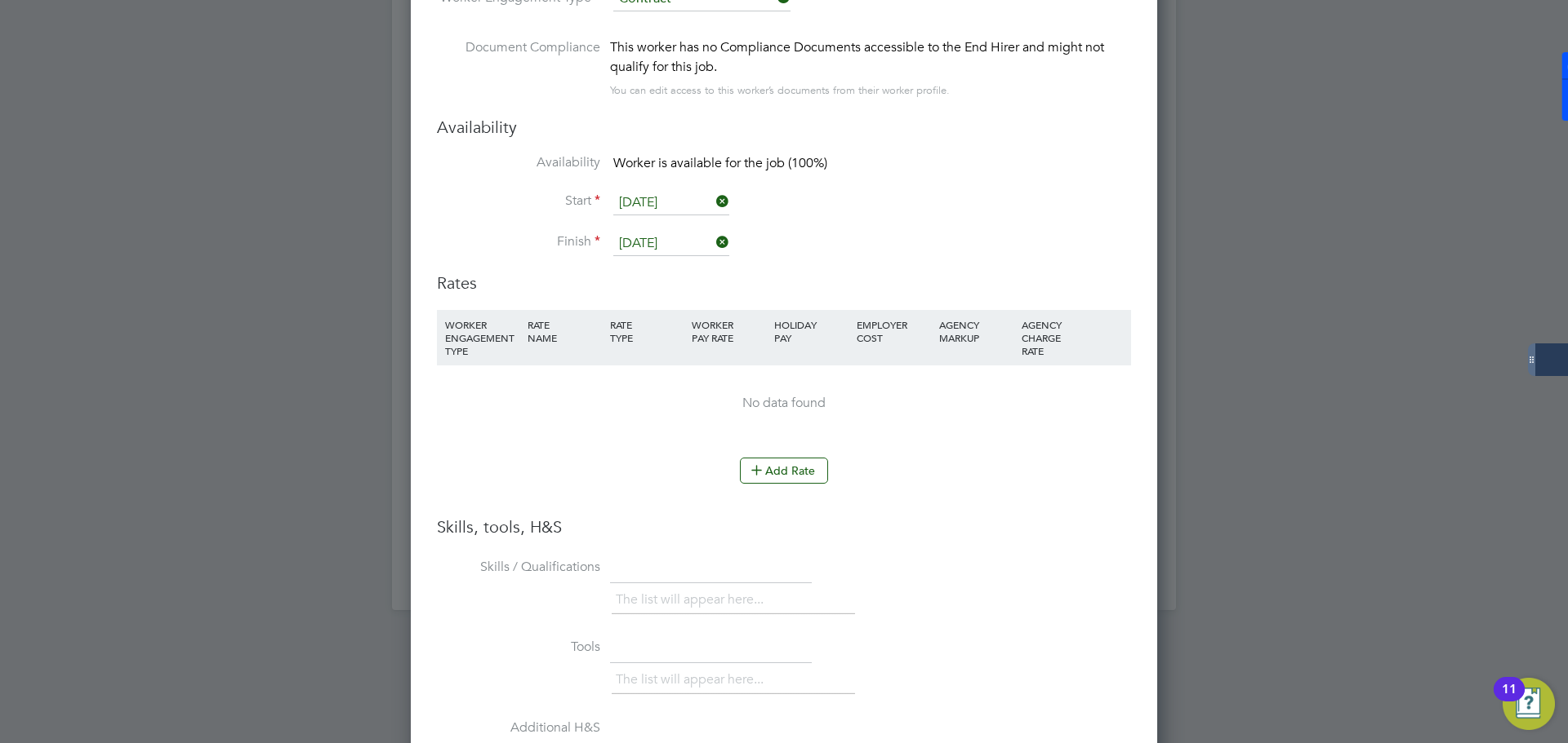
scroll to position [1534, 0]
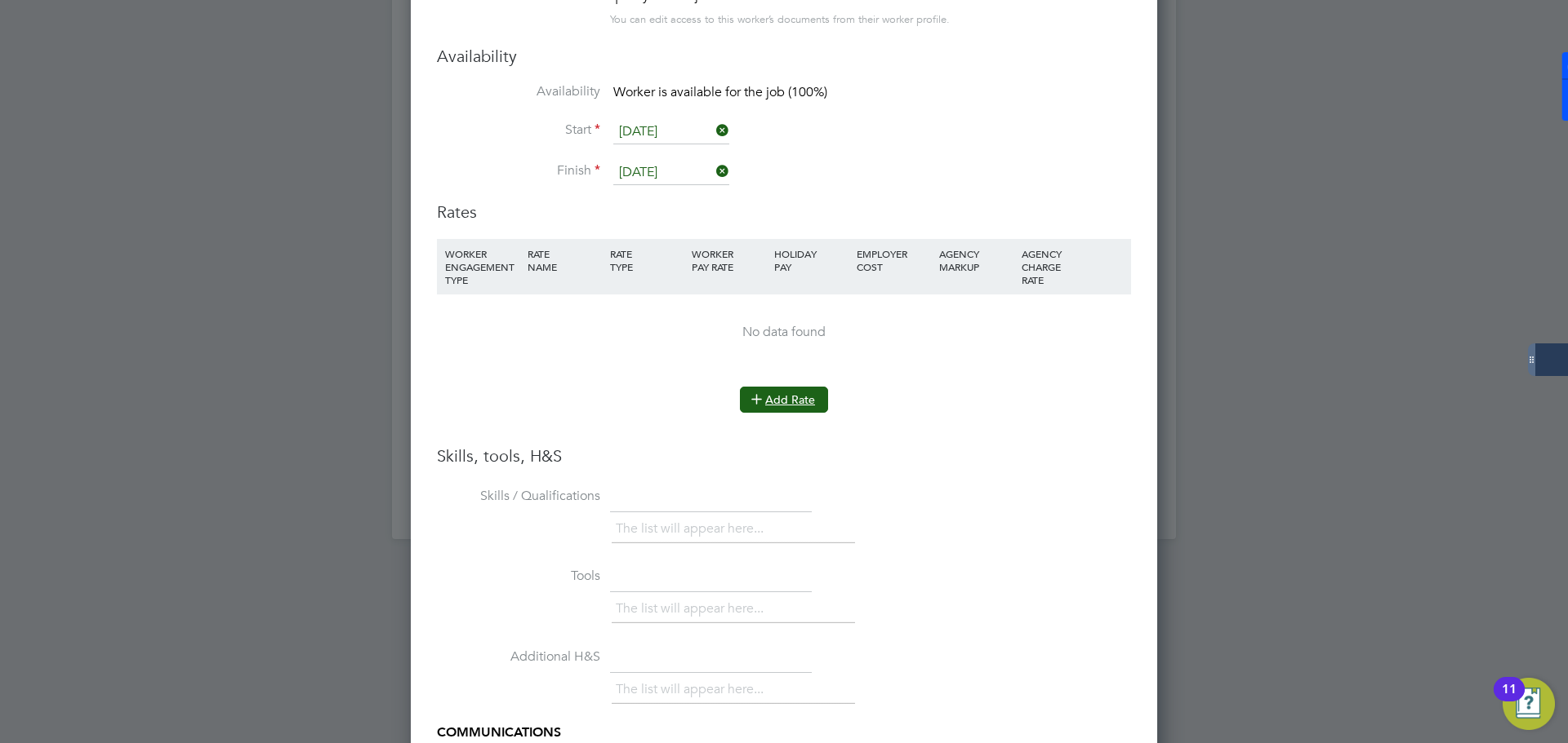
click at [790, 401] on button "Add Rate" at bounding box center [784, 400] width 88 height 26
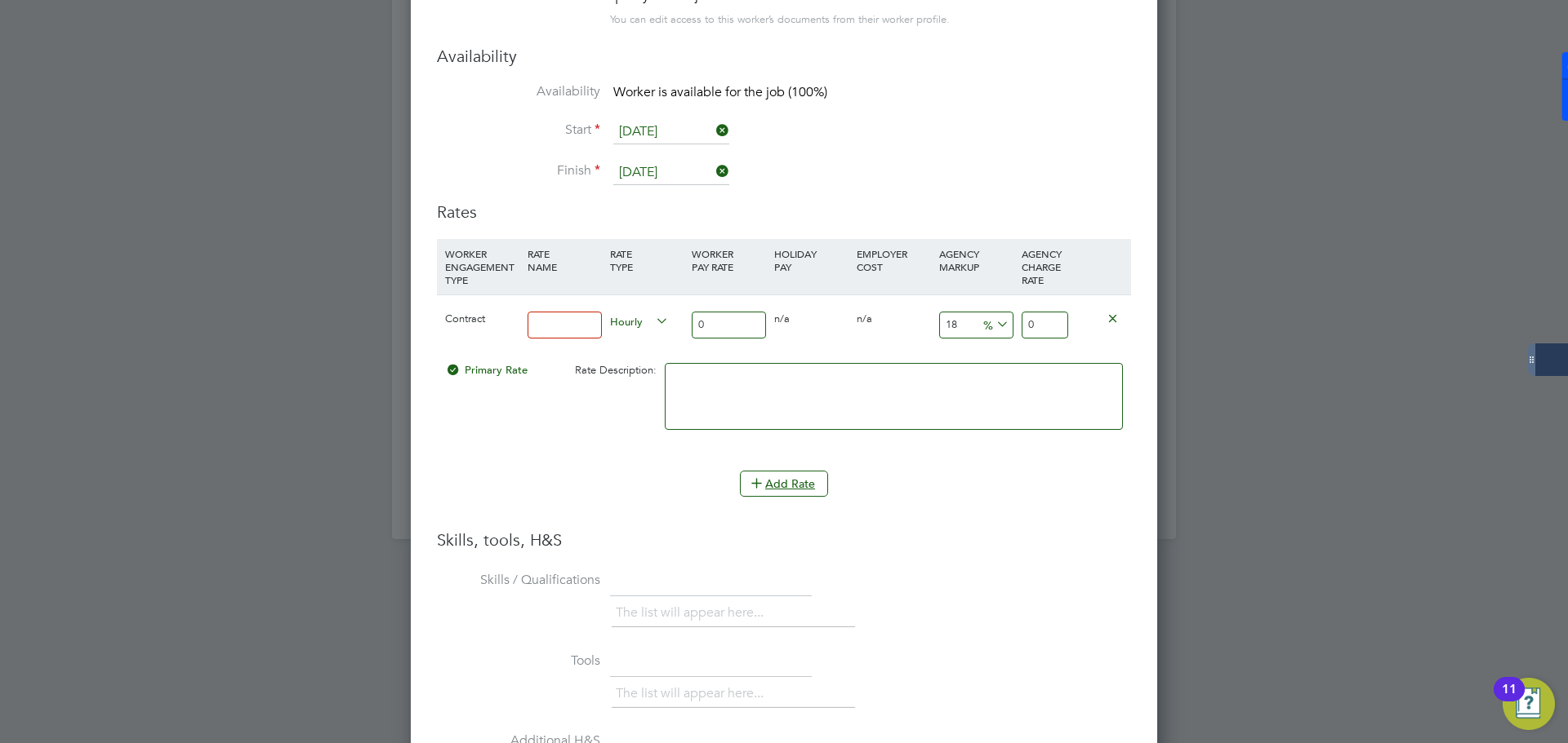
click at [571, 323] on input at bounding box center [565, 325] width 74 height 27
type input "DTS"
click at [714, 320] on input "0" at bounding box center [729, 325] width 74 height 27
type input "3"
type input "3.54"
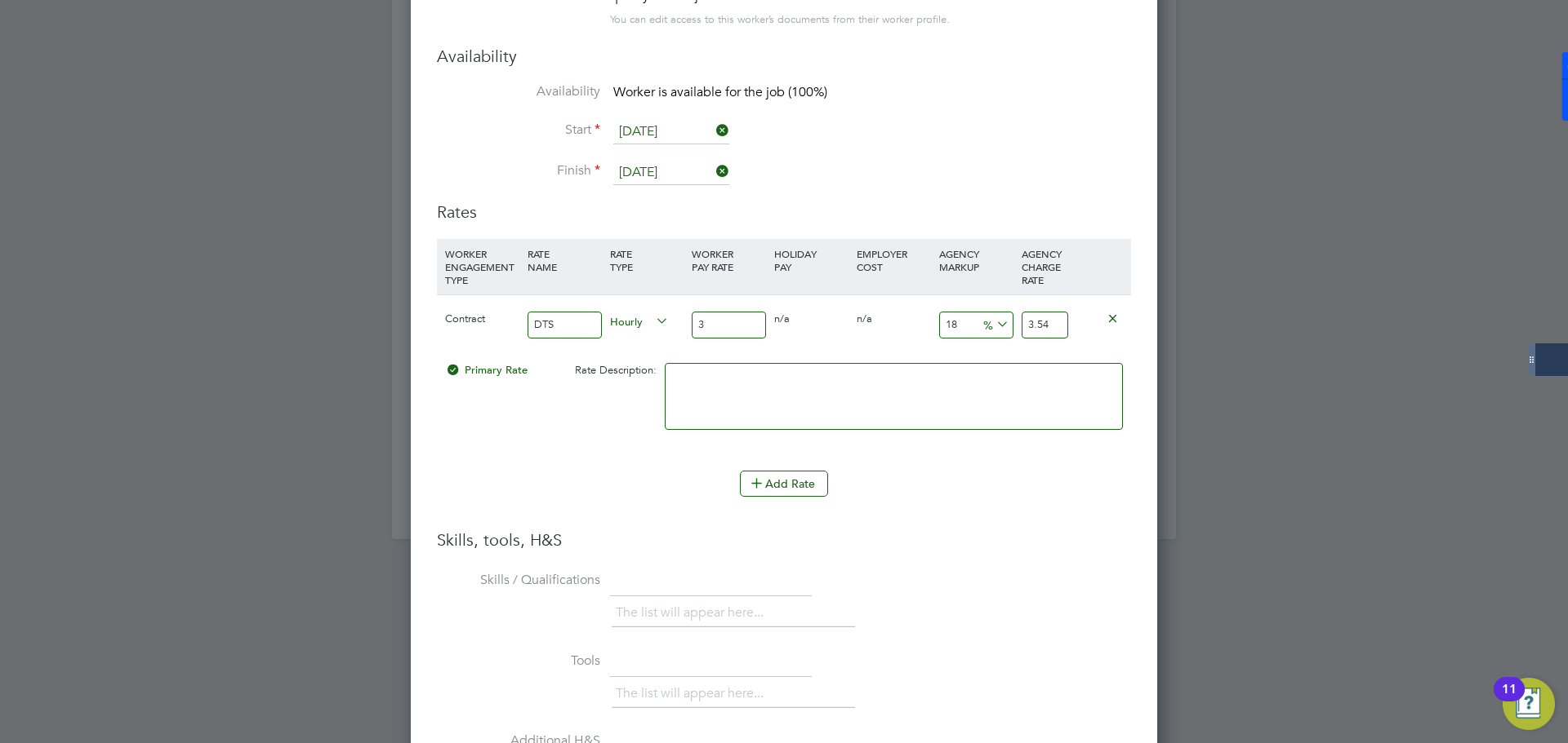
type input "35"
type input "41.3"
type input "3"
type input "3.54"
type input "4"
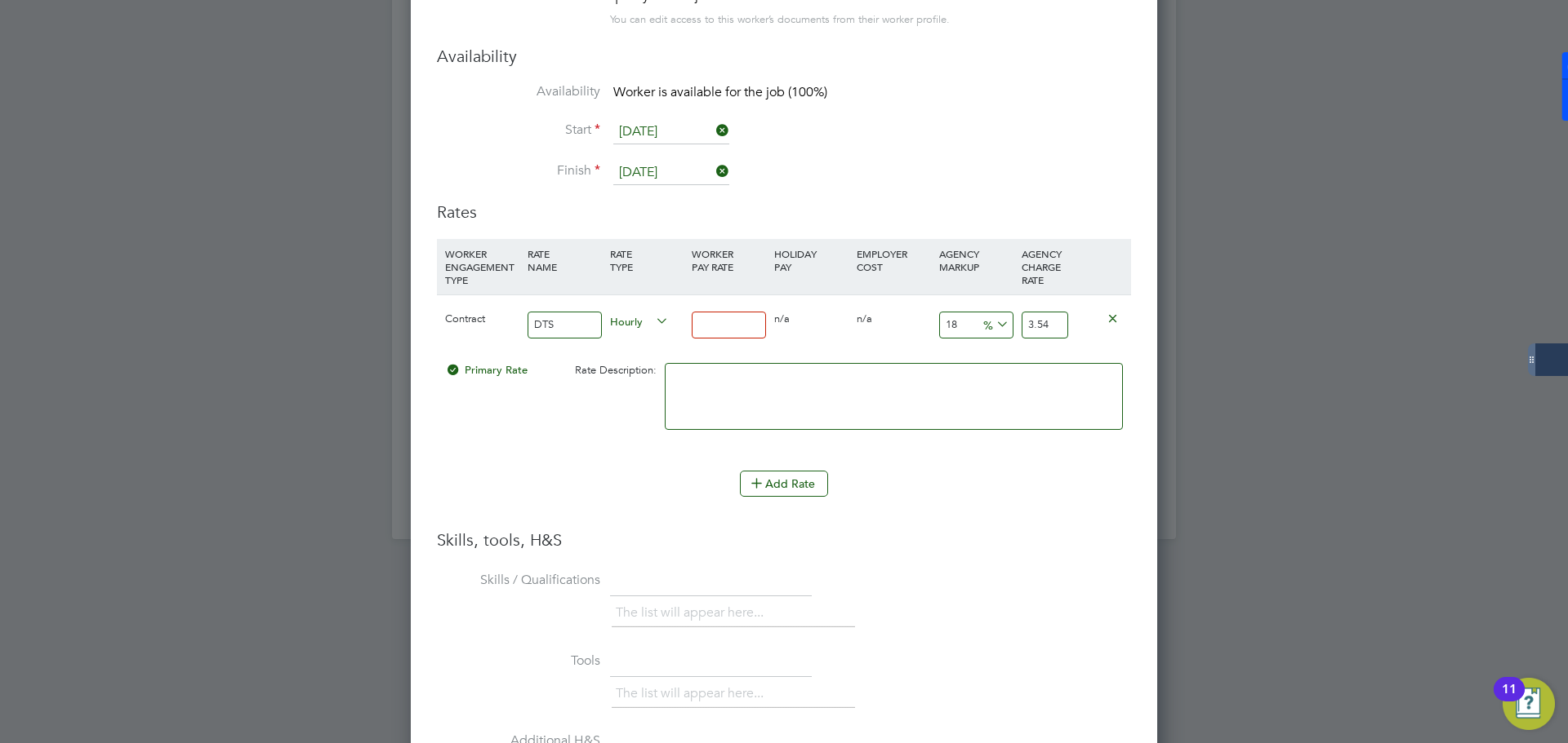
type input "4.72"
type input "45"
type input "53.1"
type input "4"
type input "4.72"
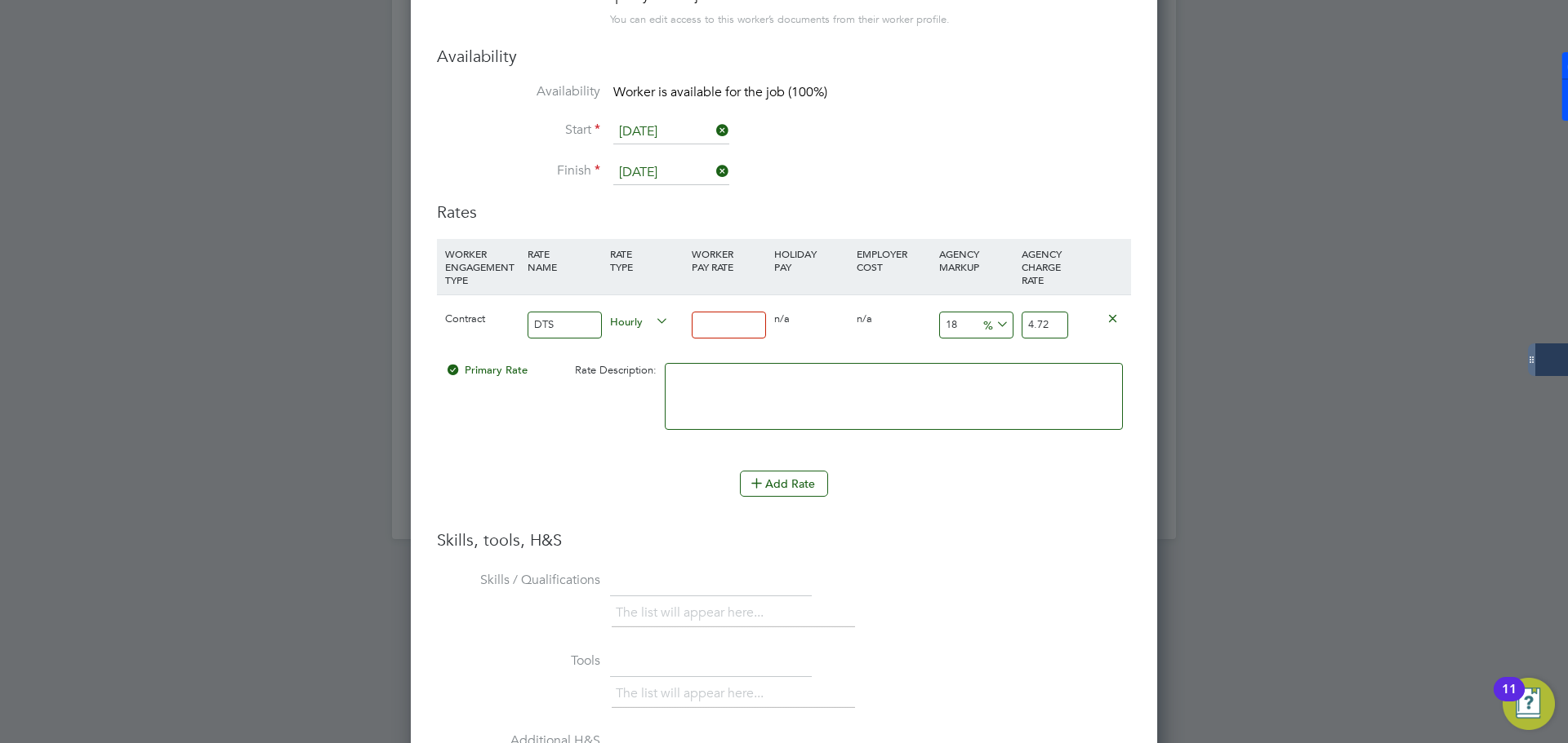
type input "3"
type input "3.54"
type input "38"
type input "44.84"
type input "38"
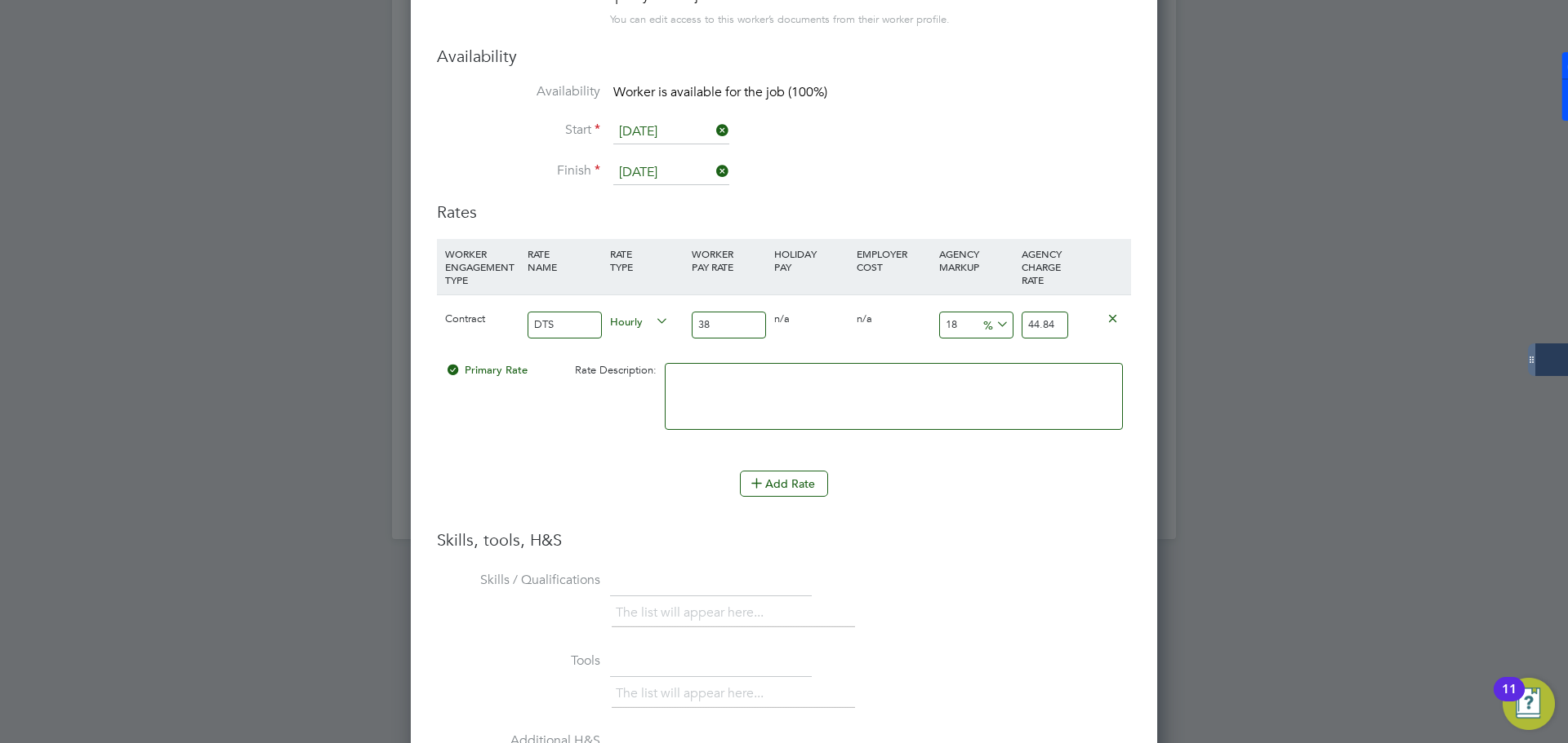
click at [993, 331] on icon at bounding box center [993, 325] width 0 height 23
click at [1042, 323] on input "44.84" at bounding box center [1044, 325] width 47 height 27
click at [966, 517] on li "WORKER ENGAGEMENT TYPE RATE NAME RATE TYPE WORKER PAY RATE HOLIDAY PAY EMPLOYER…" at bounding box center [784, 384] width 694 height 291
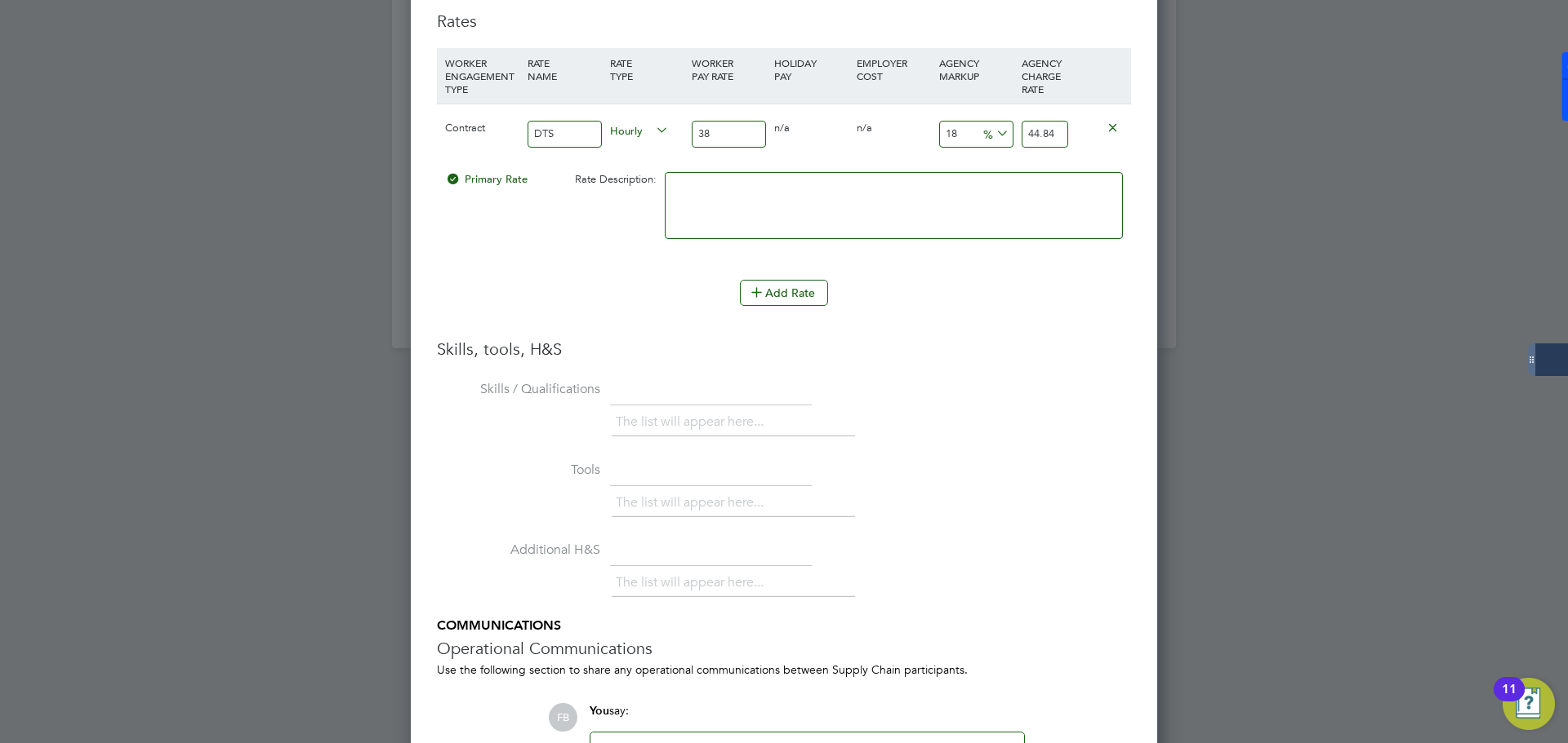
scroll to position [1888, 0]
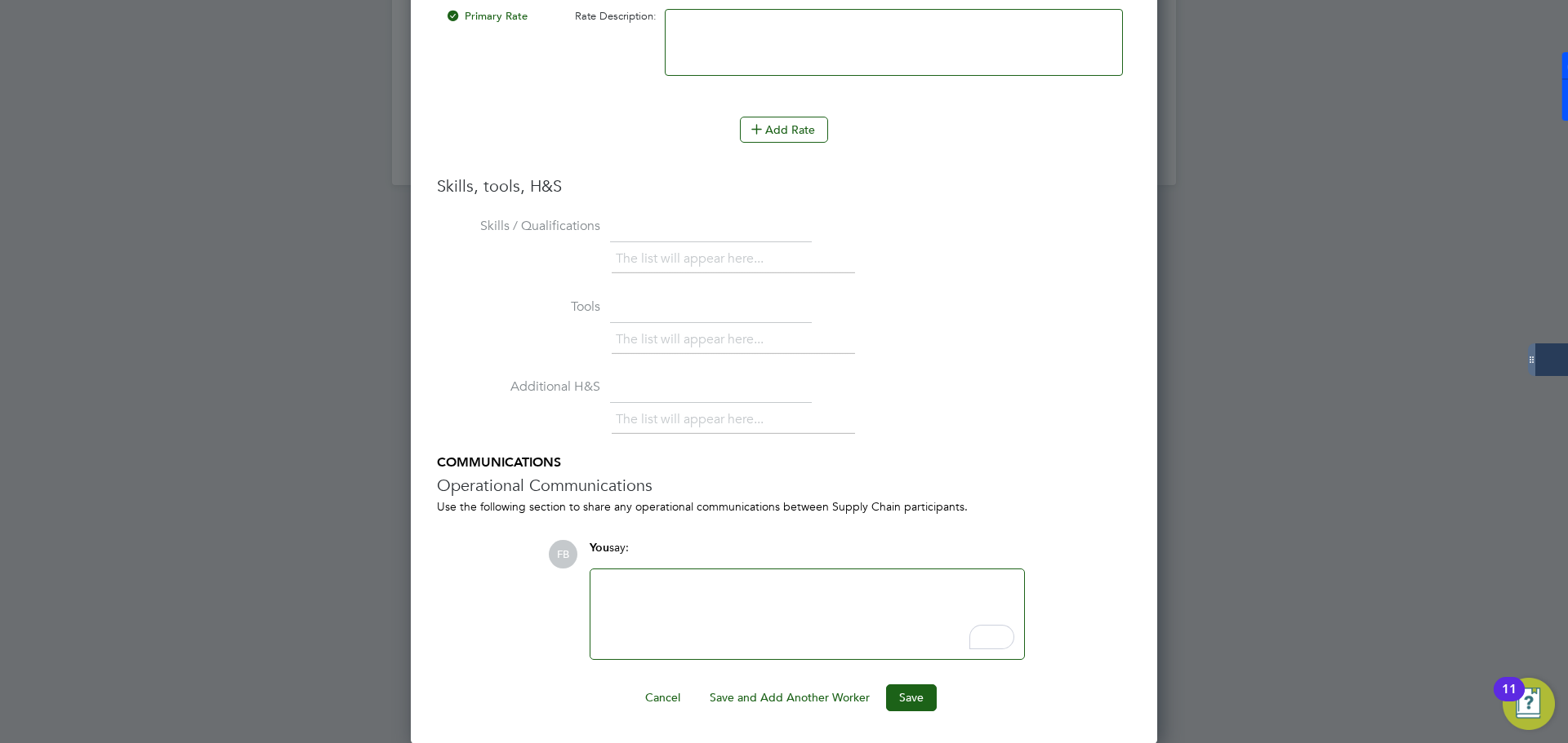
click at [716, 595] on div "To enrich screen reader interactions, please activate Accessibility in Grammarl…" at bounding box center [807, 614] width 414 height 71
paste div "To enrich screen reader interactions, please activate Accessibility in Grammarl…"
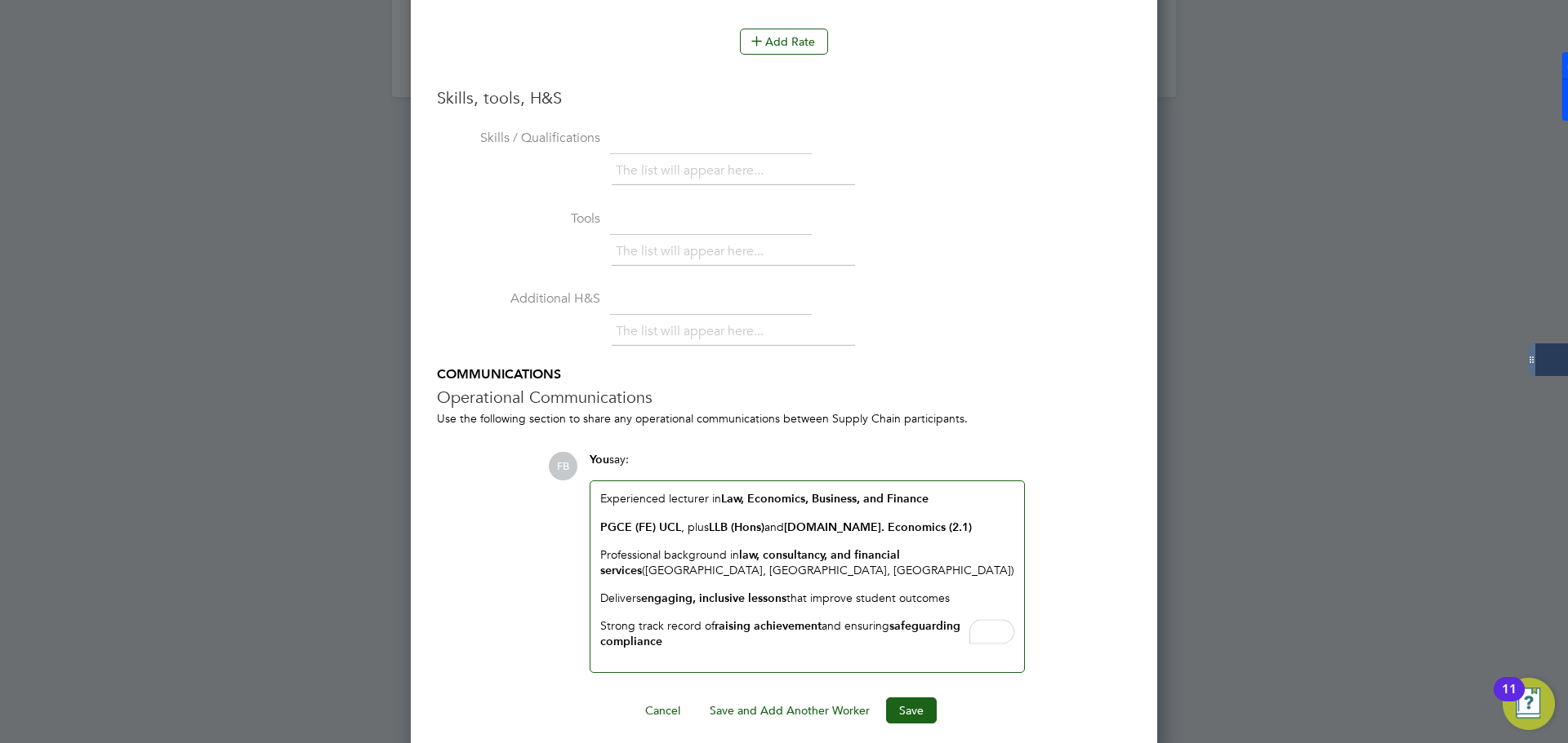
scroll to position [1982, 0]
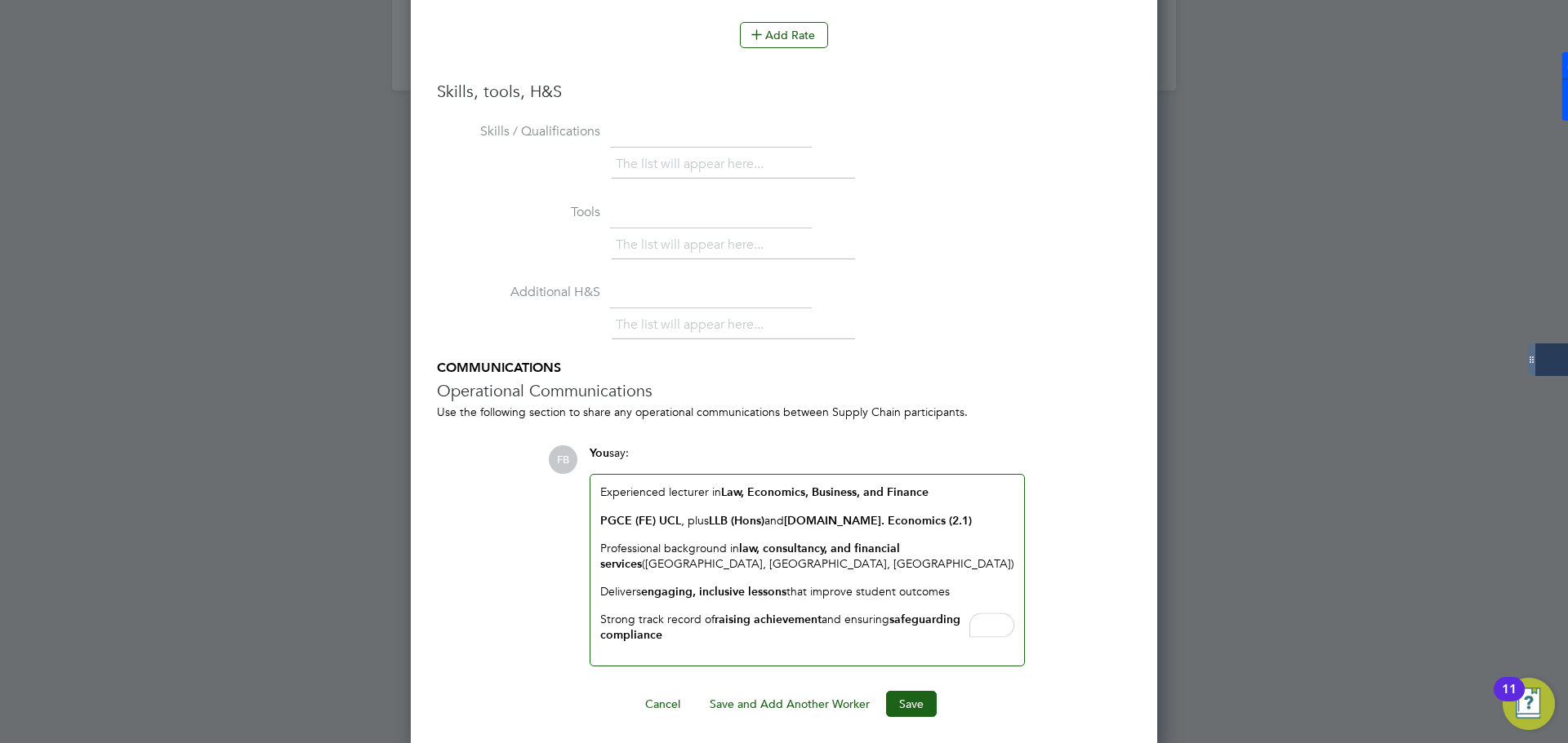
drag, startPoint x: 772, startPoint y: 638, endPoint x: 605, endPoint y: 487, distance: 225.1
click at [605, 487] on div "Experienced lecturer in Law, Economics, Business, and Finance PGCE (FE) UCL , p…" at bounding box center [807, 569] width 433 height 190
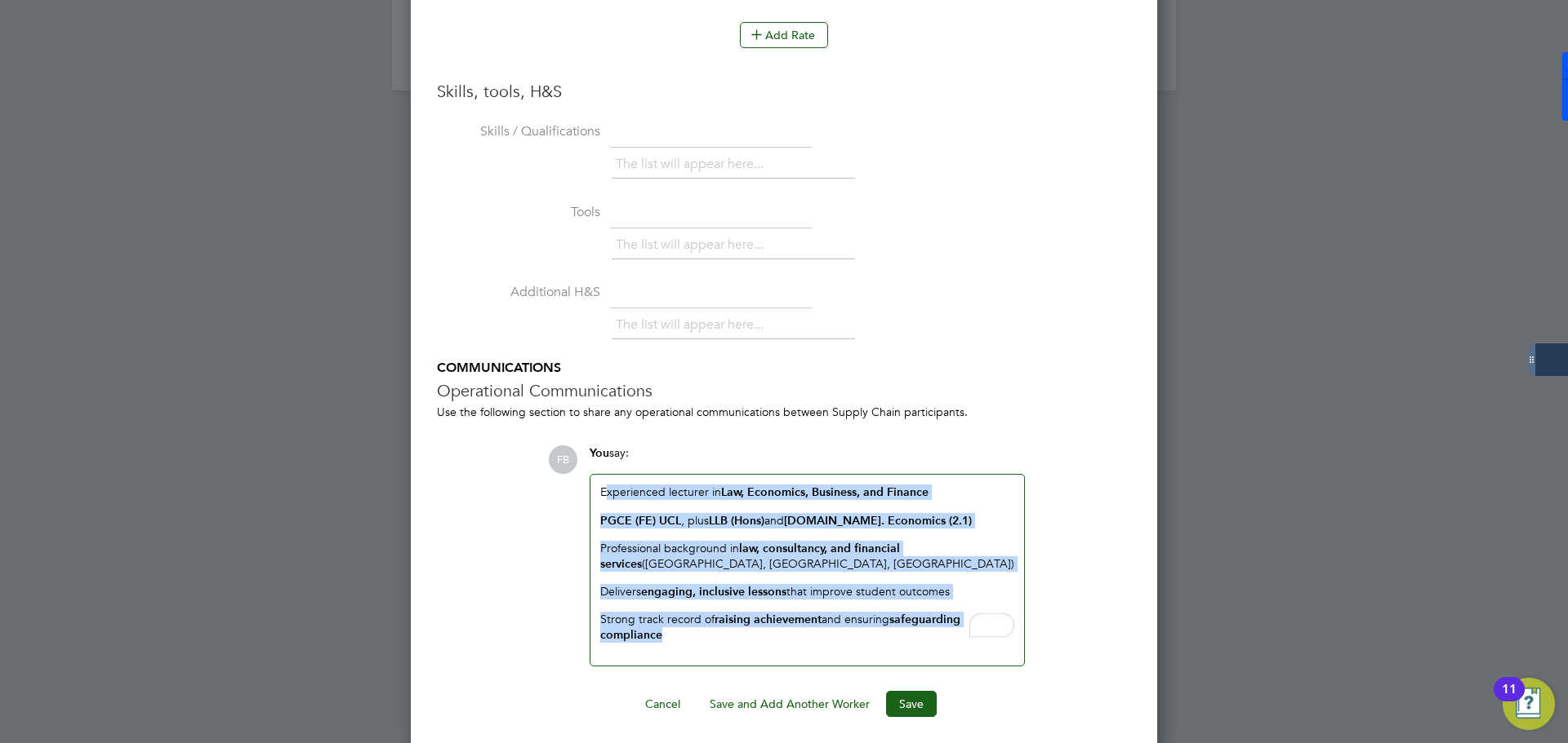
drag, startPoint x: 604, startPoint y: 487, endPoint x: 723, endPoint y: 637, distance: 191.5
click at [723, 637] on div "Experienced lecturer in Law, Economics, Business, and Finance PGCE (FE) UCL , p…" at bounding box center [807, 564] width 414 height 158
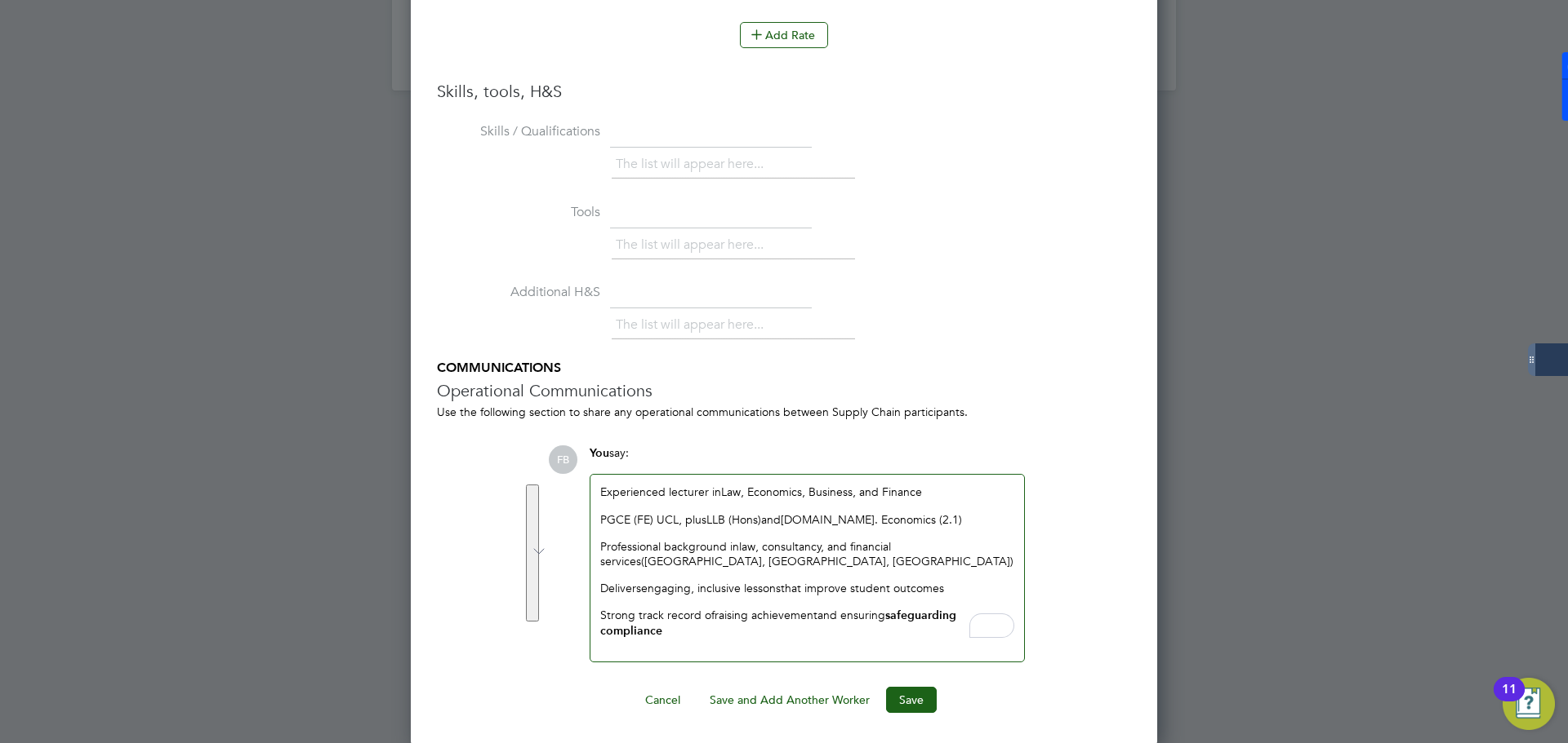
click at [721, 628] on p "Strong track record of raising achievement and ensuring safeguarding compliance" at bounding box center [807, 623] width 414 height 31
drag, startPoint x: 724, startPoint y: 639, endPoint x: 704, endPoint y: 604, distance: 40.3
click at [695, 604] on div "E xperienced lecturer in Law, Economics, Business, and Finance PGCE (FE) UCL , …" at bounding box center [807, 568] width 433 height 186
drag, startPoint x: 679, startPoint y: 625, endPoint x: 849, endPoint y: 605, distance: 171.2
click at [849, 605] on div "E xperienced lecturer in Law, Economics, Business, and Finance PGCE (FE) UCL , …" at bounding box center [807, 562] width 414 height 155
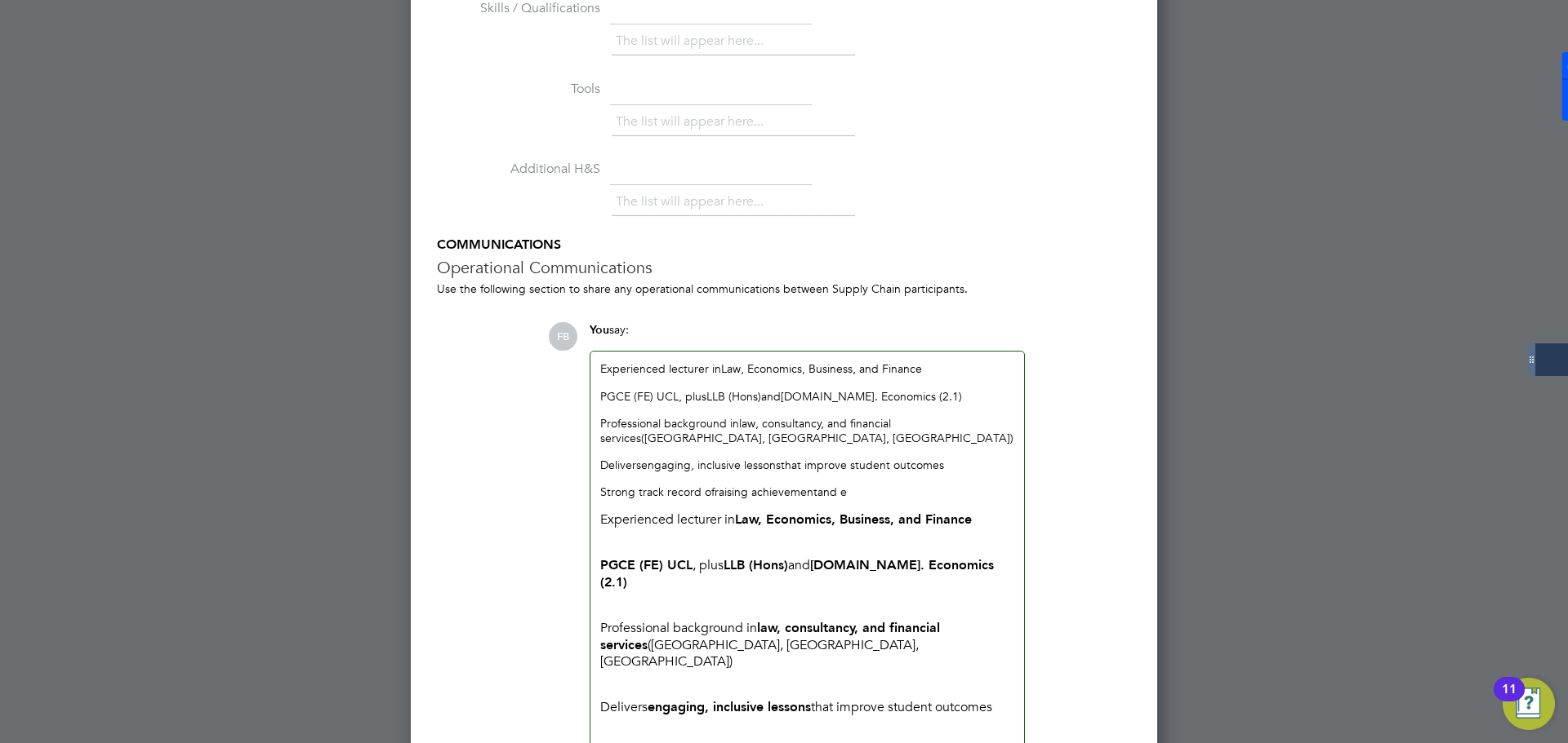
scroll to position [1793, 747]
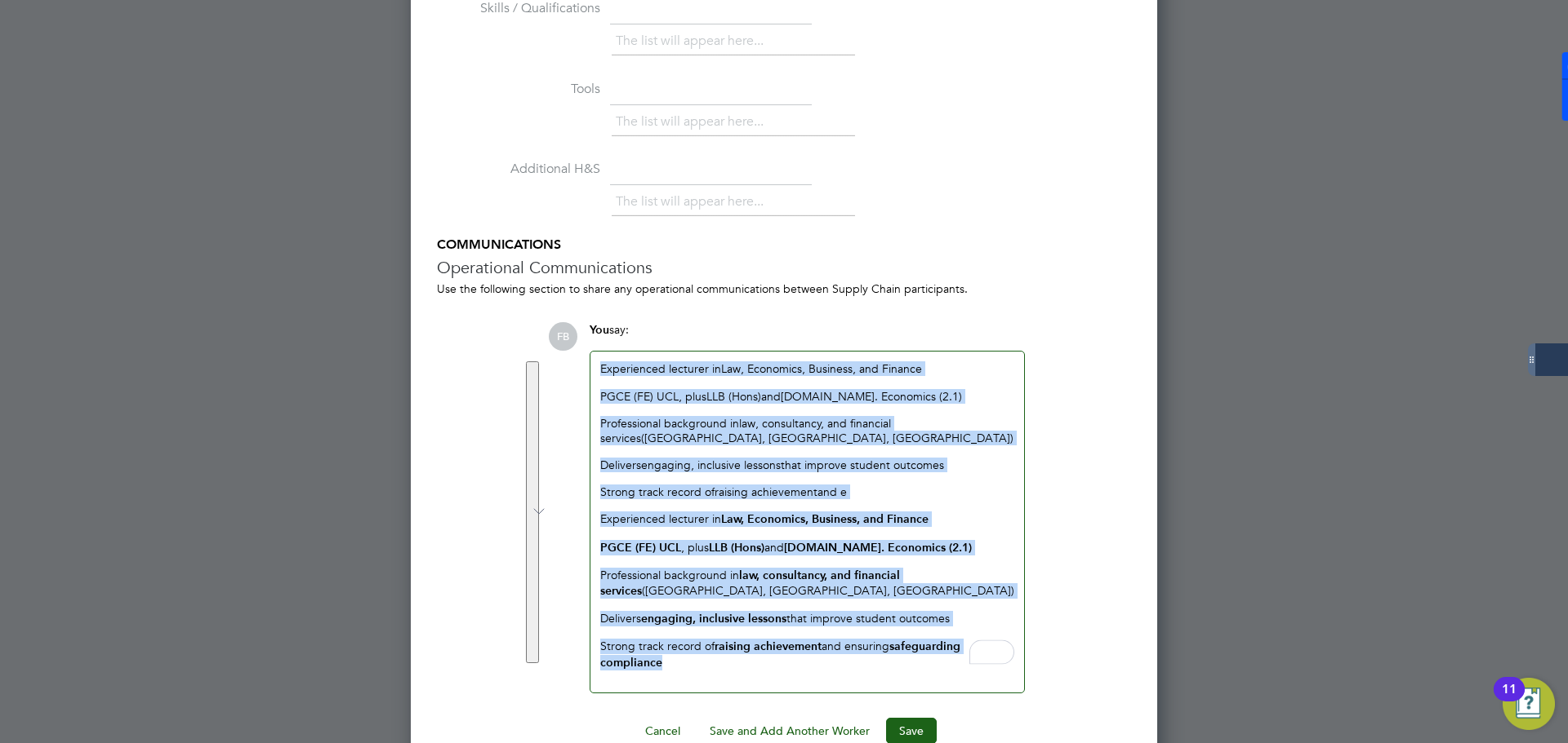
drag, startPoint x: 688, startPoint y: 657, endPoint x: 591, endPoint y: 354, distance: 318.1
click at [591, 354] on div "E xperienced lecturer in Law, Economics, Business, and Finance PGCE (FE) UCL , …" at bounding box center [807, 522] width 433 height 341
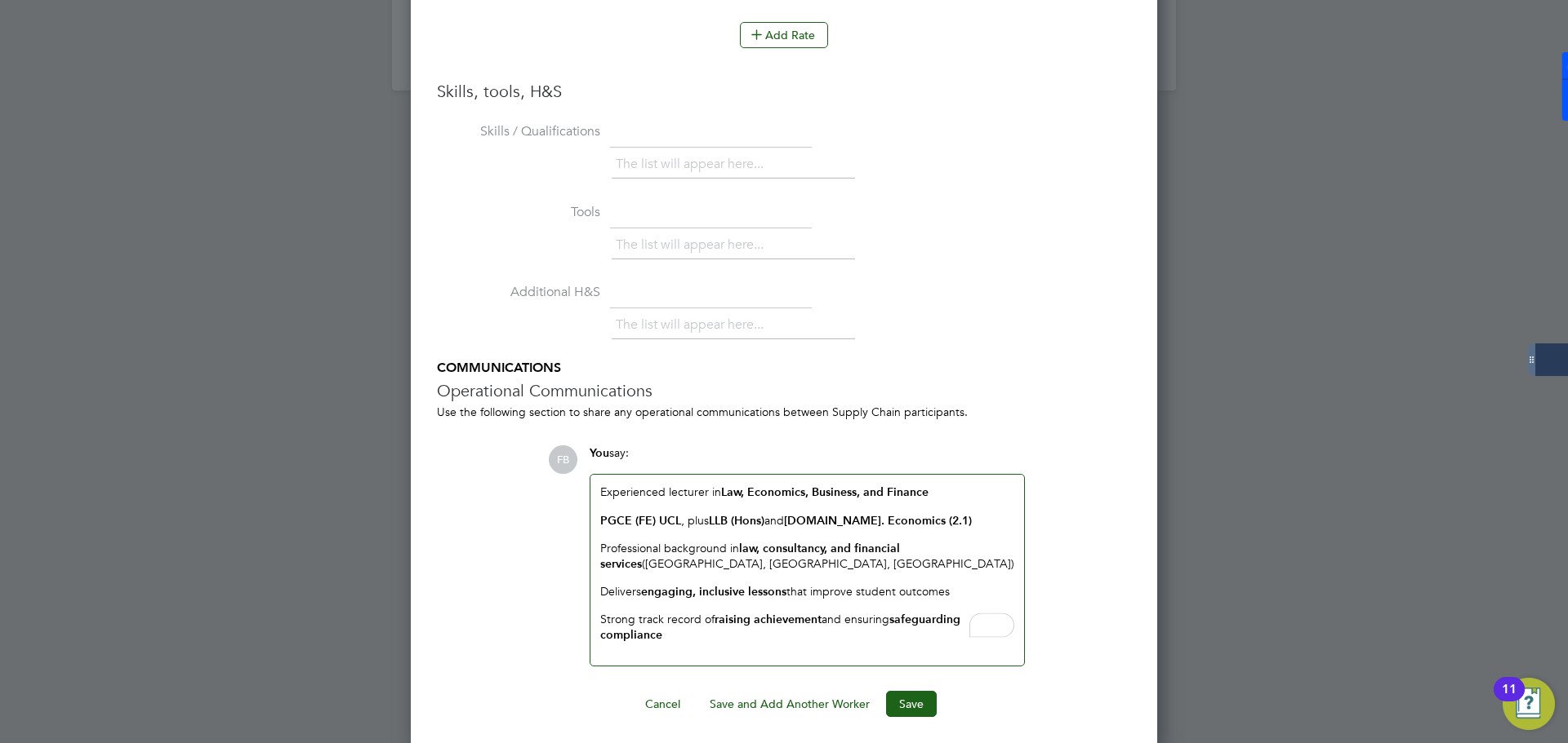
scroll to position [1643, 747]
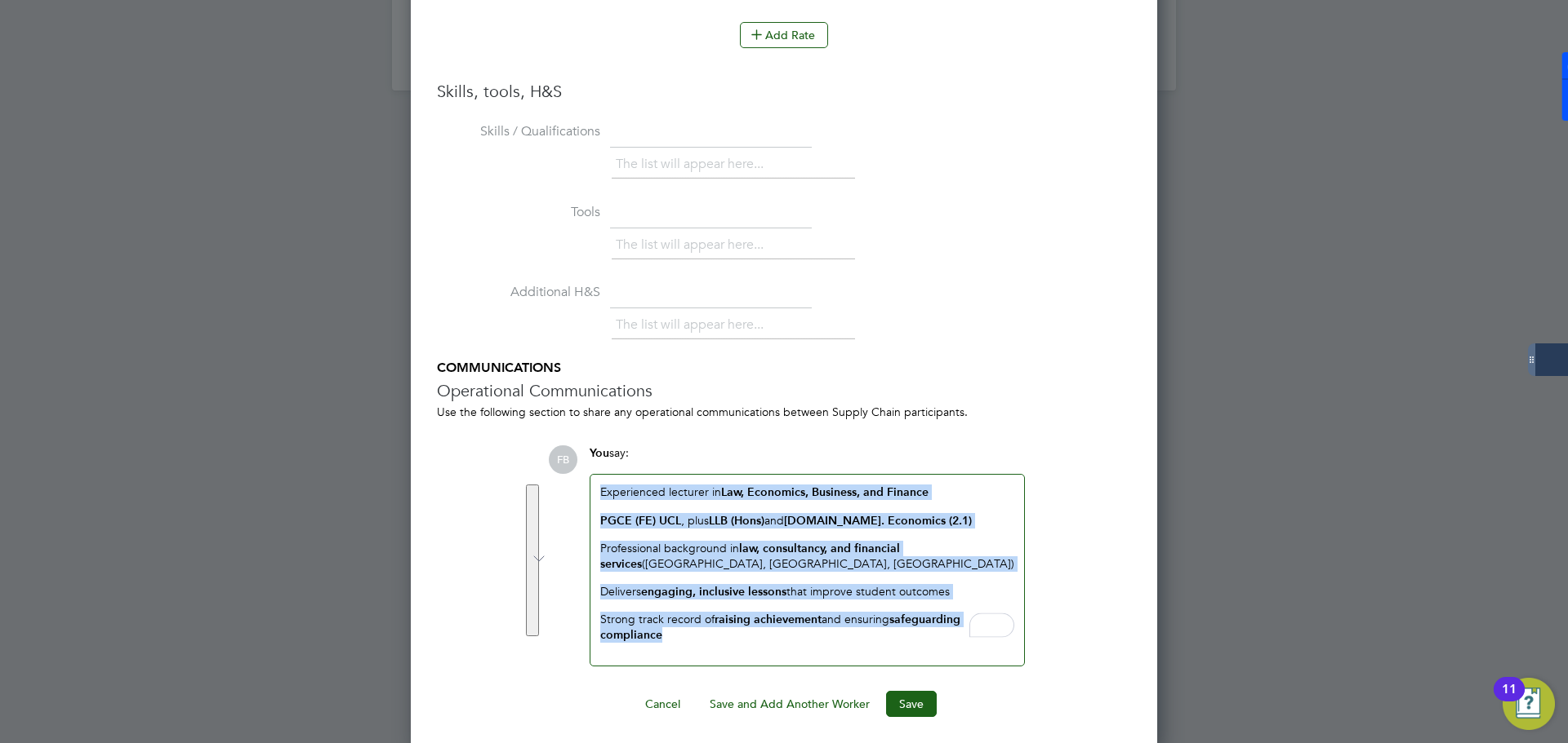
drag, startPoint x: 700, startPoint y: 629, endPoint x: 588, endPoint y: 485, distance: 182.4
click at [588, 485] on div "You say: Experienced lecturer in Law, Economics, Business, and Finance PGCE (FE…" at bounding box center [806, 555] width 451 height 220
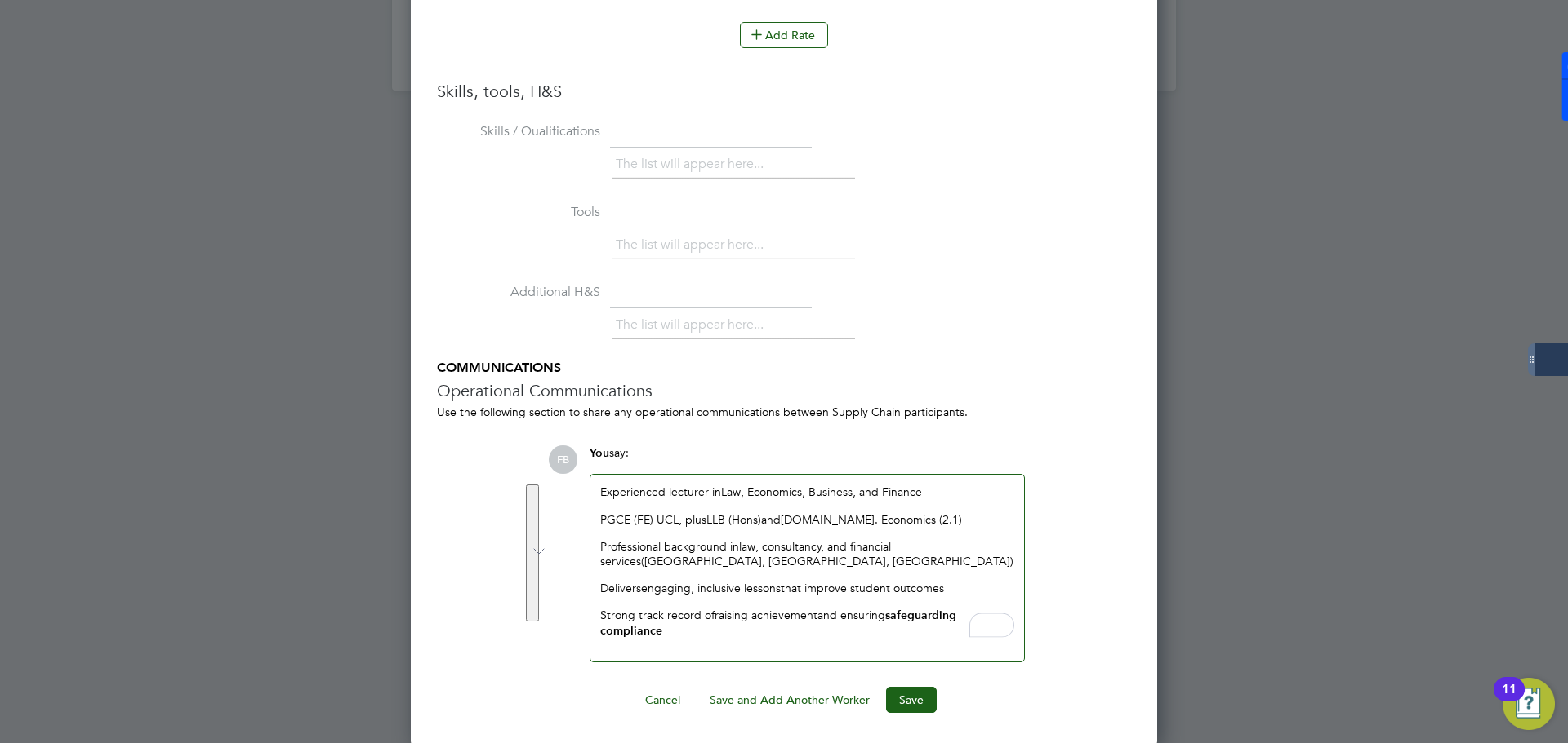
click at [726, 642] on div "Experienced lecturer in Law, Economics, Business, and Finance PGCE (FE) UCL , p…" at bounding box center [807, 568] width 433 height 186
drag, startPoint x: 699, startPoint y: 634, endPoint x: 886, endPoint y: 613, distance: 188.2
click at [886, 613] on p "Strong track record of raising achievement and ensuring safeguarding compliance" at bounding box center [807, 623] width 414 height 31
click at [868, 644] on div "Experienced lecturer in Law, Economics, Business, and Finance PGCE (FE) UCL , p…" at bounding box center [807, 568] width 433 height 186
drag, startPoint x: 834, startPoint y: 633, endPoint x: 889, endPoint y: 612, distance: 58.9
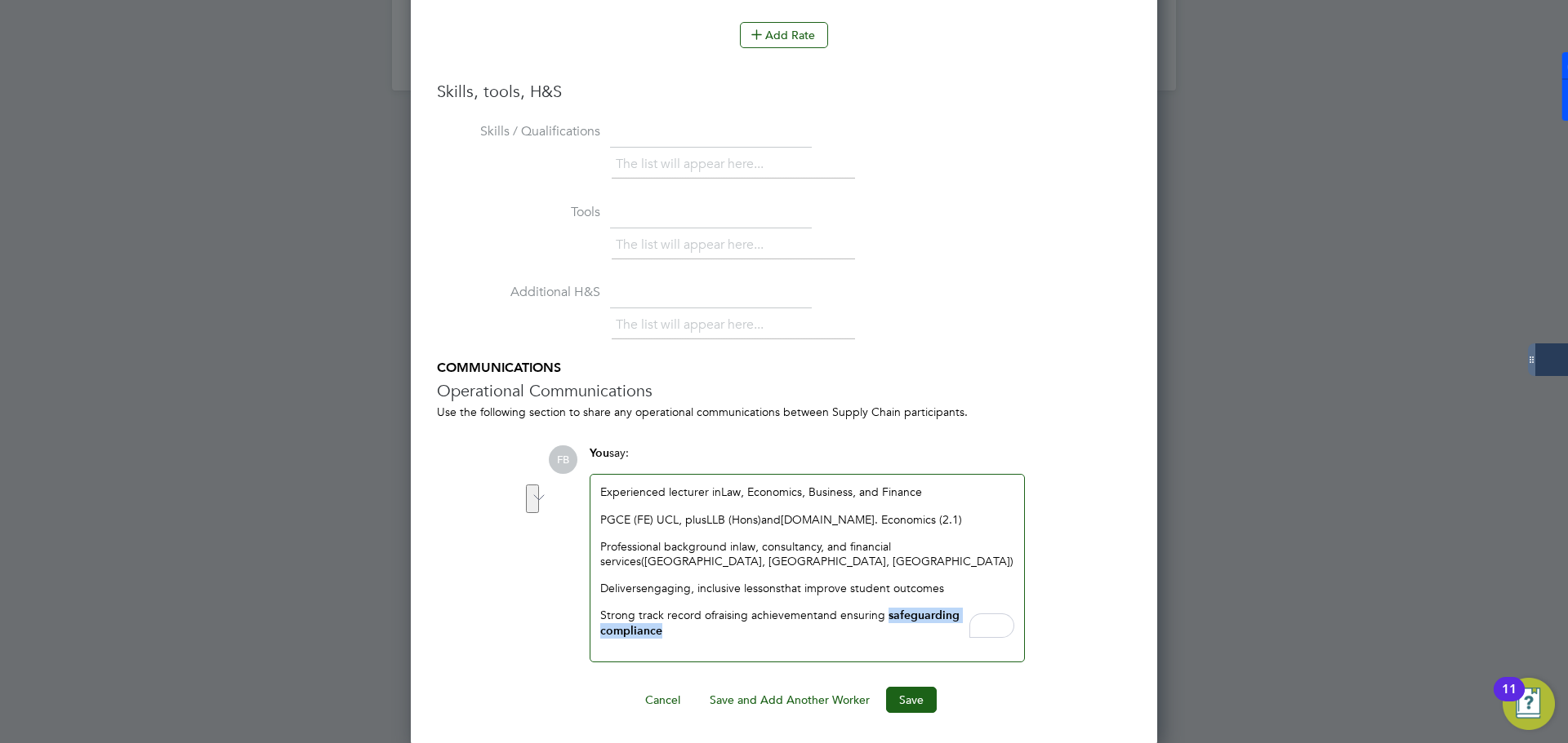
click at [889, 612] on p "Strong track record of raising achievement and ensuring safeguarding compliance" at bounding box center [807, 623] width 414 height 31
click at [869, 598] on div "Experienced lecturer in Law, Economics, Business, and Finance PGCE (FE) UCL , p…" at bounding box center [807, 561] width 414 height 153
click at [912, 698] on button "Save" at bounding box center [910, 698] width 51 height 26
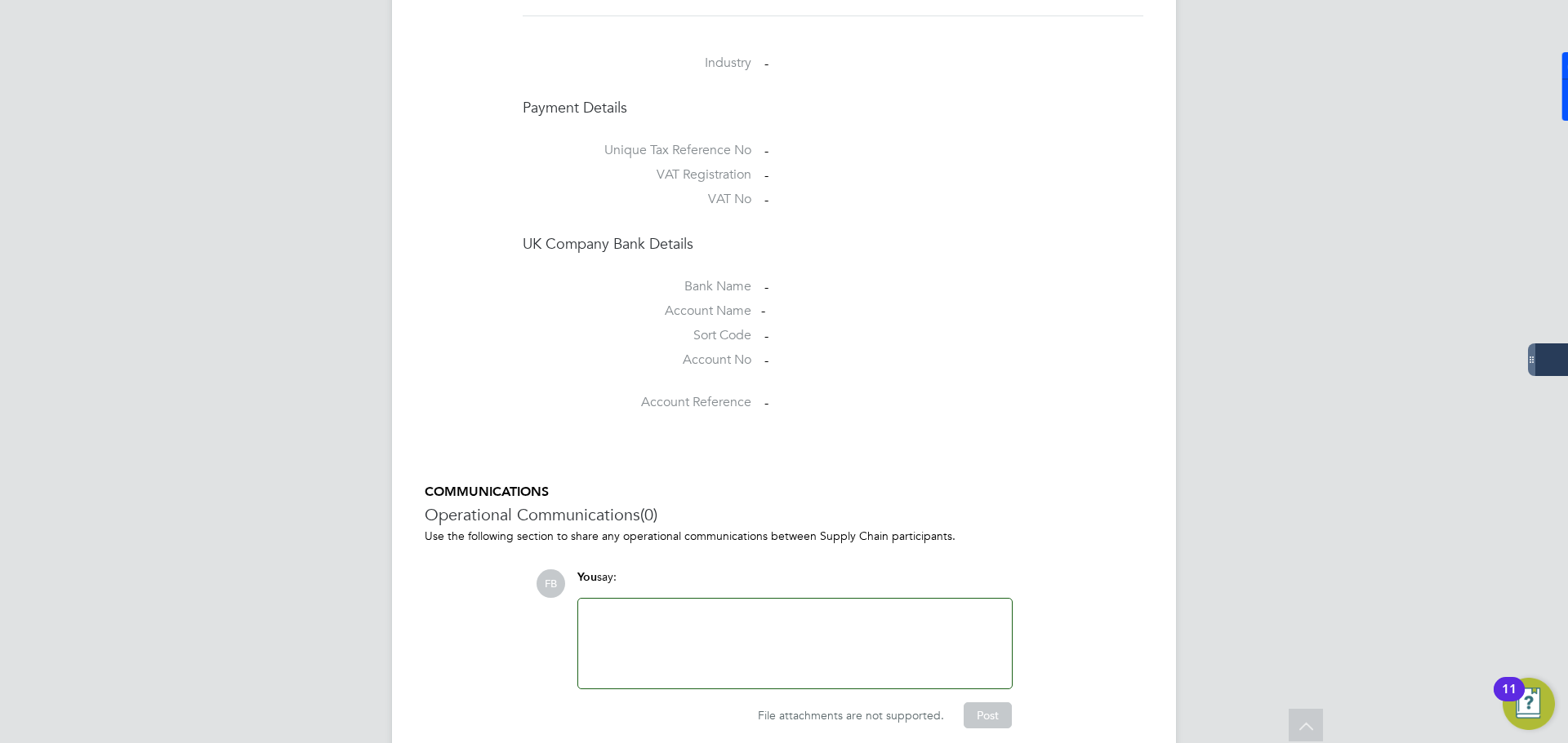
scroll to position [1340, 0]
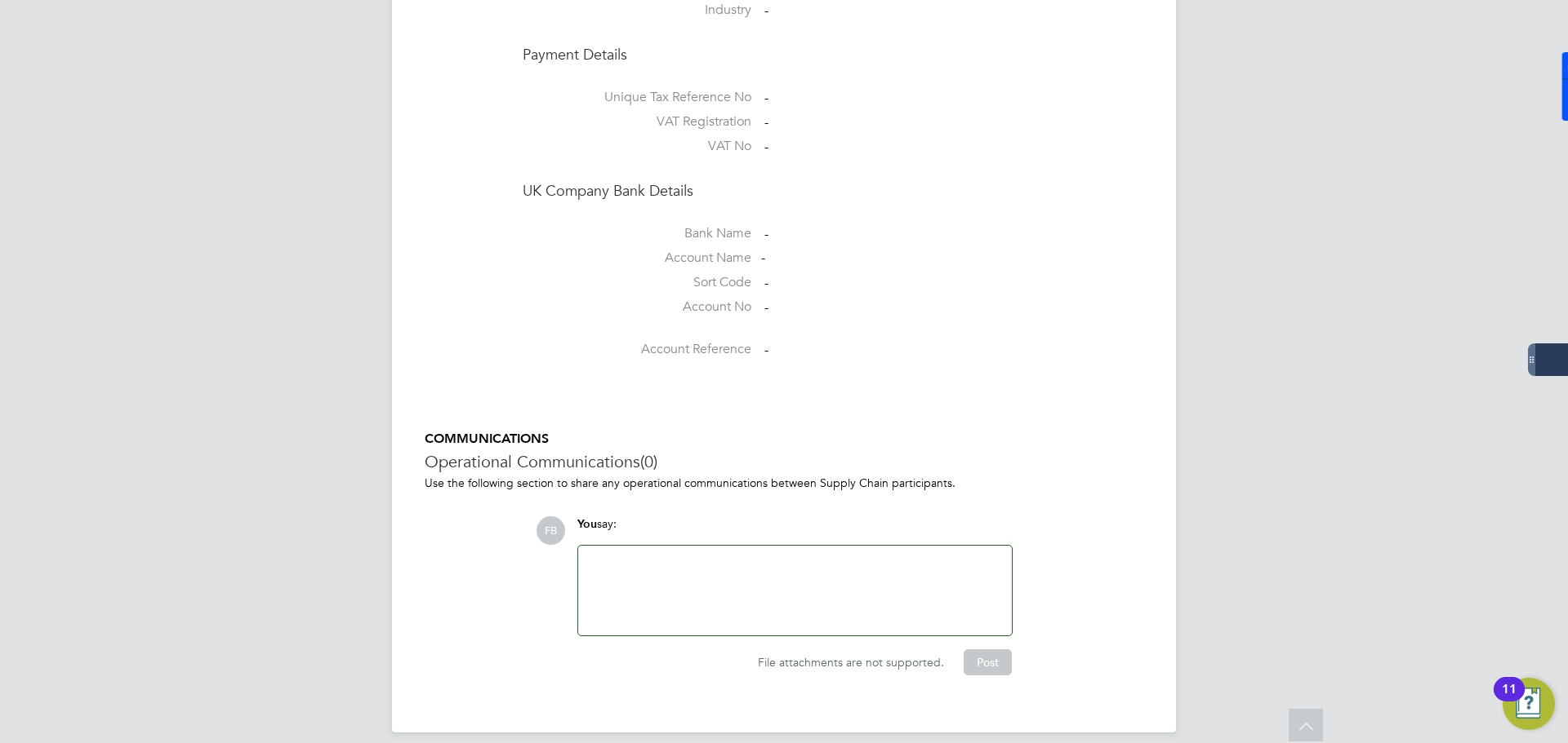
click at [860, 607] on div at bounding box center [795, 591] width 414 height 71
click at [889, 655] on span "File attachments are not supported." at bounding box center [850, 662] width 186 height 14
click at [1053, 491] on div "COMMUNICATIONS Operational Communications (0) Use the following section to shar…" at bounding box center [784, 553] width 719 height 245
click at [900, 591] on div "To enrich screen reader interactions, please activate Accessibility in Grammarl…" at bounding box center [795, 591] width 414 height 71
paste div "To enrich screen reader interactions, please activate Accessibility in Grammarl…"
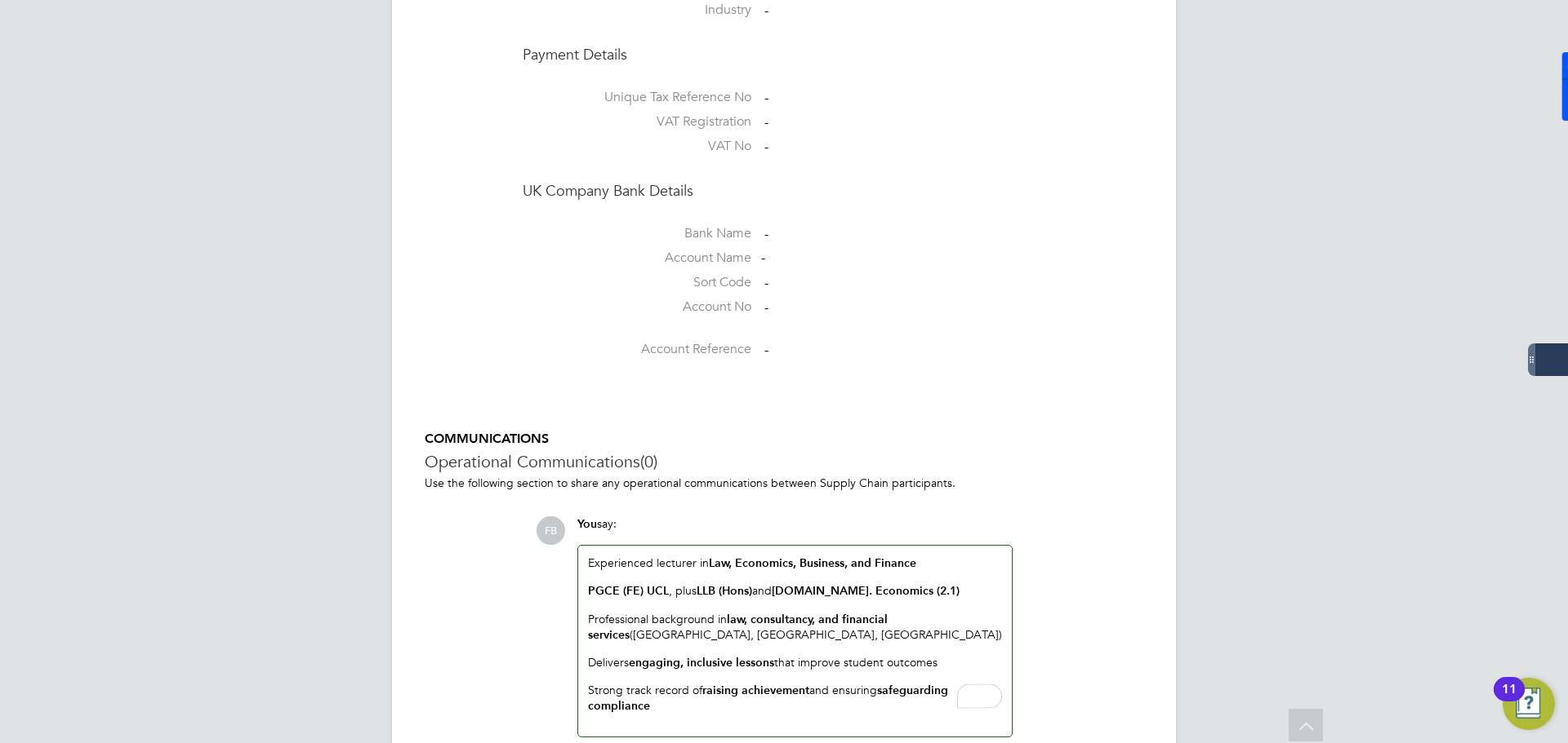
drag, startPoint x: 645, startPoint y: 662, endPoint x: 625, endPoint y: 646, distance: 25.6
click at [625, 646] on div "Experienced lecturer in Law, Economics, Business, and Finance PGCE (FE) UCL , p…" at bounding box center [795, 640] width 433 height 190
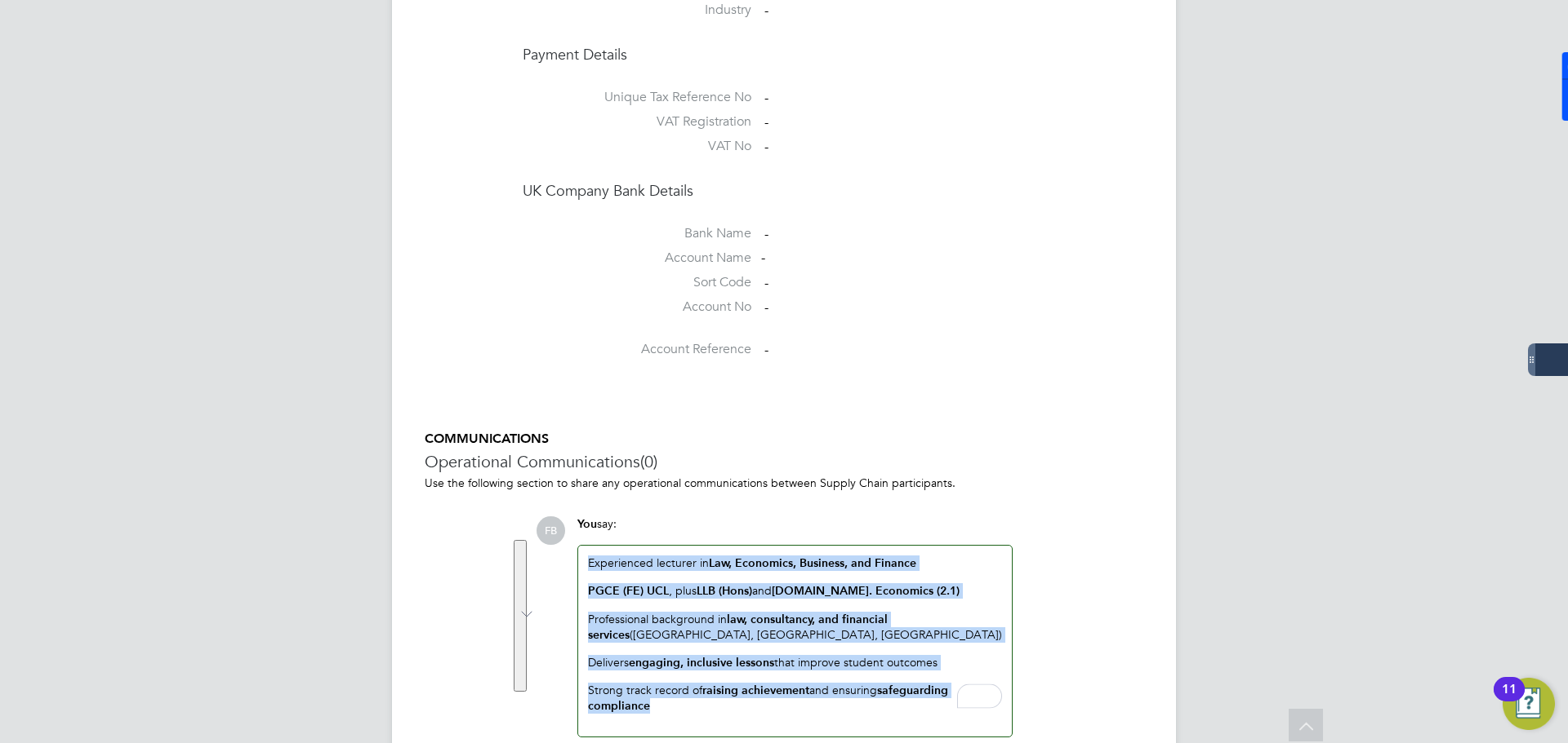
drag, startPoint x: 659, startPoint y: 682, endPoint x: 579, endPoint y: 551, distance: 153.5
click at [579, 551] on div "Experienced lecturer in Law, Economics, Business, and Finance PGCE (FE) UCL , p…" at bounding box center [795, 640] width 433 height 190
drag, startPoint x: 664, startPoint y: 691, endPoint x: 558, endPoint y: 487, distance: 229.9
click at [558, 487] on div "COMMUNICATIONS Operational Communications (0) Use the following section to shar…" at bounding box center [784, 604] width 719 height 345
drag, startPoint x: 656, startPoint y: 691, endPoint x: 571, endPoint y: 539, distance: 174.2
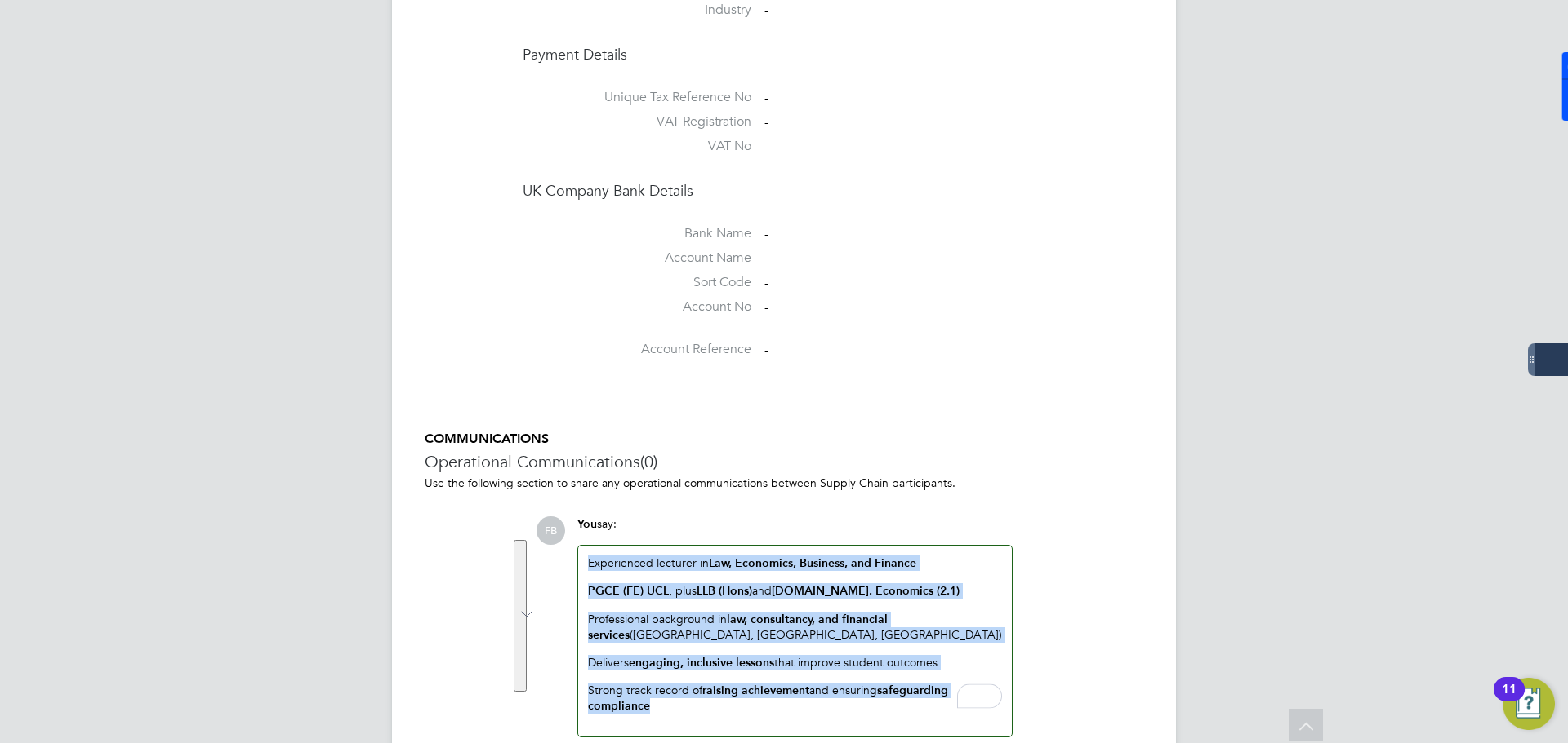
click at [571, 539] on div "You say: Experienced lecturer in Law, Economics, Business, and Finance PGCE (FE…" at bounding box center [794, 627] width 451 height 220
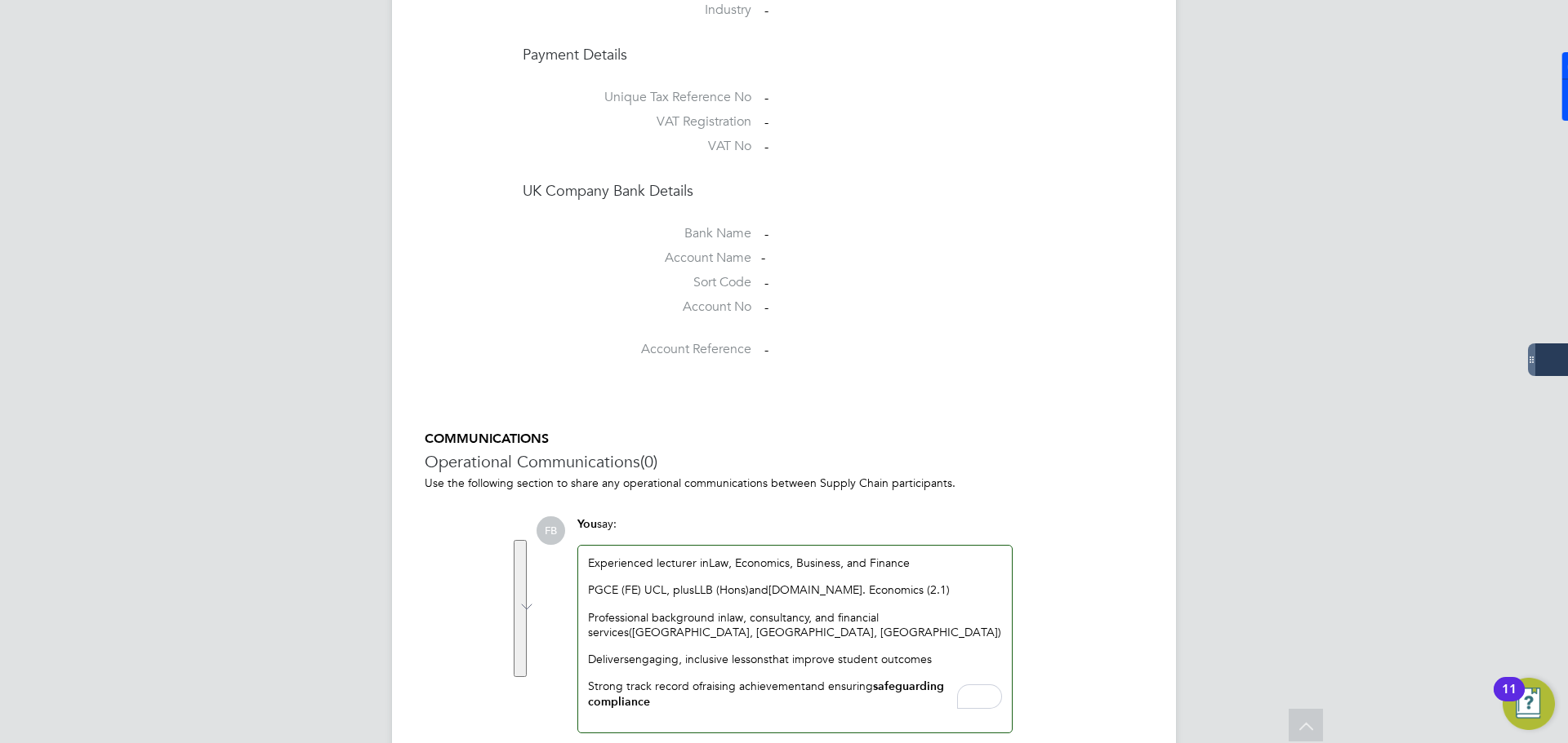
click at [777, 690] on p "Strong track record of raising achievement and ensuring safeguarding compliance" at bounding box center [795, 694] width 414 height 31
drag, startPoint x: 684, startPoint y: 693, endPoint x: 711, endPoint y: 675, distance: 32.4
click at [721, 675] on div "Experienced lecturer in Law, Economics, Business, and Finance PGCE (FE) UCL , p…" at bounding box center [795, 638] width 433 height 186
drag, startPoint x: 659, startPoint y: 681, endPoint x: 875, endPoint y: 668, distance: 216.4
click at [875, 679] on p "Strong track record of raising achievement and ensuring safeguarding compliance" at bounding box center [795, 694] width 414 height 31
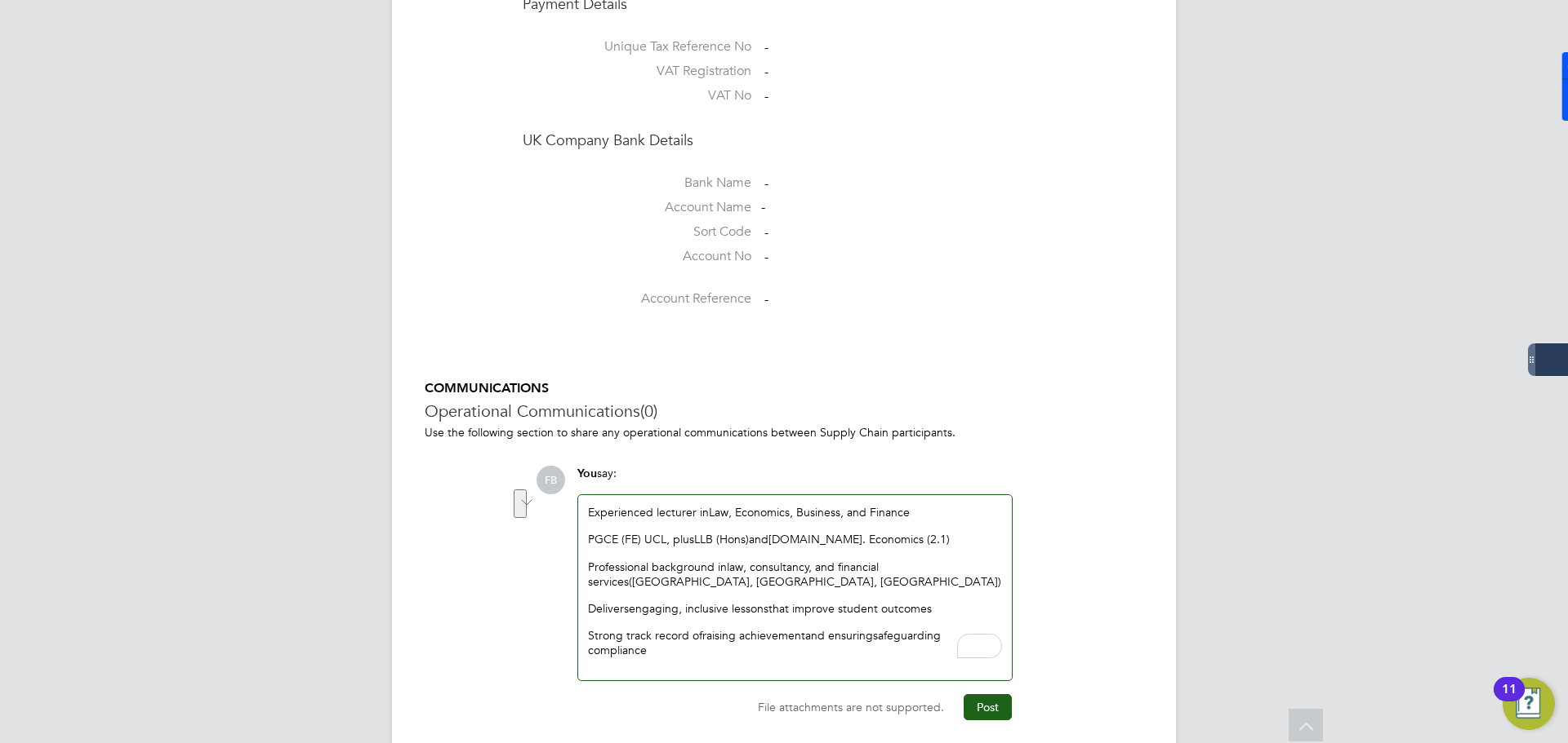
scroll to position [1434, 0]
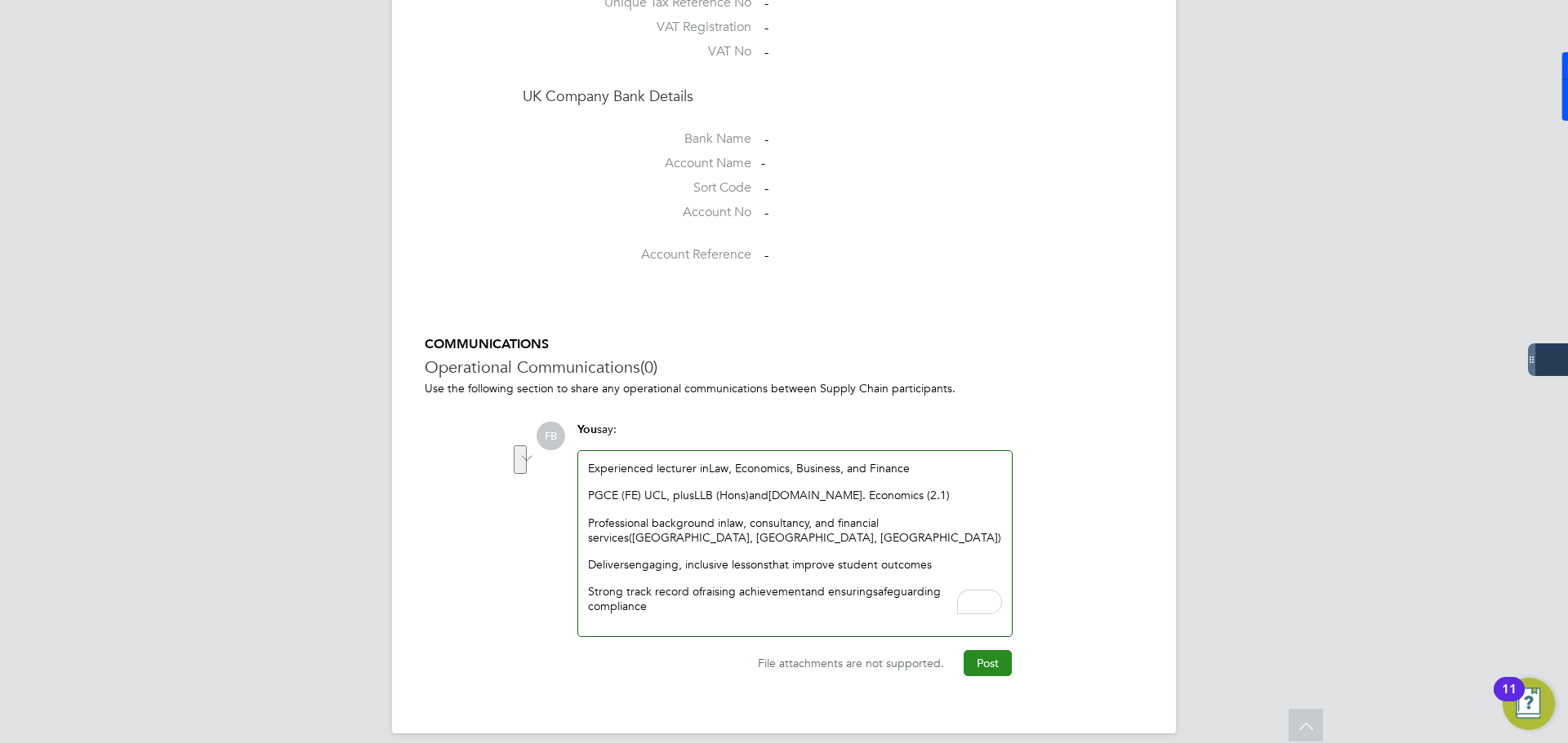
click at [988, 650] on button "Post" at bounding box center [988, 663] width 48 height 26
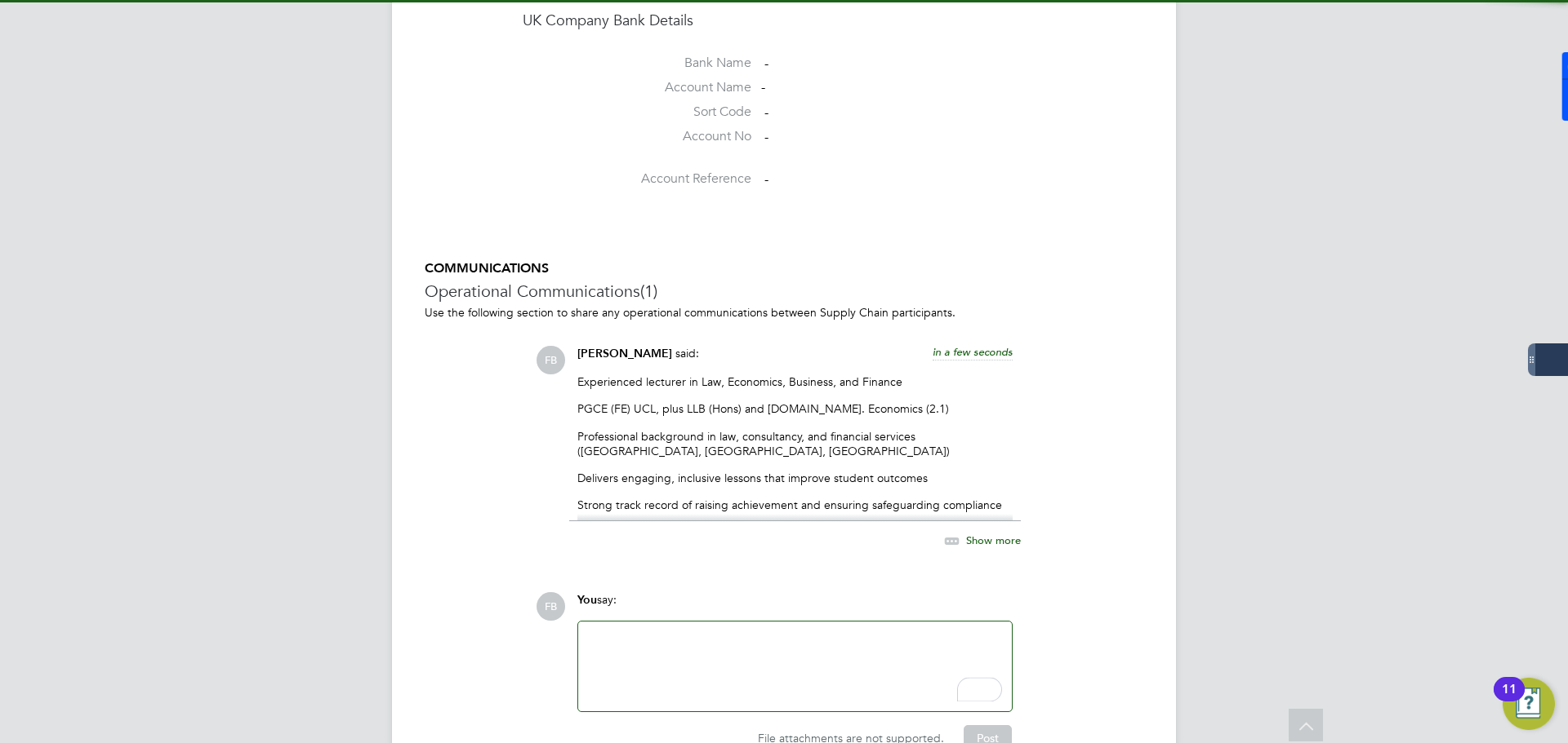
scroll to position [1586, 0]
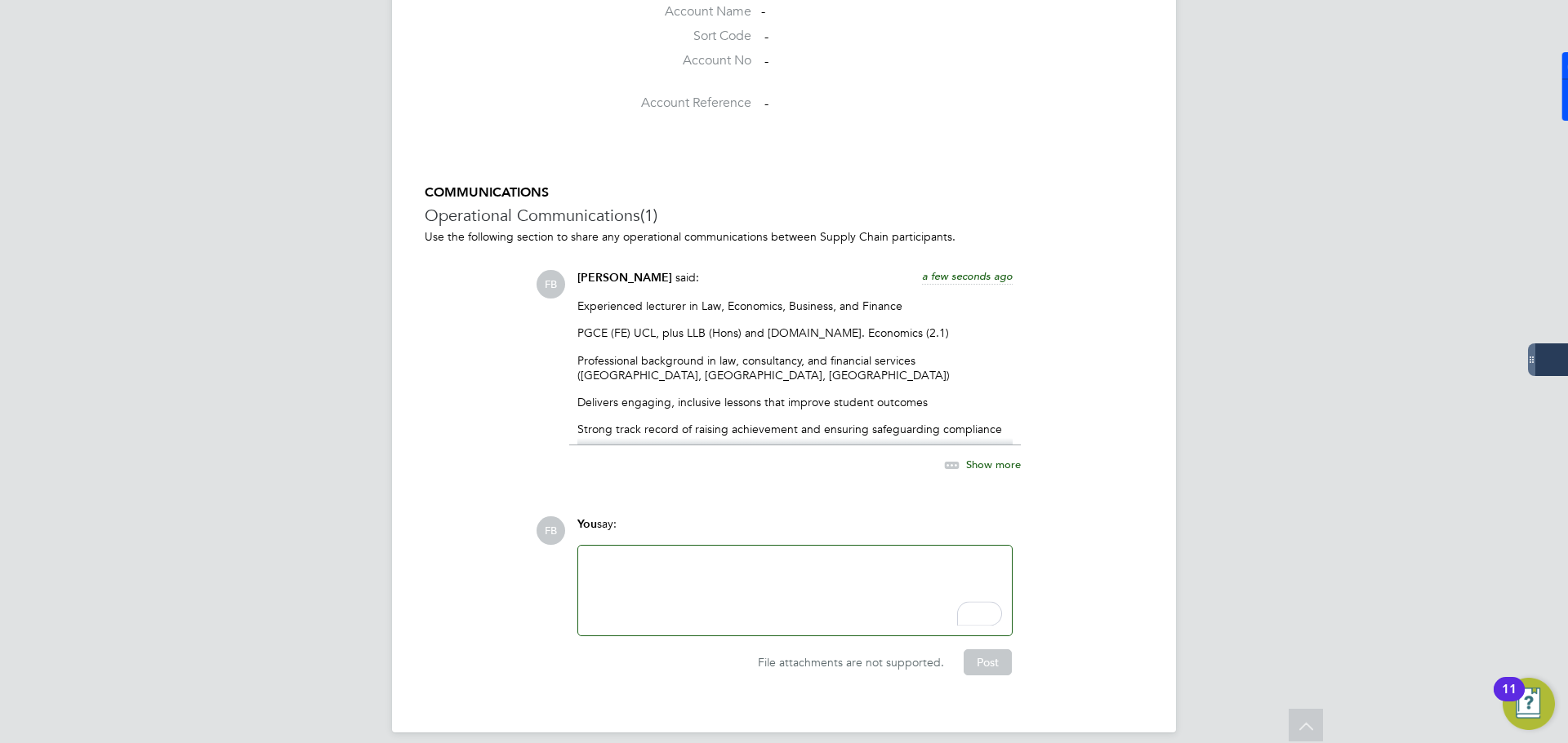
click at [817, 564] on div "To enrich screen reader interactions, please activate Accessibility in Grammarl…" at bounding box center [795, 591] width 414 height 71
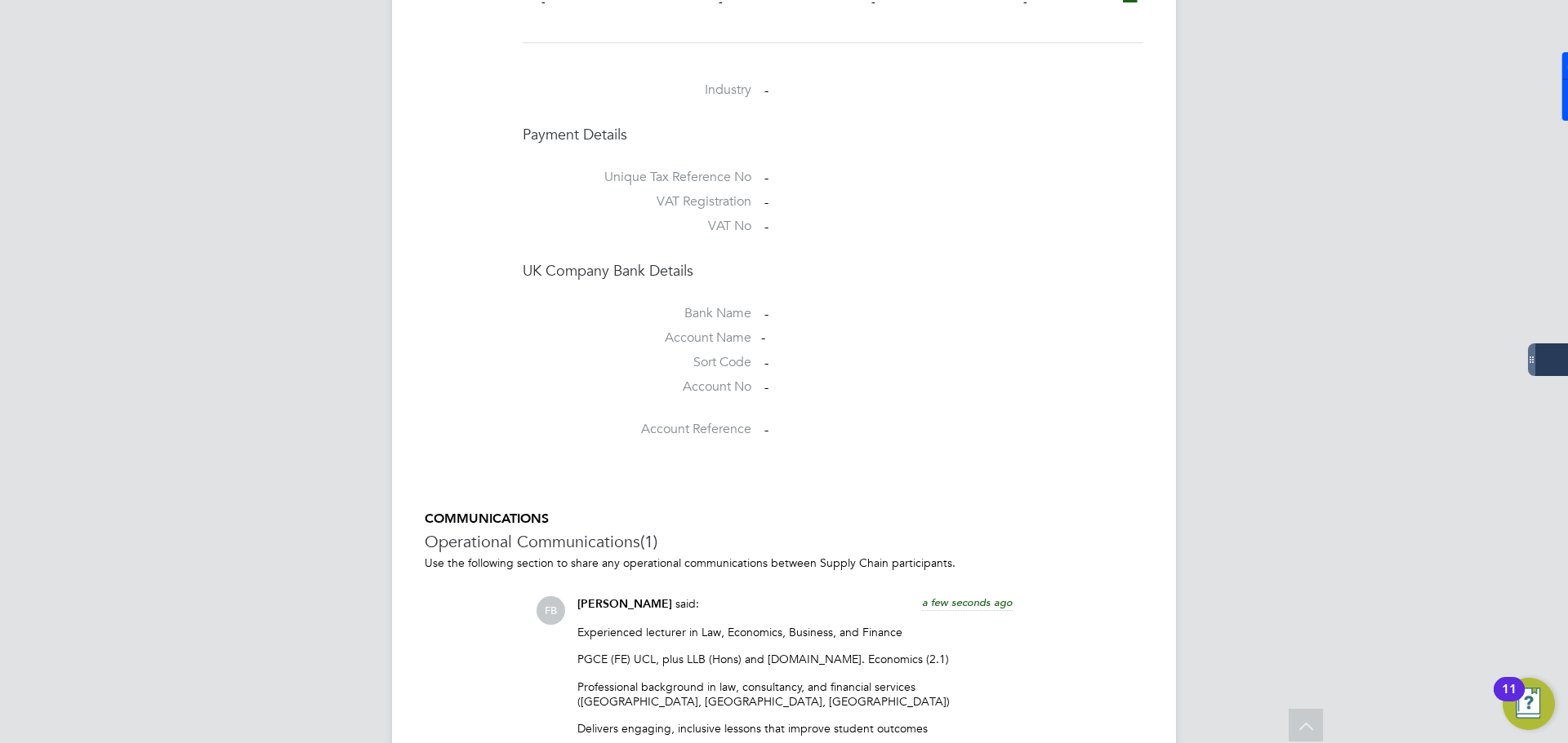
scroll to position [1505, 0]
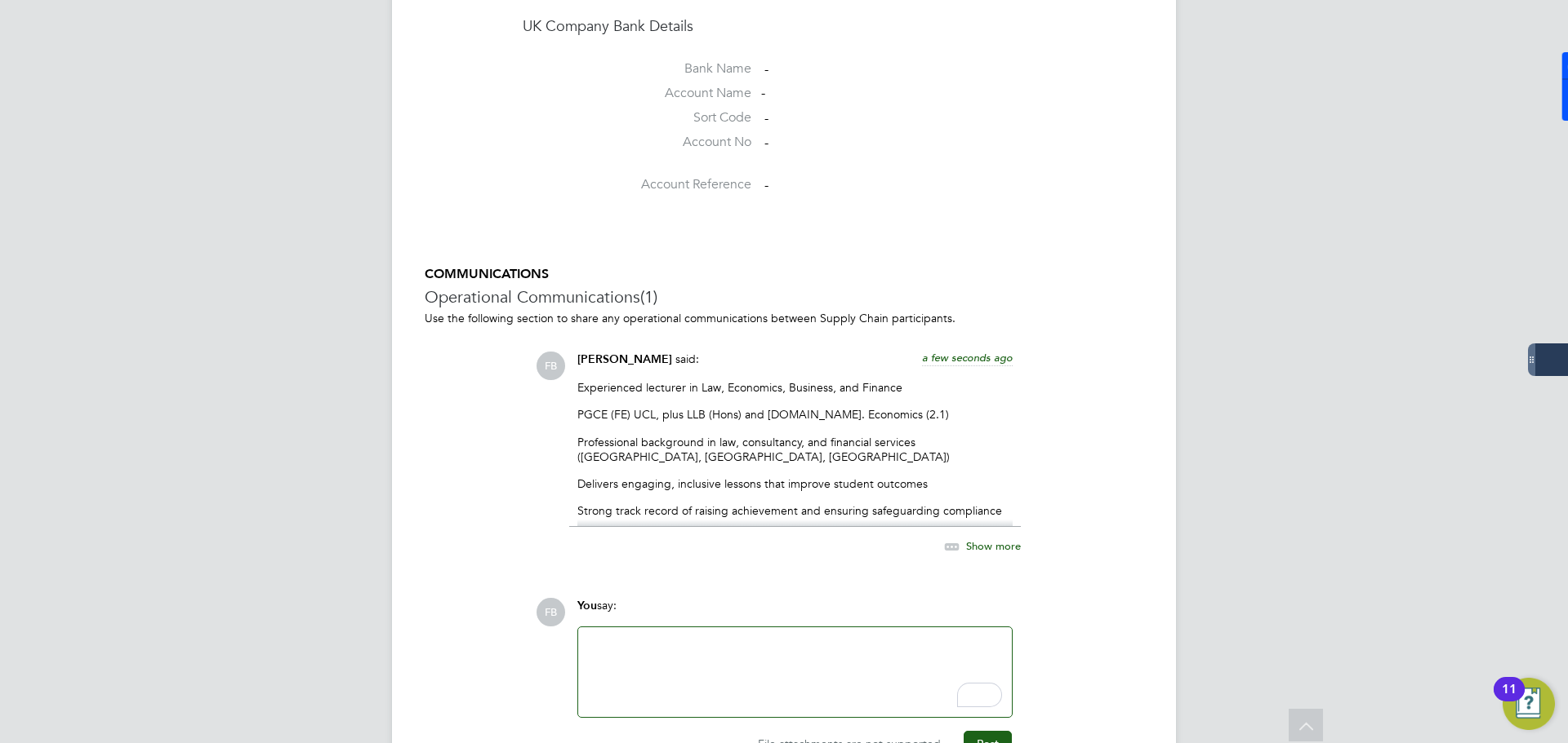
click at [985, 540] on span "Show more" at bounding box center [993, 547] width 54 height 14
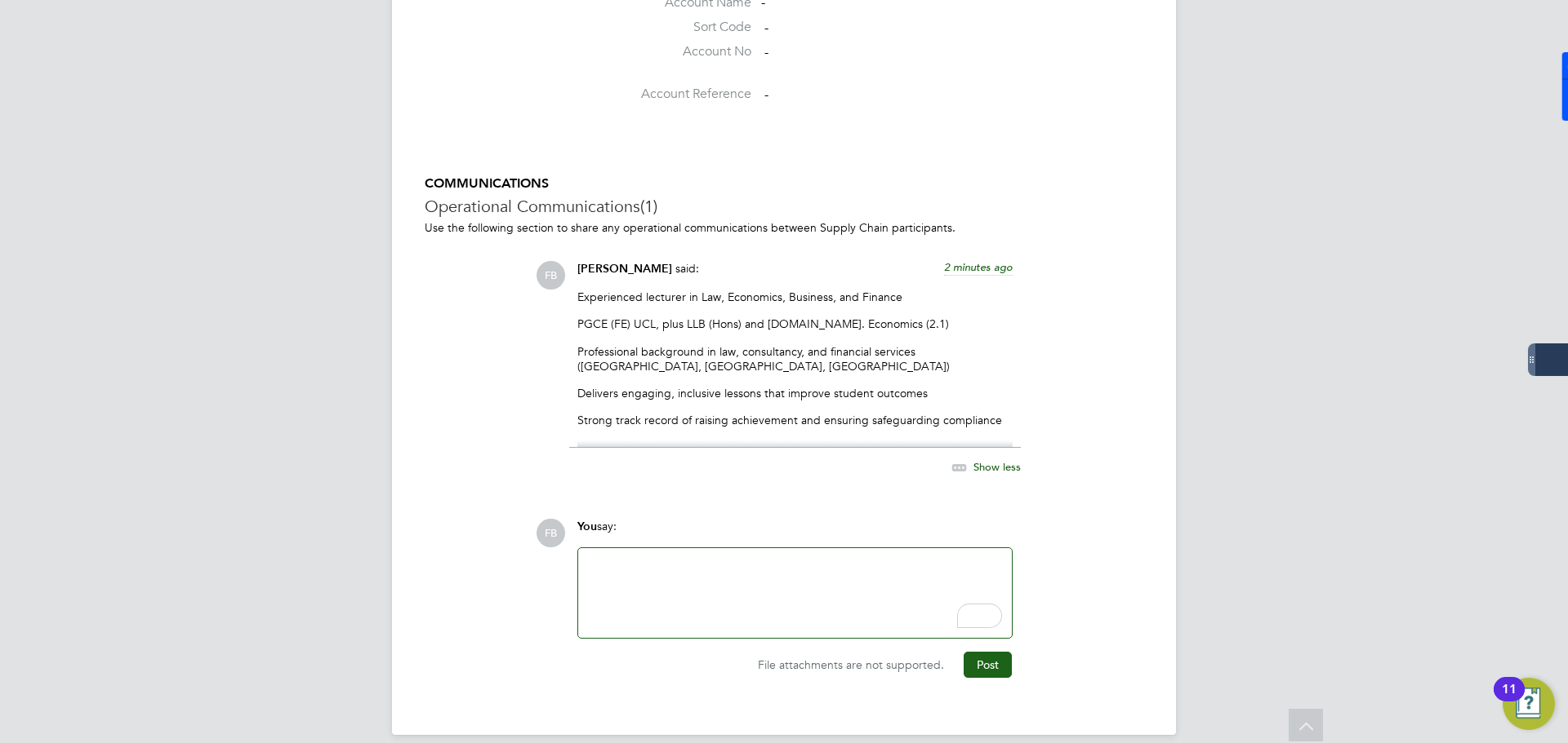
scroll to position [1598, 0]
click at [1081, 522] on div "FB You say: Attachments are not supported File attachments are not supported. P…" at bounding box center [839, 596] width 608 height 159
click at [738, 564] on div "To enrich screen reader interactions, please activate Accessibility in Grammarl…" at bounding box center [795, 591] width 414 height 71
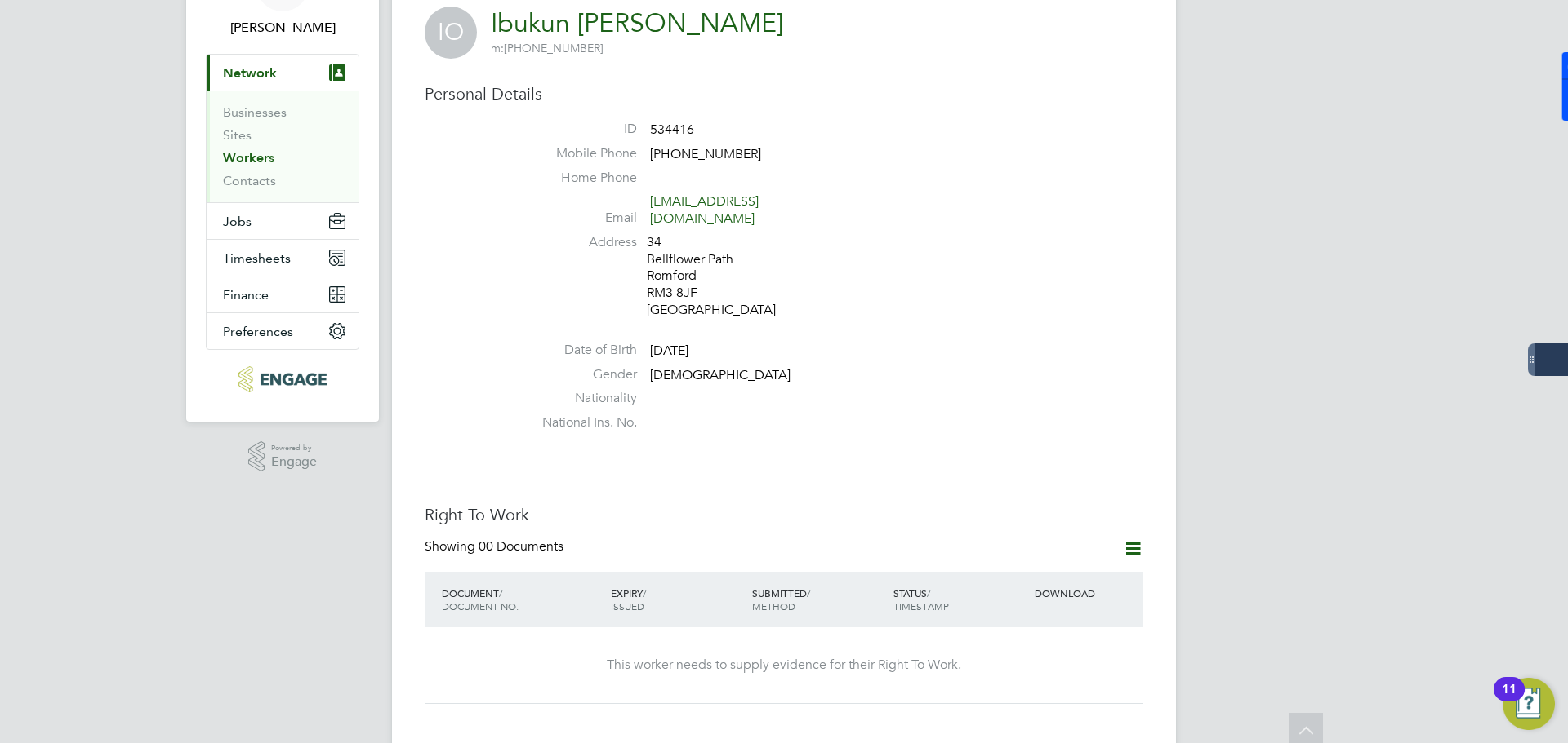
scroll to position [0, 0]
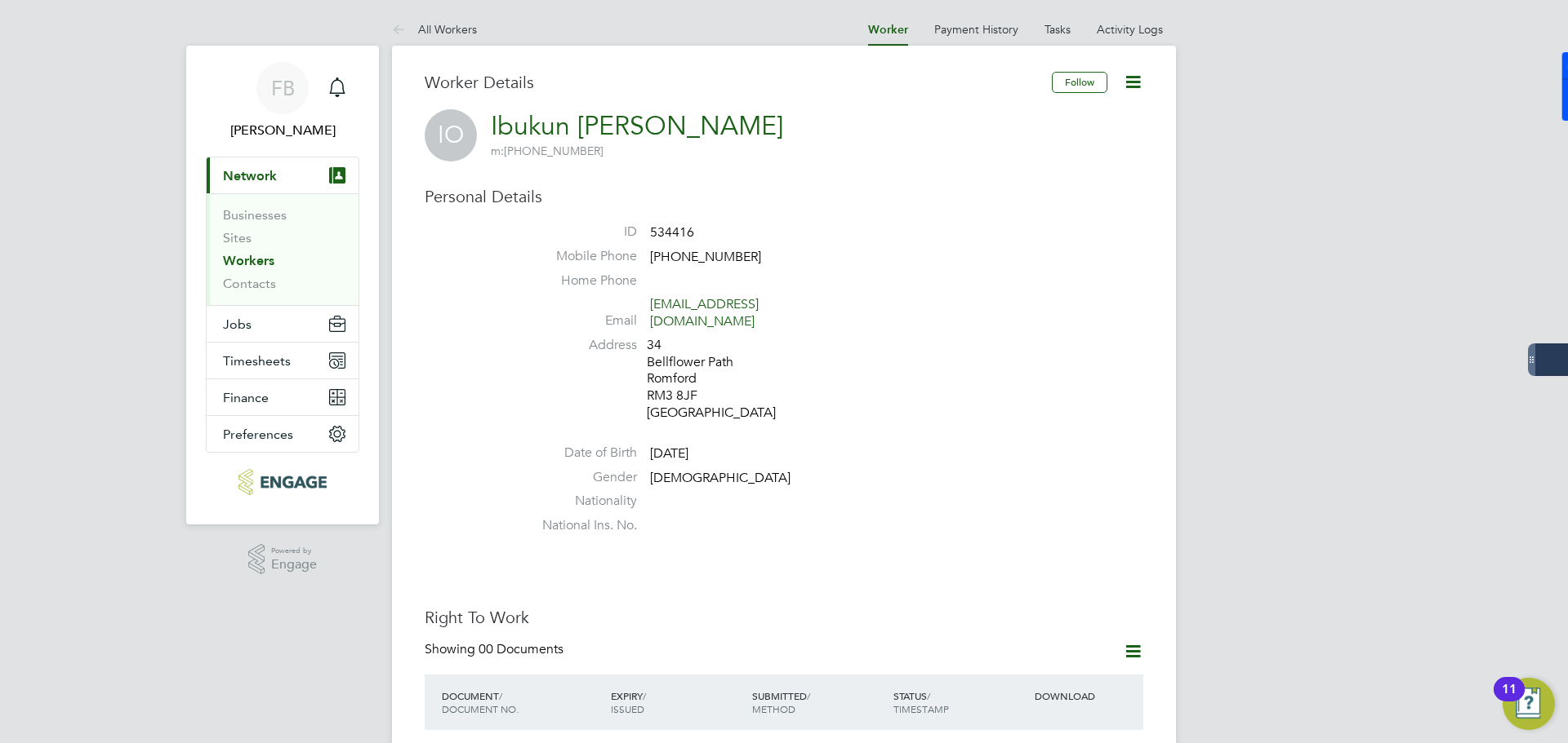
click at [1138, 93] on icon at bounding box center [1132, 81] width 20 height 20
click at [1021, 186] on li "Edit Personal Details e" at bounding box center [1040, 190] width 204 height 23
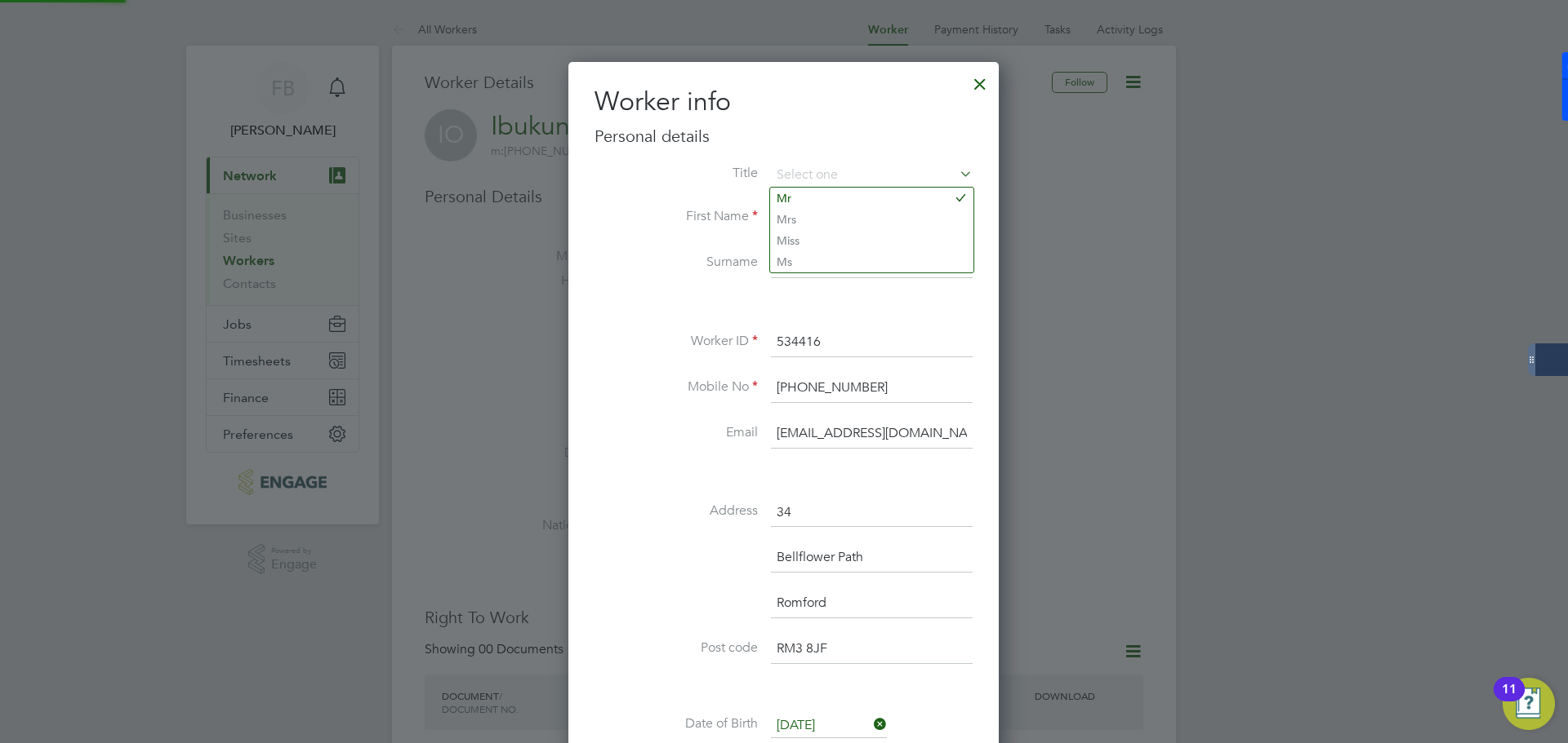
scroll to position [967, 432]
click at [639, 263] on label "Surname" at bounding box center [676, 262] width 163 height 17
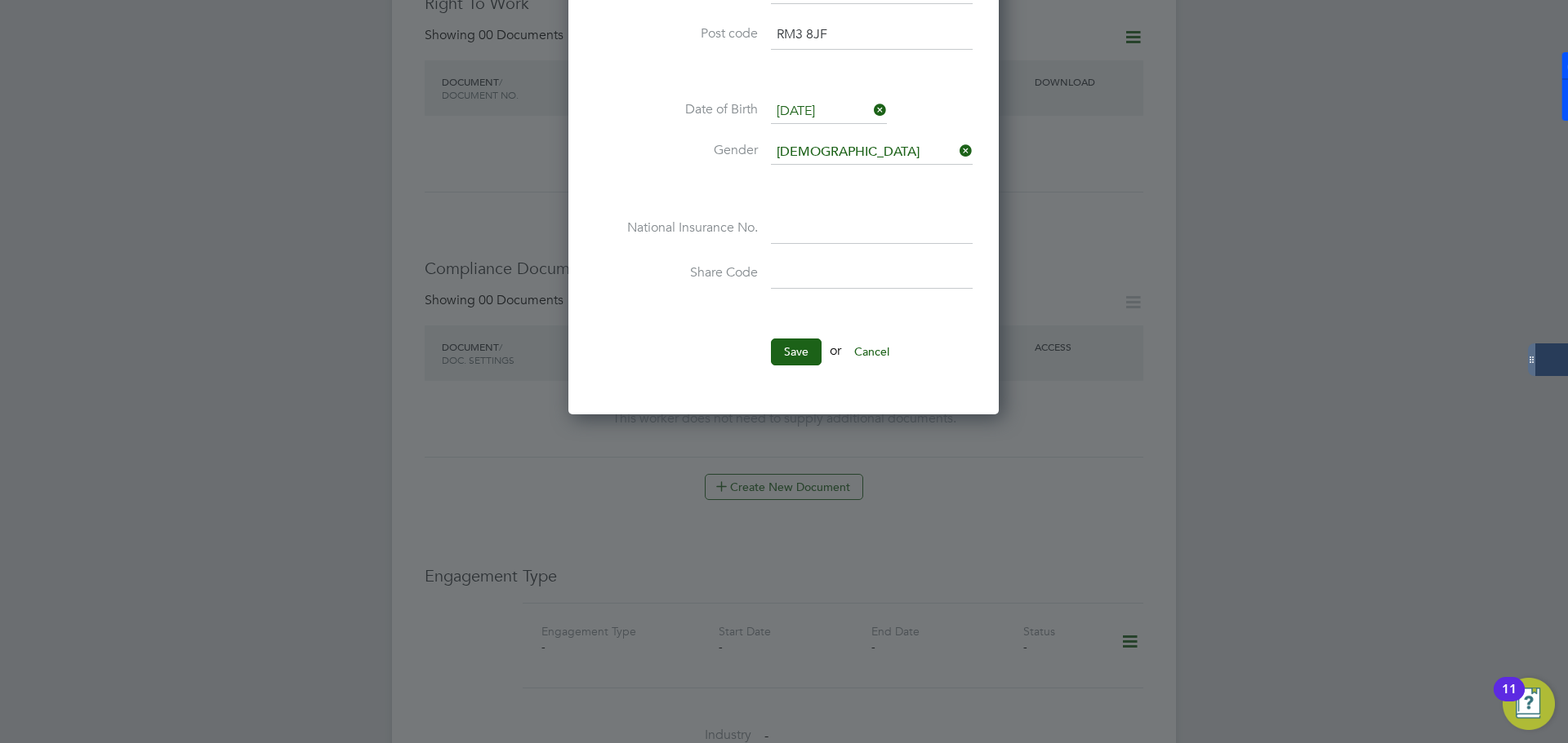
scroll to position [489, 0]
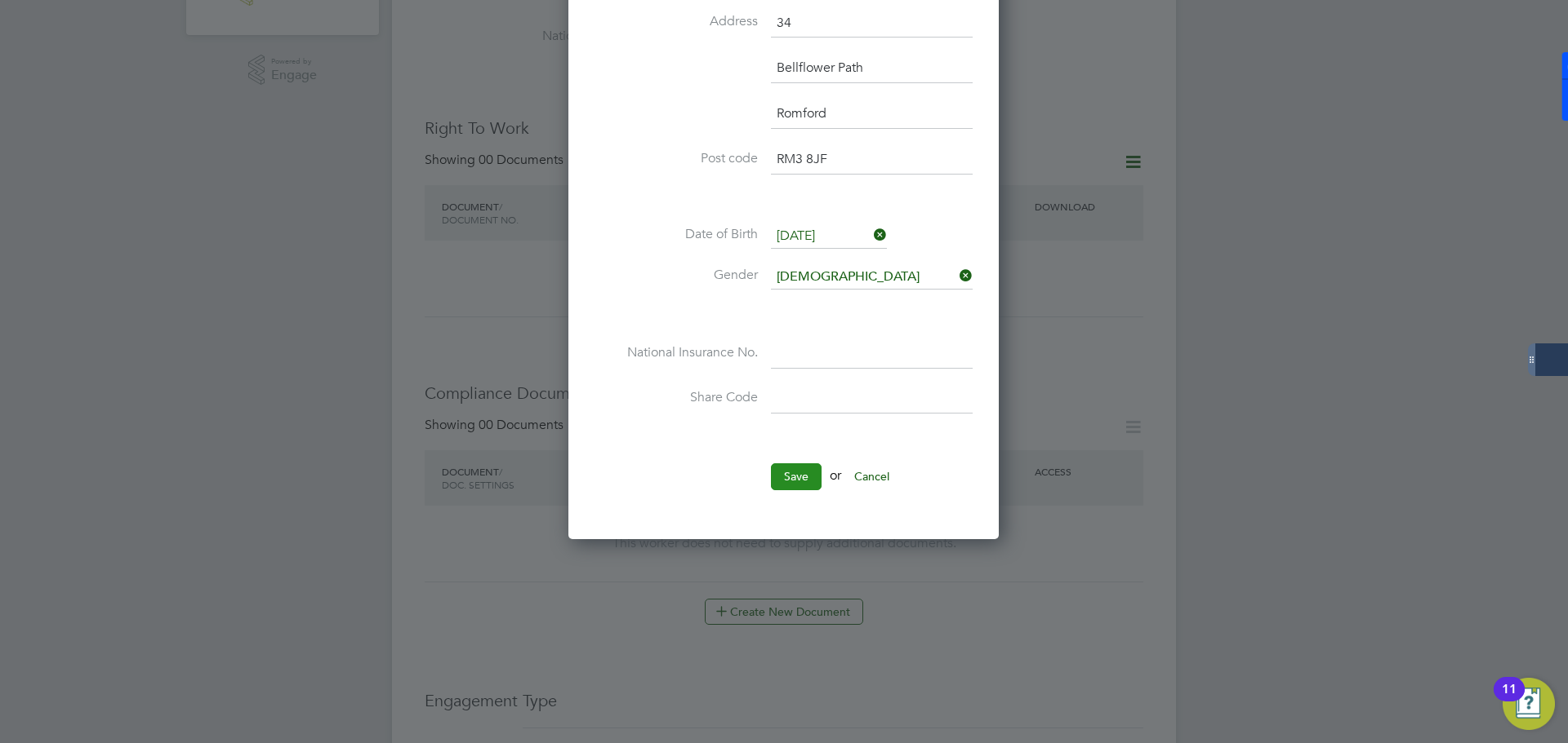
click at [800, 477] on button "Save" at bounding box center [796, 476] width 51 height 26
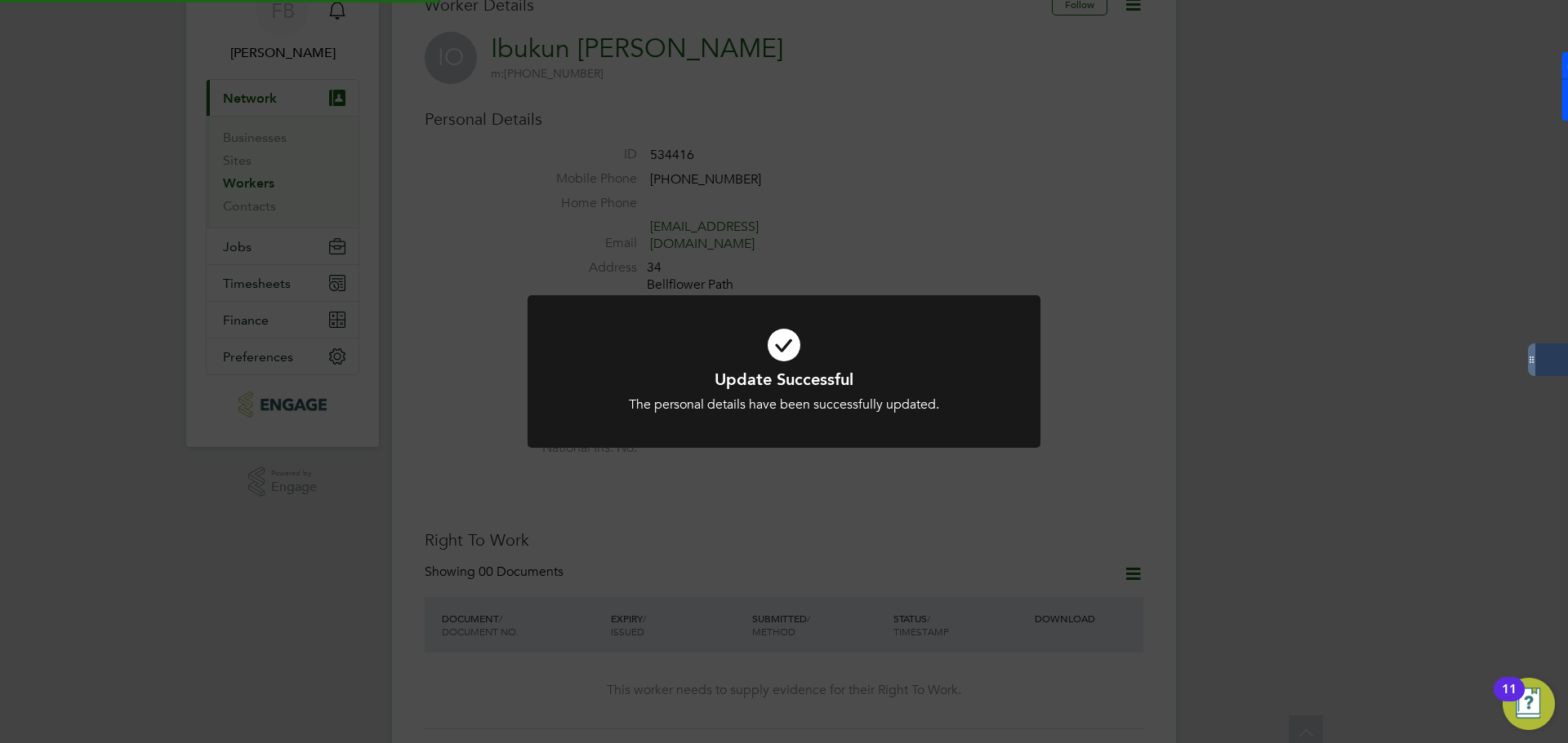
scroll to position [0, 0]
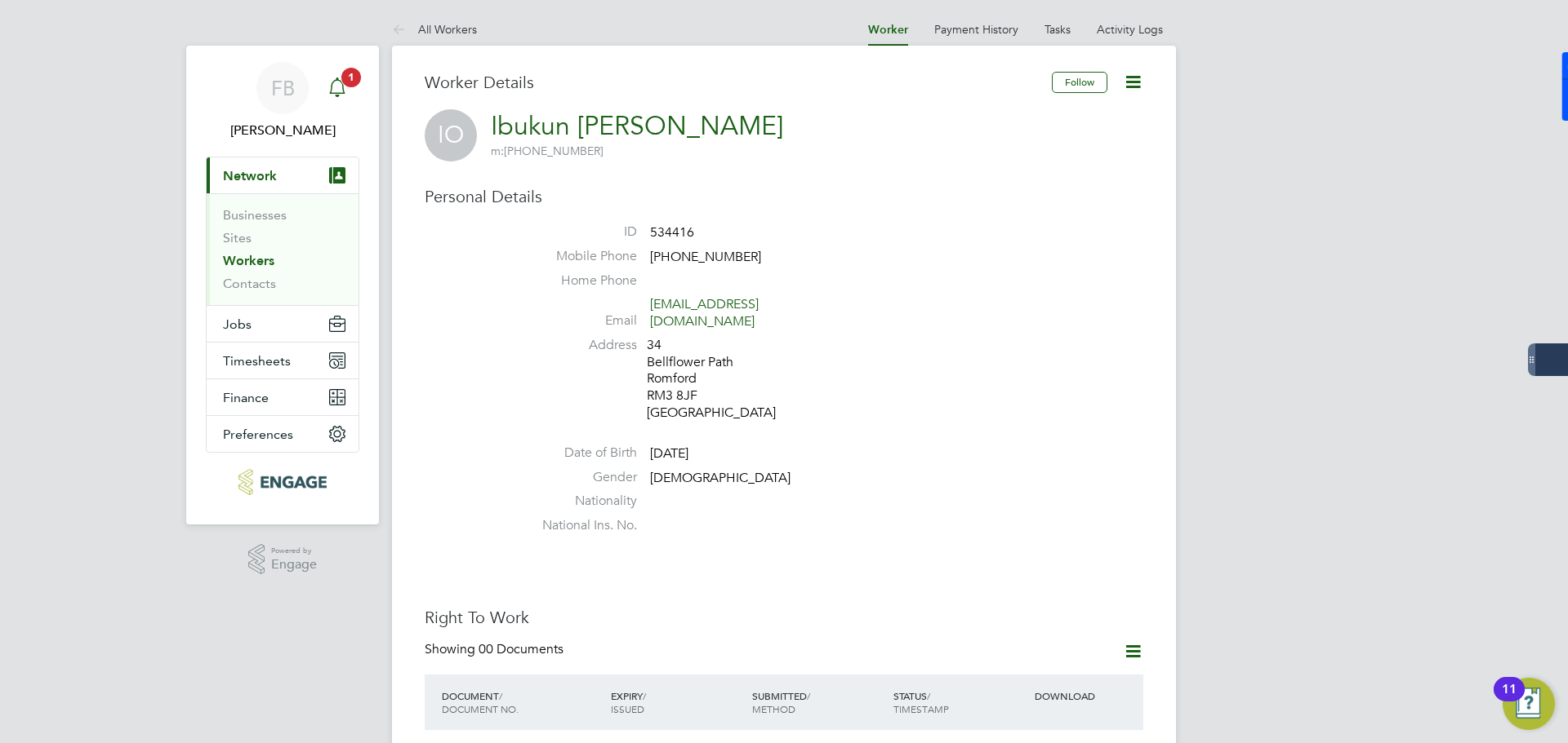
click at [334, 100] on div "Main navigation" at bounding box center [337, 88] width 32 height 32
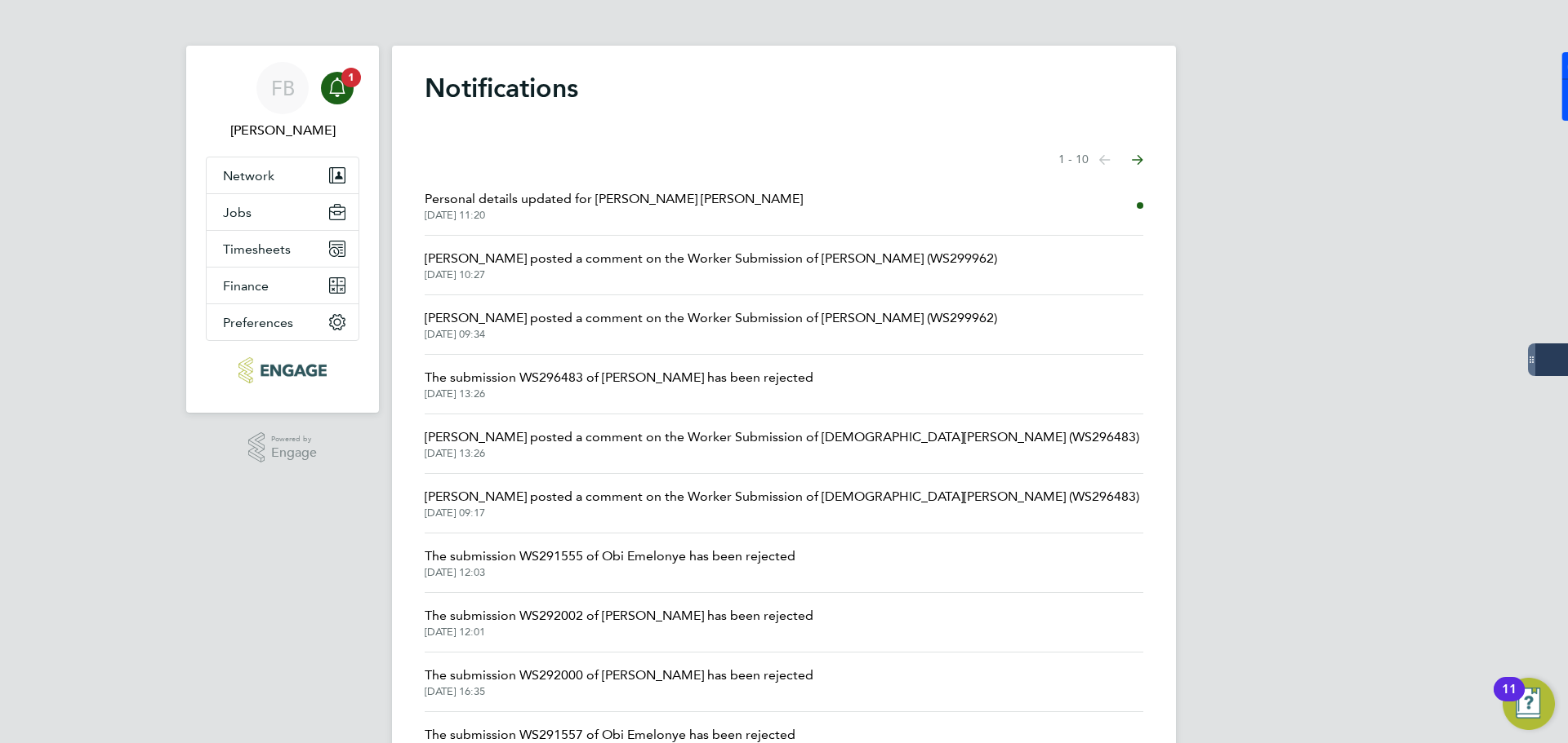
click at [670, 202] on span "Personal details updated for Ibukun Oluremi Oyedola" at bounding box center [614, 199] width 378 height 20
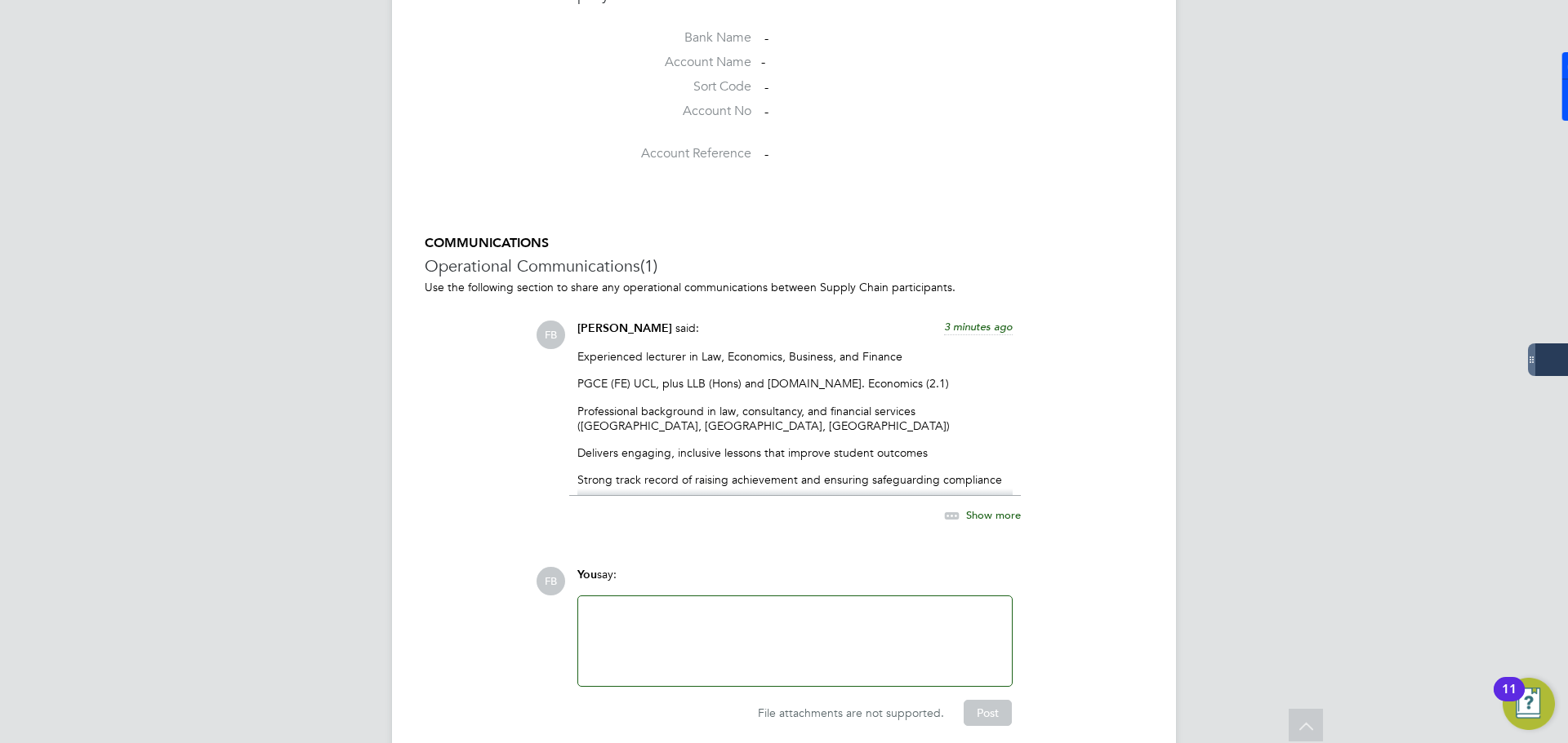
scroll to position [1586, 0]
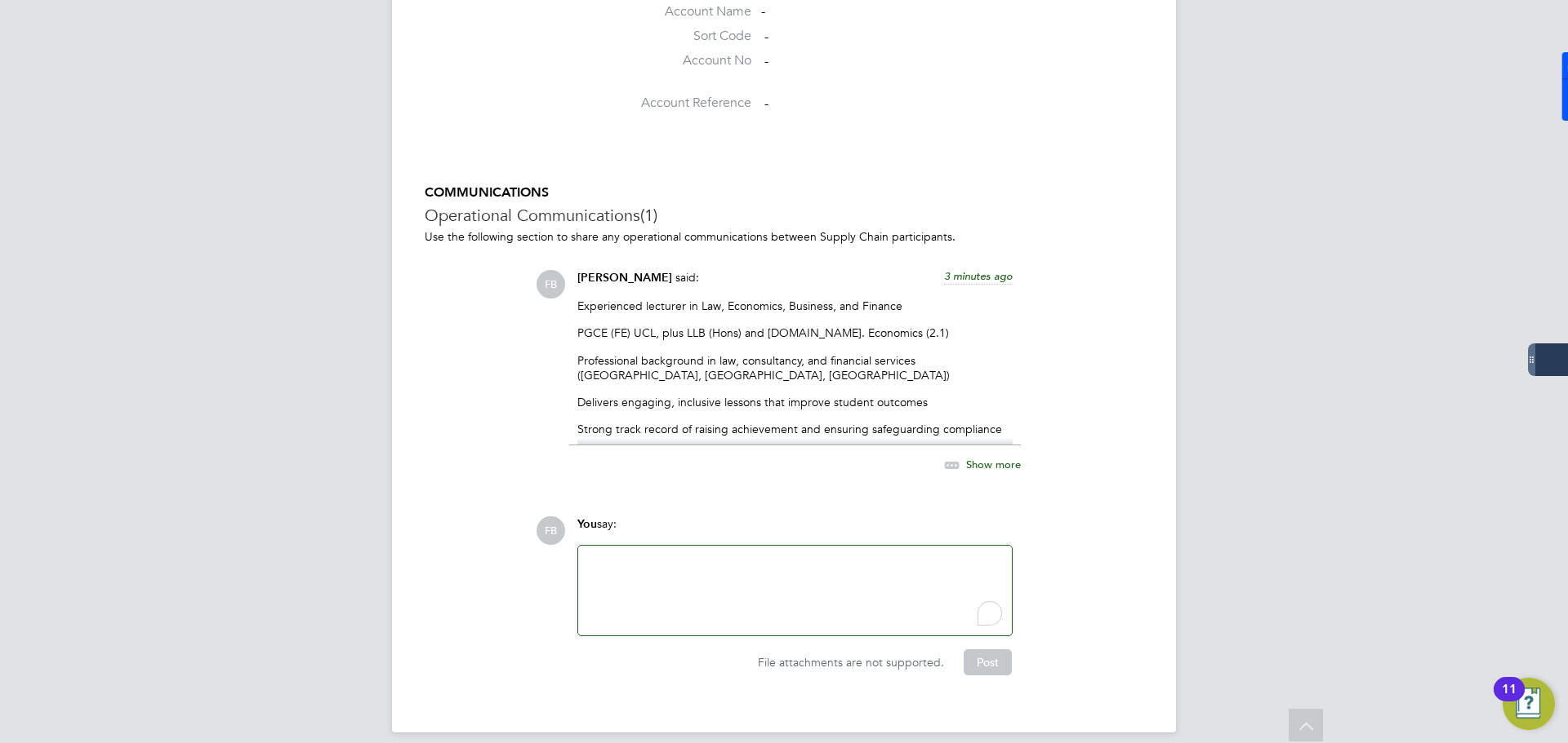
click at [914, 583] on div "To enrich screen reader interactions, please activate Accessibility in Grammarl…" at bounding box center [795, 591] width 414 height 71
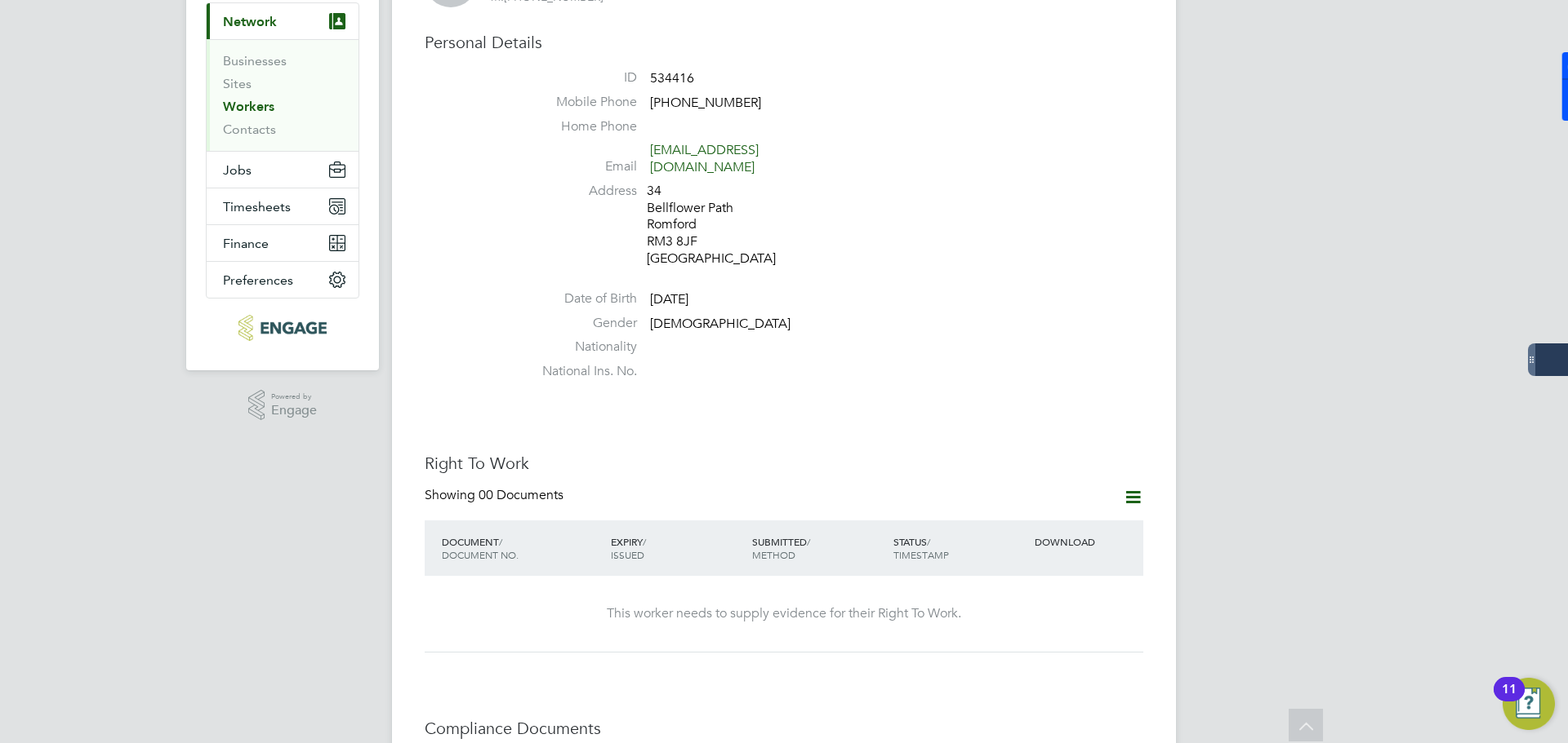
scroll to position [0, 0]
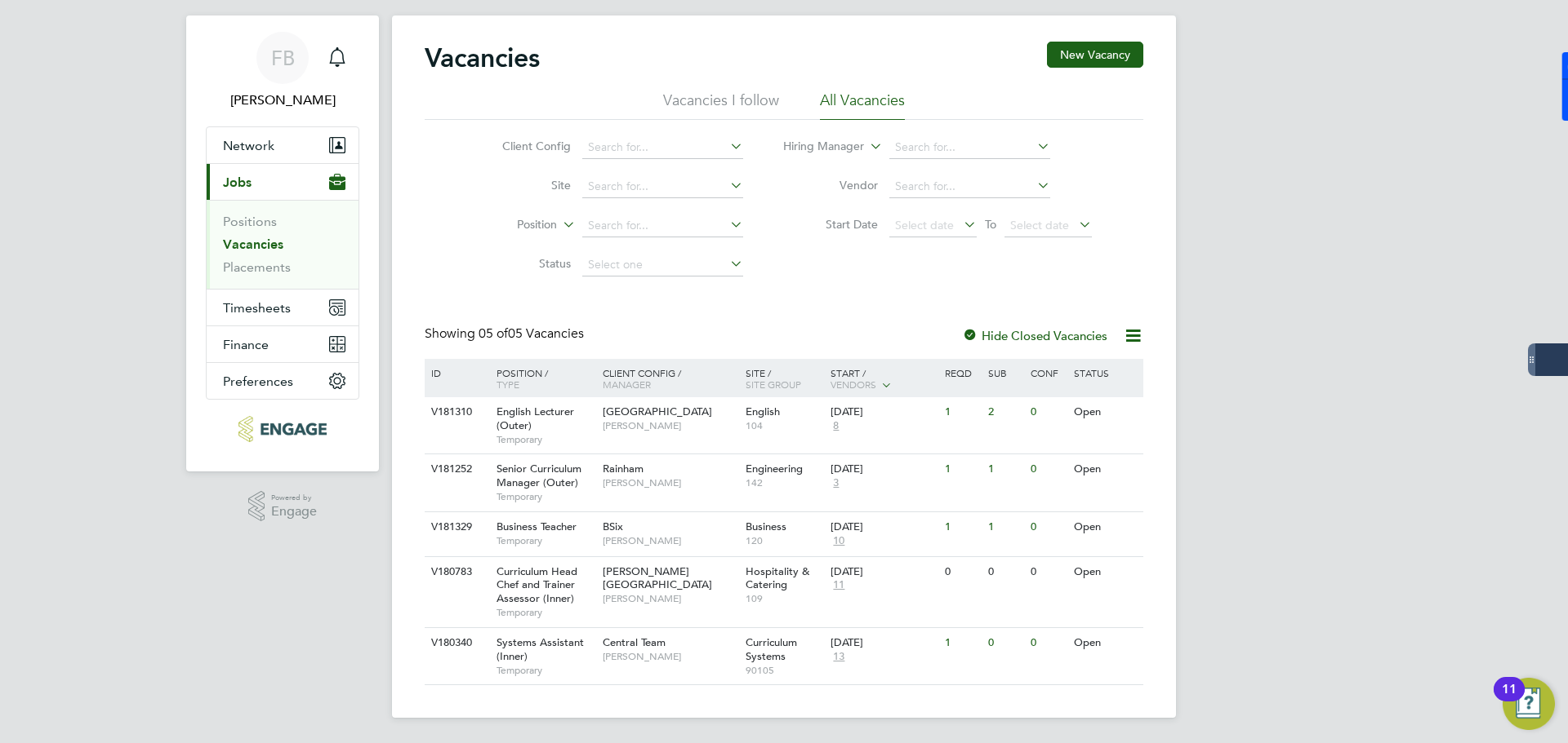
scroll to position [31, 0]
